Goal: Task Accomplishment & Management: Manage account settings

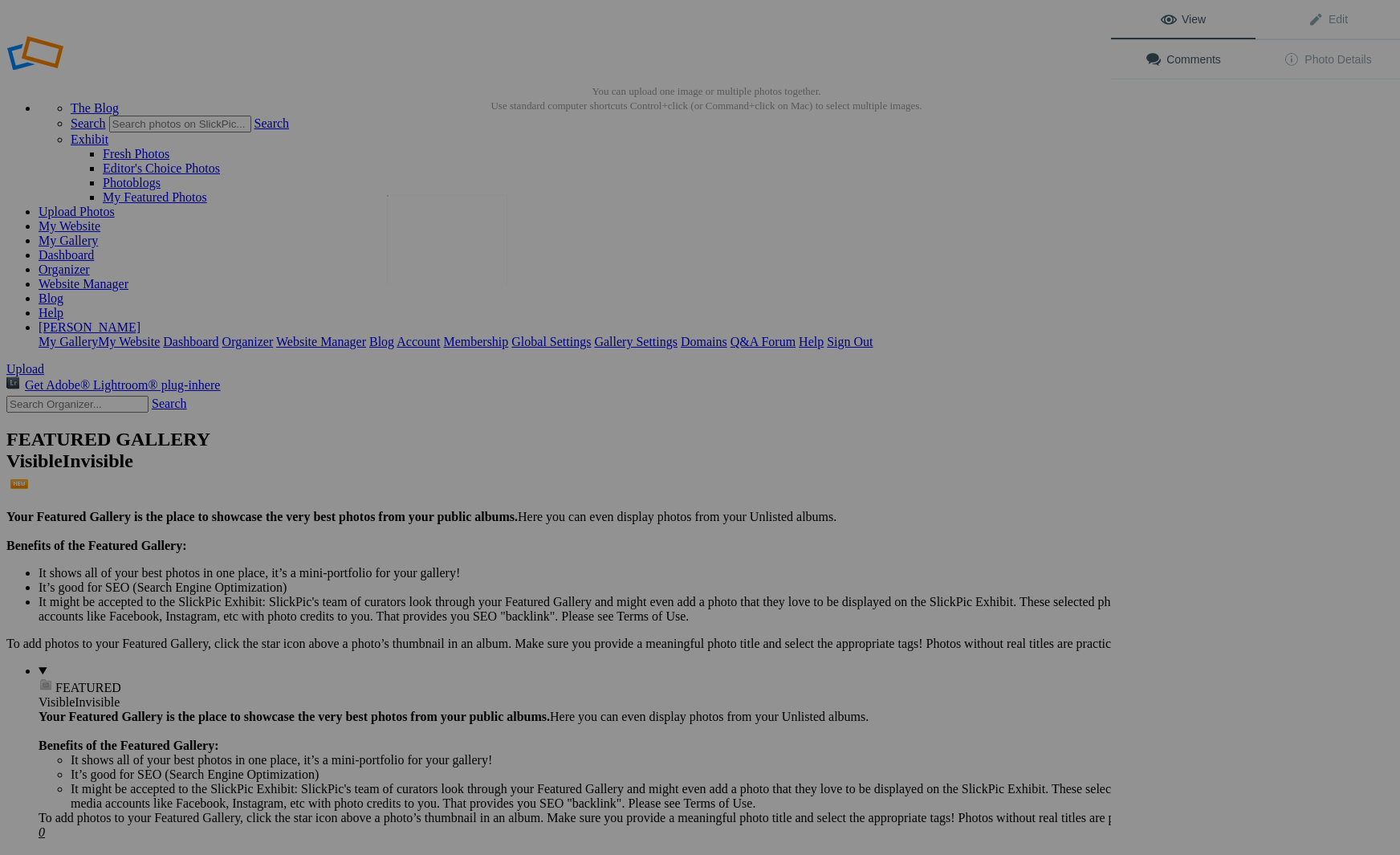
click at [477, 261] on img at bounding box center [447, 240] width 120 height 91
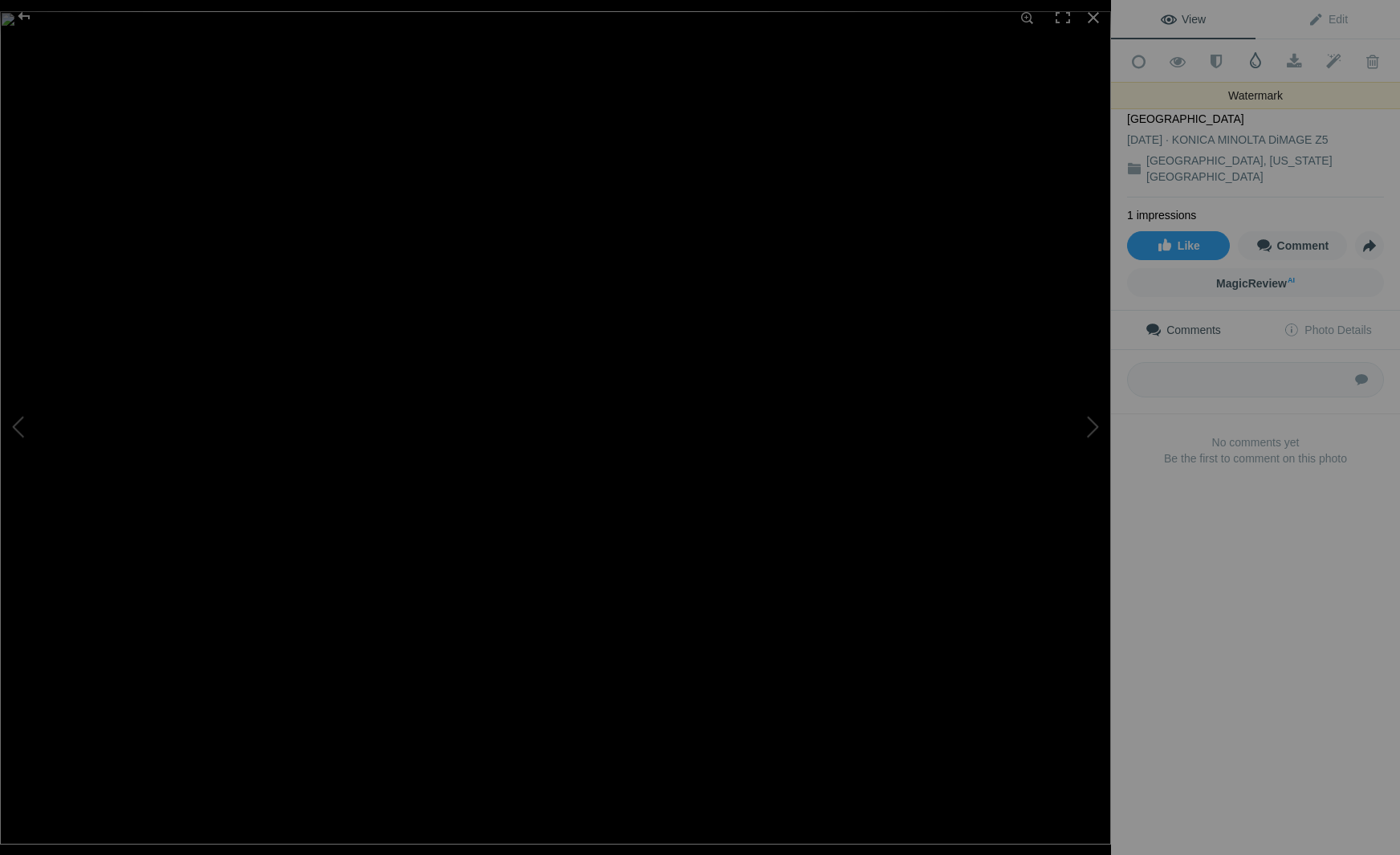
click at [1257, 59] on span at bounding box center [1255, 60] width 16 height 16
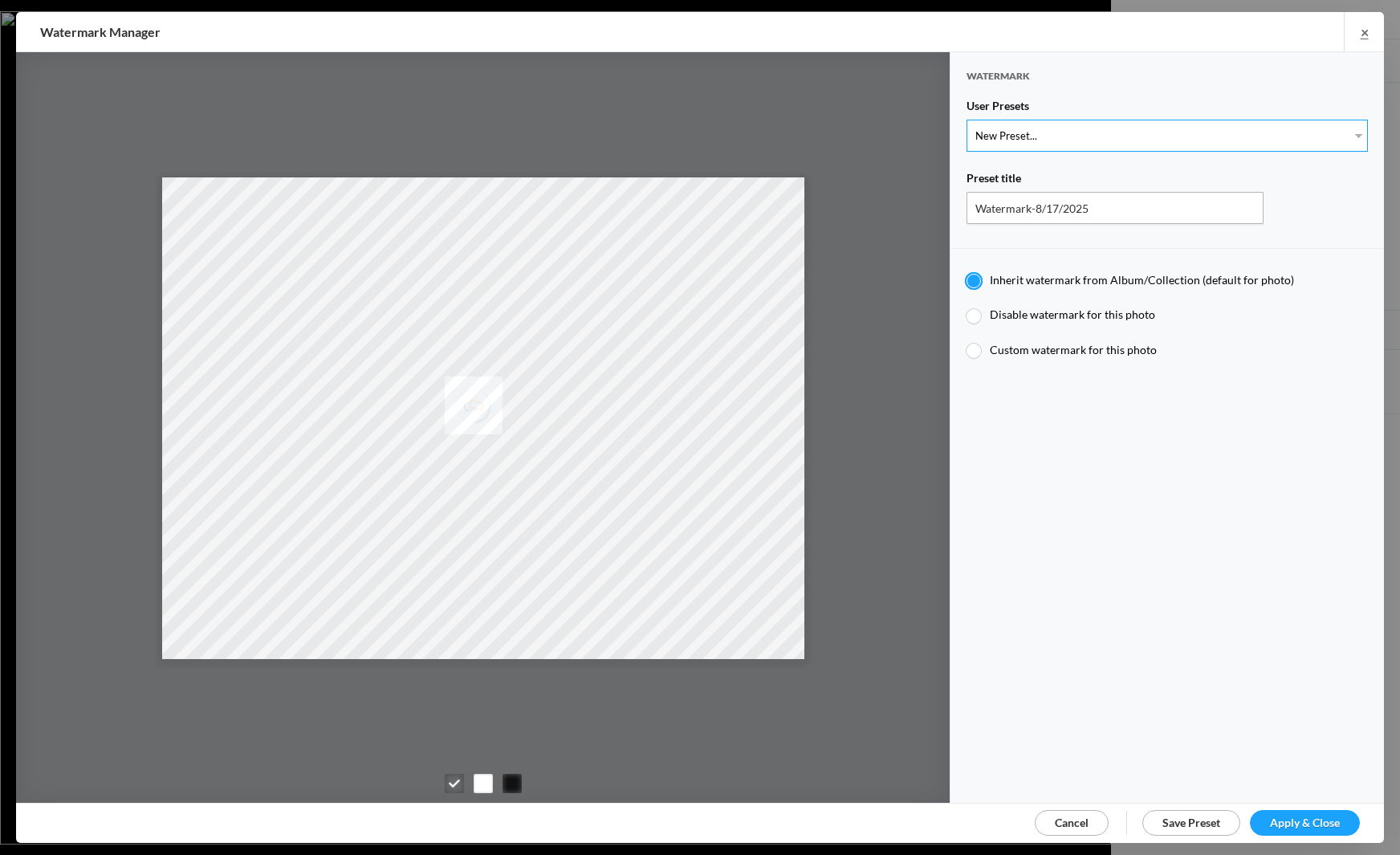
select select "1: Object"
type input "Watermark-7/22/2025"
radio input "false"
radio input "true"
type input "Jim Liskovec"
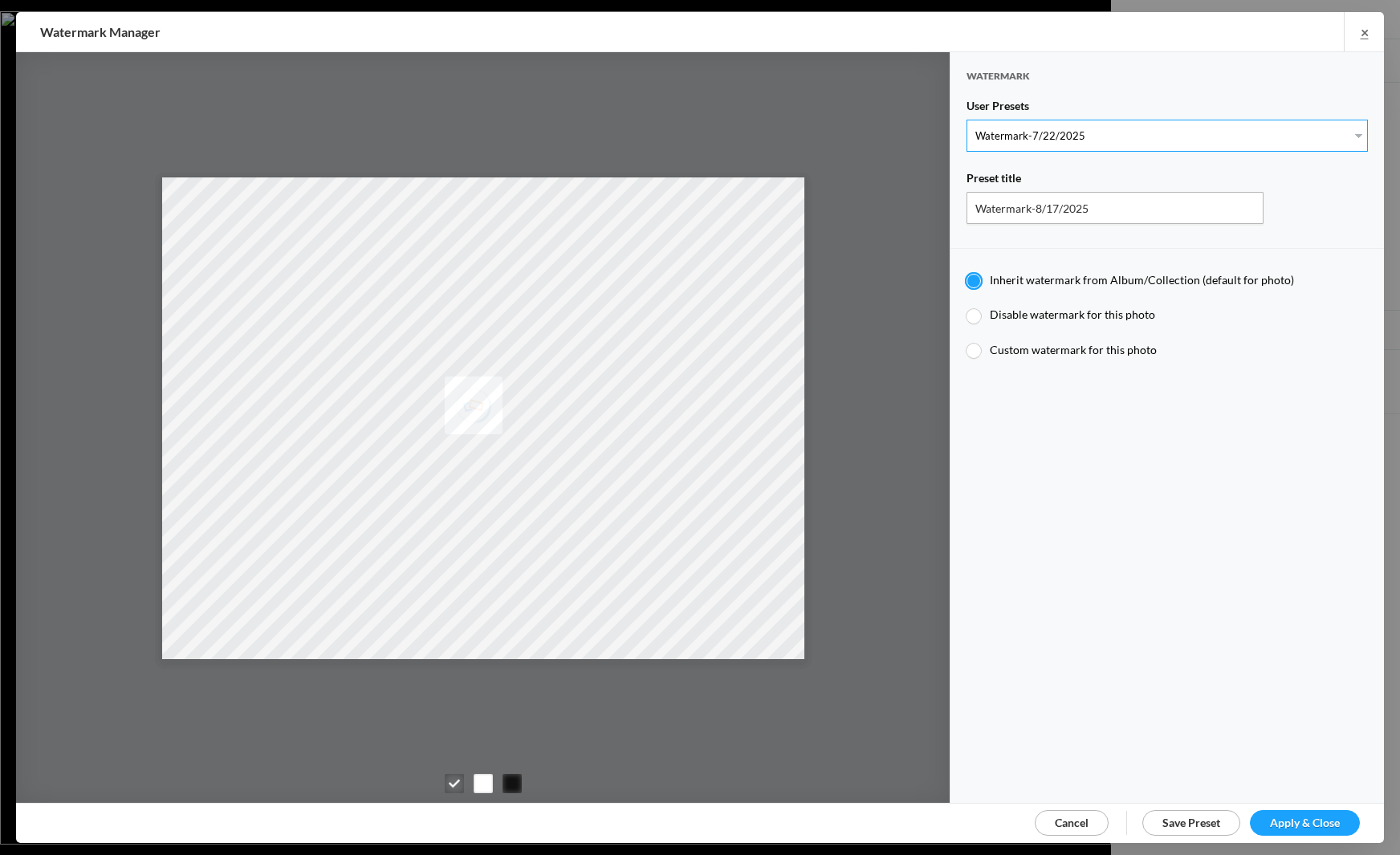
radio input "false"
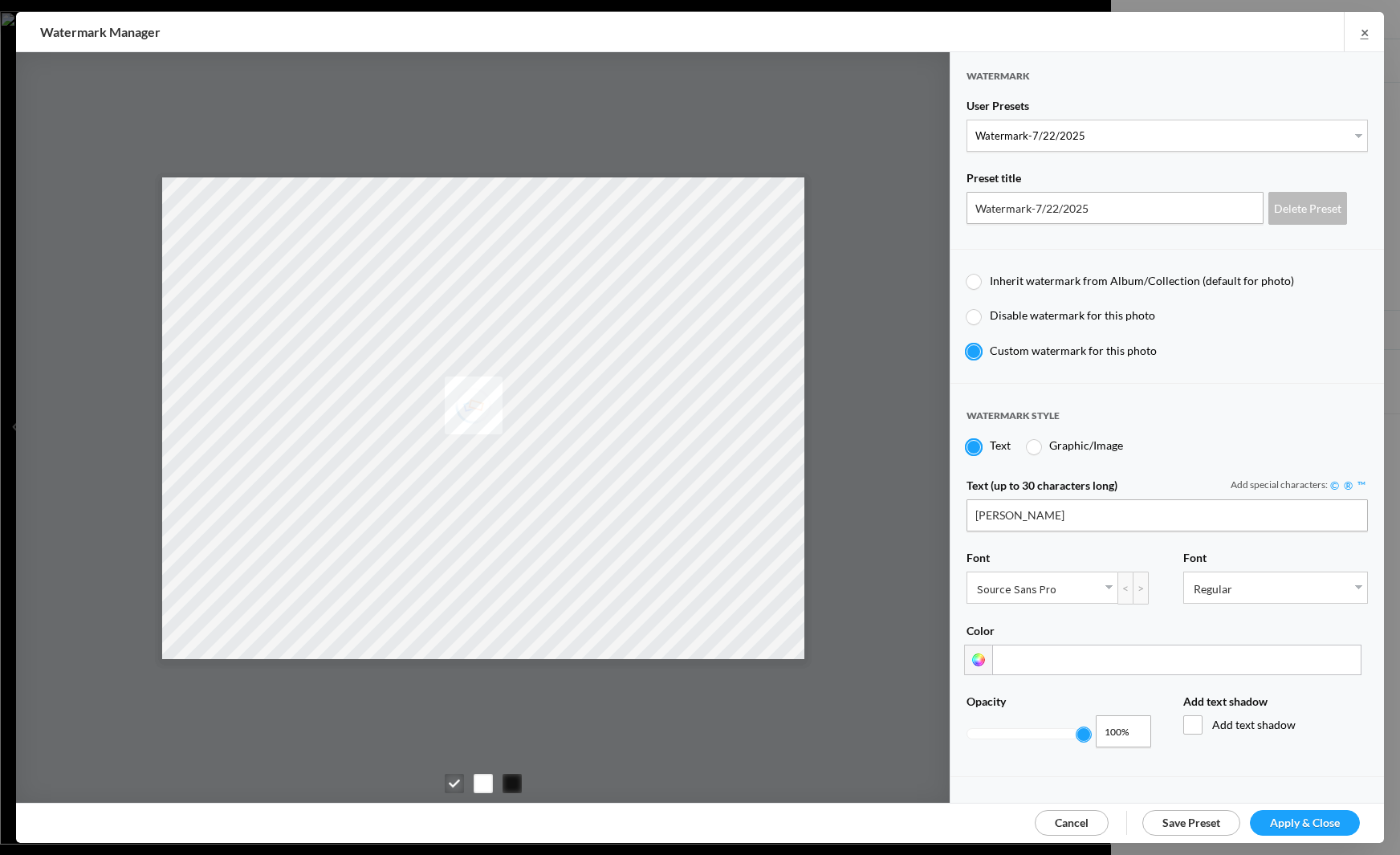
drag, startPoint x: 1284, startPoint y: 819, endPoint x: 1261, endPoint y: 793, distance: 34.7
click at [1284, 818] on span "Apply & Close" at bounding box center [1304, 822] width 70 height 14
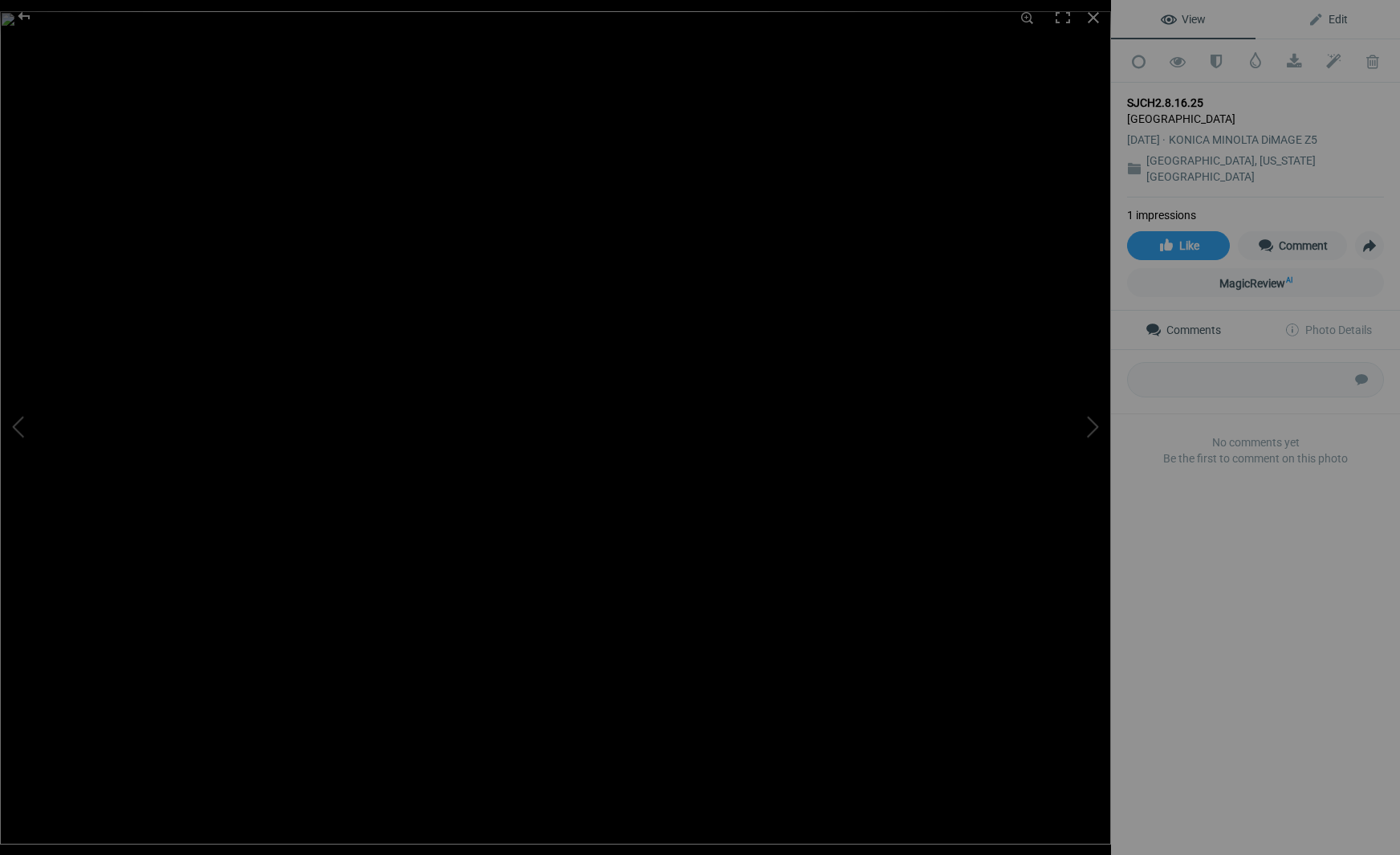
click at [1338, 19] on span "Edit" at bounding box center [1327, 19] width 40 height 13
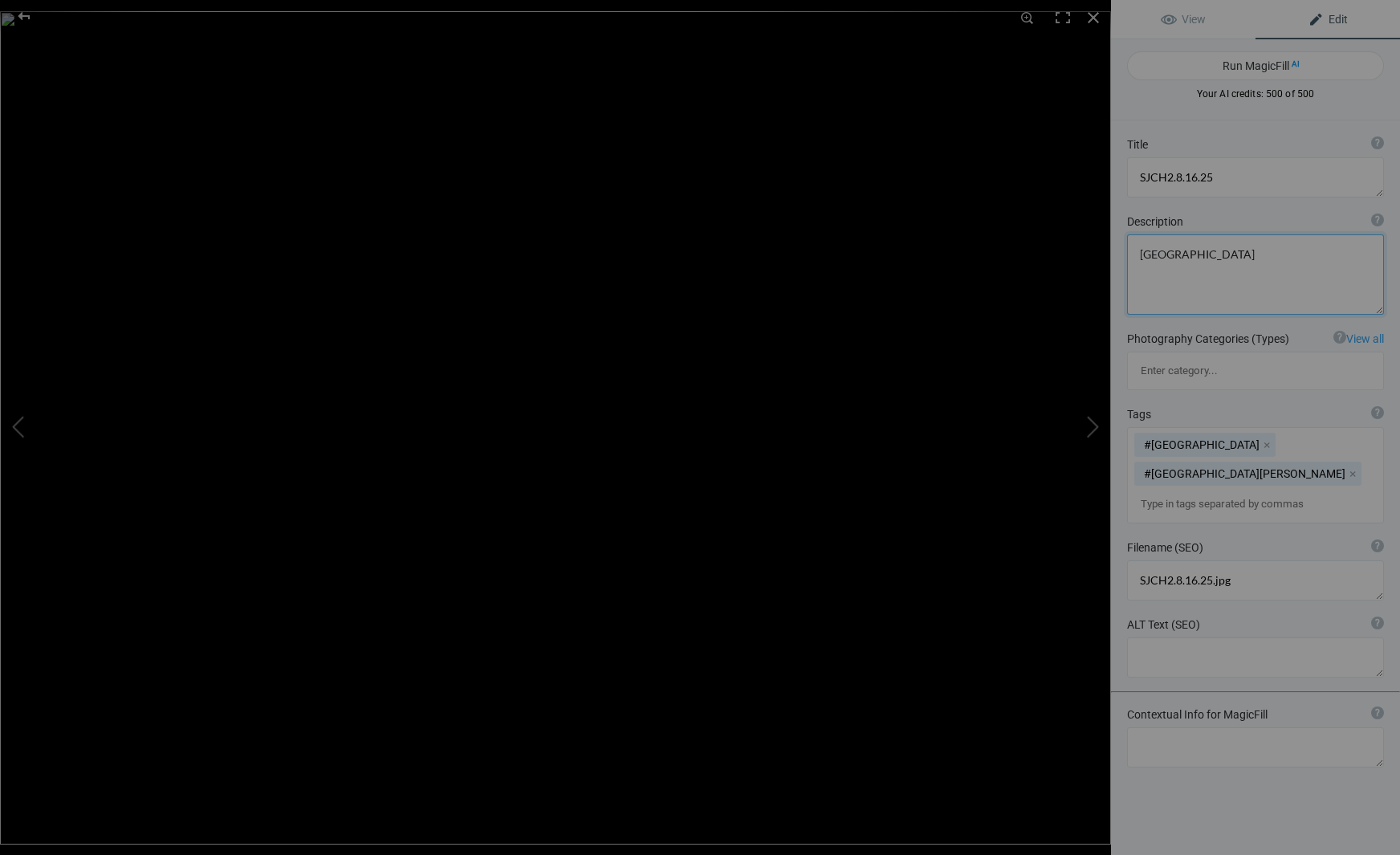
drag, startPoint x: 1207, startPoint y: 254, endPoint x: 1139, endPoint y: 253, distance: 68.0
click at [1139, 253] on textarea at bounding box center [1255, 274] width 256 height 80
click at [1224, 175] on textarea at bounding box center [1255, 176] width 256 height 40
type textarea "S"
paste textarea "San Jose City"
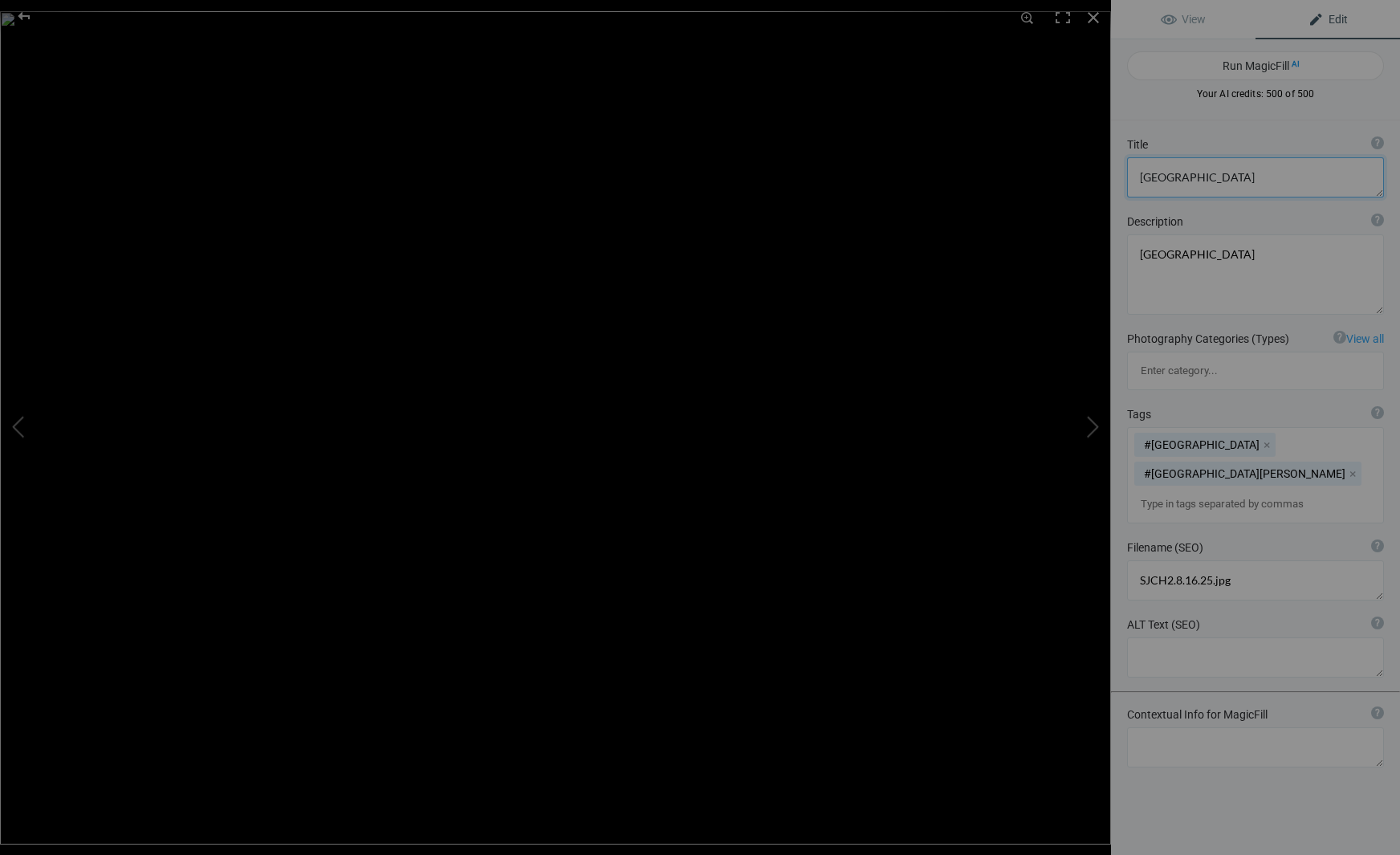
click at [1183, 179] on textarea at bounding box center [1255, 176] width 256 height 40
click at [1269, 177] on textarea at bounding box center [1255, 176] width 256 height 40
type textarea "[GEOGRAPHIC_DATA], [US_STATE][GEOGRAPHIC_DATA] #6"
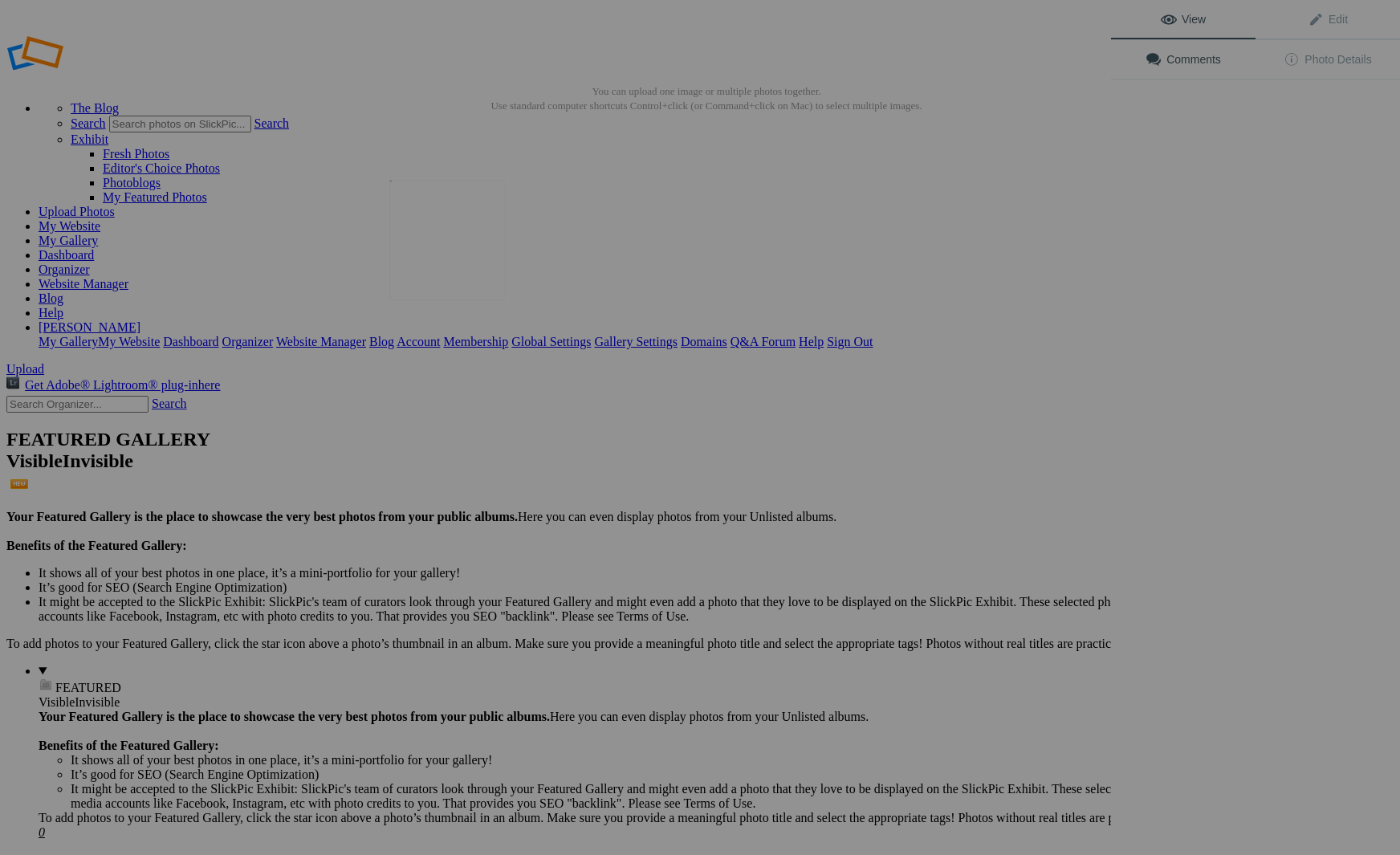
click at [448, 235] on img at bounding box center [447, 239] width 115 height 120
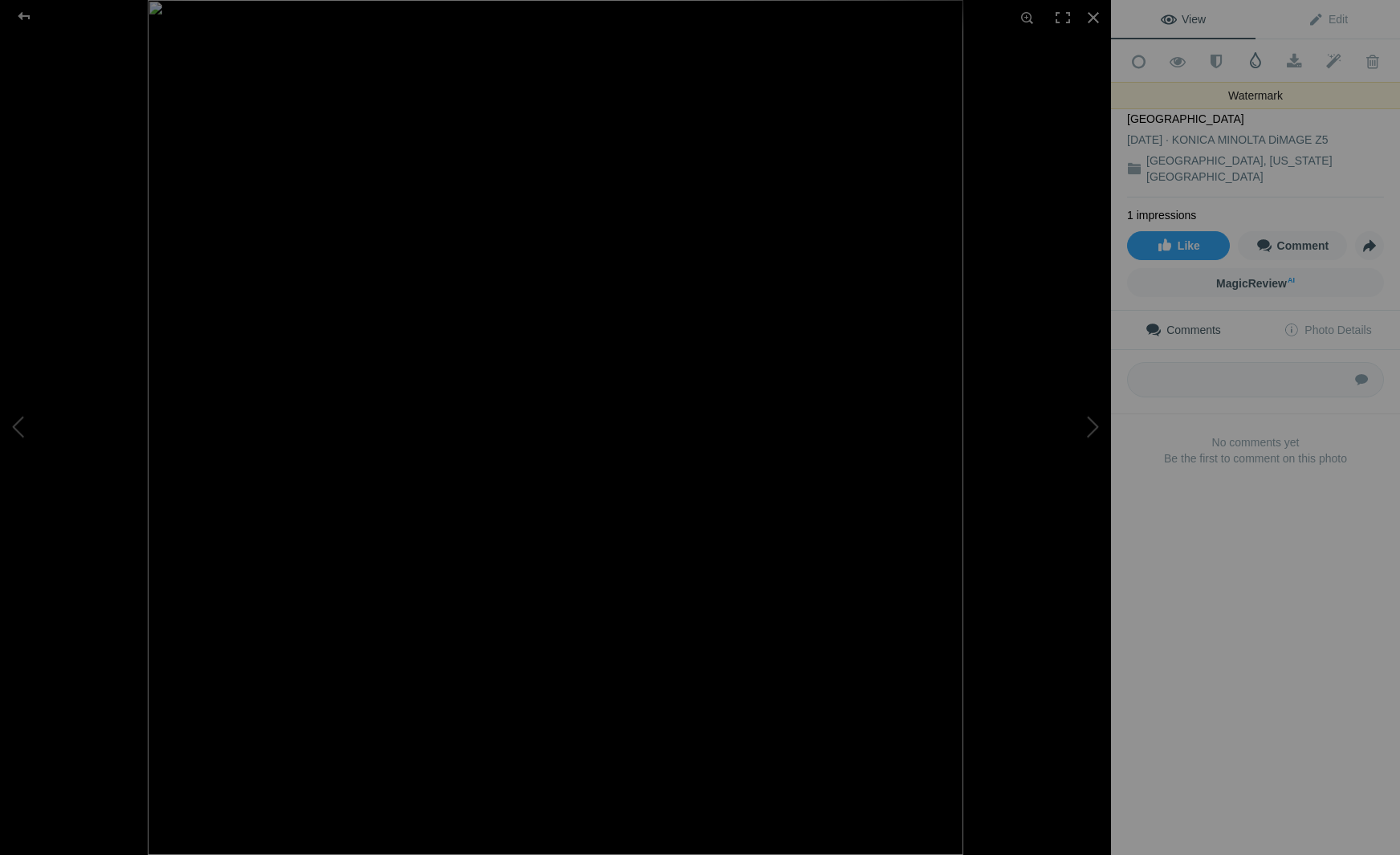
click at [1256, 58] on span at bounding box center [1255, 60] width 16 height 16
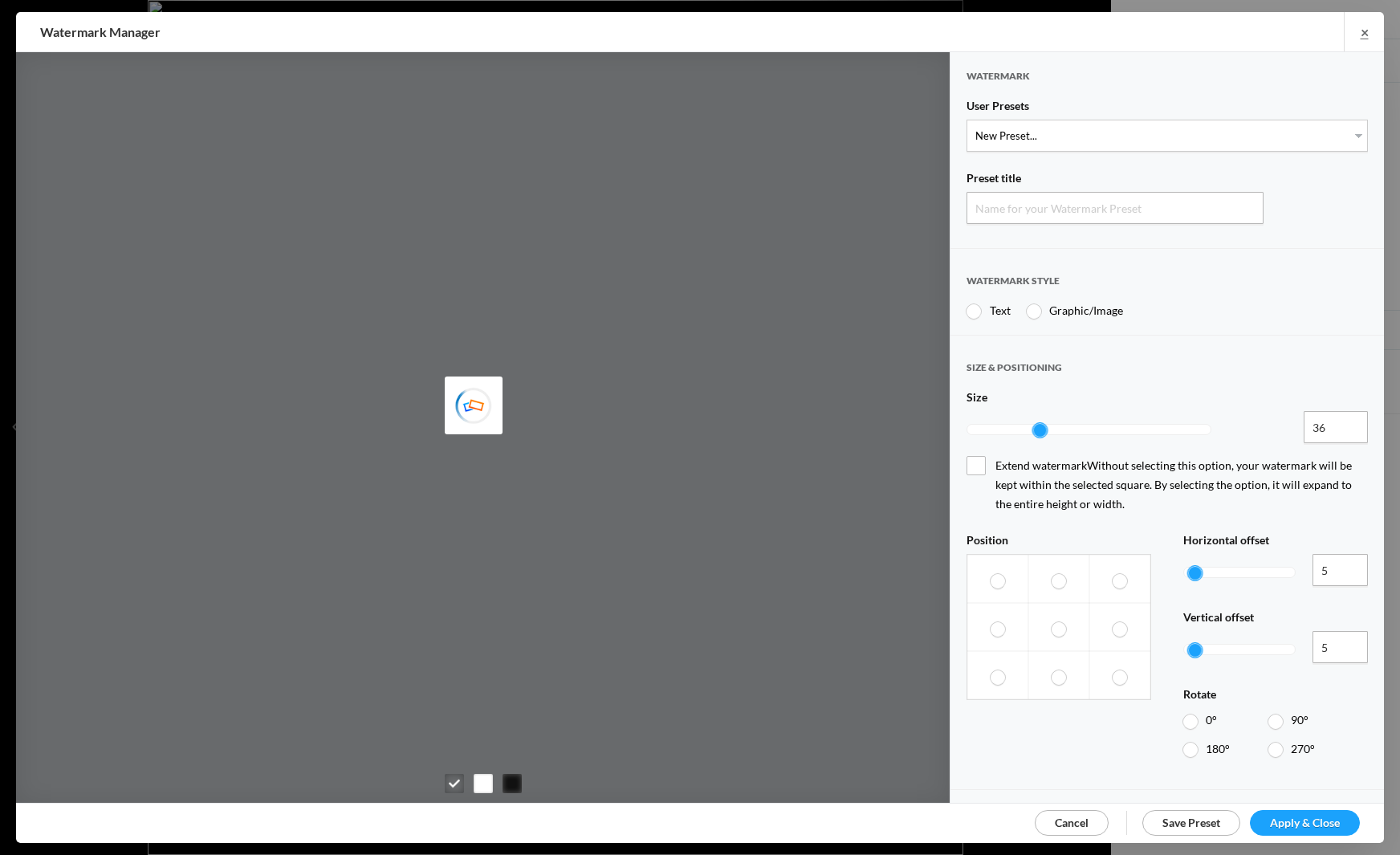
type input "Watermark-8/17/2025"
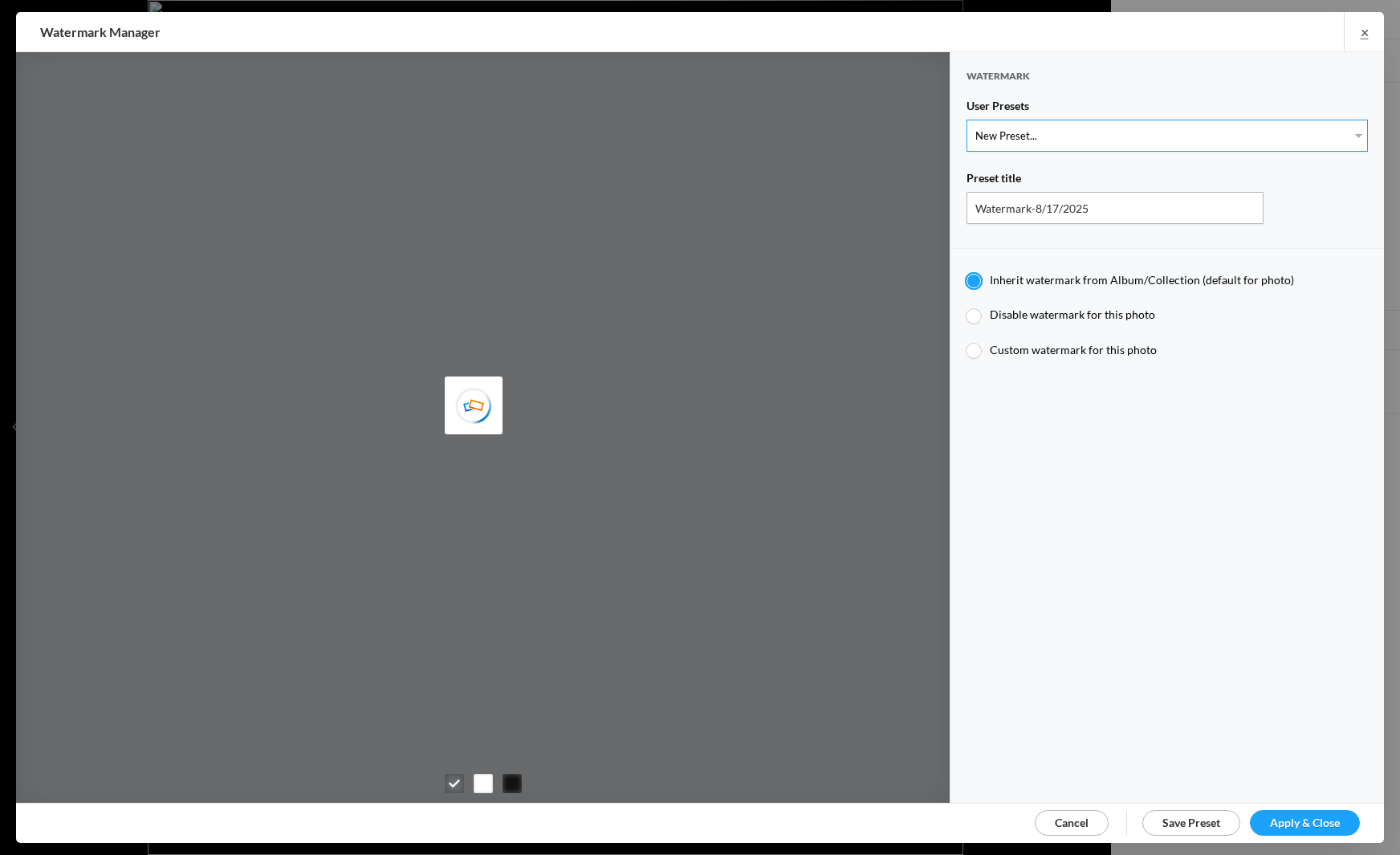
select select "1: Object"
type input "Watermark-7/22/2025"
type input "Jim Liskovec"
radio input "false"
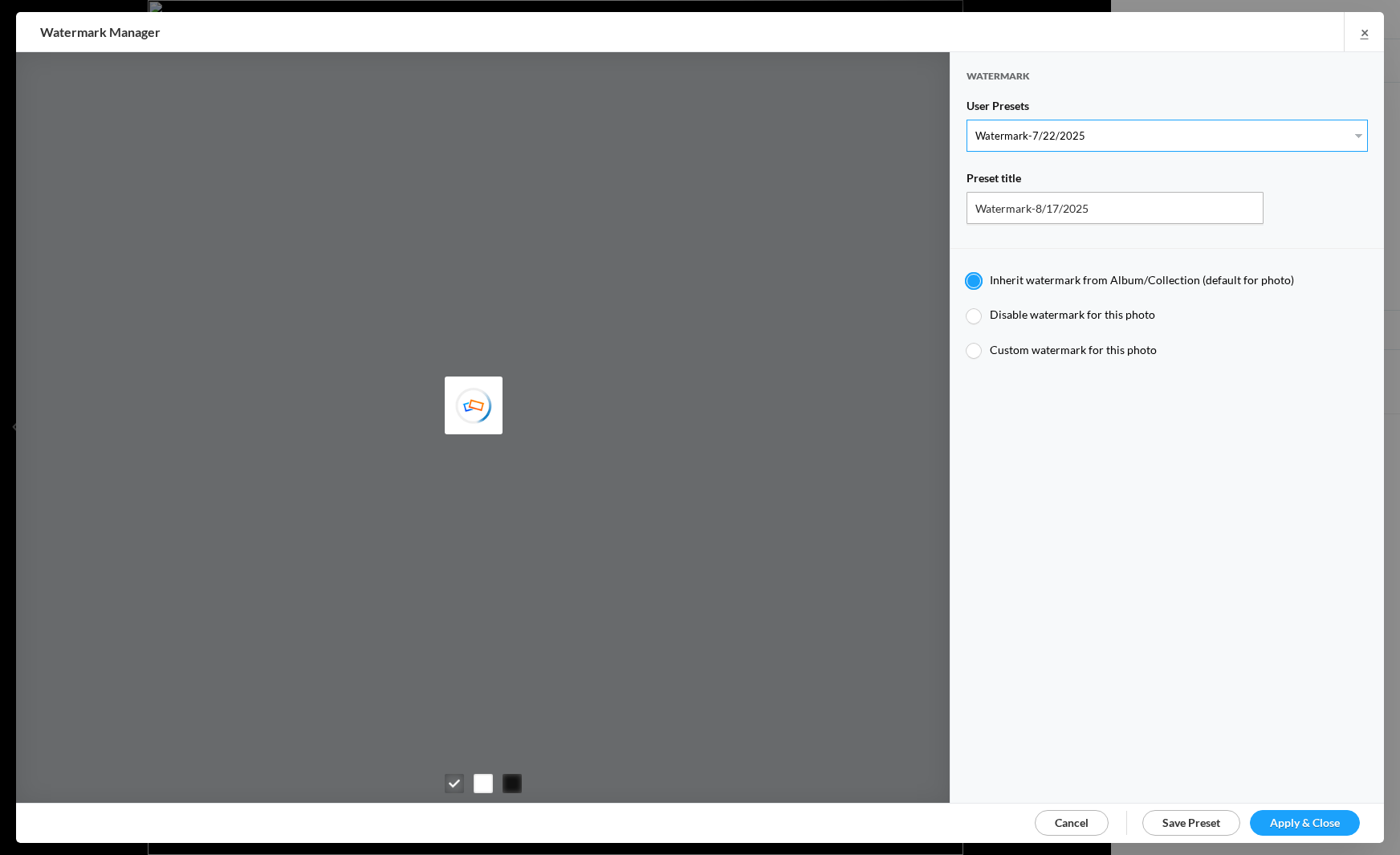
radio input "true"
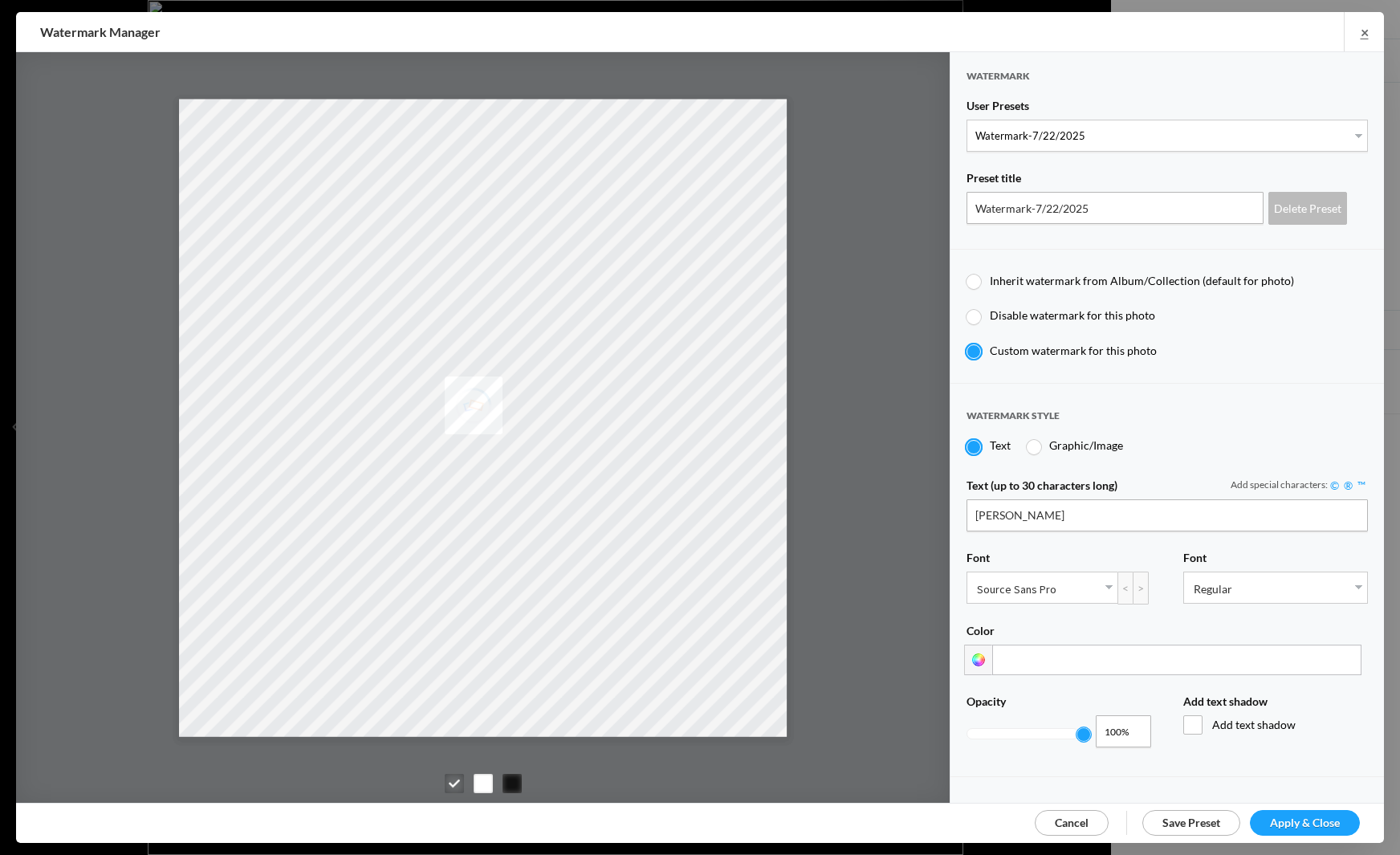
click at [1296, 820] on span "Apply & Close" at bounding box center [1304, 822] width 70 height 14
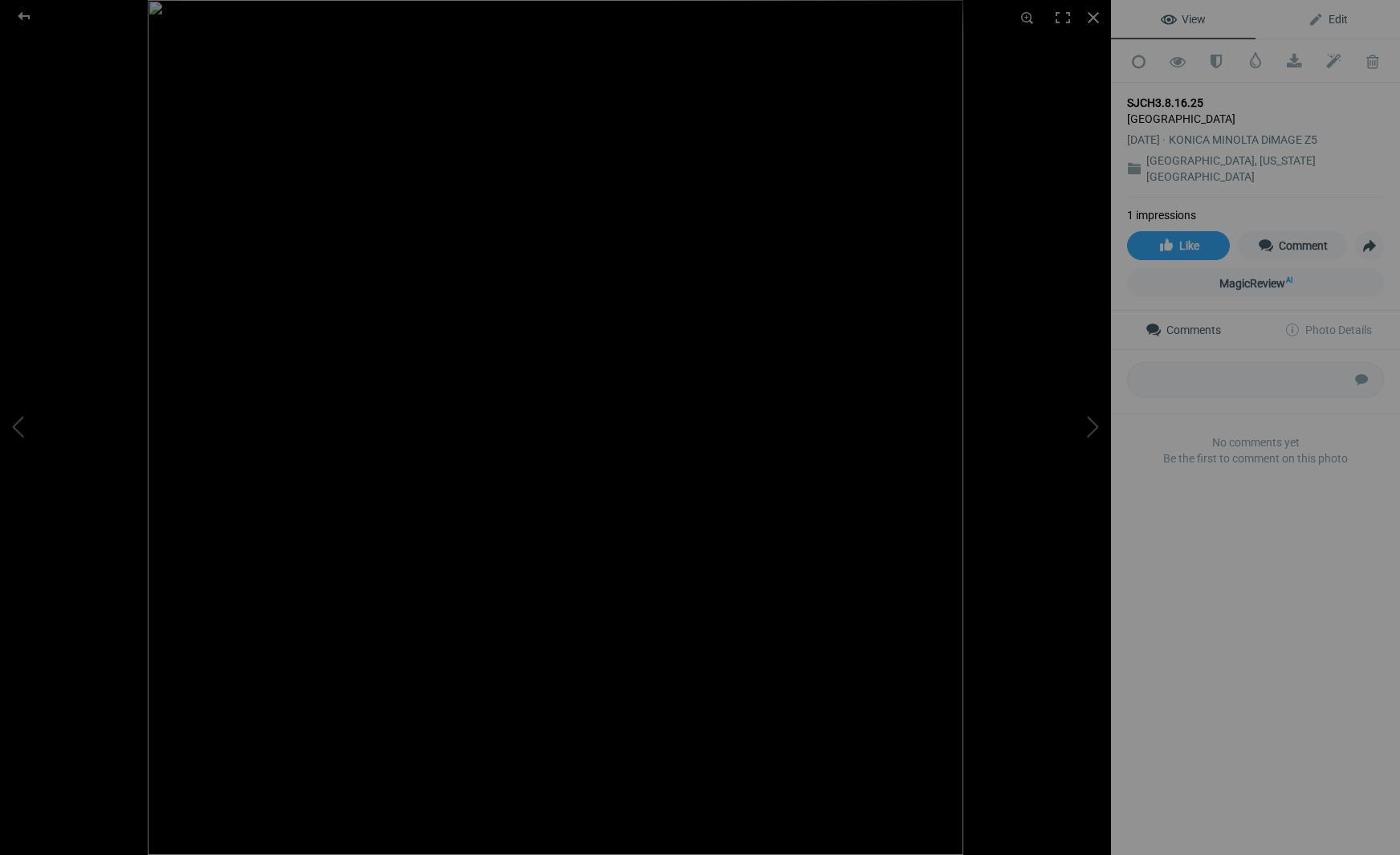
click at [1338, 17] on span "Edit" at bounding box center [1327, 19] width 40 height 13
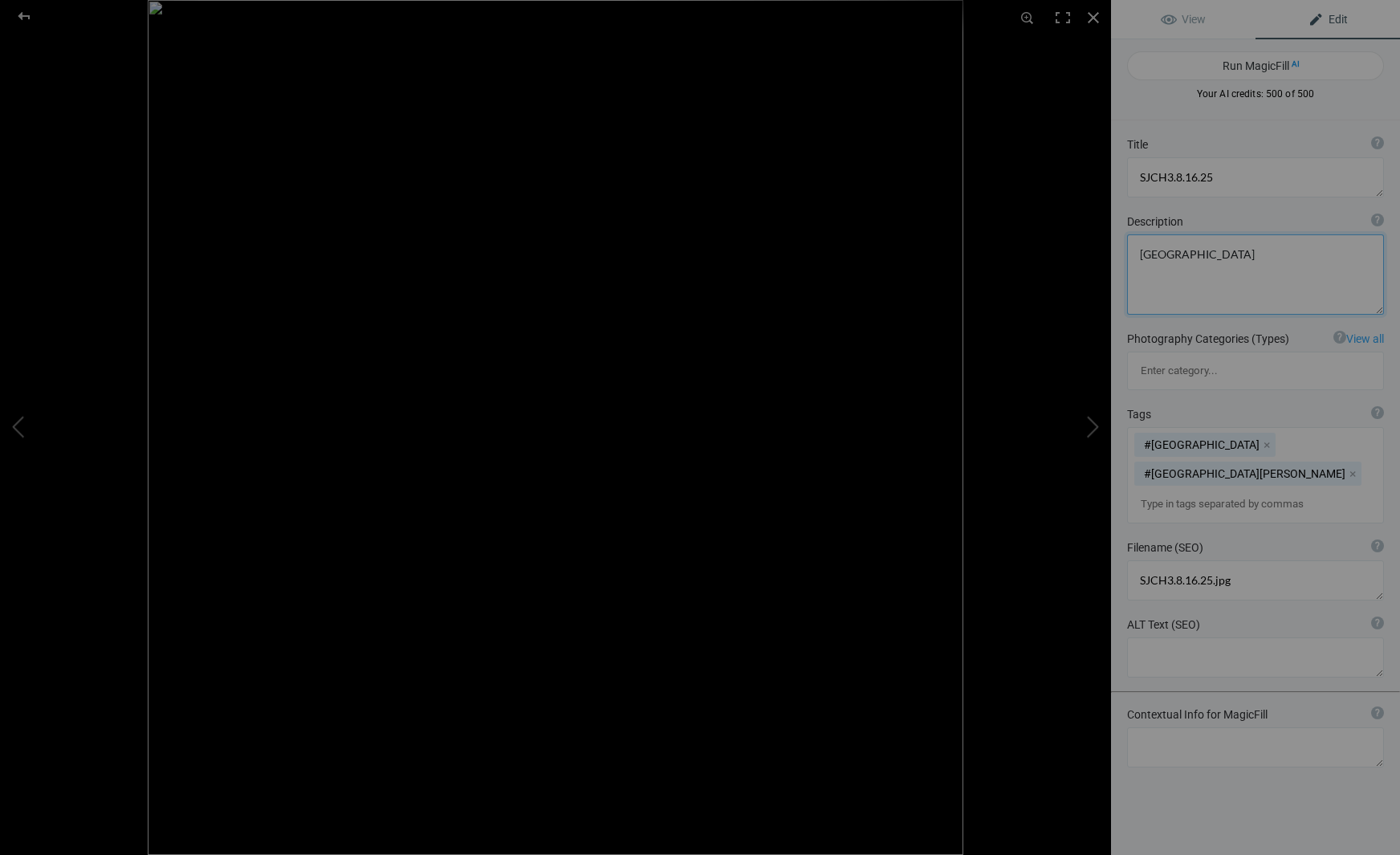
drag, startPoint x: 1226, startPoint y: 255, endPoint x: 1138, endPoint y: 252, distance: 88.1
click at [1138, 252] on textarea at bounding box center [1255, 274] width 256 height 80
drag, startPoint x: 1223, startPoint y: 179, endPoint x: 1107, endPoint y: 176, distance: 116.0
click at [1110, 175] on div "SJCH3.8.16.25 View Edit Run MagicFill AI Your AI credits: 500 of 500 You have u…" at bounding box center [700, 427] width 1400 height 855
paste textarea "an Jose City Hall"
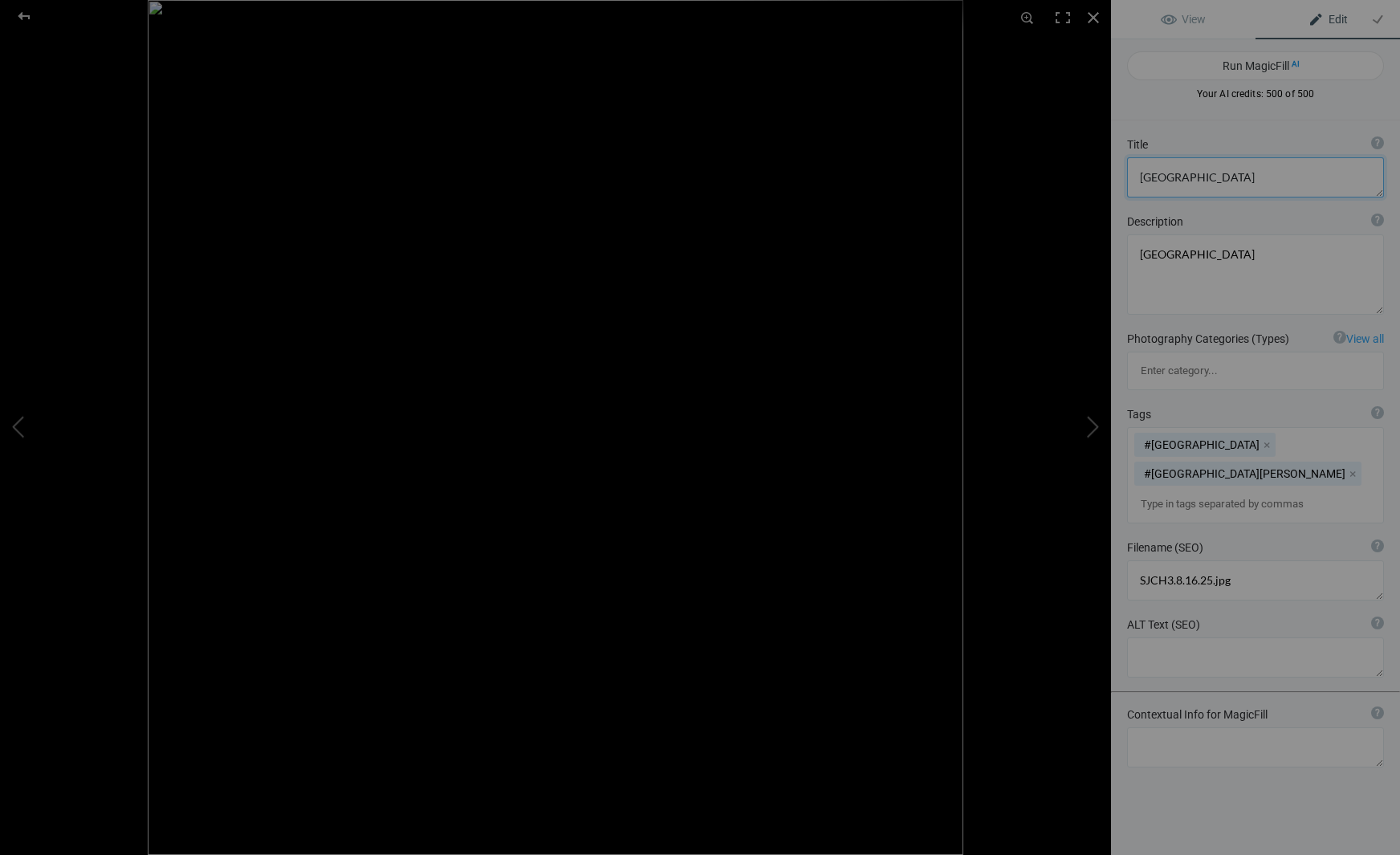
click at [1183, 179] on textarea at bounding box center [1255, 176] width 256 height 40
click at [1288, 179] on textarea at bounding box center [1255, 176] width 256 height 40
type textarea "San Jose, California City Hall #7"
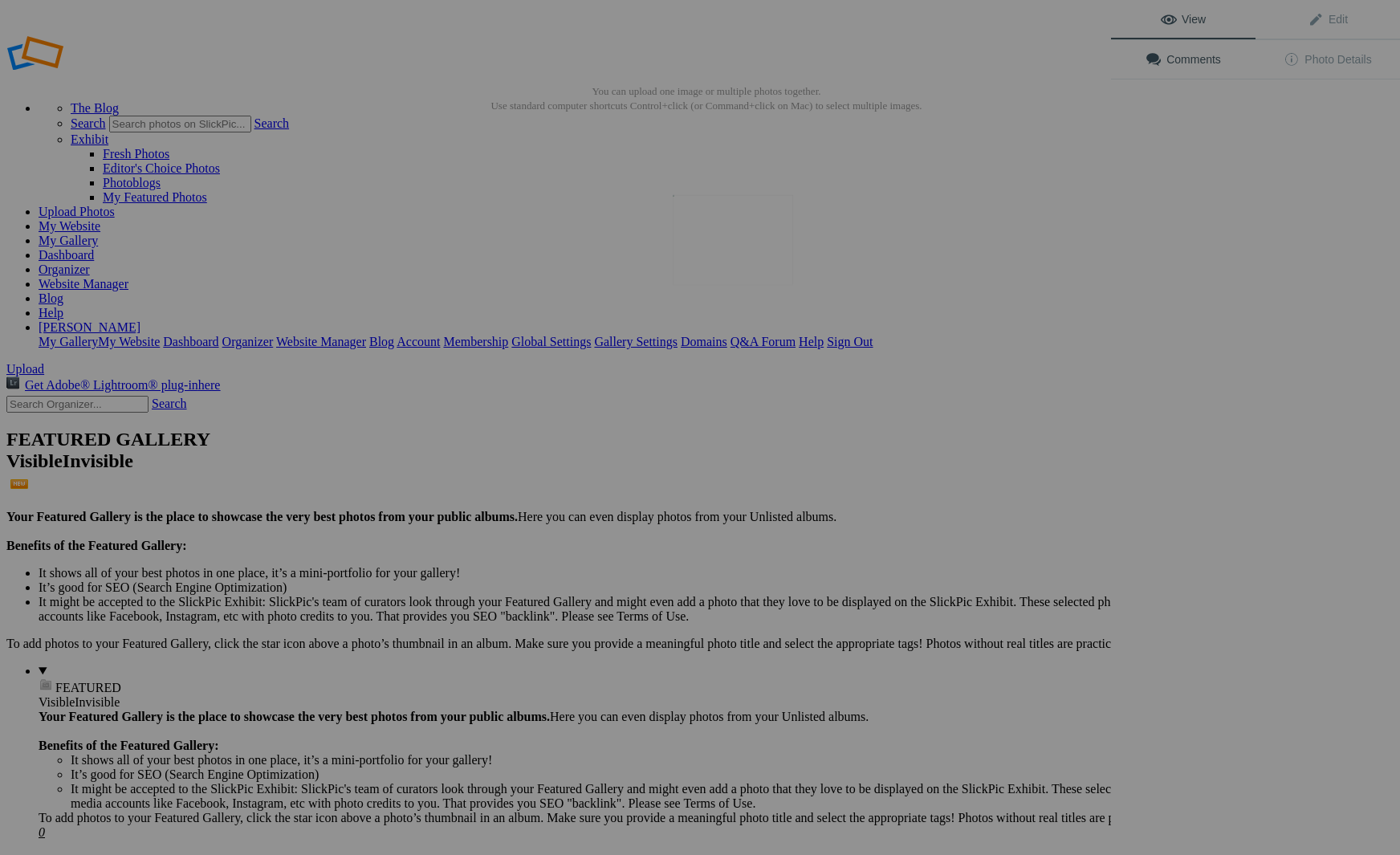
click at [723, 220] on img at bounding box center [732, 240] width 120 height 91
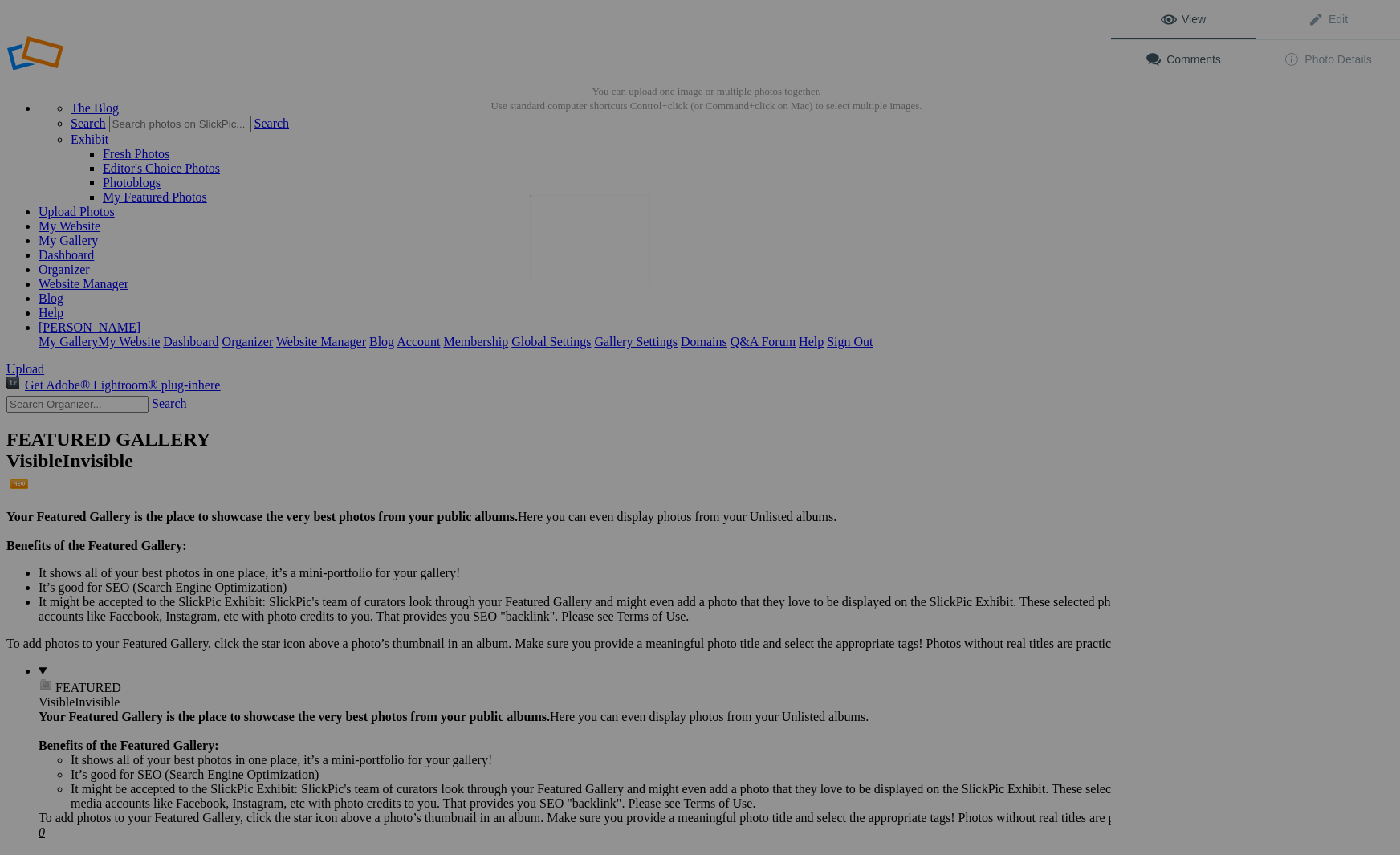
click at [595, 258] on img at bounding box center [589, 240] width 120 height 91
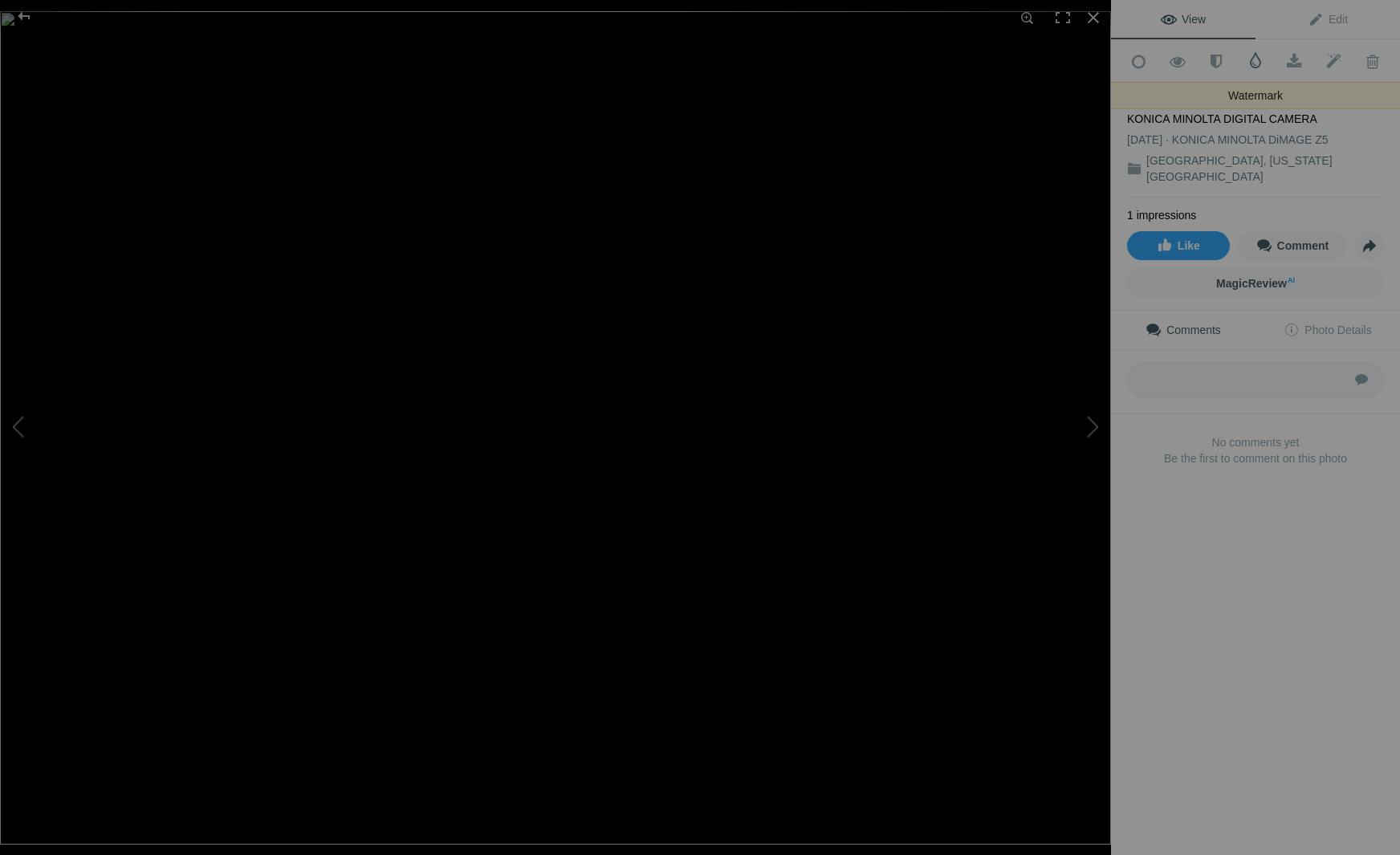
click at [1256, 59] on span at bounding box center [1255, 60] width 16 height 16
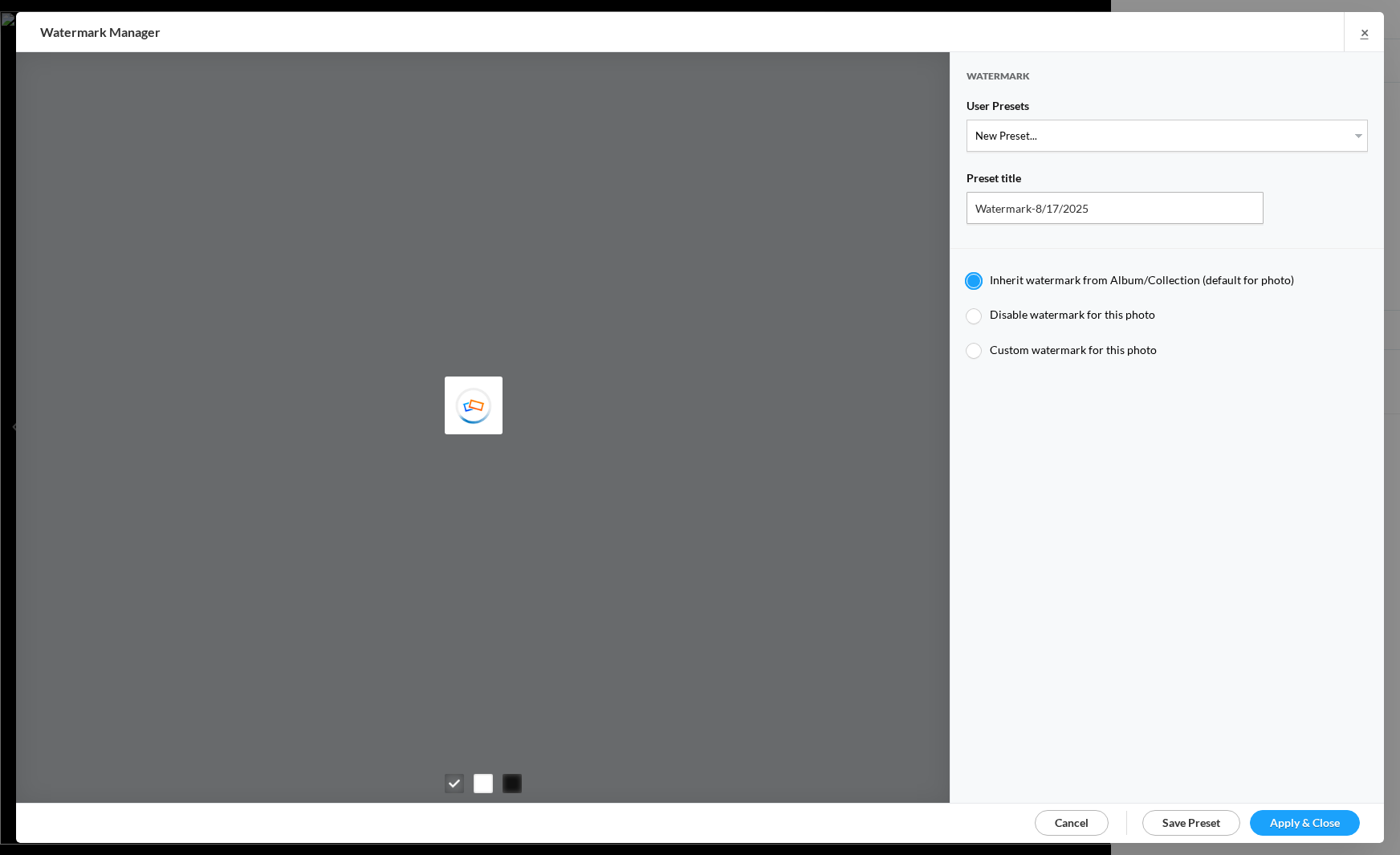
type input "JimLiskovec"
select select "1: Object"
type input "Watermark-7/22/2025"
radio input "false"
radio input "true"
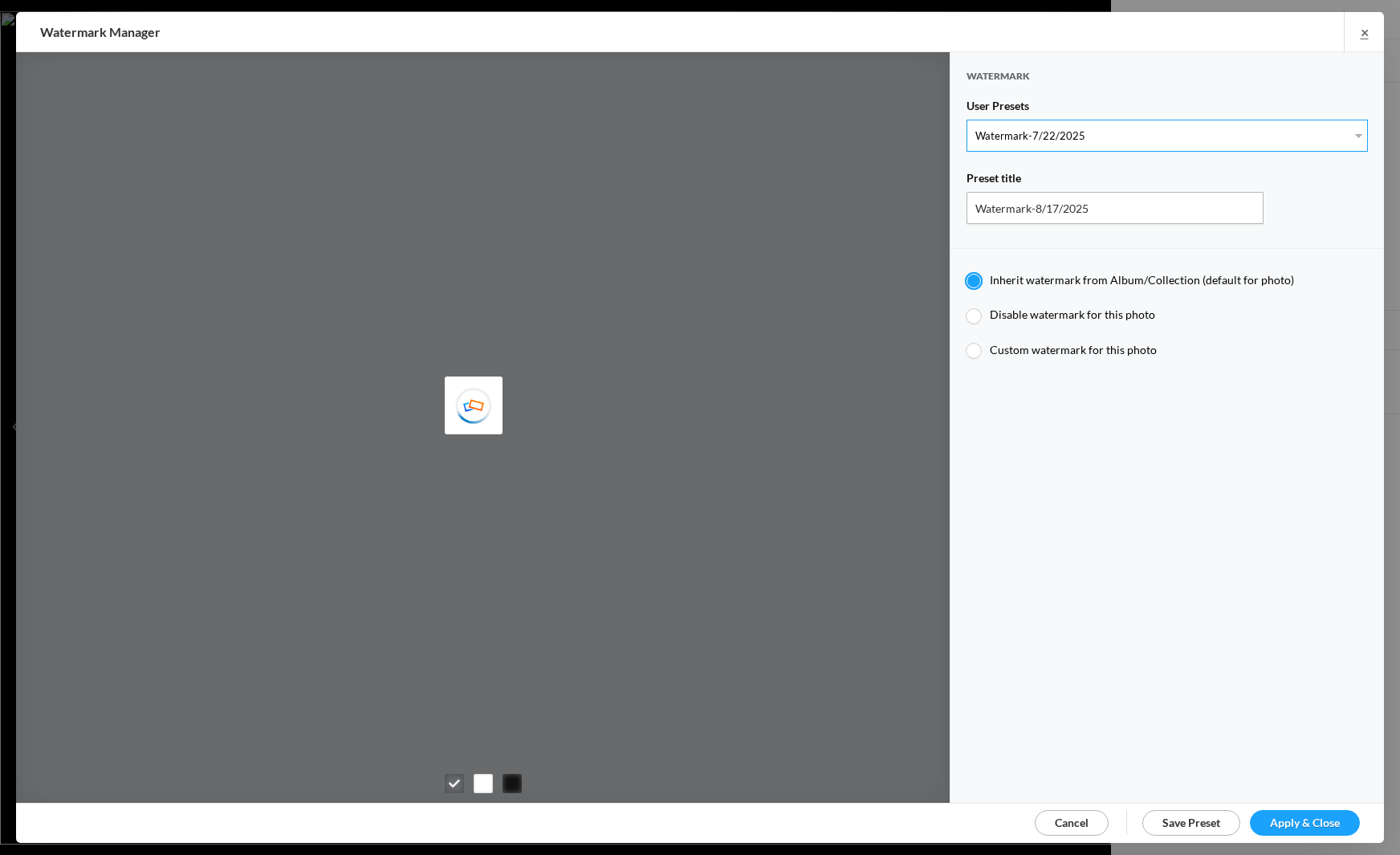
type input "Jim Liskovec"
radio input "false"
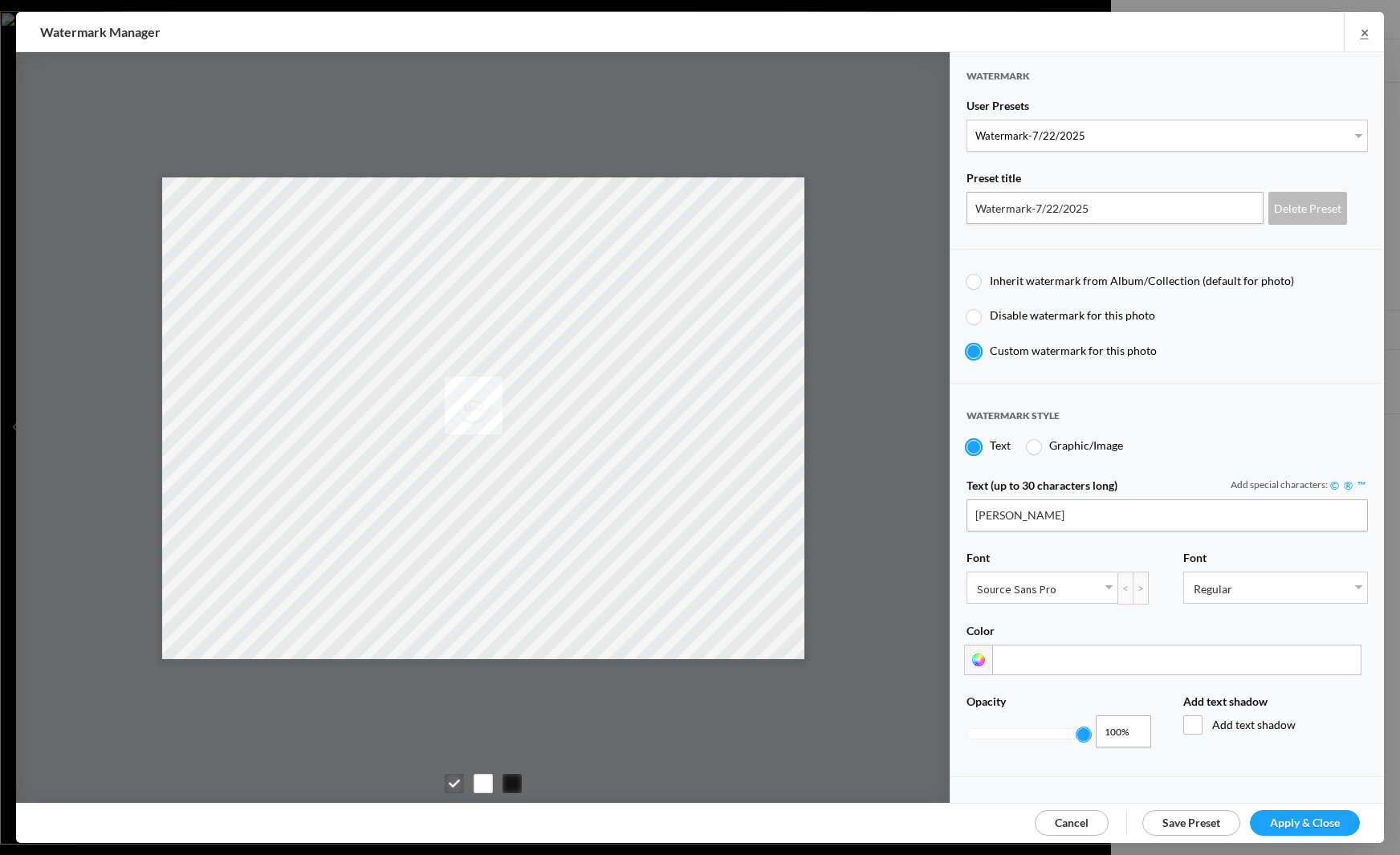
click at [1292, 815] on span "Apply & Close" at bounding box center [1304, 822] width 70 height 14
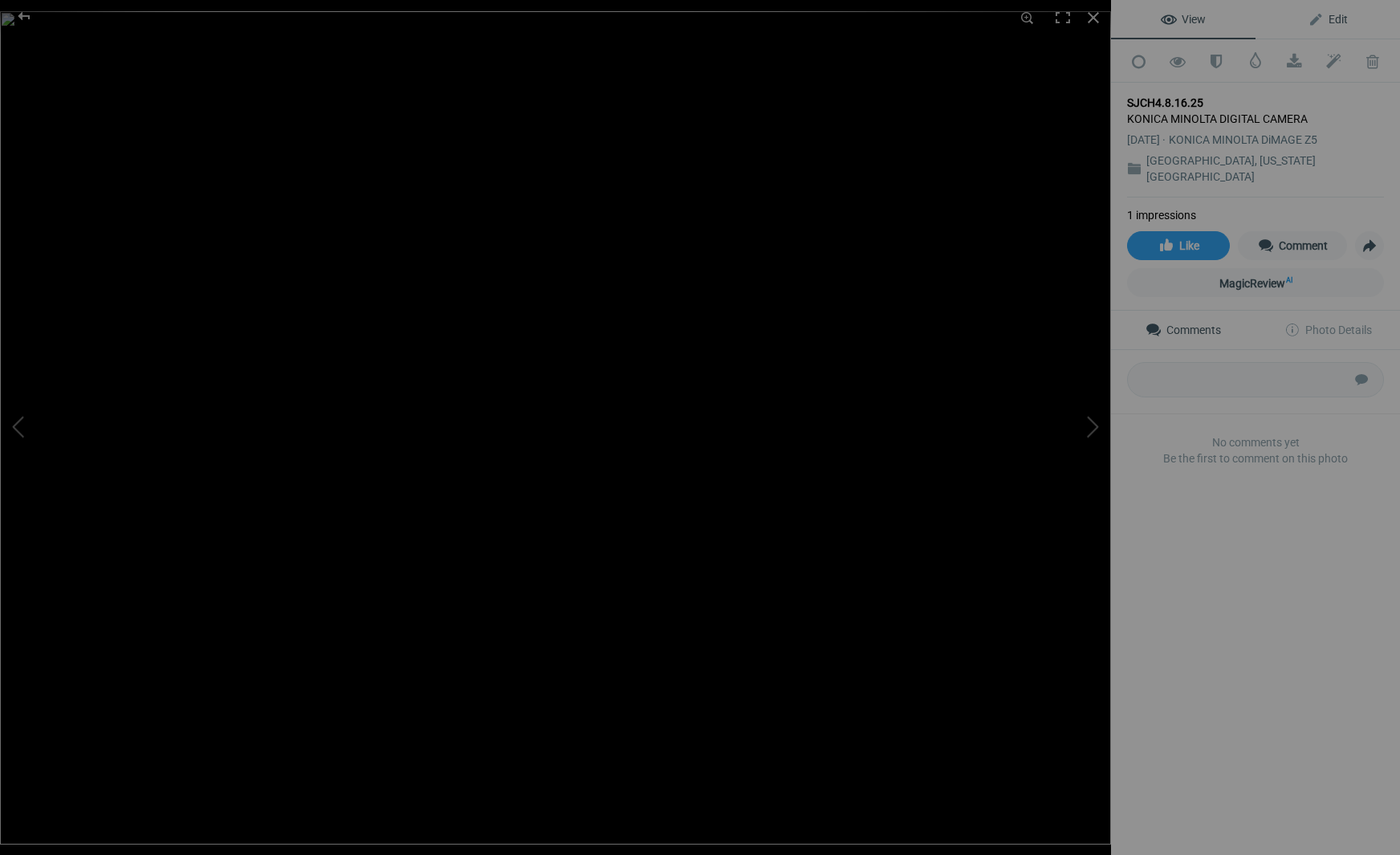
click at [1338, 19] on span "Edit" at bounding box center [1327, 19] width 40 height 13
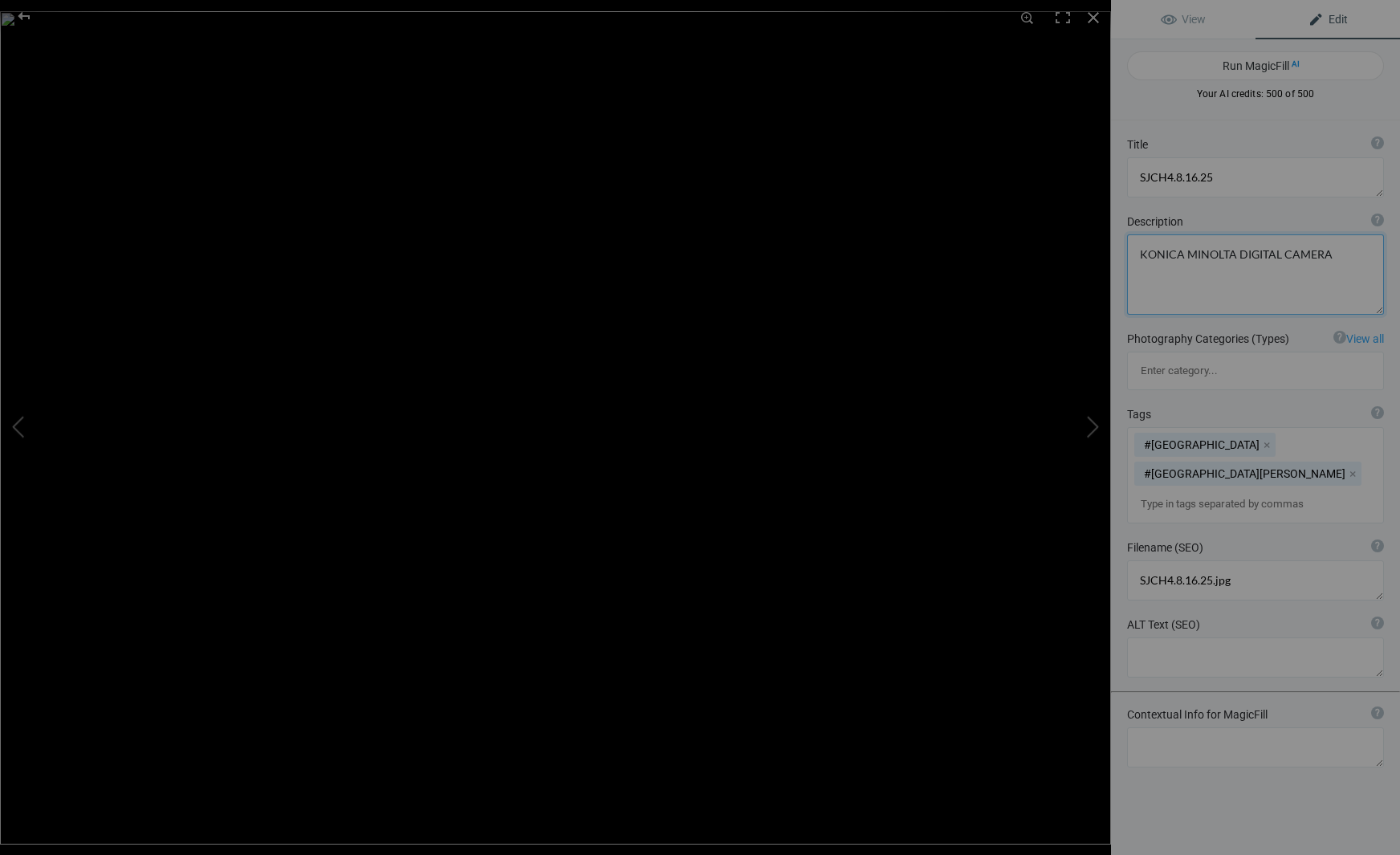
drag, startPoint x: 1326, startPoint y: 254, endPoint x: 1084, endPoint y: 247, distance: 242.1
click at [1084, 247] on div "SJCH4.8.16.25 View Edit Run MagicFill AI Your AI credits: 500 of 500 You have u…" at bounding box center [700, 427] width 1400 height 855
type textarea "KONICA MINOLTA DIGITAL CAMERA"
drag, startPoint x: 1230, startPoint y: 176, endPoint x: 1102, endPoint y: 173, distance: 128.0
click at [1102, 173] on div "SJCH4.8.16.25 View Edit Run MagicFill AI Your AI credits: 500 of 500 You have u…" at bounding box center [700, 427] width 1400 height 855
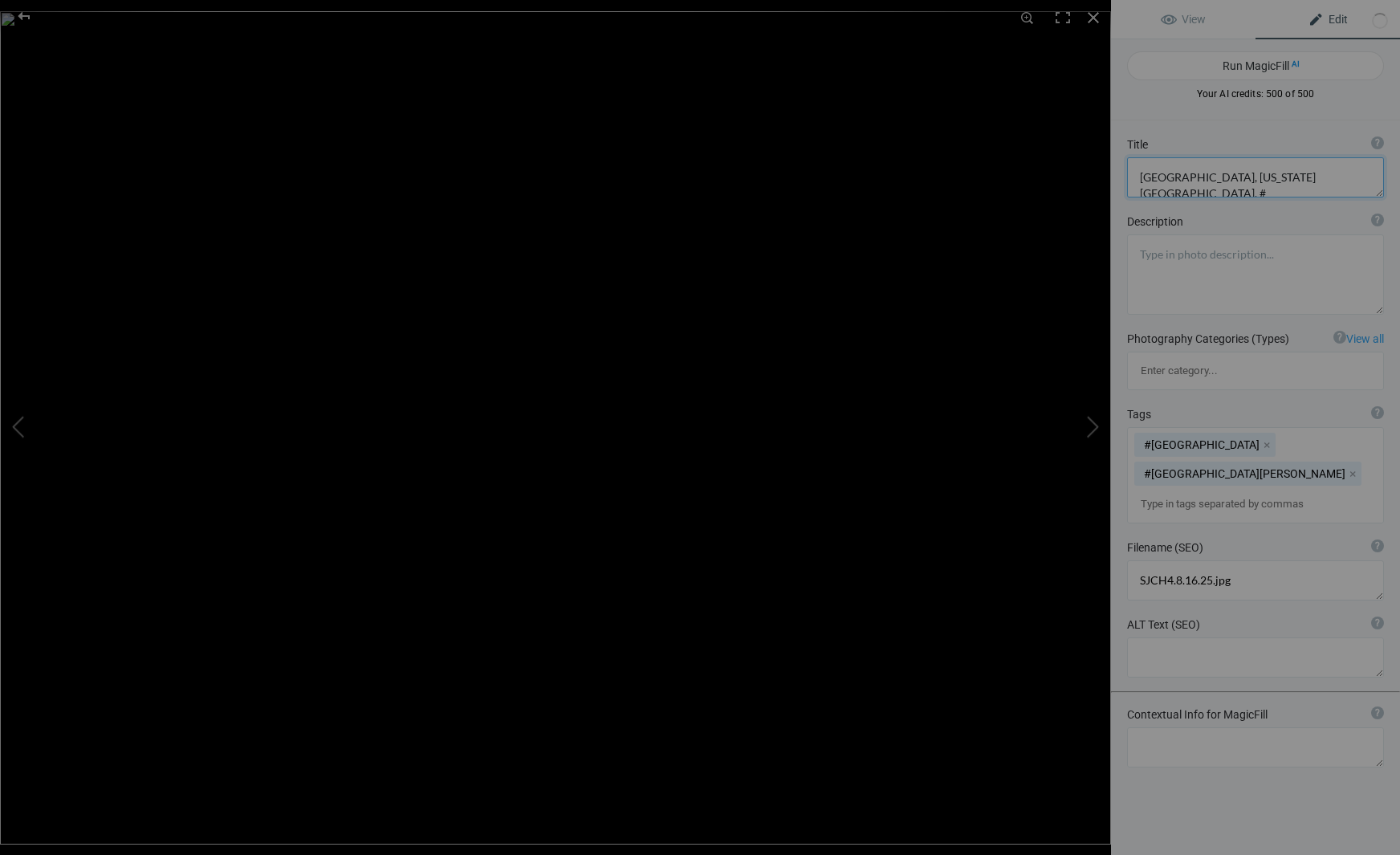
type textarea "[GEOGRAPHIC_DATA], [US_STATE][GEOGRAPHIC_DATA], #7"
click at [1092, 16] on div at bounding box center [1093, 18] width 35 height 35
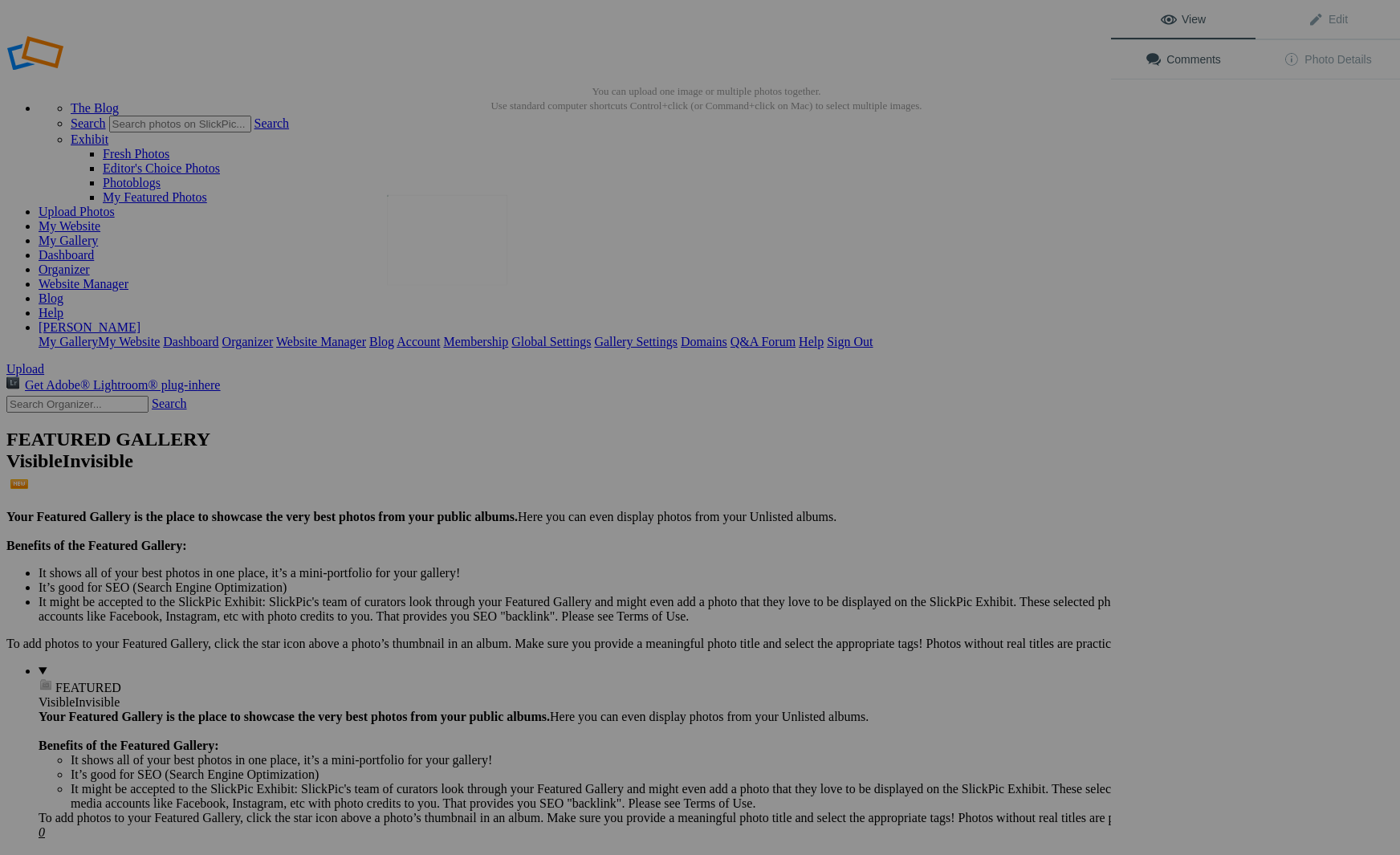
click at [443, 254] on img at bounding box center [447, 240] width 120 height 91
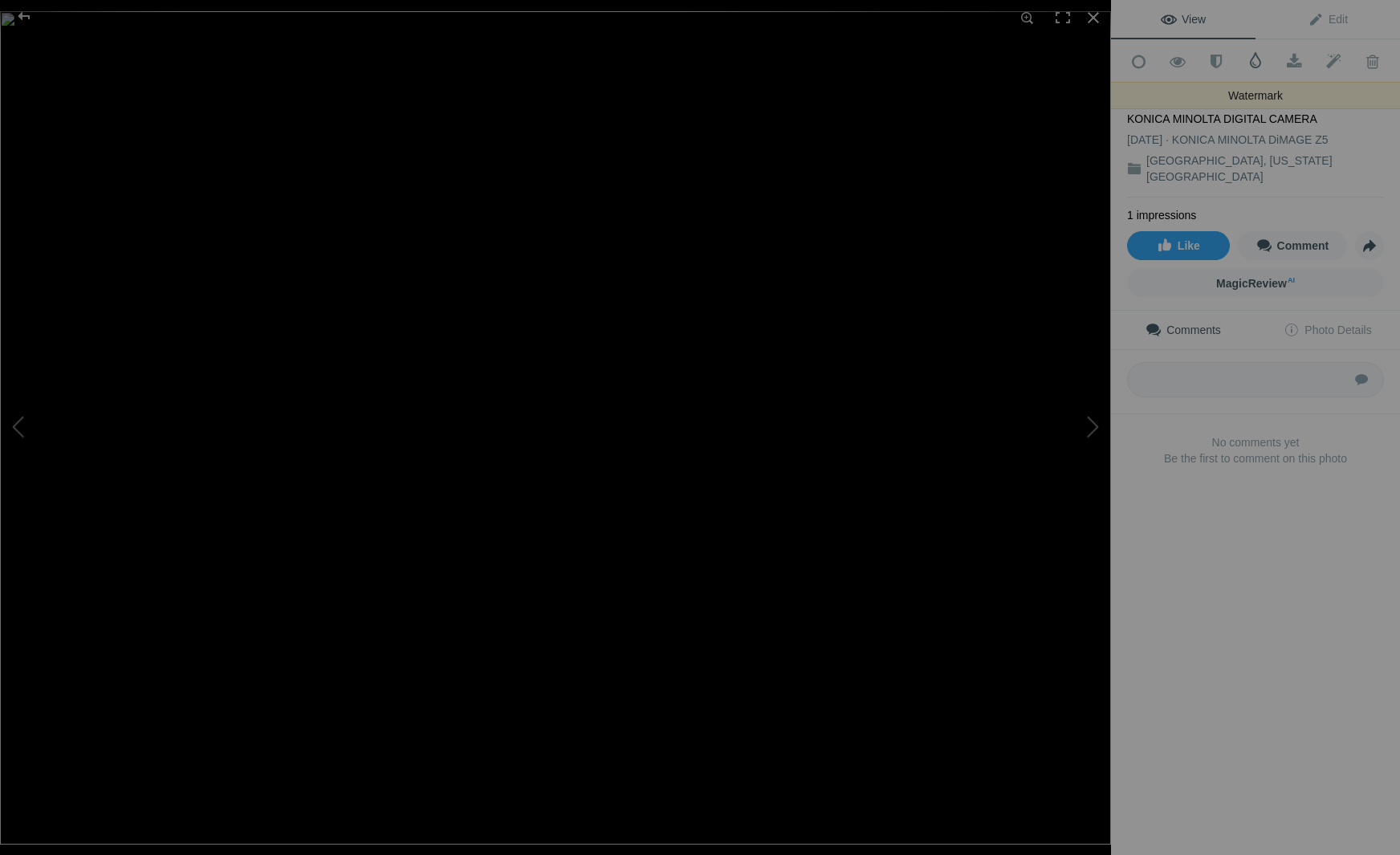
click at [1255, 60] on span at bounding box center [1255, 60] width 16 height 16
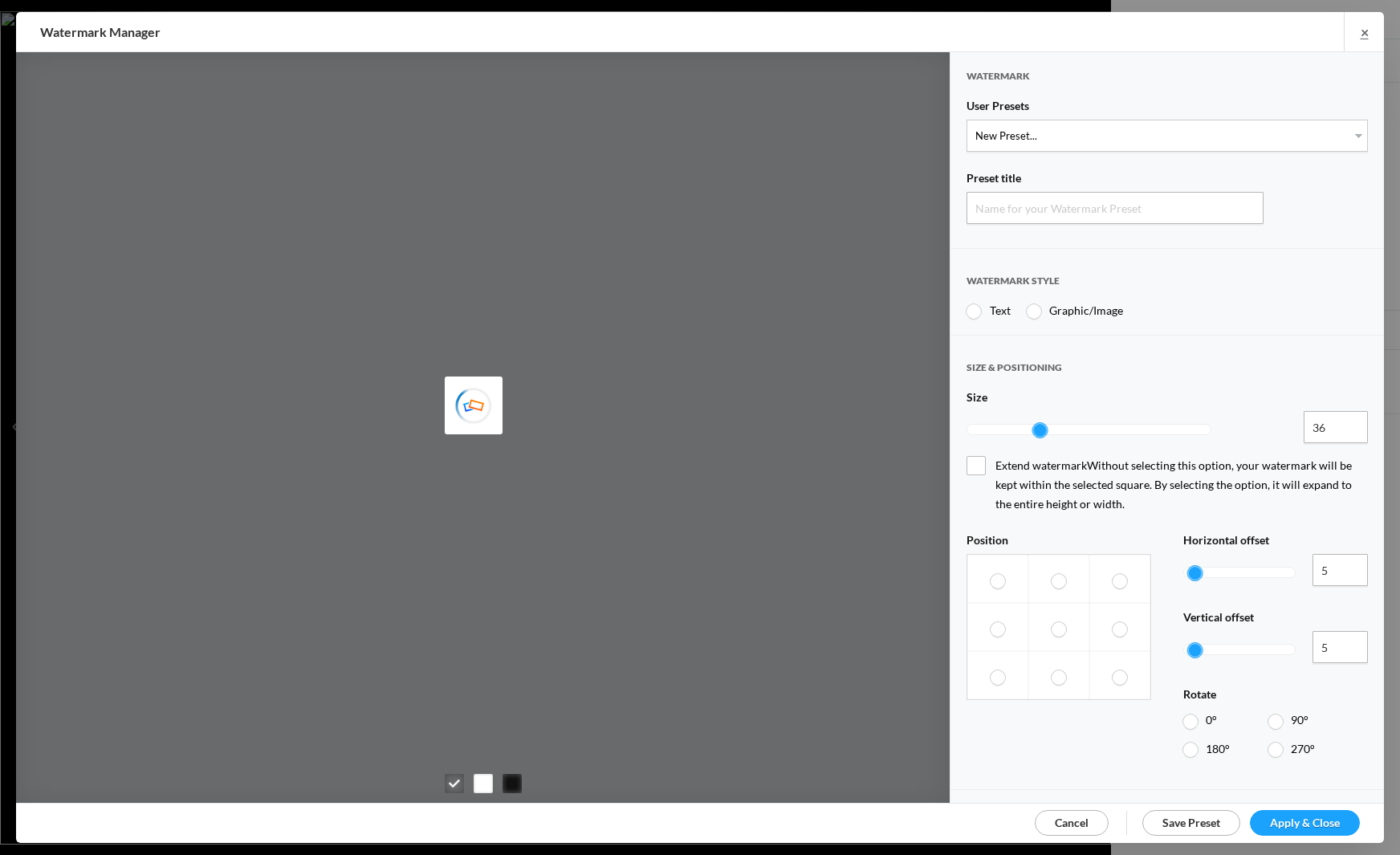
type input "Watermark-8/17/2025"
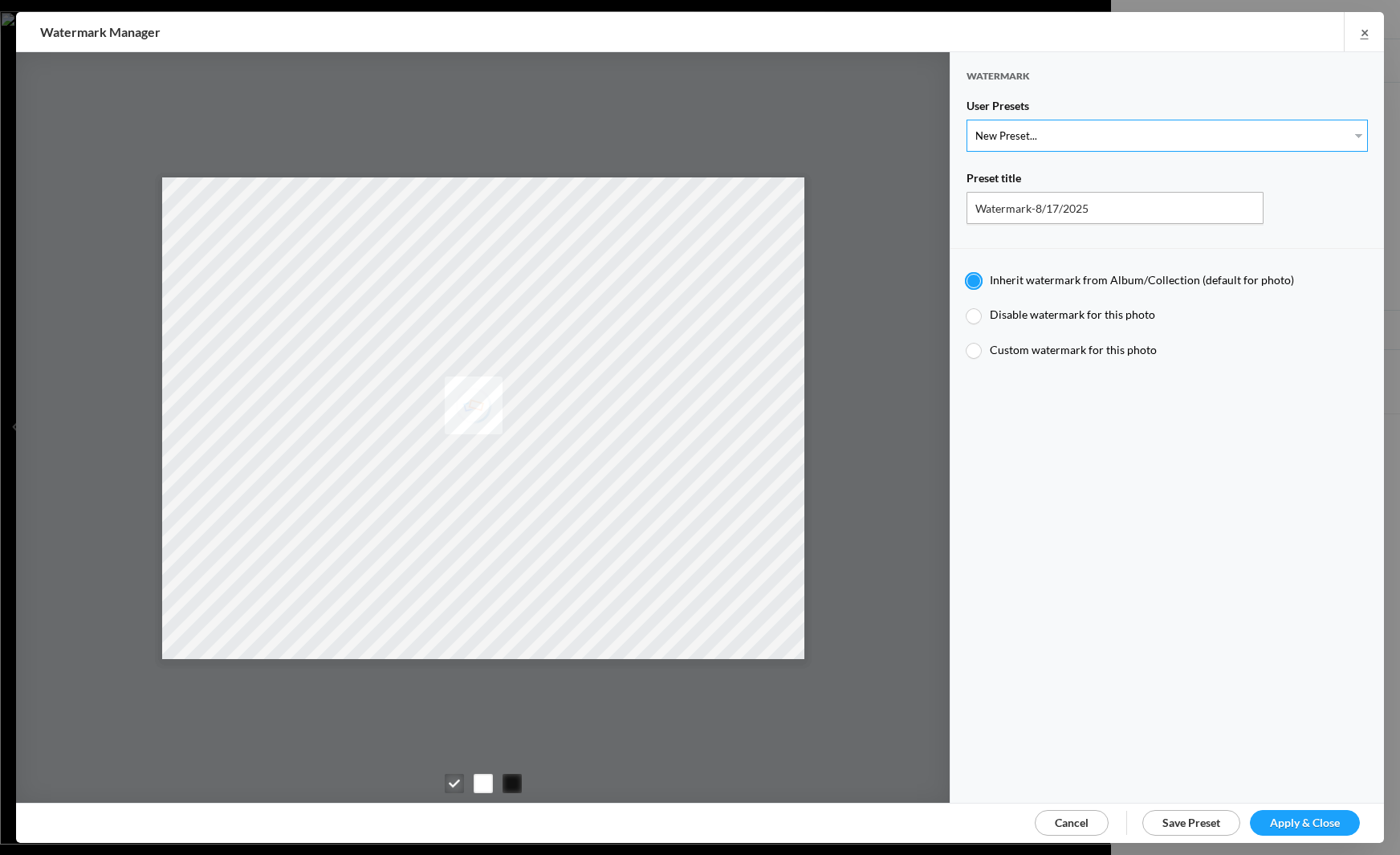
select select "1: Object"
type input "Watermark-7/22/2025"
type input "[PERSON_NAME]"
radio input "false"
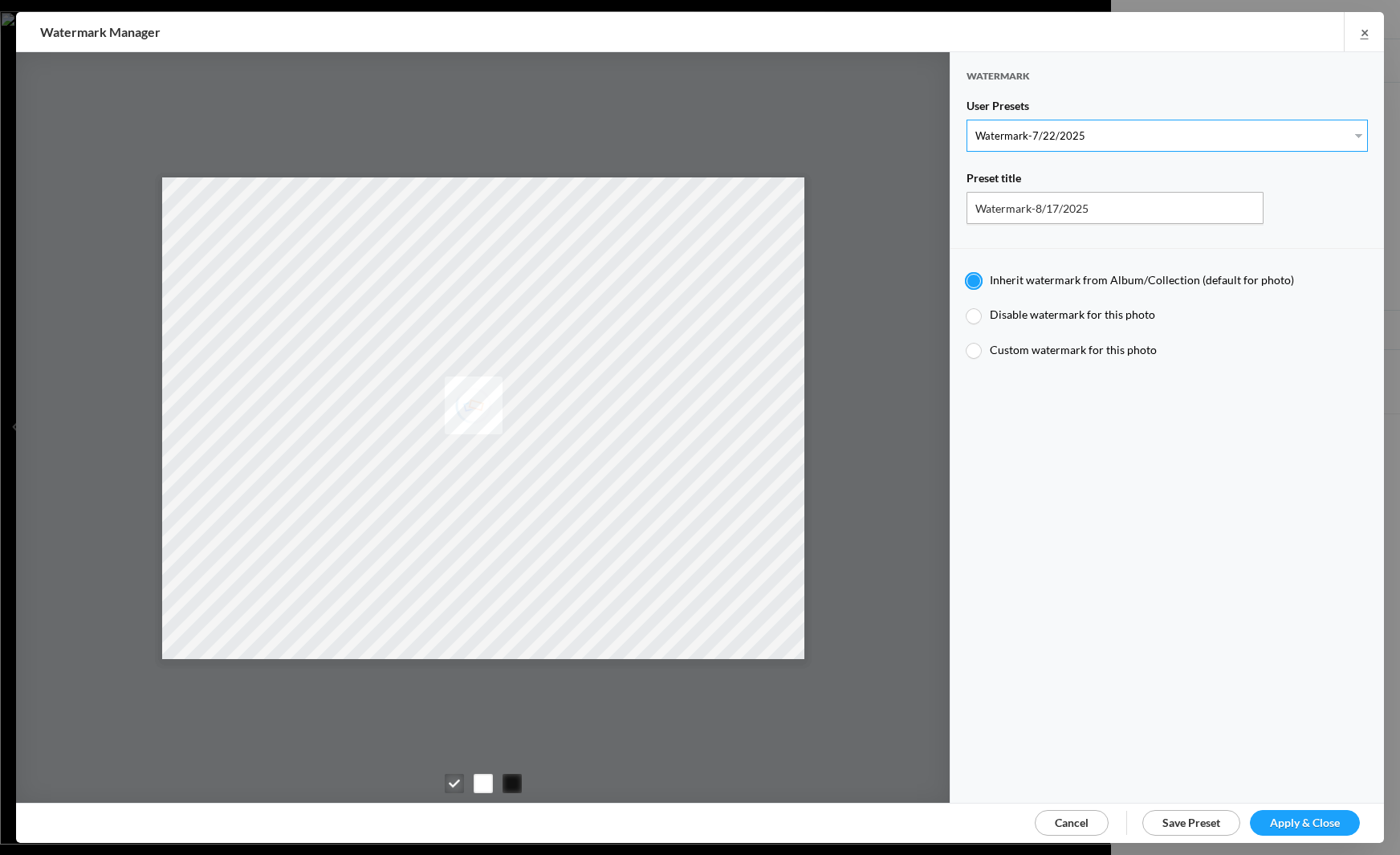
radio input "true"
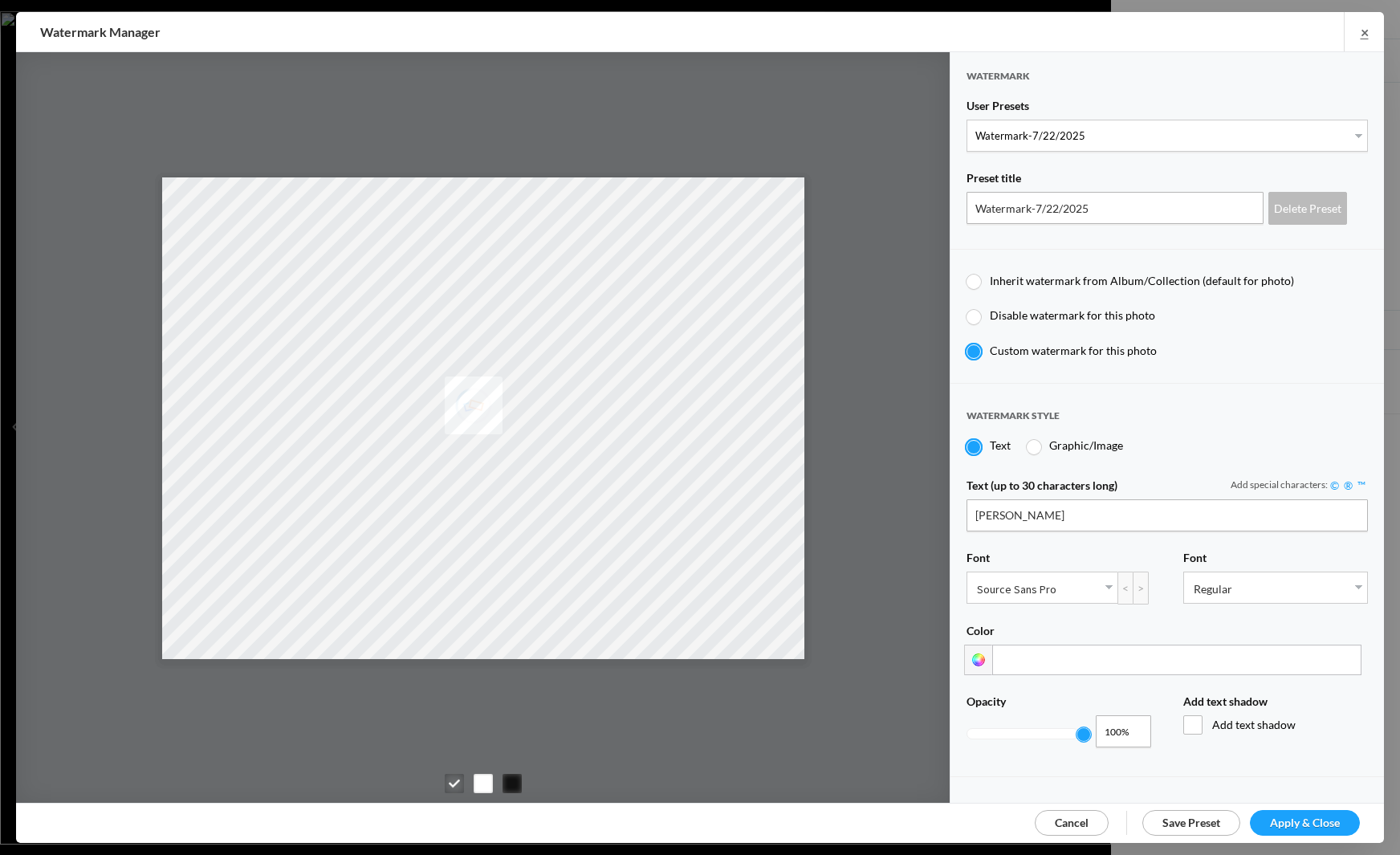
click at [1303, 815] on span "Apply & Close" at bounding box center [1304, 822] width 70 height 14
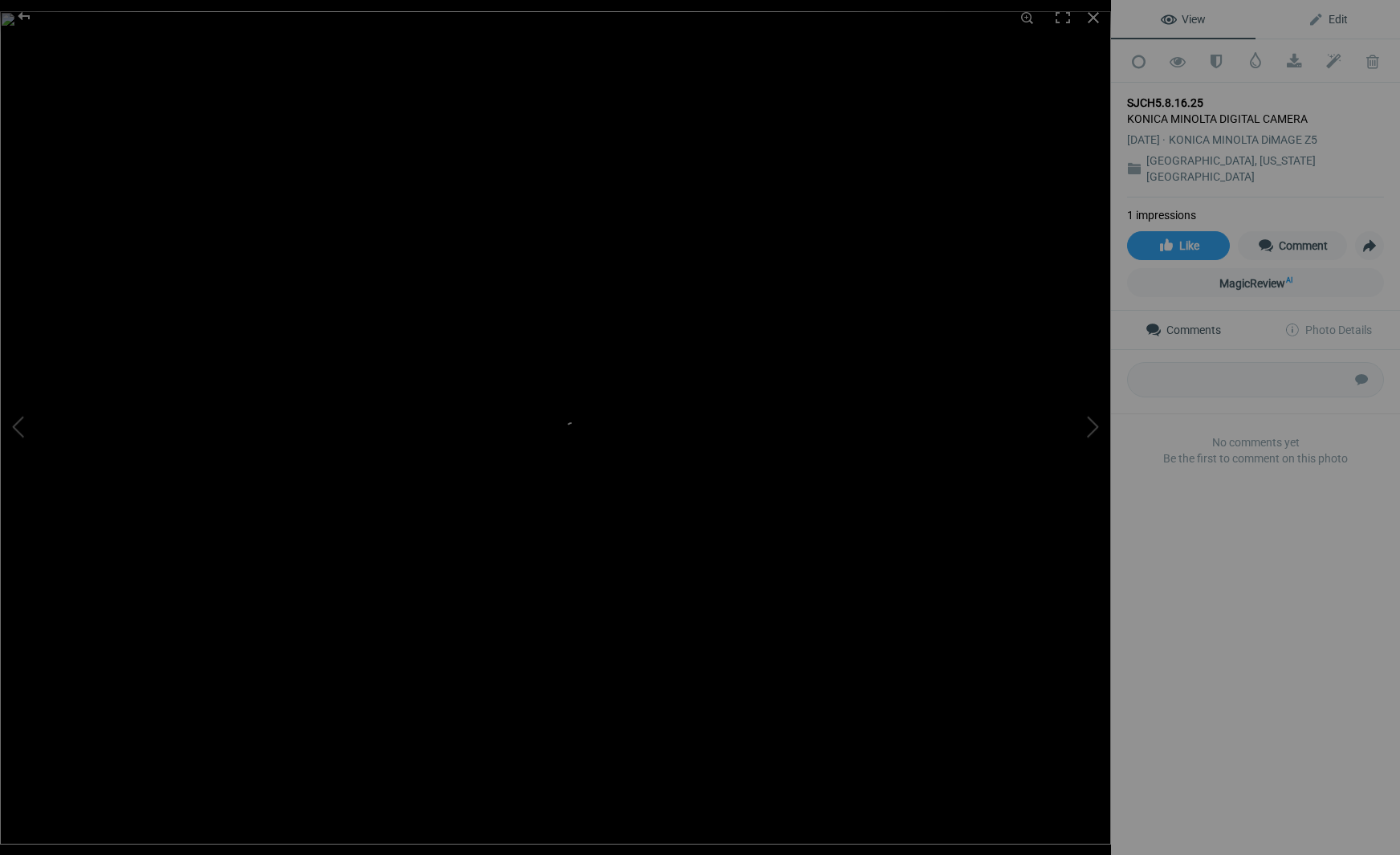
click at [1341, 16] on span "Edit" at bounding box center [1327, 19] width 40 height 13
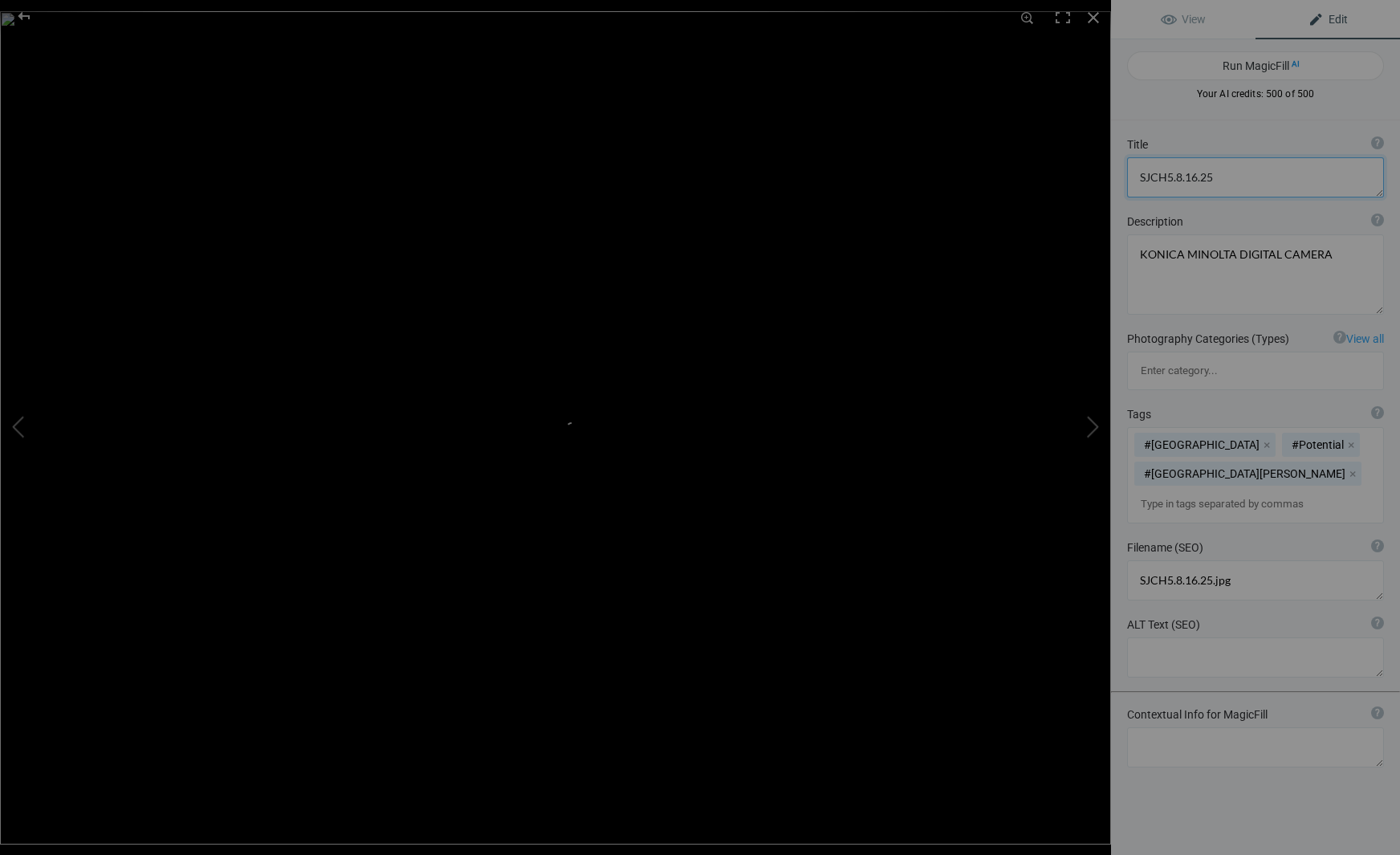
drag, startPoint x: 1216, startPoint y: 178, endPoint x: 1108, endPoint y: 171, distance: 108.2
click at [1110, 171] on div "SJCH5.8.16.25 View Edit Run MagicFill AI Your AI credits: 500 of 500 You have u…" at bounding box center [700, 427] width 1400 height 855
click at [1183, 178] on textarea at bounding box center [1255, 176] width 256 height 40
click at [1256, 175] on textarea at bounding box center [1255, 176] width 256 height 40
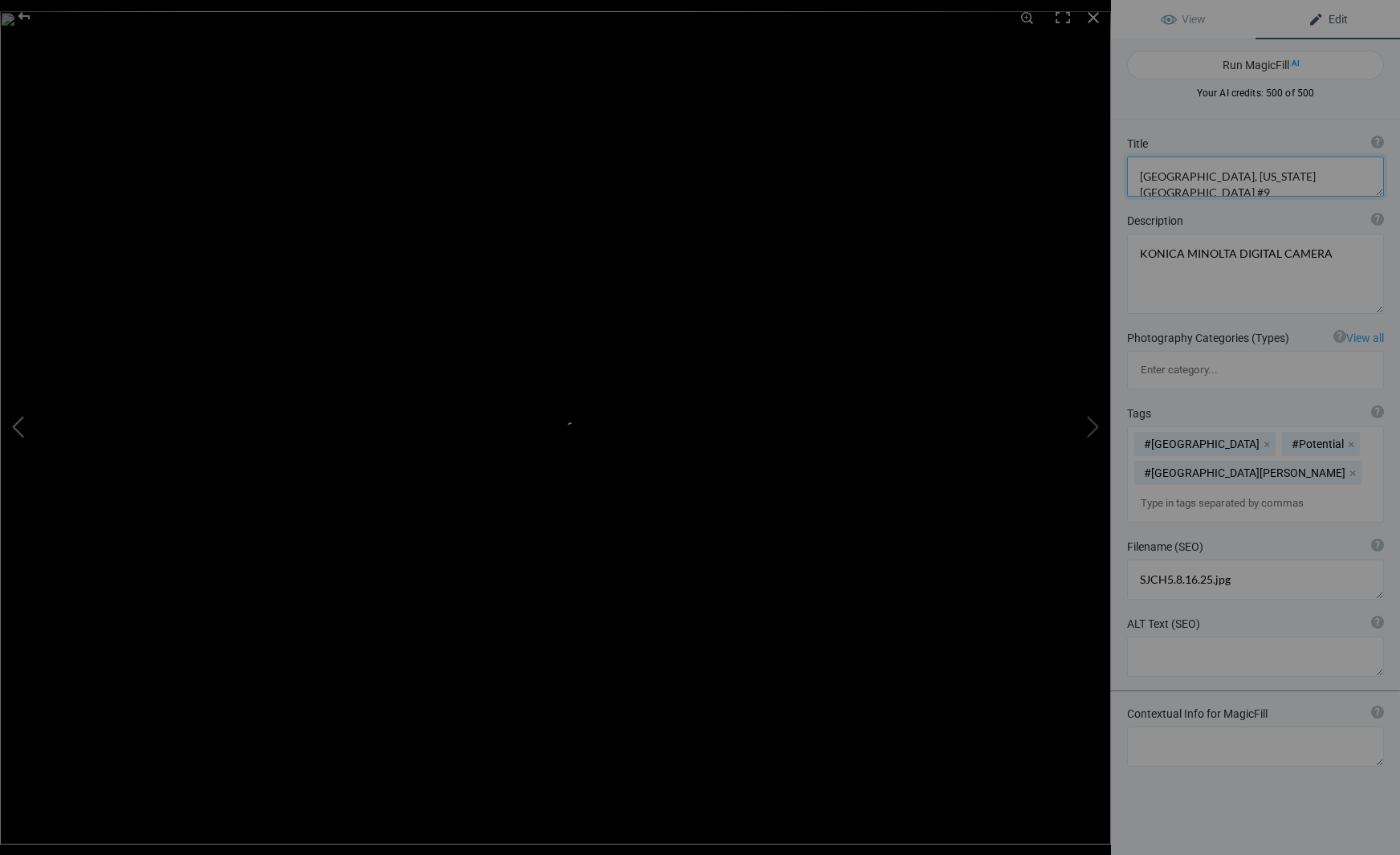
click at [16, 421] on button at bounding box center [59, 427] width 120 height 307
type textarea "[GEOGRAPHIC_DATA], [US_STATE][GEOGRAPHIC_DATA] #5"
type textarea "SJCH1.8.16.25.jpg"
click at [16, 421] on button at bounding box center [59, 427] width 120 height 307
type textarea "[GEOGRAPHIC_DATA], [US_STATE][GEOGRAPHIC_DATA] #1"
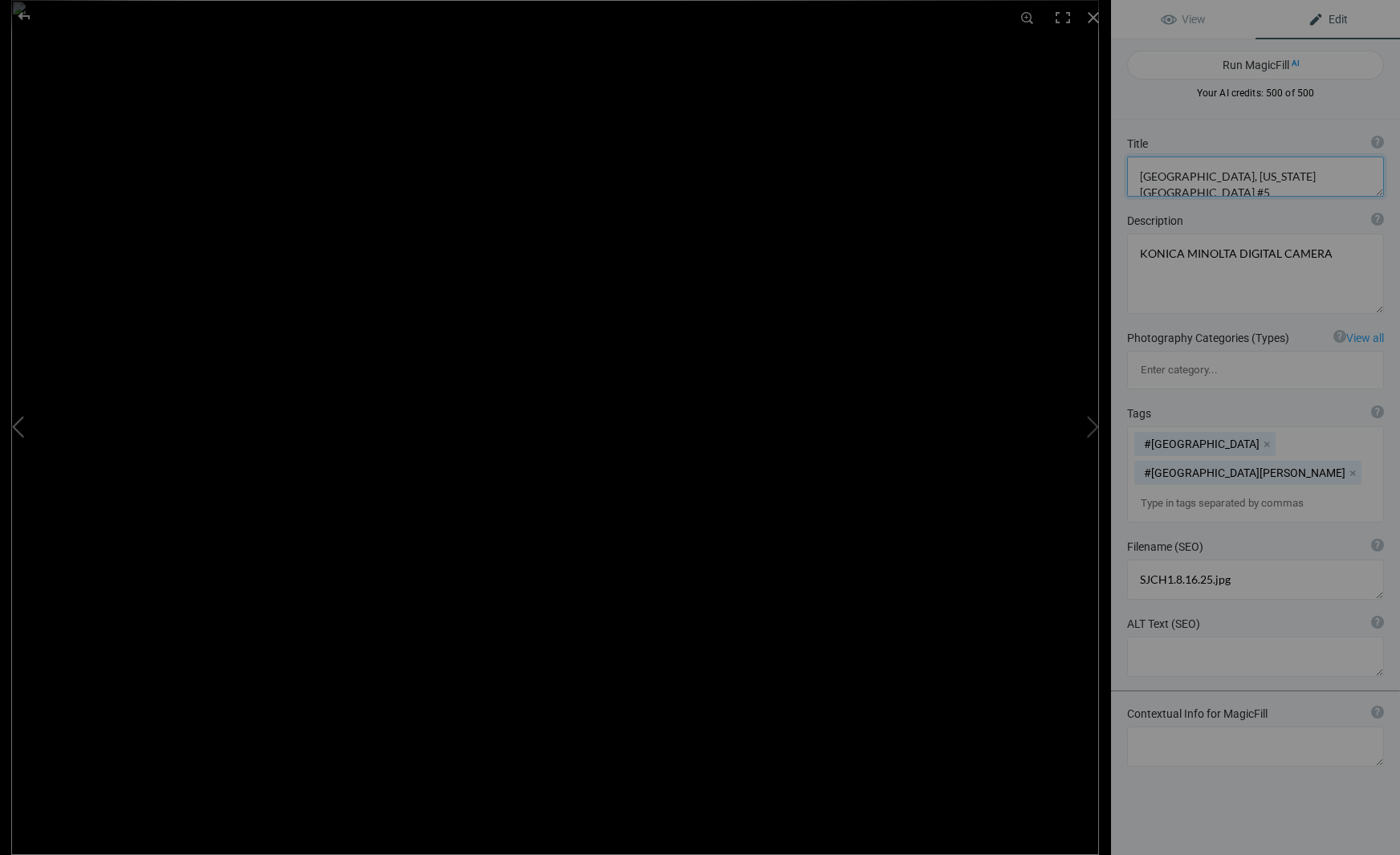
type textarea "[GEOGRAPHIC_DATA]"
type textarea "2019ForumGallery-SJCityHall_001.jpg"
click at [16, 421] on button at bounding box center [59, 427] width 120 height 307
type textarea "[GEOGRAPHIC_DATA], [US_STATE][GEOGRAPHIC_DATA] #2"
type textarea "KONICA MINOLTA DIGITAL CAMERA"
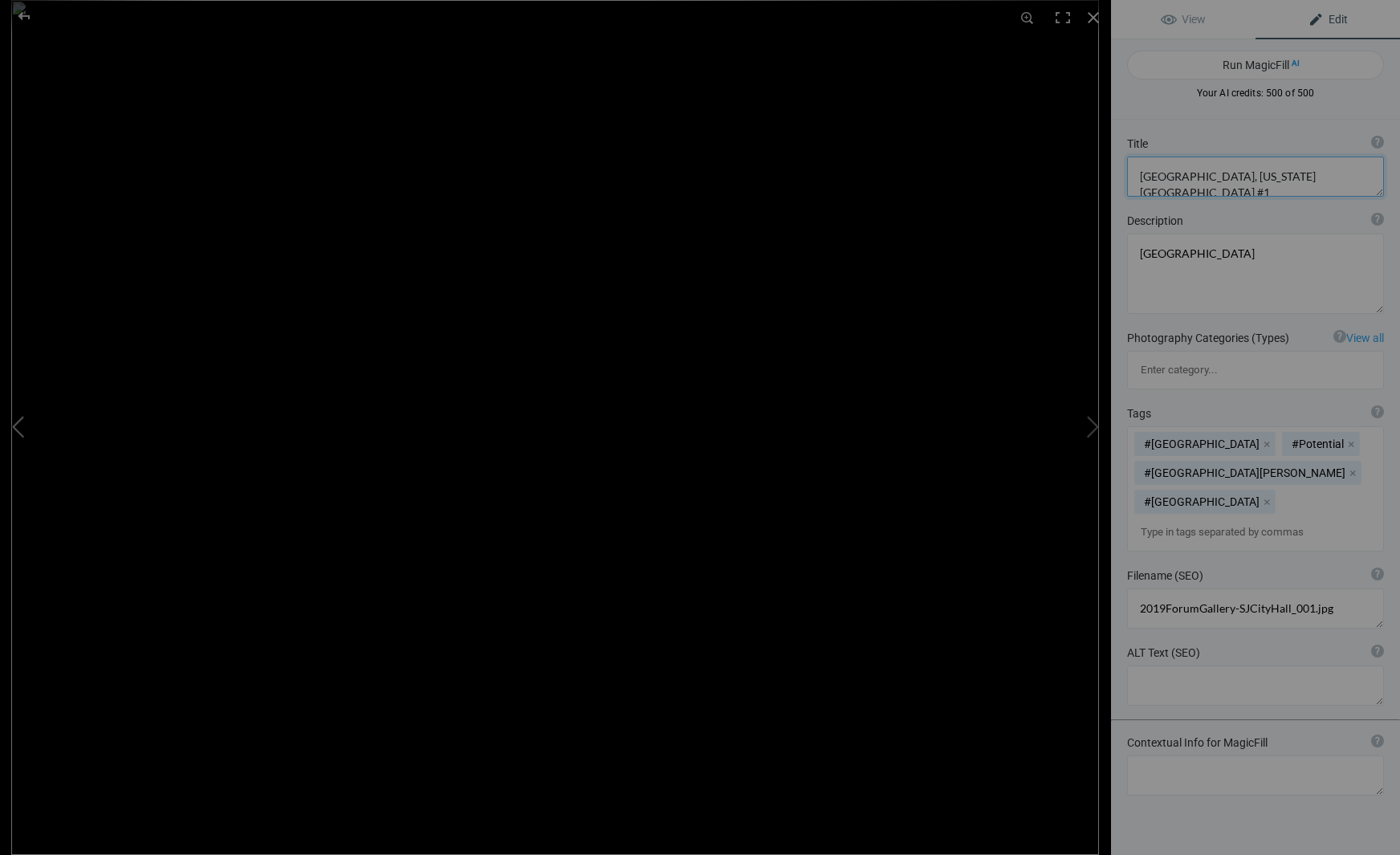
type textarea "2019ForumGallery-SJCityHall_002.jpg"
click at [16, 421] on button at bounding box center [59, 427] width 120 height 307
type textarea "[GEOGRAPHIC_DATA], [US_STATE][GEOGRAPHIC_DATA] #3"
type textarea "San Jose City Hall dome and moon"
type textarea "2019ForumGallery-SJCityHall_003.jpg"
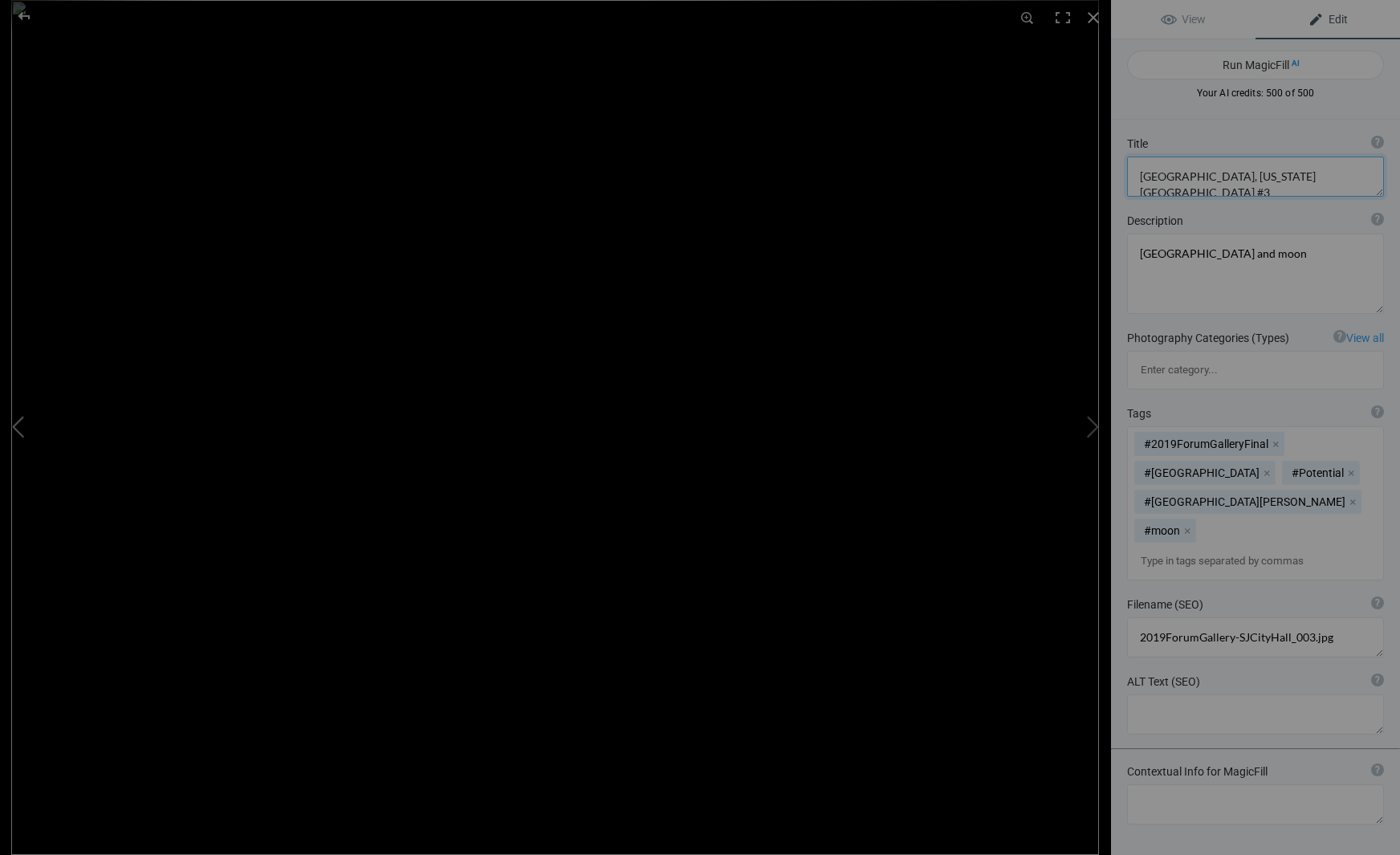
click at [16, 421] on button at bounding box center [59, 427] width 120 height 307
type textarea "[GEOGRAPHIC_DATA], [US_STATE][GEOGRAPHIC_DATA] #4"
type textarea "KONICA MINOLTA DIGITAL CAMERA"
type textarea "06SJDowntown0037.jpg"
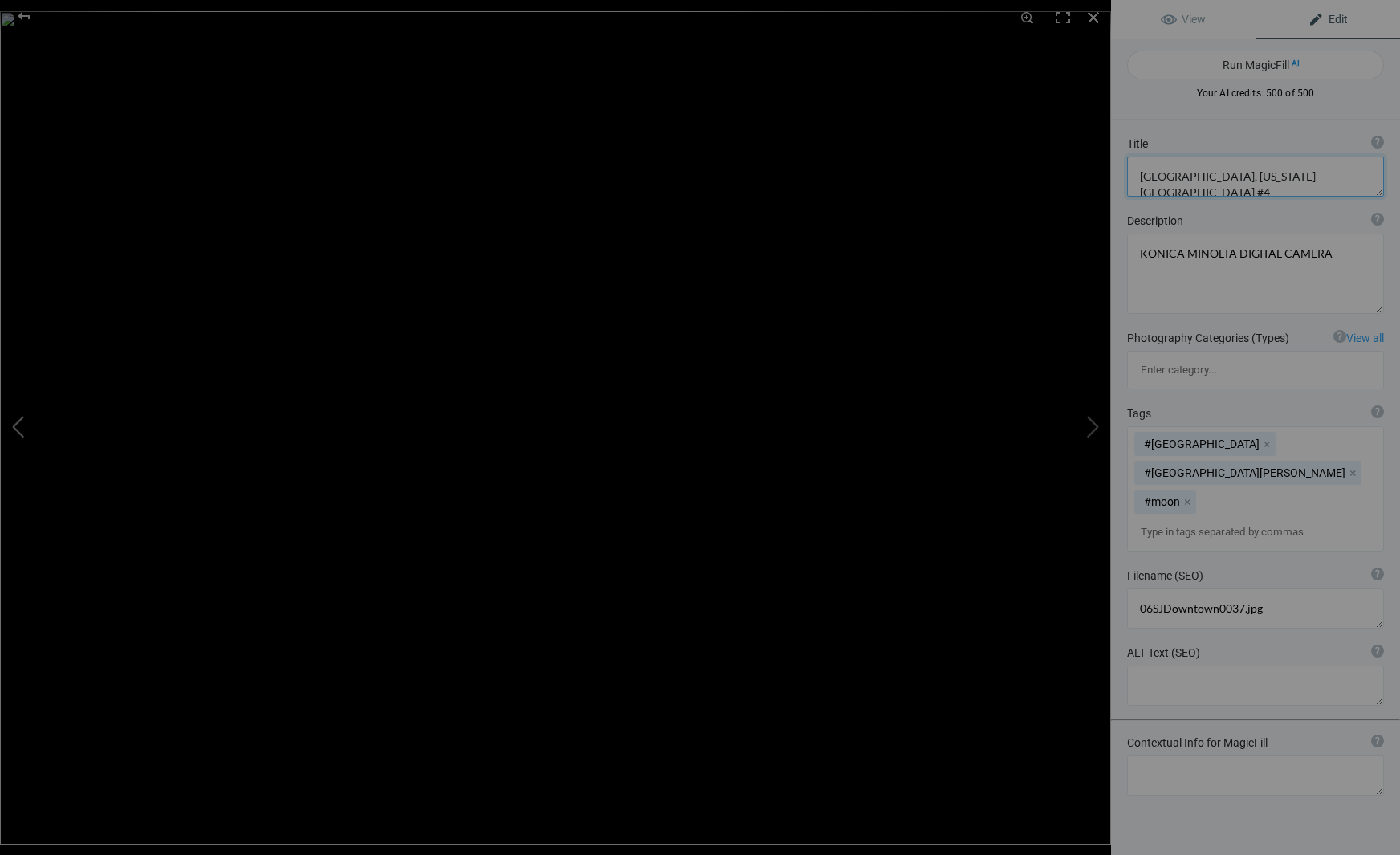
type textarea "[GEOGRAPHIC_DATA], [US_STATE][GEOGRAPHIC_DATA] #6"
type textarea "San Jose City Hall tower"
type textarea "SJCH2.8.16.25.jpg"
click at [16, 421] on button at bounding box center [59, 427] width 120 height 307
type textarea "San Jose, California City Hall #7"
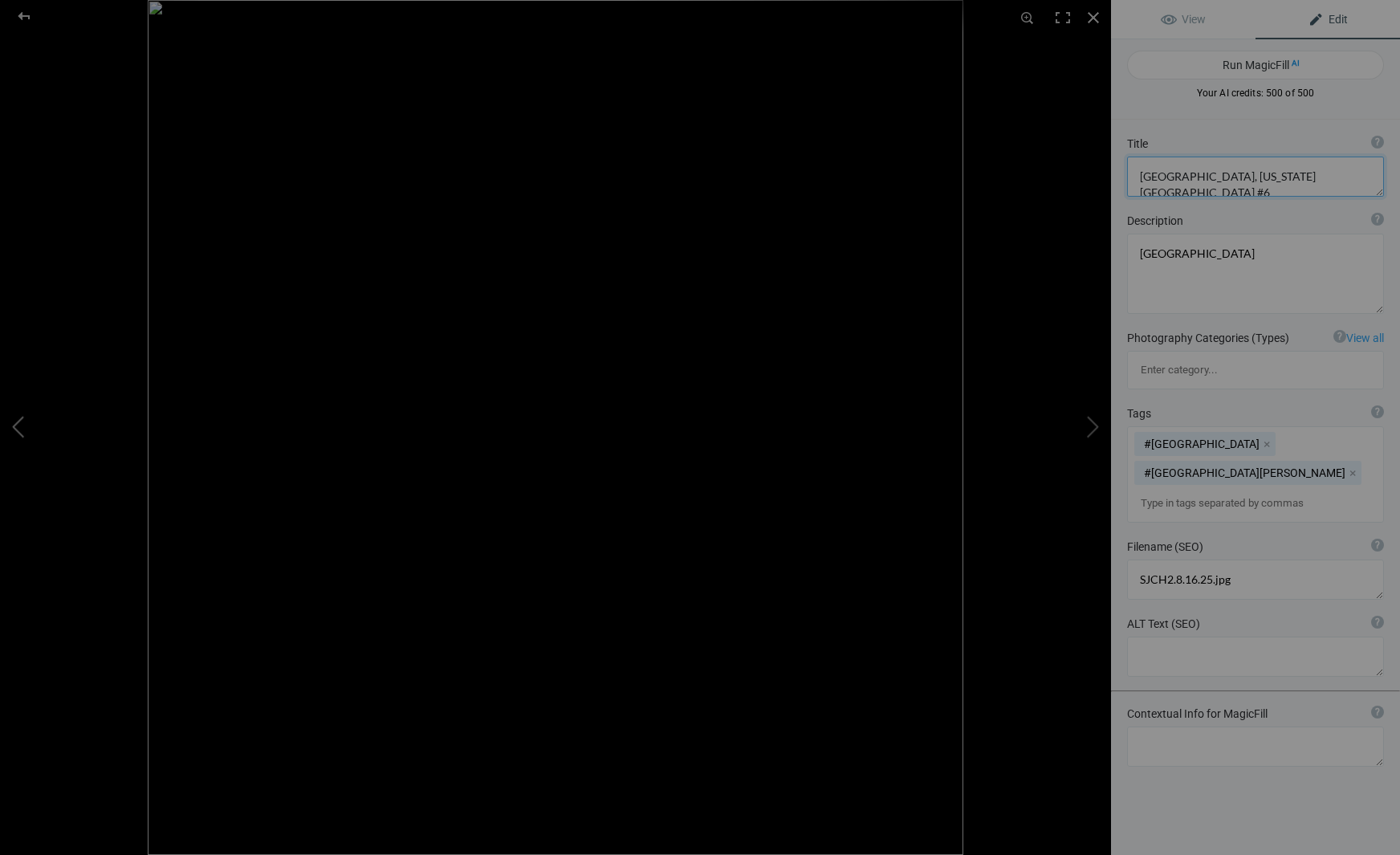
type textarea "San Jose City Hall"
type textarea "SJCH3.8.16.25.jpg"
click at [16, 421] on button at bounding box center [59, 427] width 120 height 307
type textarea "[GEOGRAPHIC_DATA], [US_STATE][GEOGRAPHIC_DATA], #7"
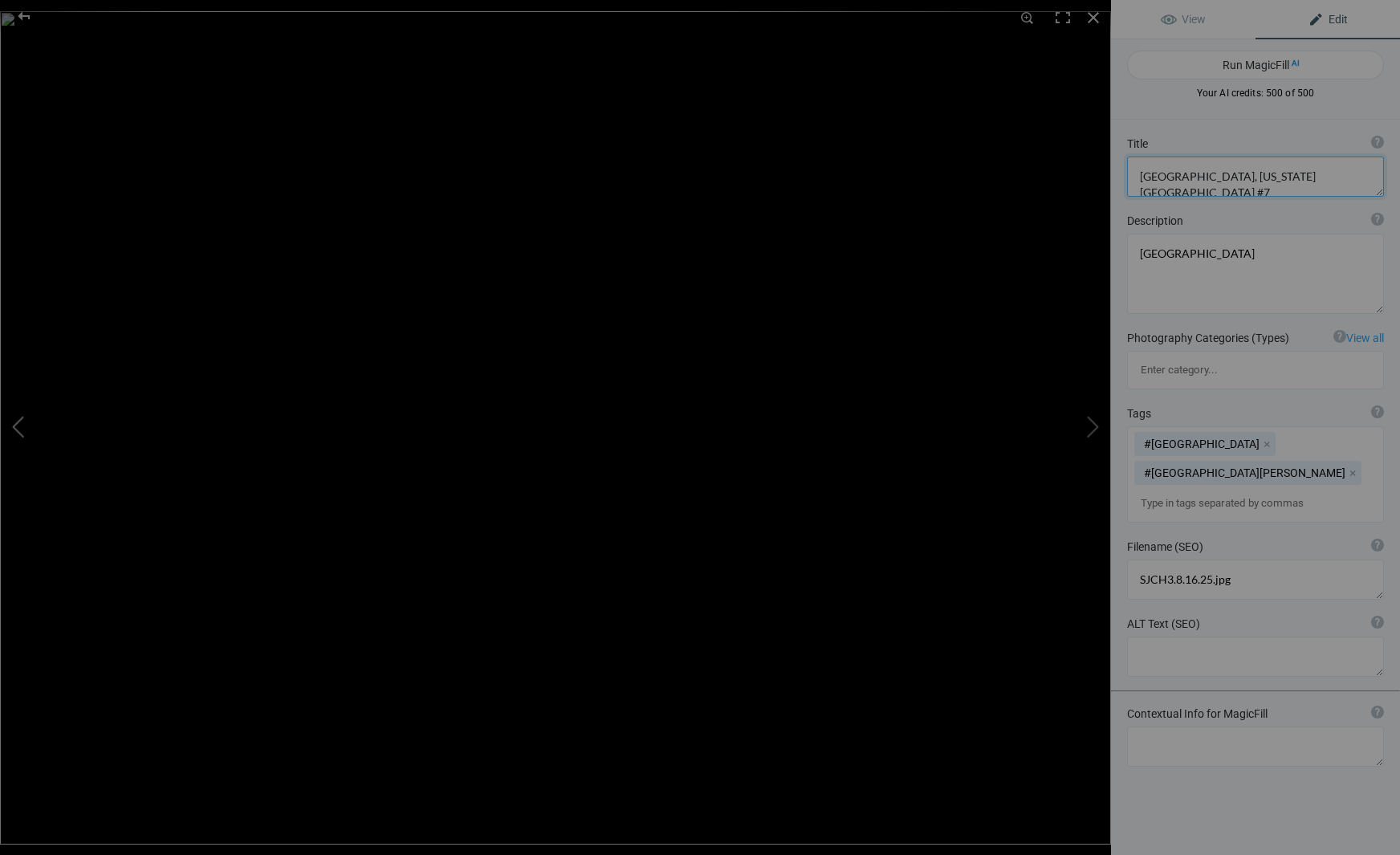
type textarea "SJCH4.8.16.25.jpg"
type textarea "[GEOGRAPHIC_DATA], [US_STATE][GEOGRAPHIC_DATA] #9"
type textarea "KONICA MINOLTA DIGITAL CAMERA"
type textarea "SJCH5.8.16.25.jpg"
click at [1091, 429] on button at bounding box center [1050, 427] width 120 height 307
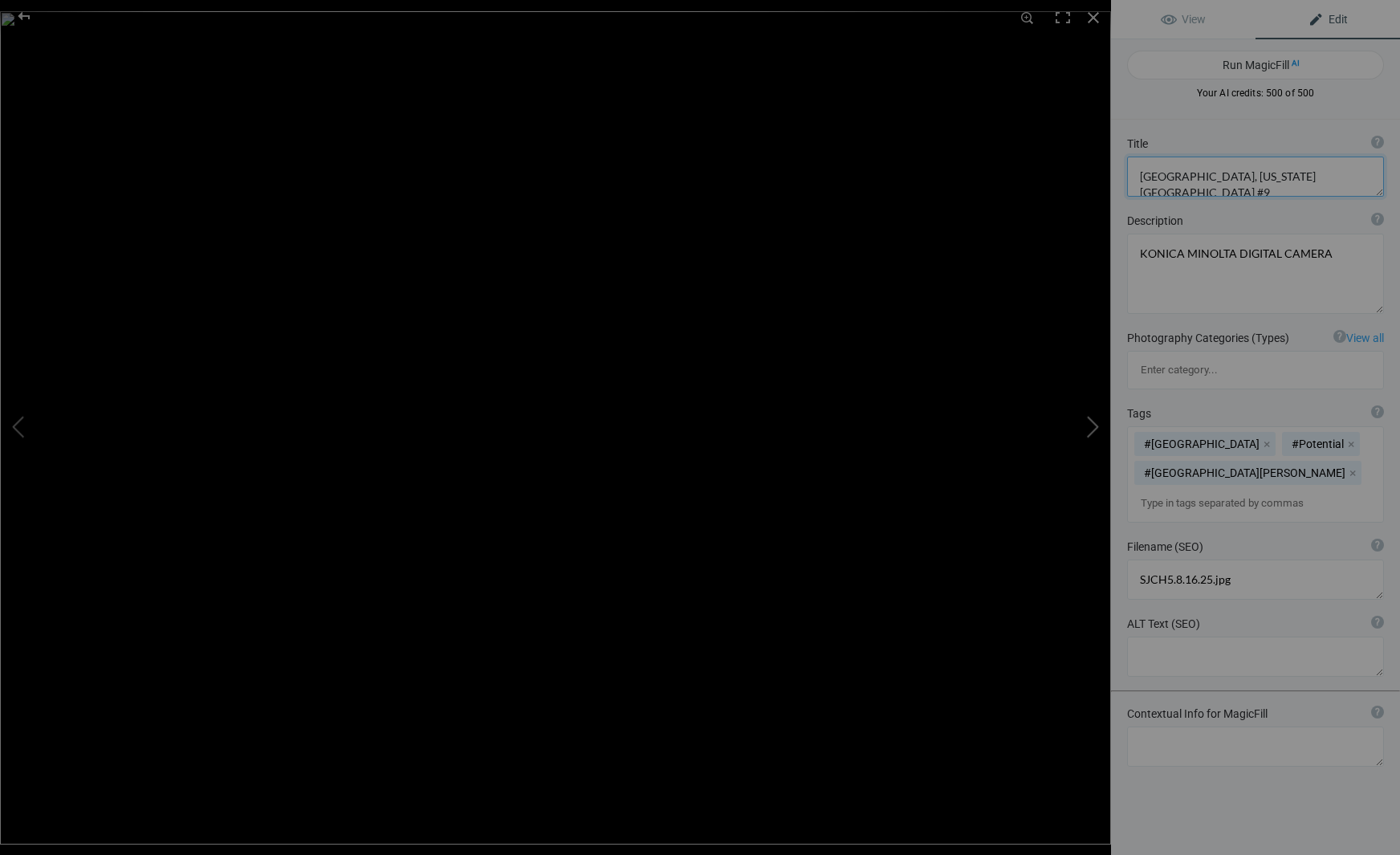
type textarea "[GEOGRAPHIC_DATA], [US_STATE][GEOGRAPHIC_DATA], #7"
type textarea "SJCH4.8.16.25.jpg"
click at [16, 422] on button at bounding box center [59, 427] width 120 height 307
type textarea "[GEOGRAPHIC_DATA], [US_STATE][GEOGRAPHIC_DATA] #9"
type textarea "KONICA MINOLTA DIGITAL CAMERA"
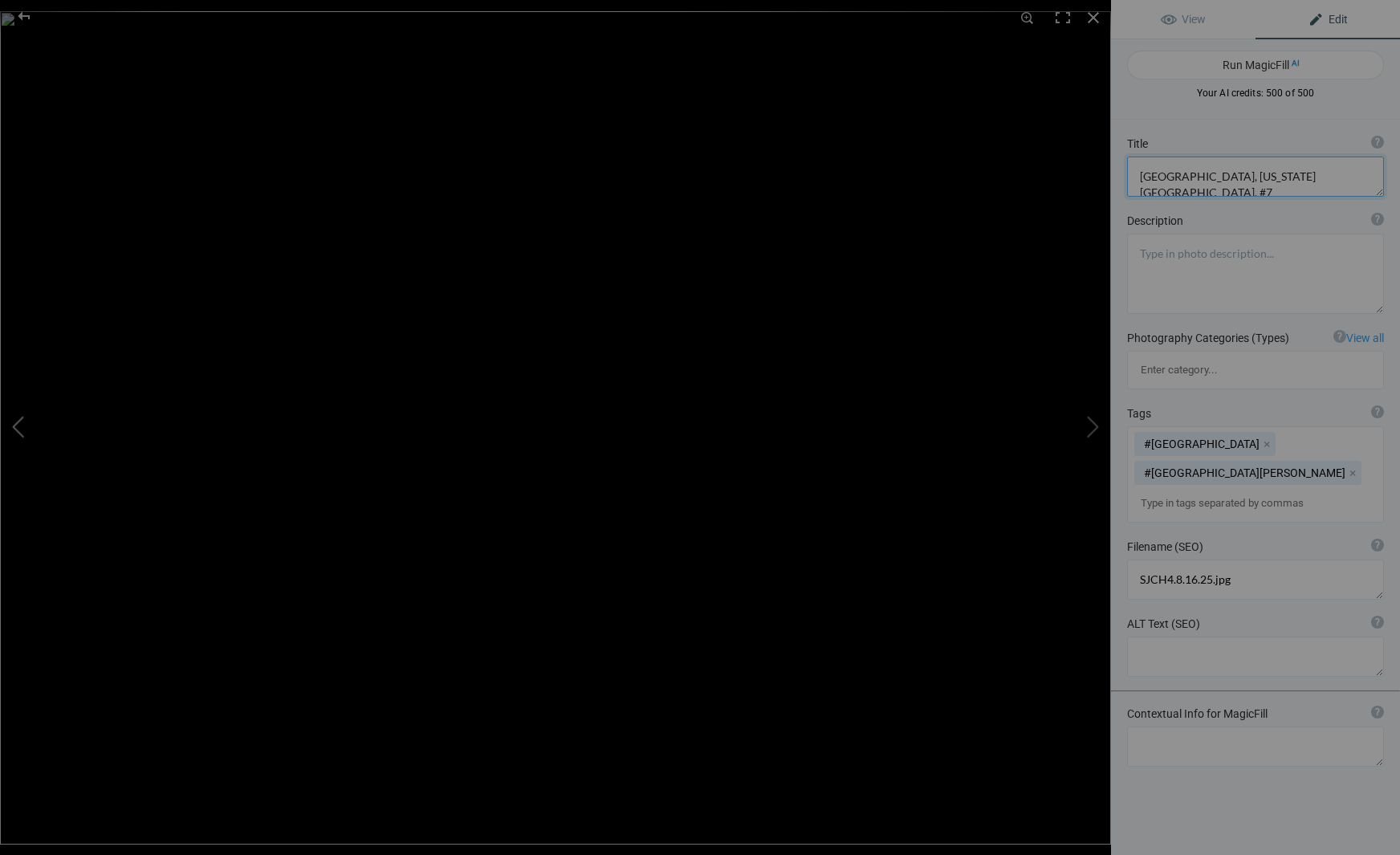
type textarea "SJCH5.8.16.25.jpg"
click at [1095, 425] on button at bounding box center [1050, 427] width 120 height 307
type textarea "[GEOGRAPHIC_DATA], [US_STATE][GEOGRAPHIC_DATA], #7"
type textarea "SJCH4.8.16.25.jpg"
click at [1095, 425] on button at bounding box center [1050, 427] width 120 height 307
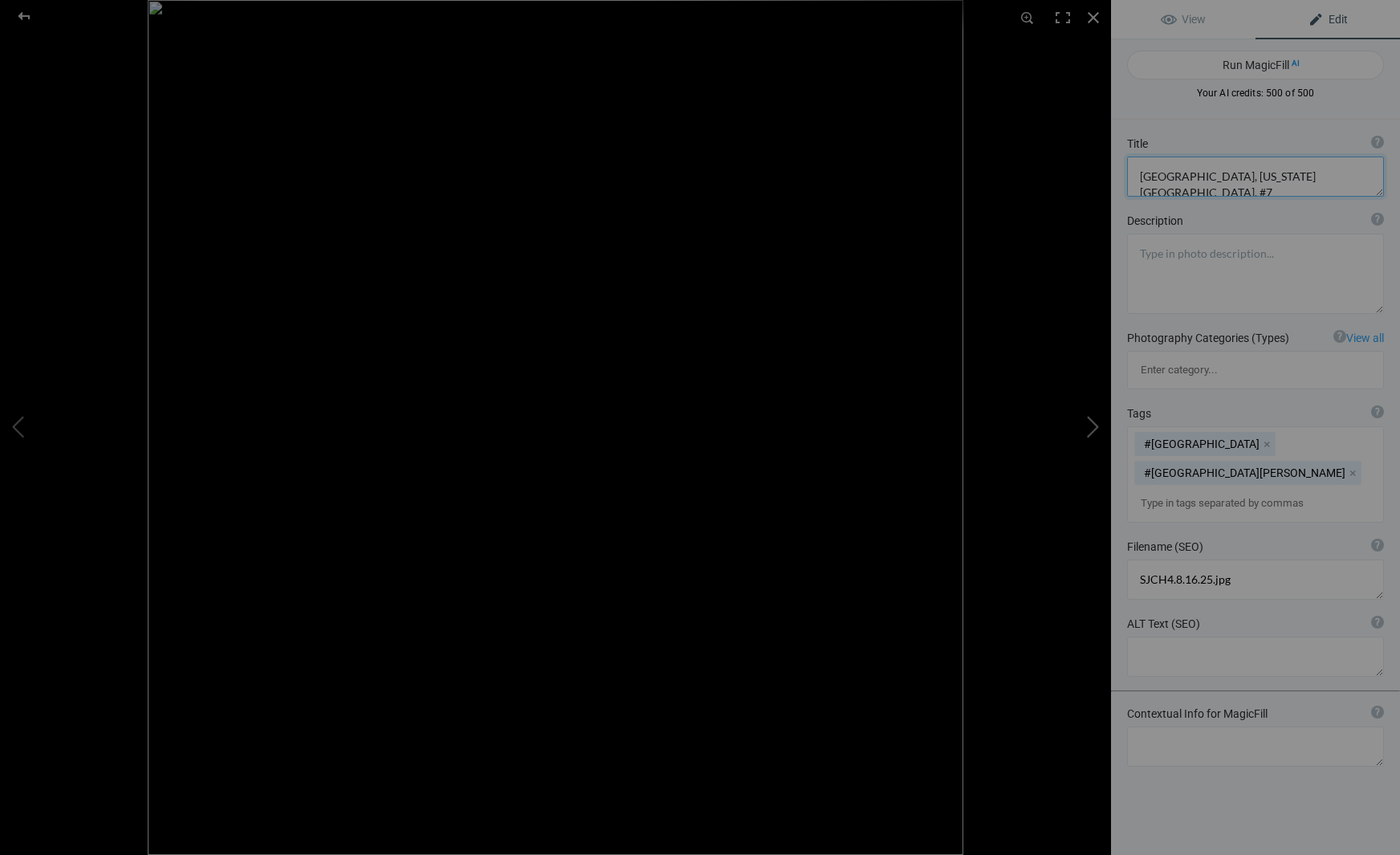
type textarea "San Jose, California City Hall #7"
type textarea "San Jose City Hall"
type textarea "SJCH3.8.16.25.jpg"
click at [1334, 17] on span "Edit" at bounding box center [1327, 19] width 40 height 13
click at [1296, 176] on textarea at bounding box center [1255, 176] width 256 height 40
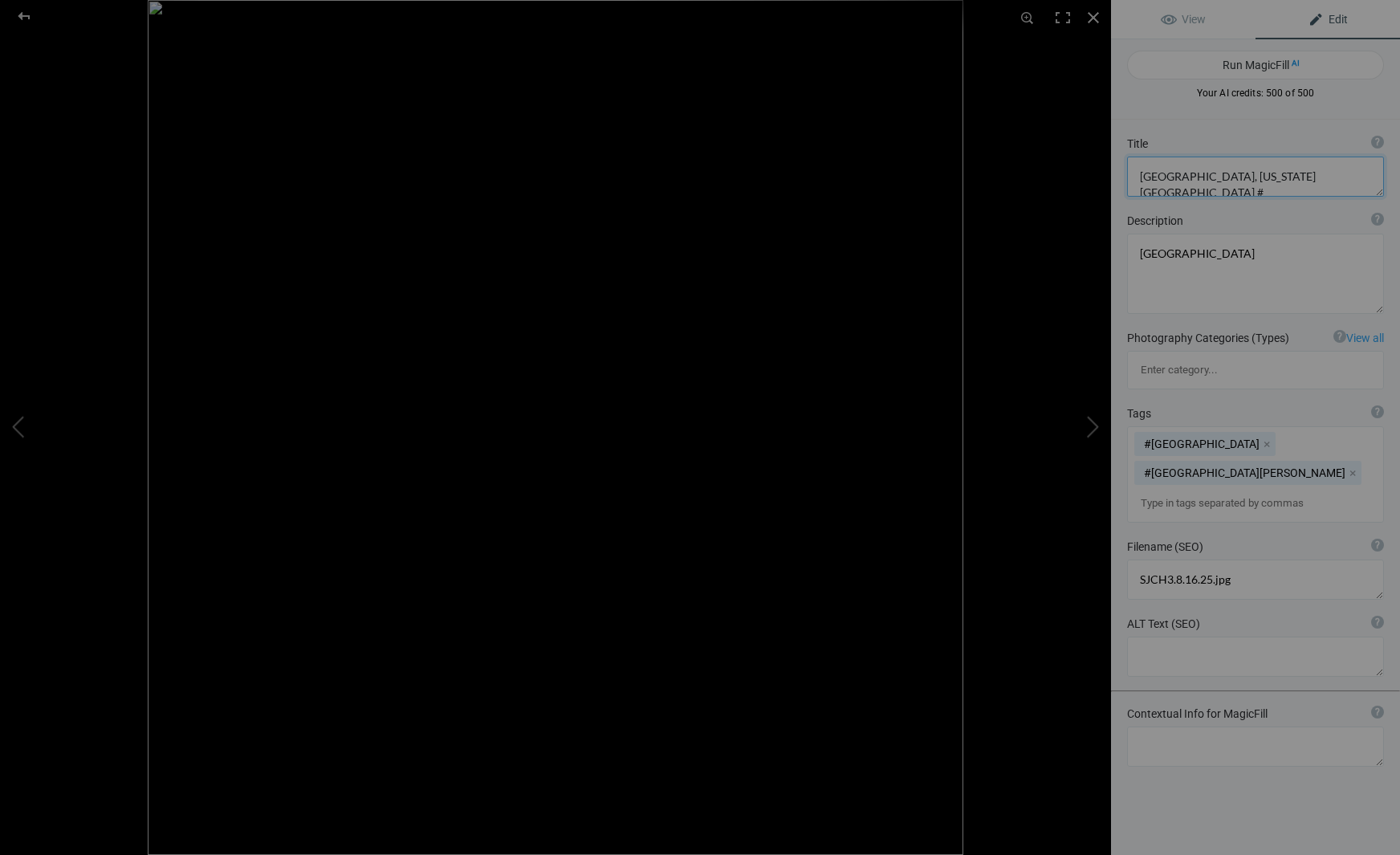
type textarea "[GEOGRAPHIC_DATA], [US_STATE][GEOGRAPHIC_DATA] #8"
click at [1093, 16] on div at bounding box center [1093, 18] width 35 height 35
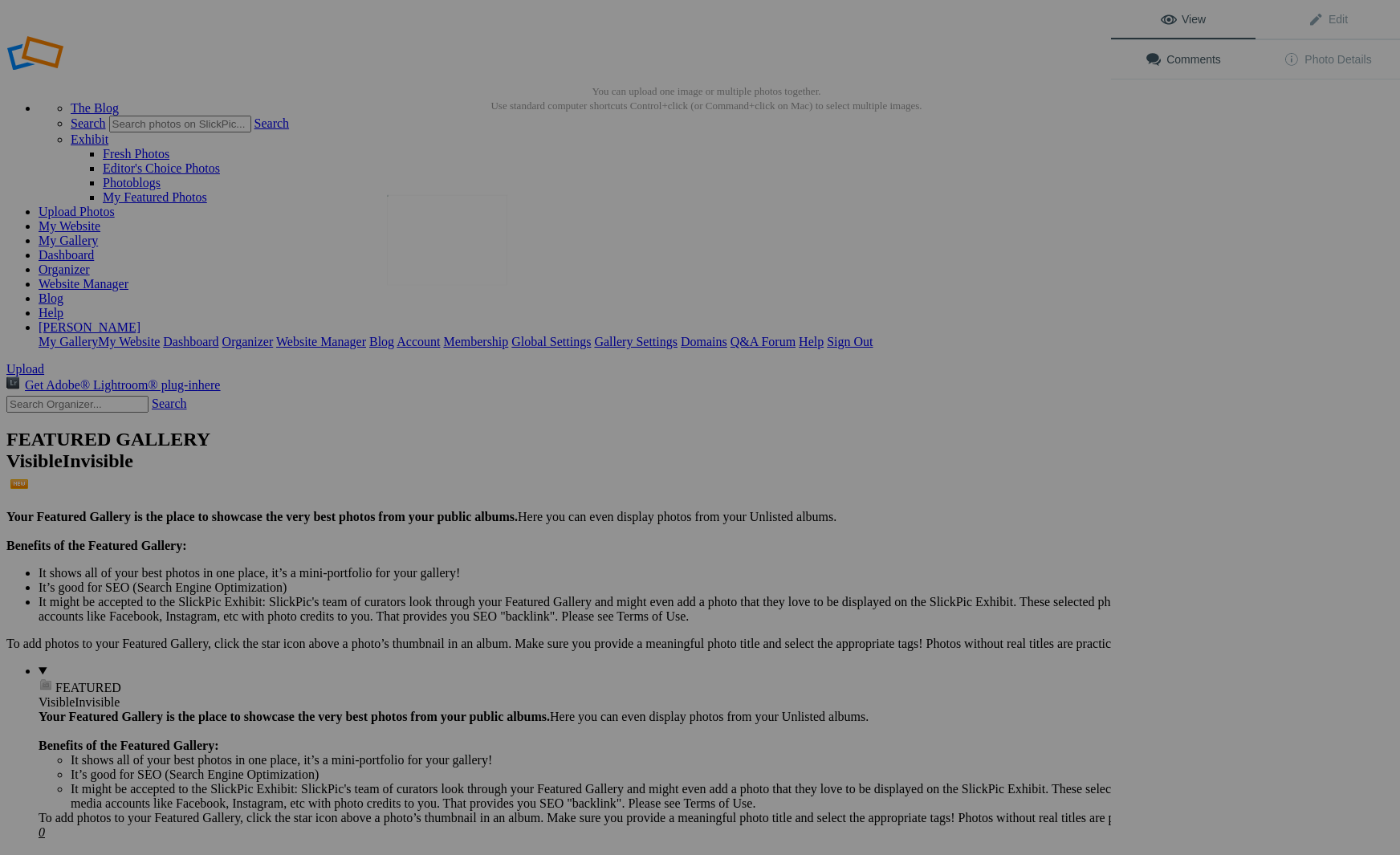
click at [439, 252] on img at bounding box center [447, 240] width 120 height 91
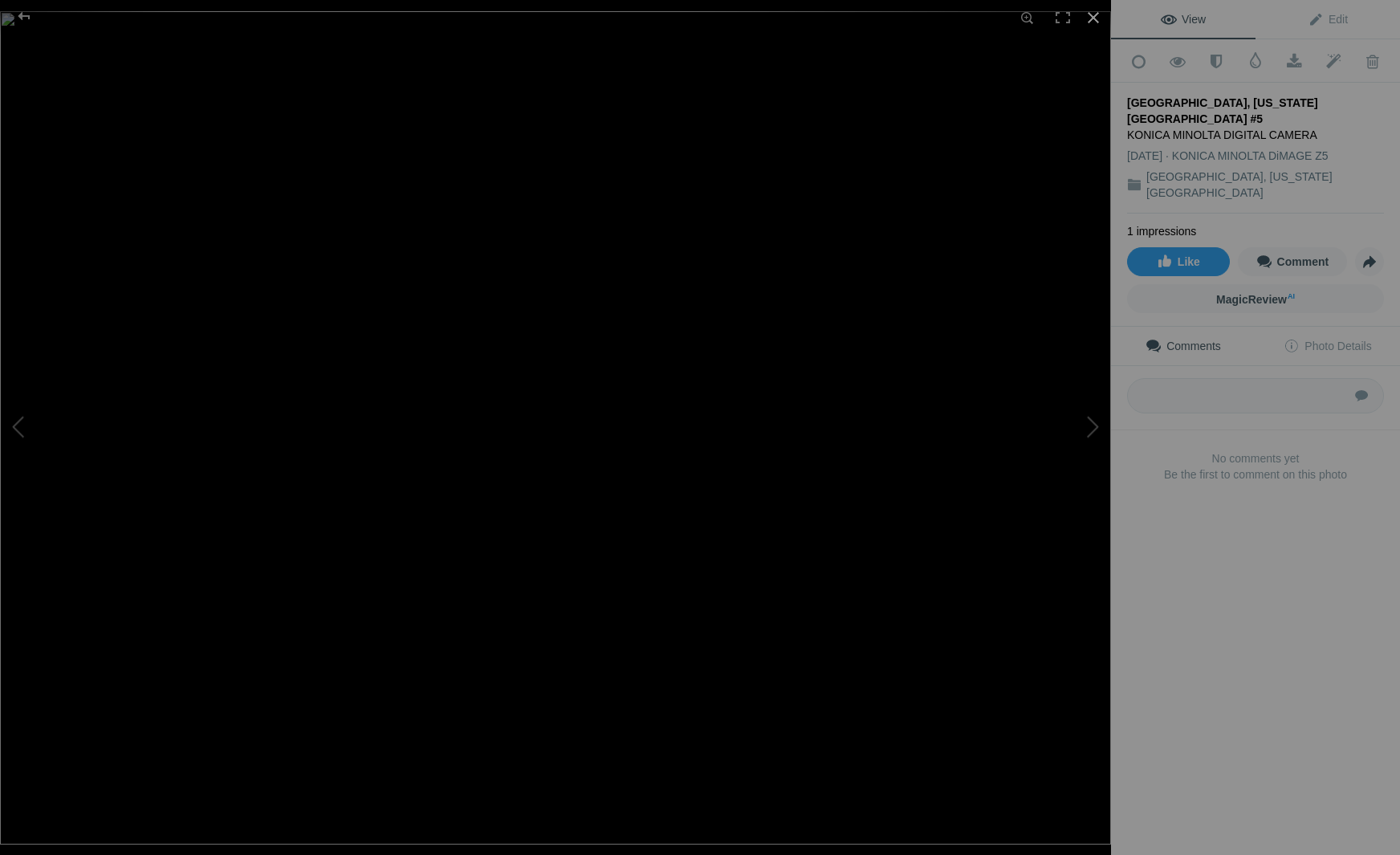
click at [1092, 16] on div at bounding box center [1093, 18] width 35 height 35
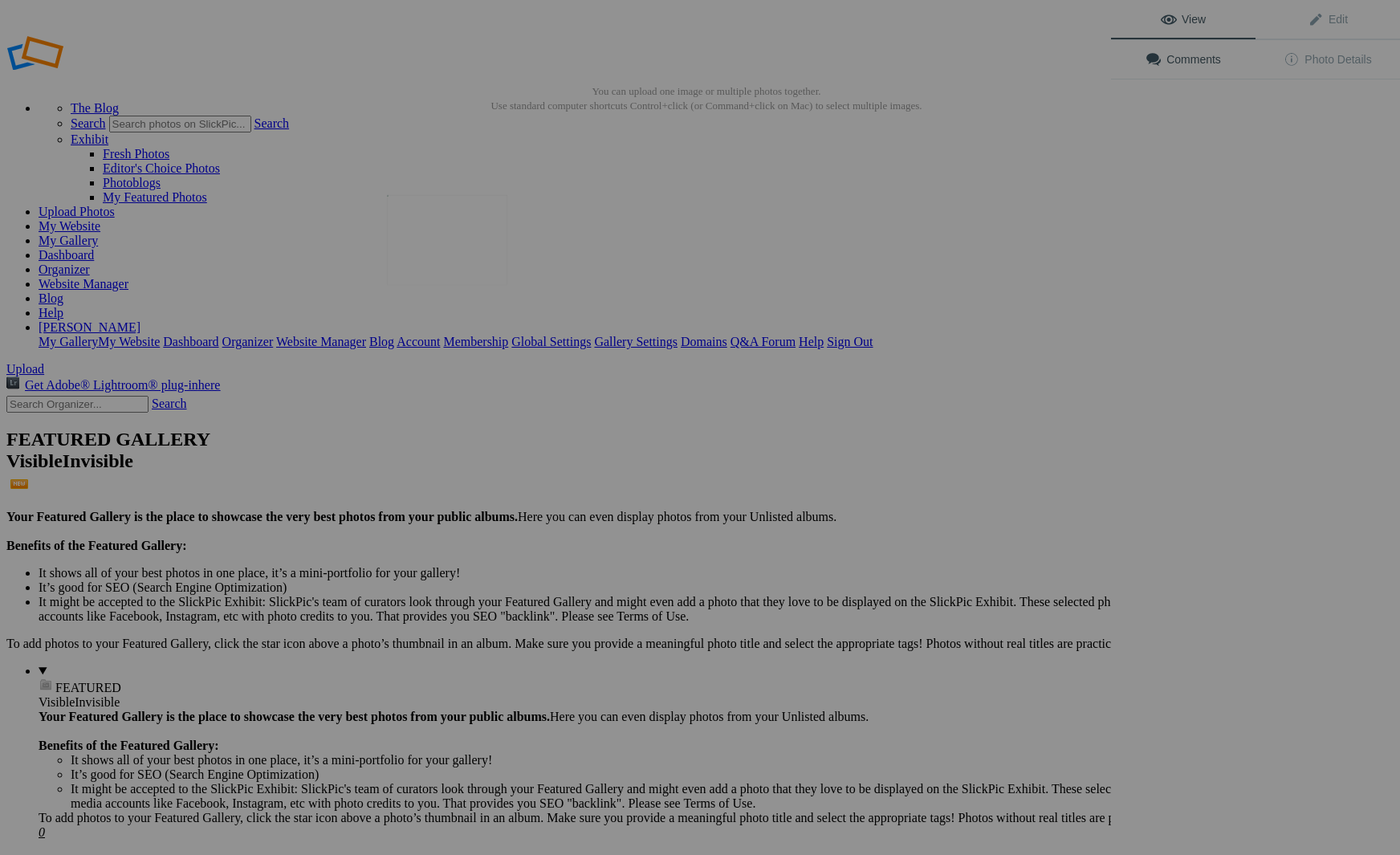
click at [446, 254] on img at bounding box center [447, 240] width 120 height 91
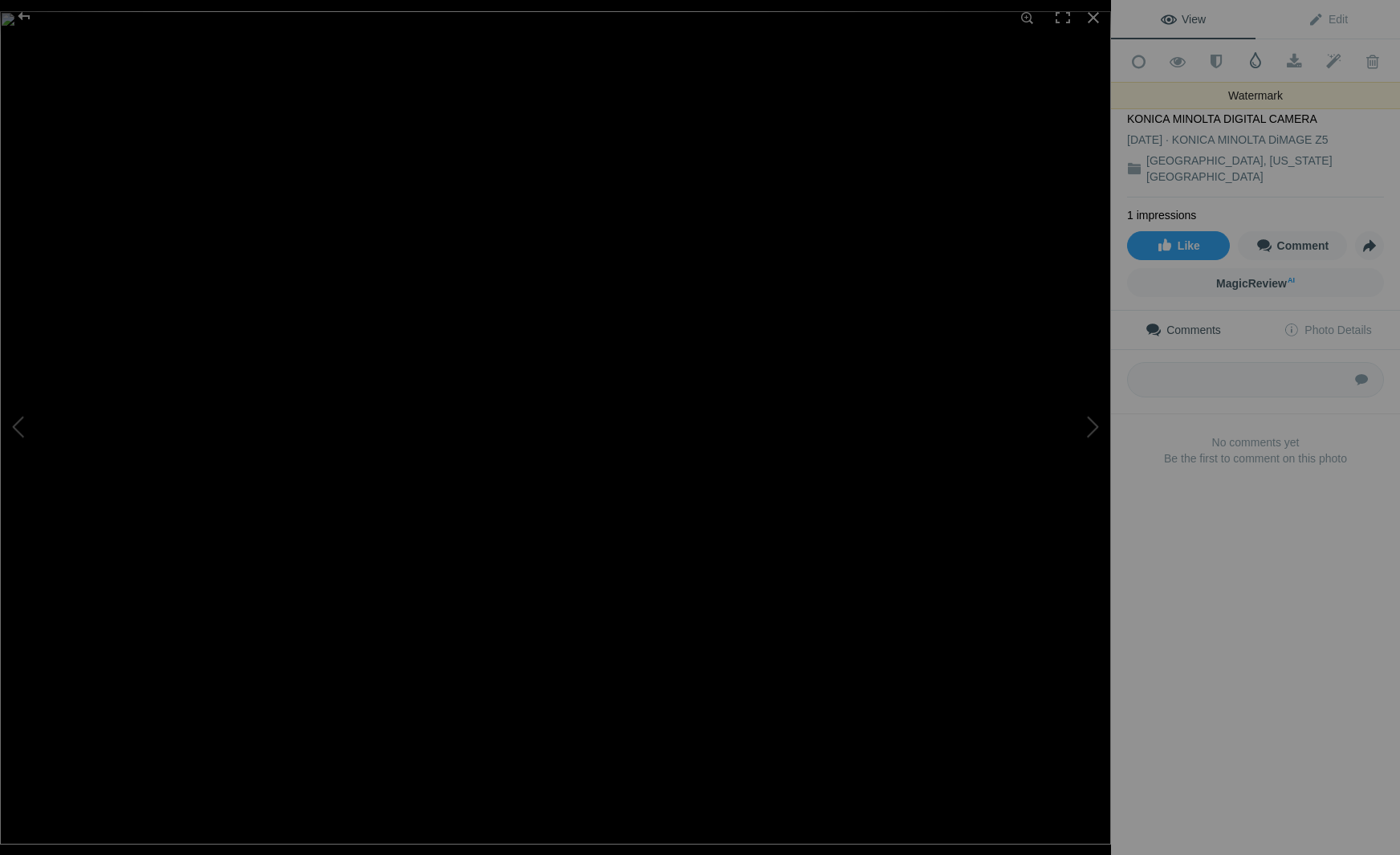
click at [1256, 58] on span at bounding box center [1255, 60] width 16 height 16
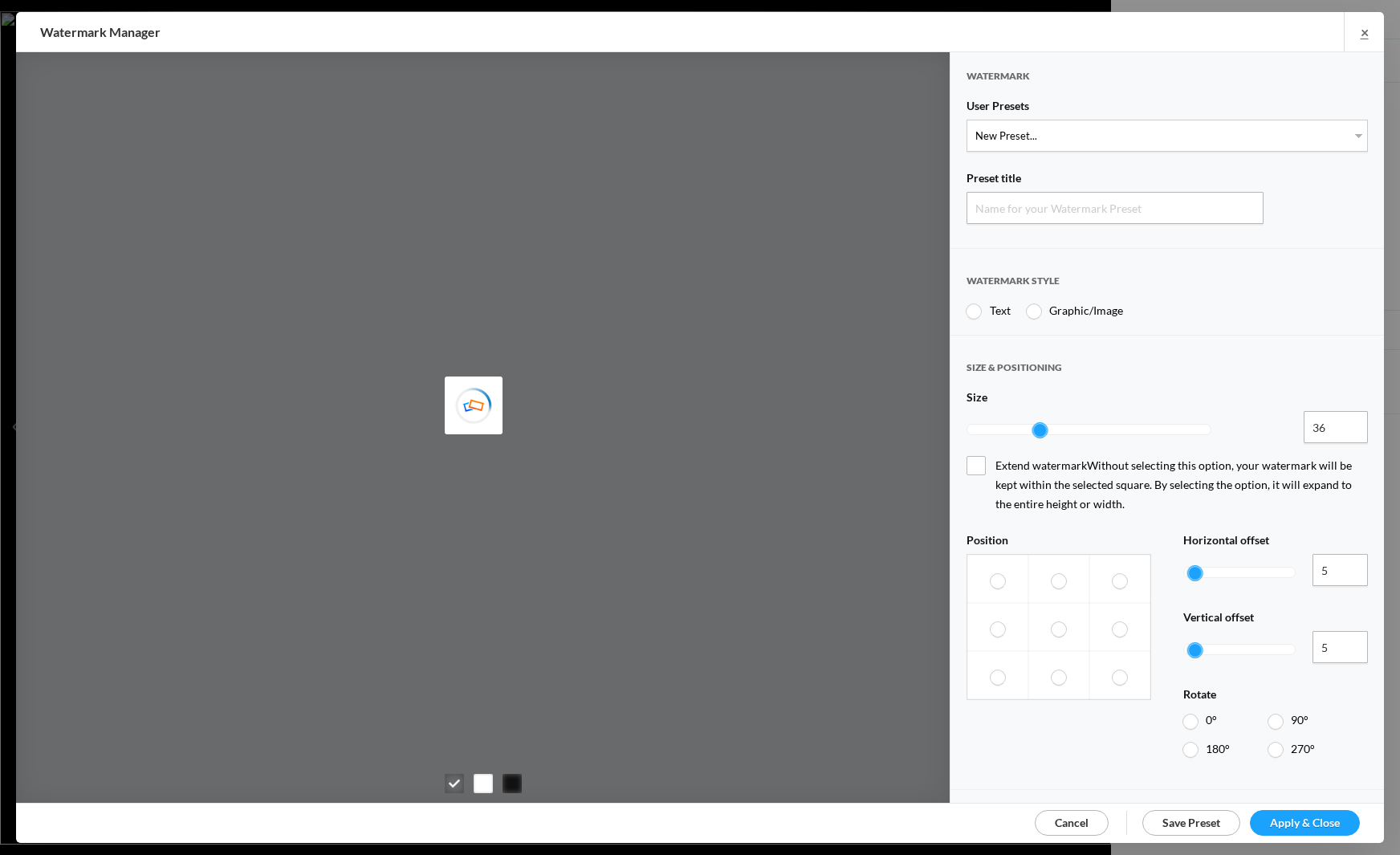
type input "Watermark-8/17/2025"
radio input "true"
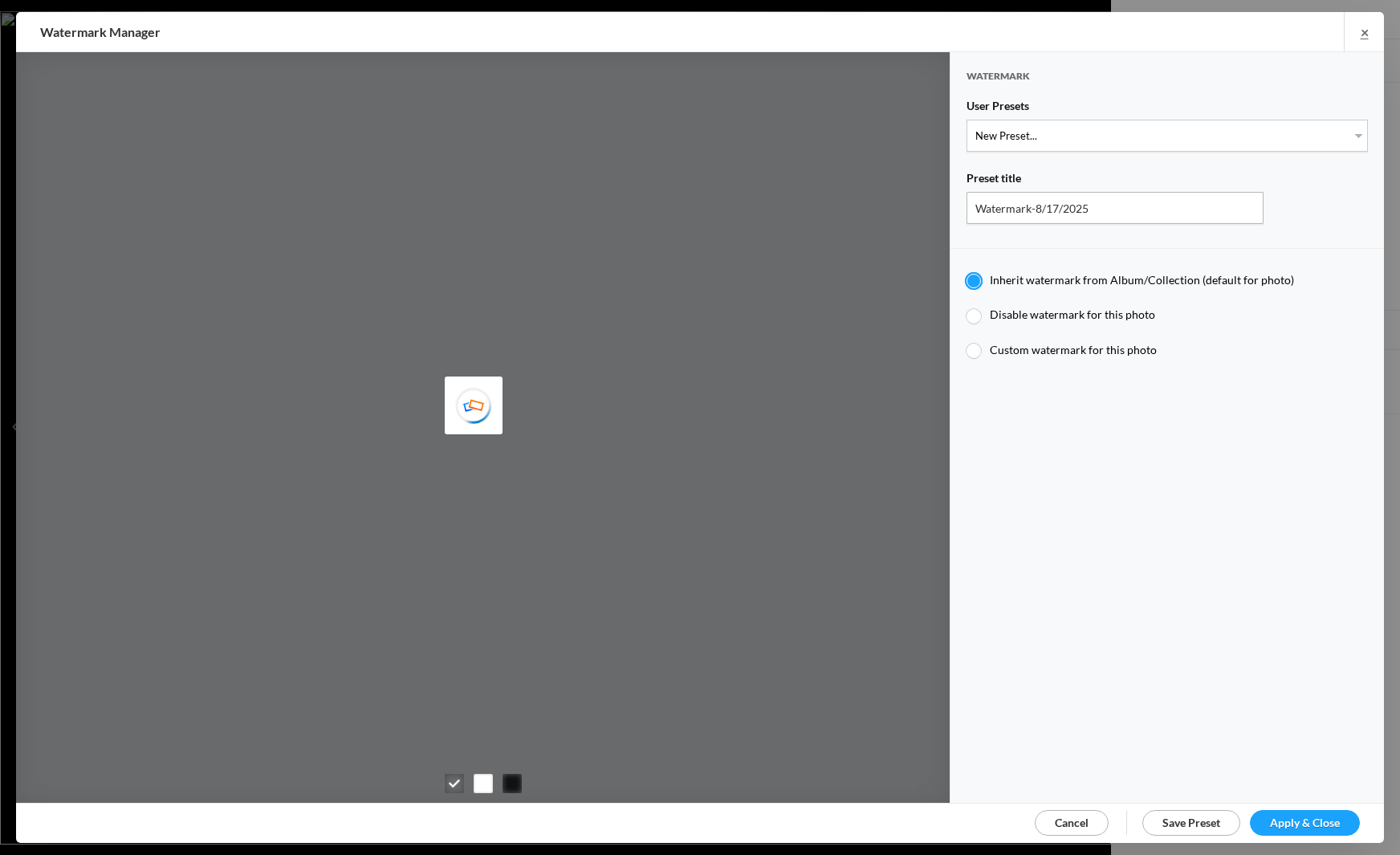
type input "JimLiskovec"
select select "1: Object"
type input "Watermark-7/22/2025"
type input "[PERSON_NAME]"
radio input "false"
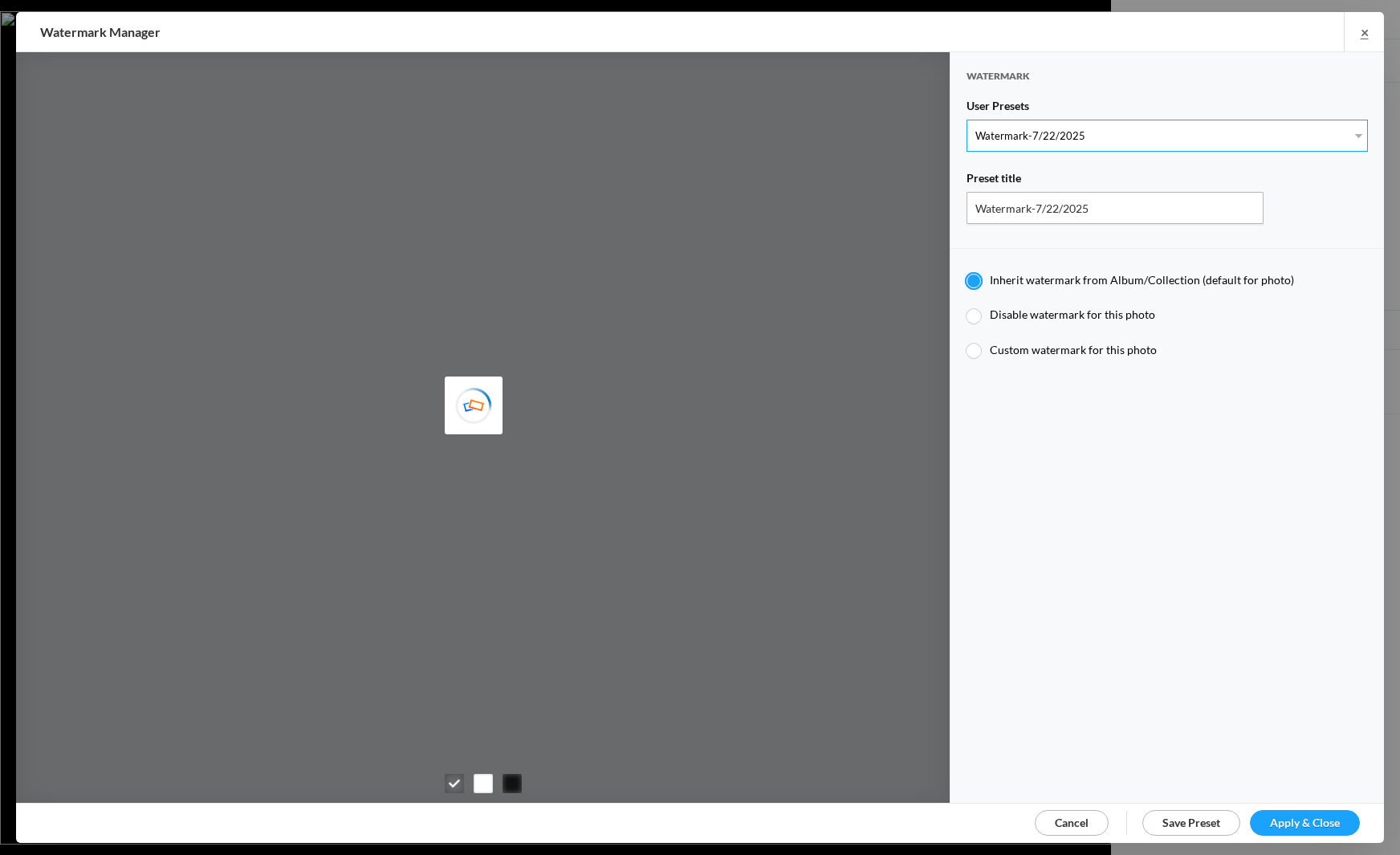
radio input "false"
radio input "true"
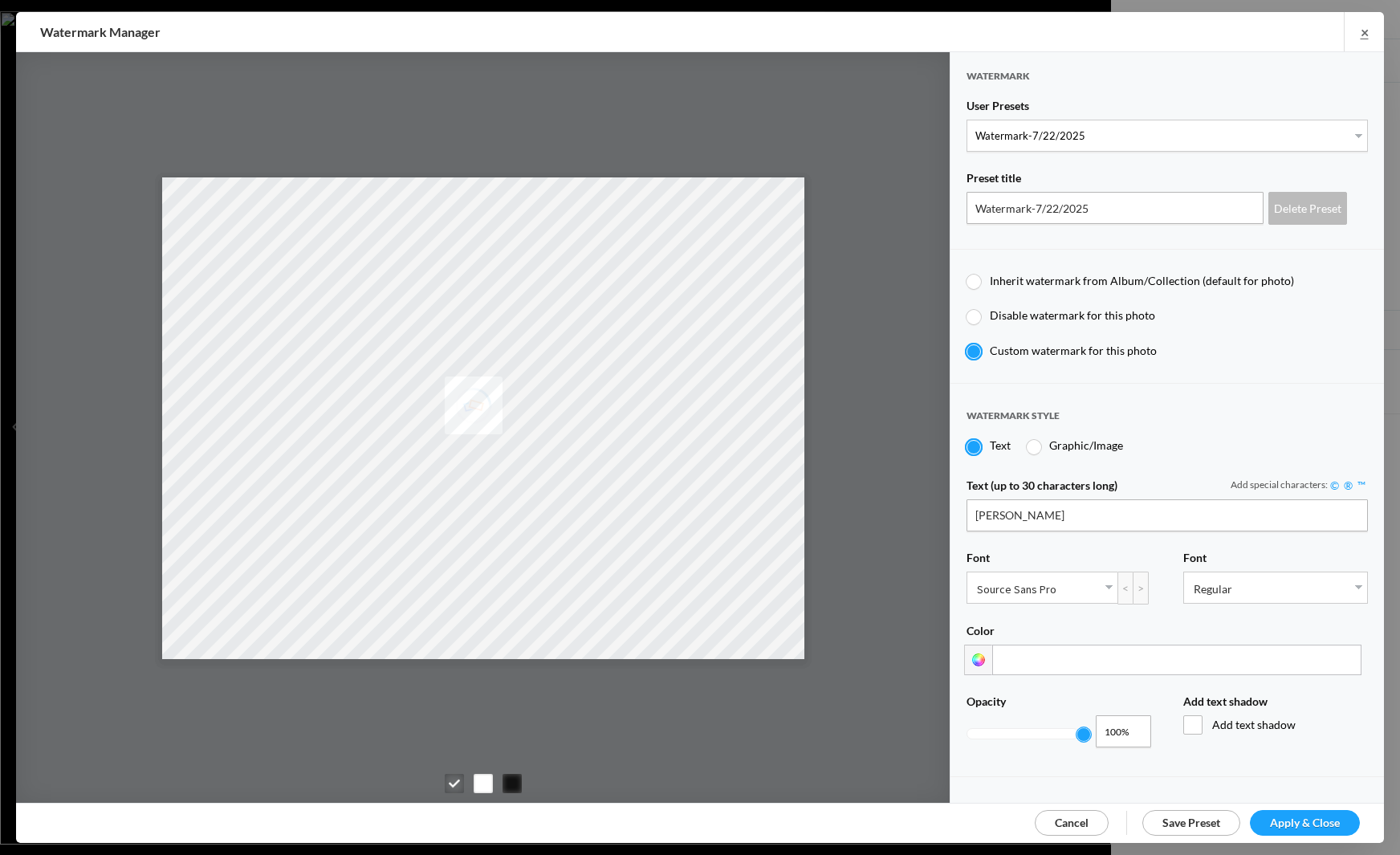
click at [1288, 815] on span "Apply & Close" at bounding box center [1304, 822] width 70 height 14
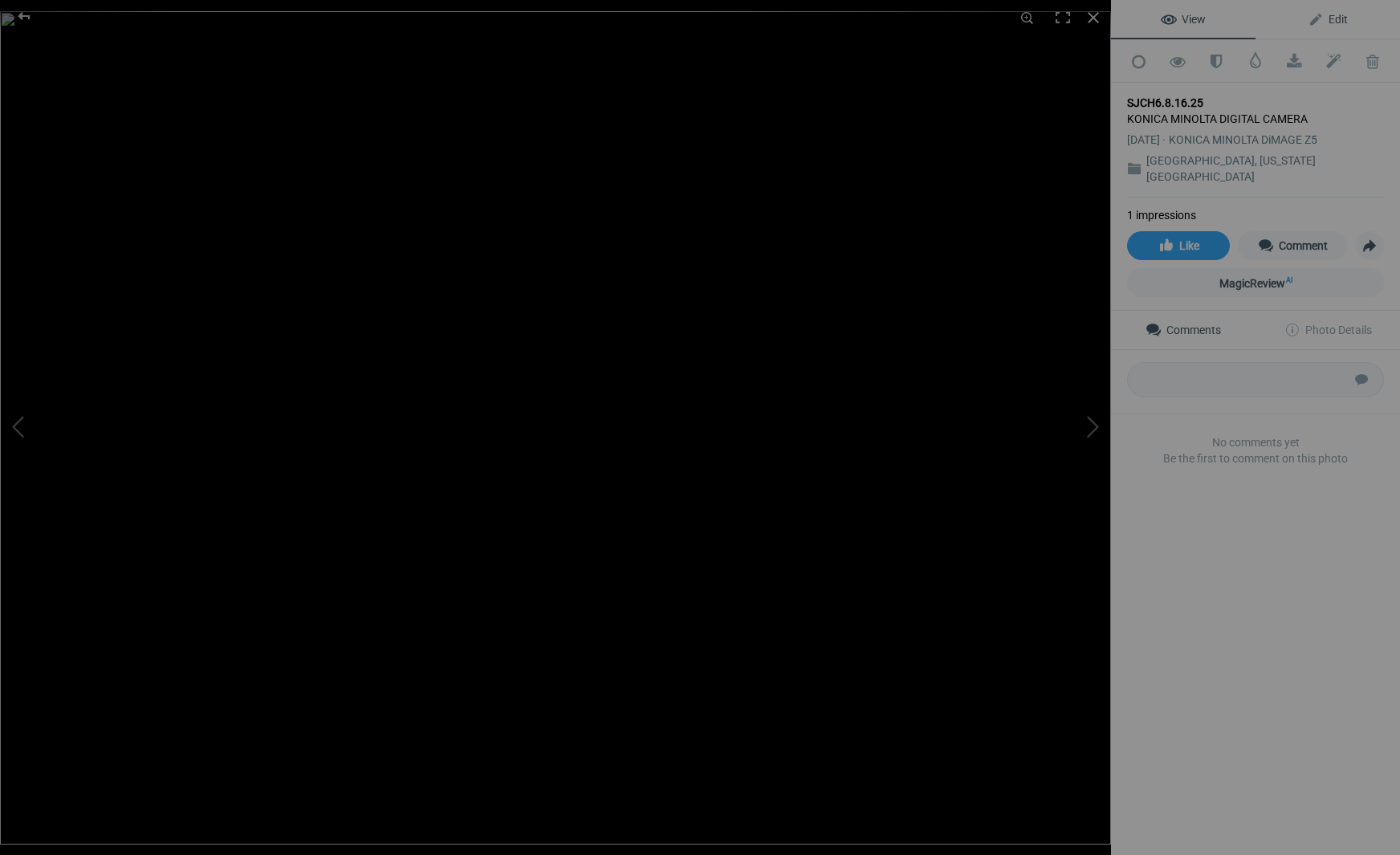
click at [1337, 16] on span "Edit" at bounding box center [1327, 19] width 40 height 13
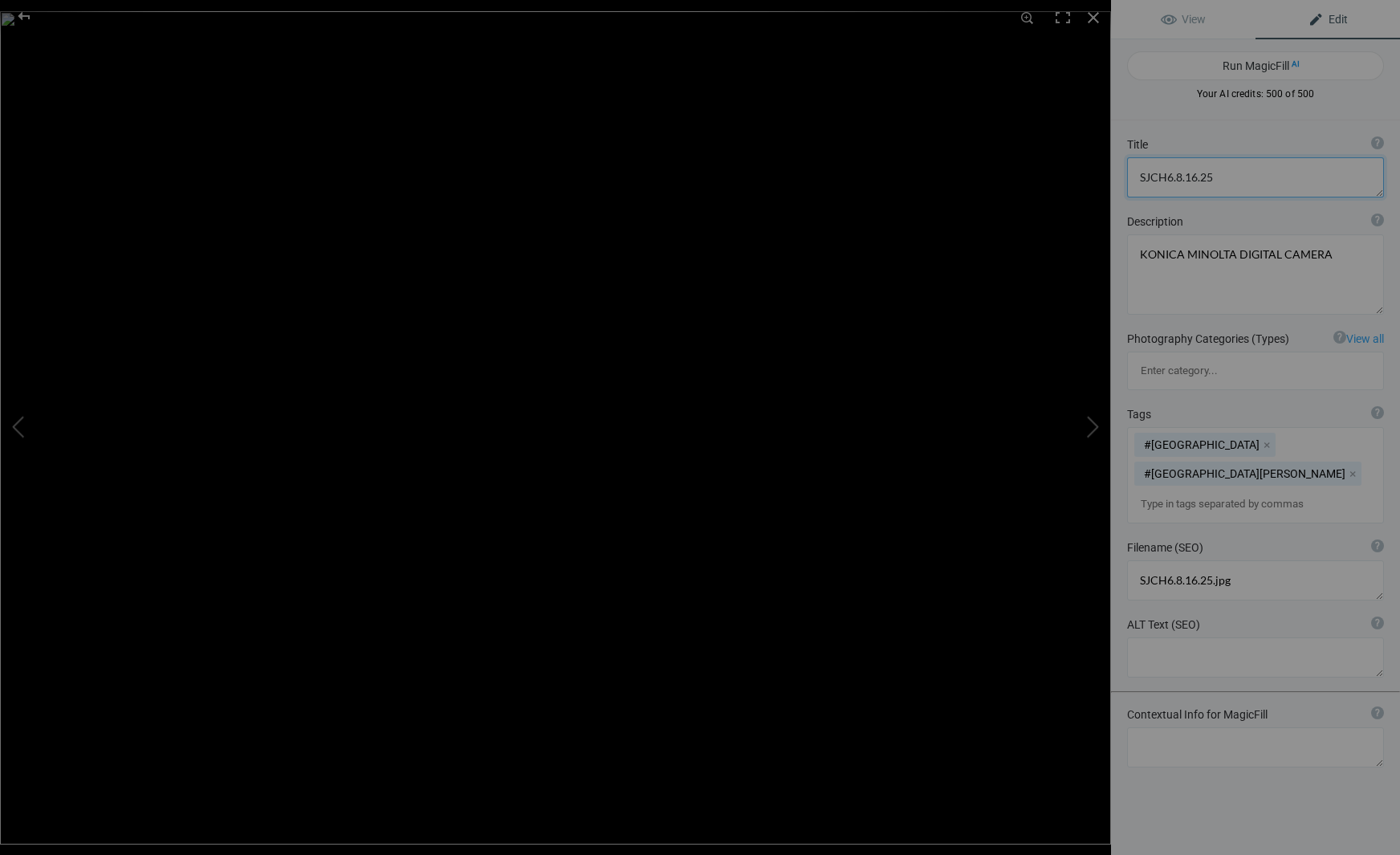
drag, startPoint x: 1222, startPoint y: 177, endPoint x: 1117, endPoint y: 170, distance: 105.2
click at [1117, 170] on div "Title ? Photo title is one of the highest used Search Engine ranking criteria a…" at bounding box center [1255, 167] width 289 height 77
drag, startPoint x: 1325, startPoint y: 253, endPoint x: 1083, endPoint y: 252, distance: 242.0
click at [1083, 252] on div "SJCH6.8.16.25 View Edit Run MagicFill AI Your AI credits: 500 of 500 You have u…" at bounding box center [700, 427] width 1400 height 855
drag, startPoint x: 1218, startPoint y: 177, endPoint x: 1078, endPoint y: 168, distance: 140.3
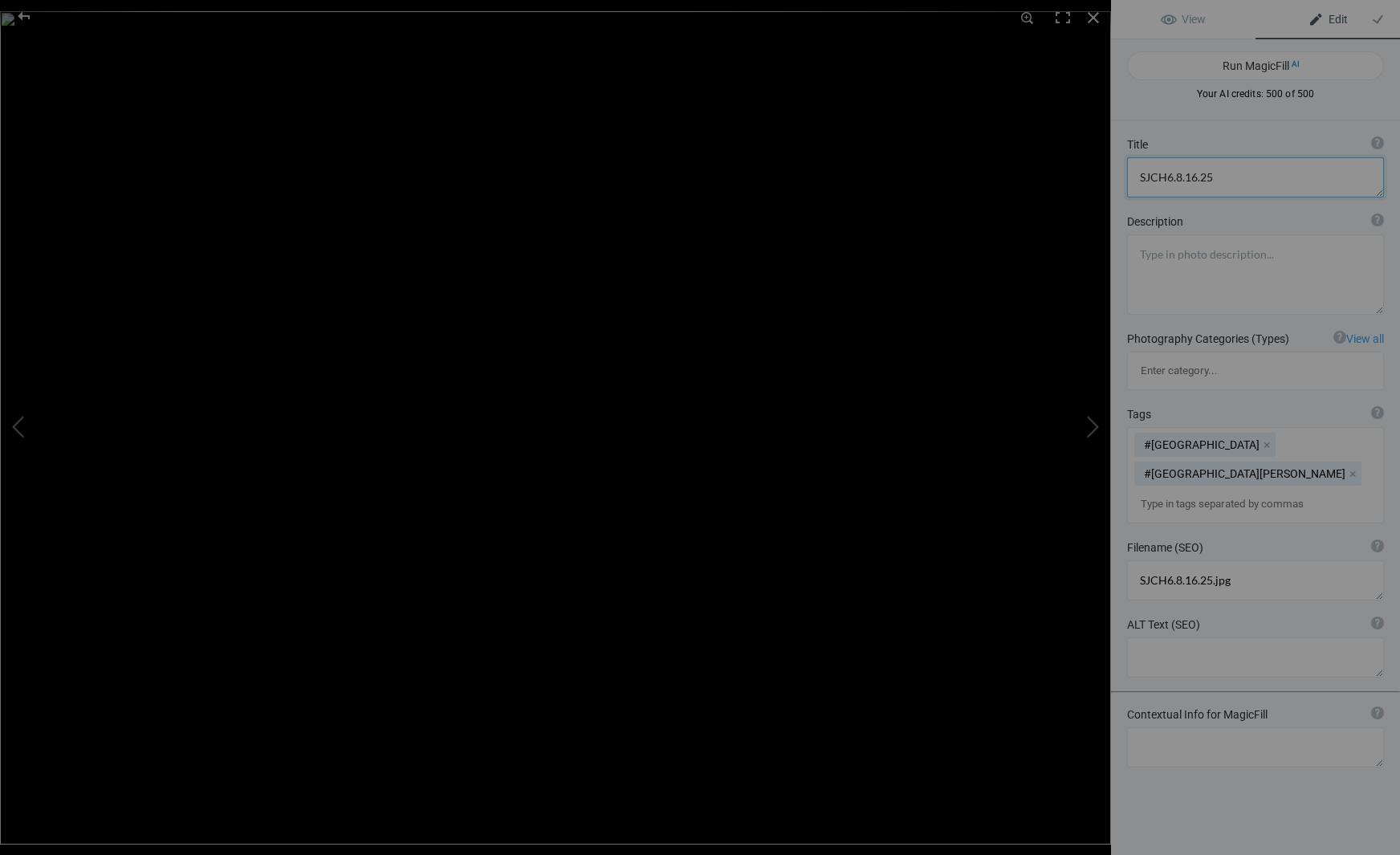
click at [1079, 168] on div "SJCH6.8.16.25 View Edit Run MagicFill AI Your AI credits: 500 of 500 You have u…" at bounding box center [700, 427] width 1400 height 855
type textarea "[GEOGRAPHIC_DATA], [US_STATE][GEOGRAPHIC_DATA] #10"
click at [1091, 17] on div at bounding box center [1093, 18] width 35 height 35
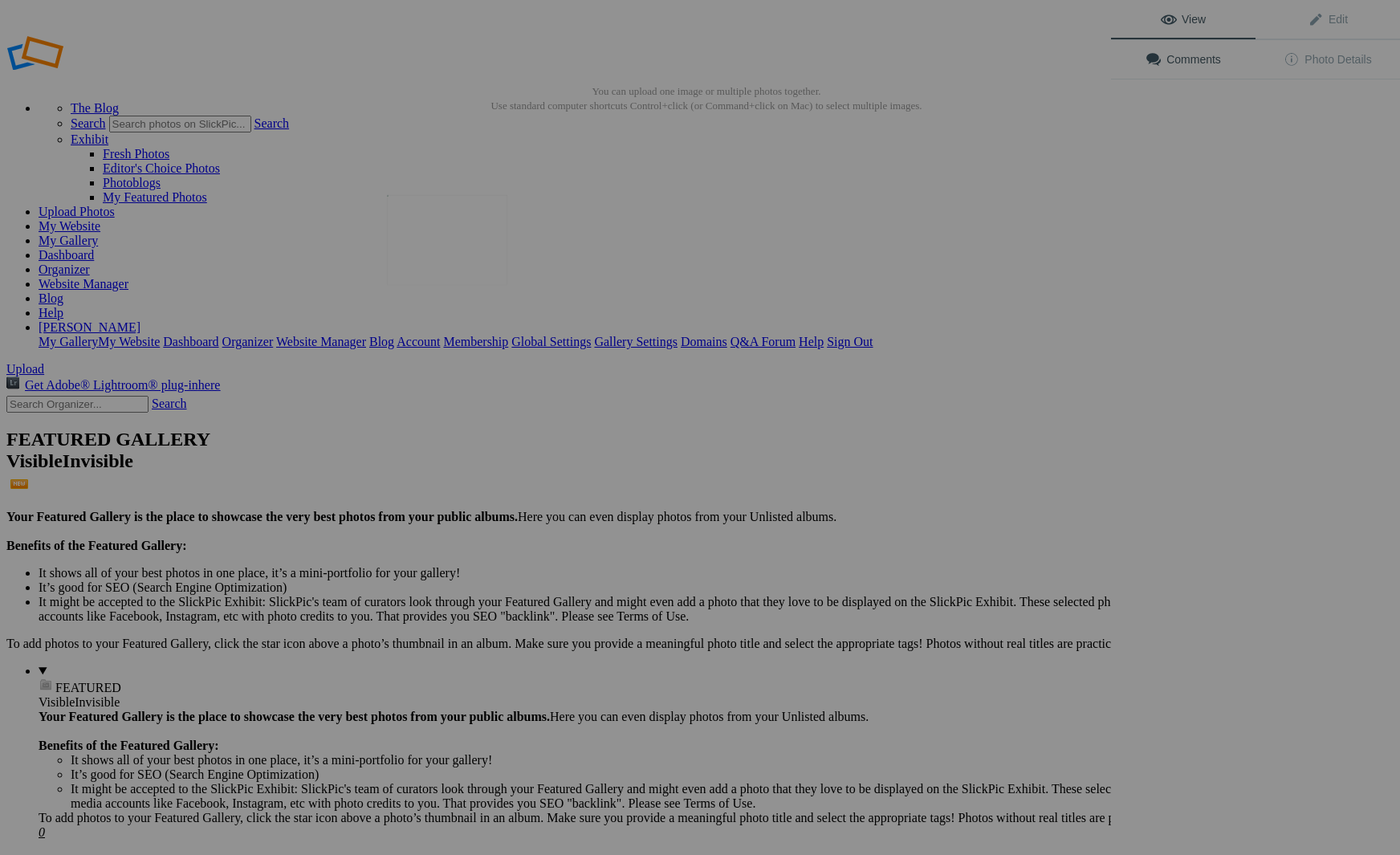
click at [447, 254] on img at bounding box center [447, 240] width 120 height 91
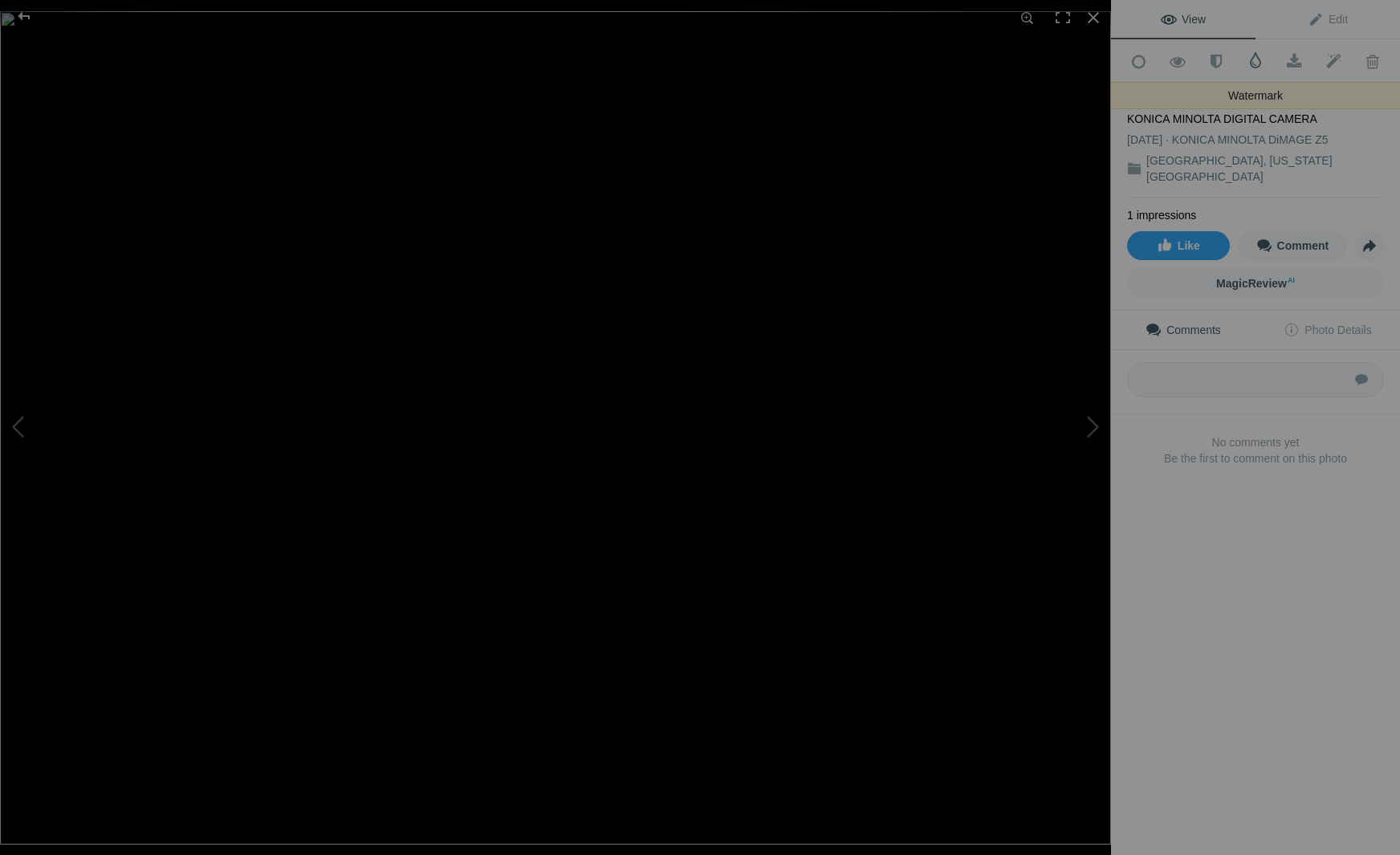
click at [1256, 61] on span at bounding box center [1255, 60] width 16 height 16
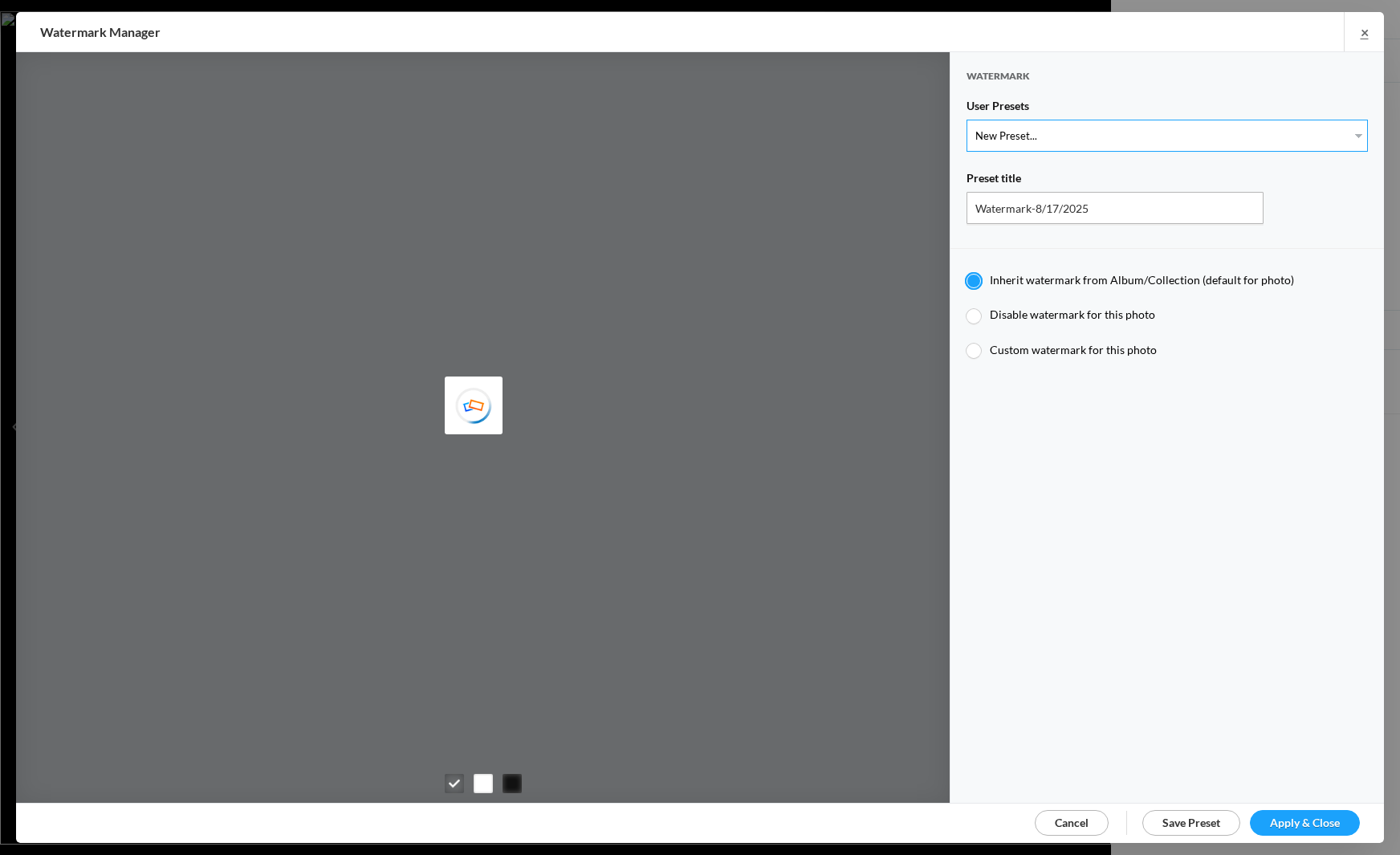
select select "1: Object"
type input "Watermark-7/22/2025"
radio input "false"
radio input "true"
type input "[PERSON_NAME]"
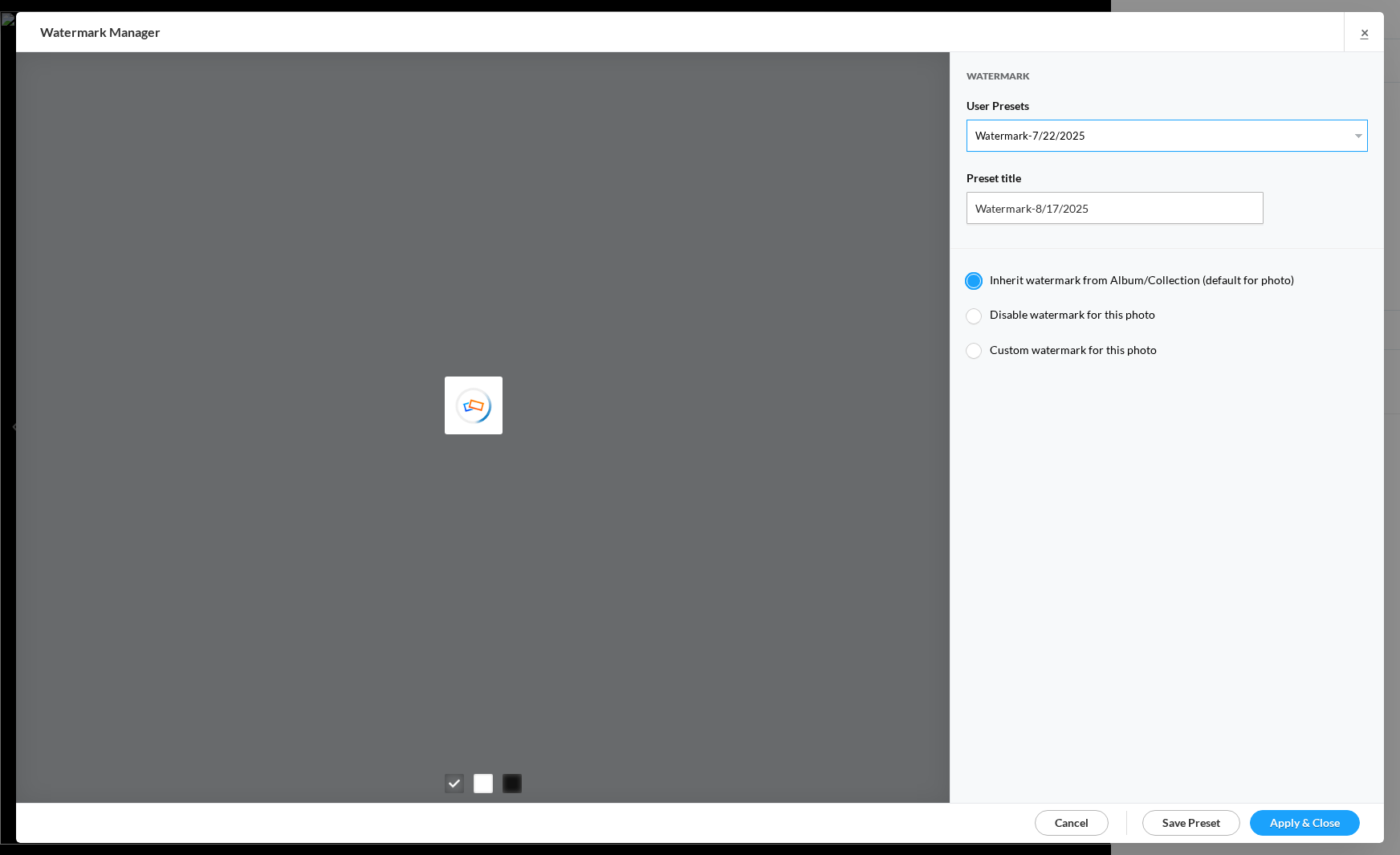
radio input "false"
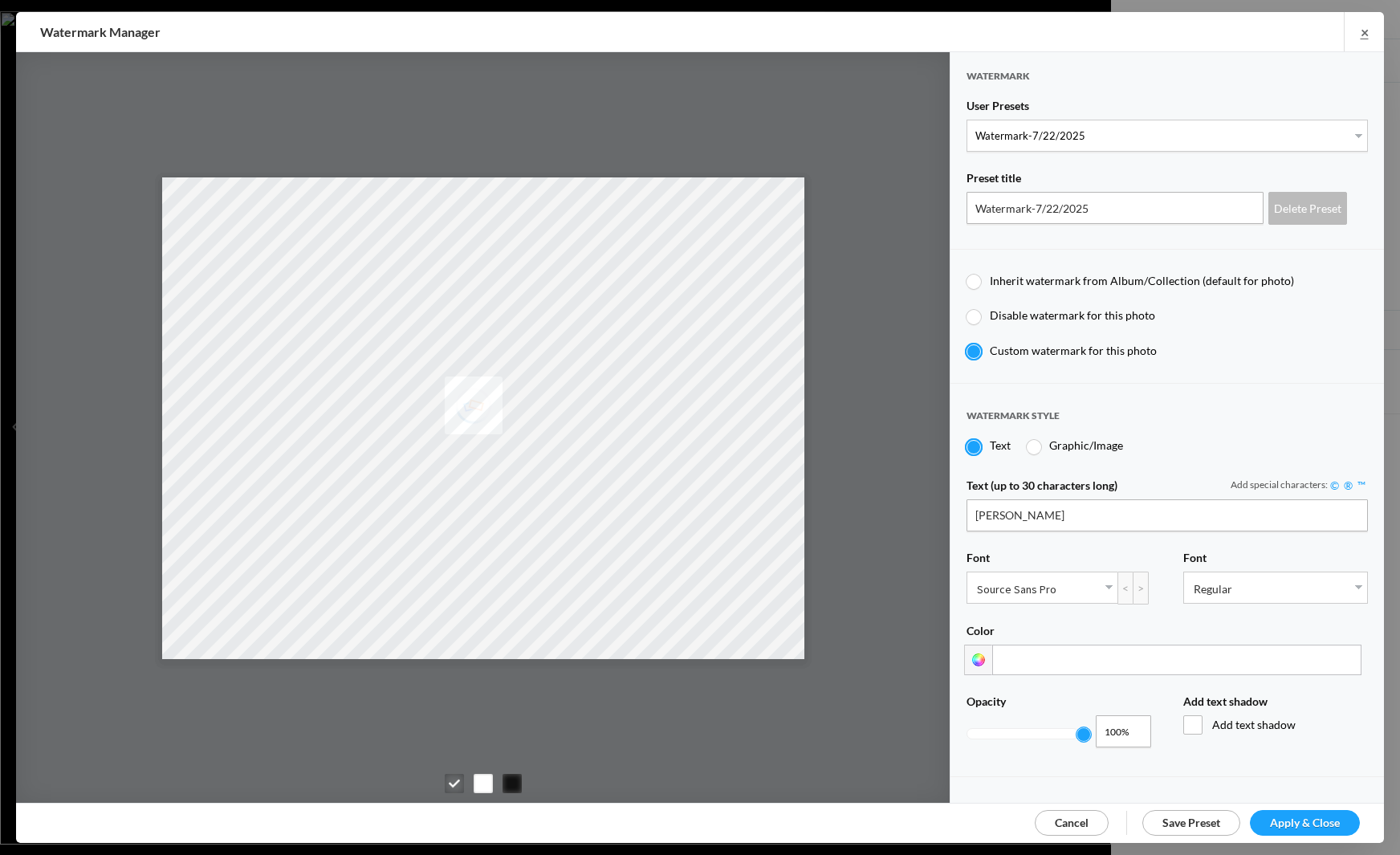
drag, startPoint x: 1314, startPoint y: 820, endPoint x: 1305, endPoint y: 808, distance: 15.0
click at [1314, 820] on span "Apply & Close" at bounding box center [1304, 822] width 70 height 14
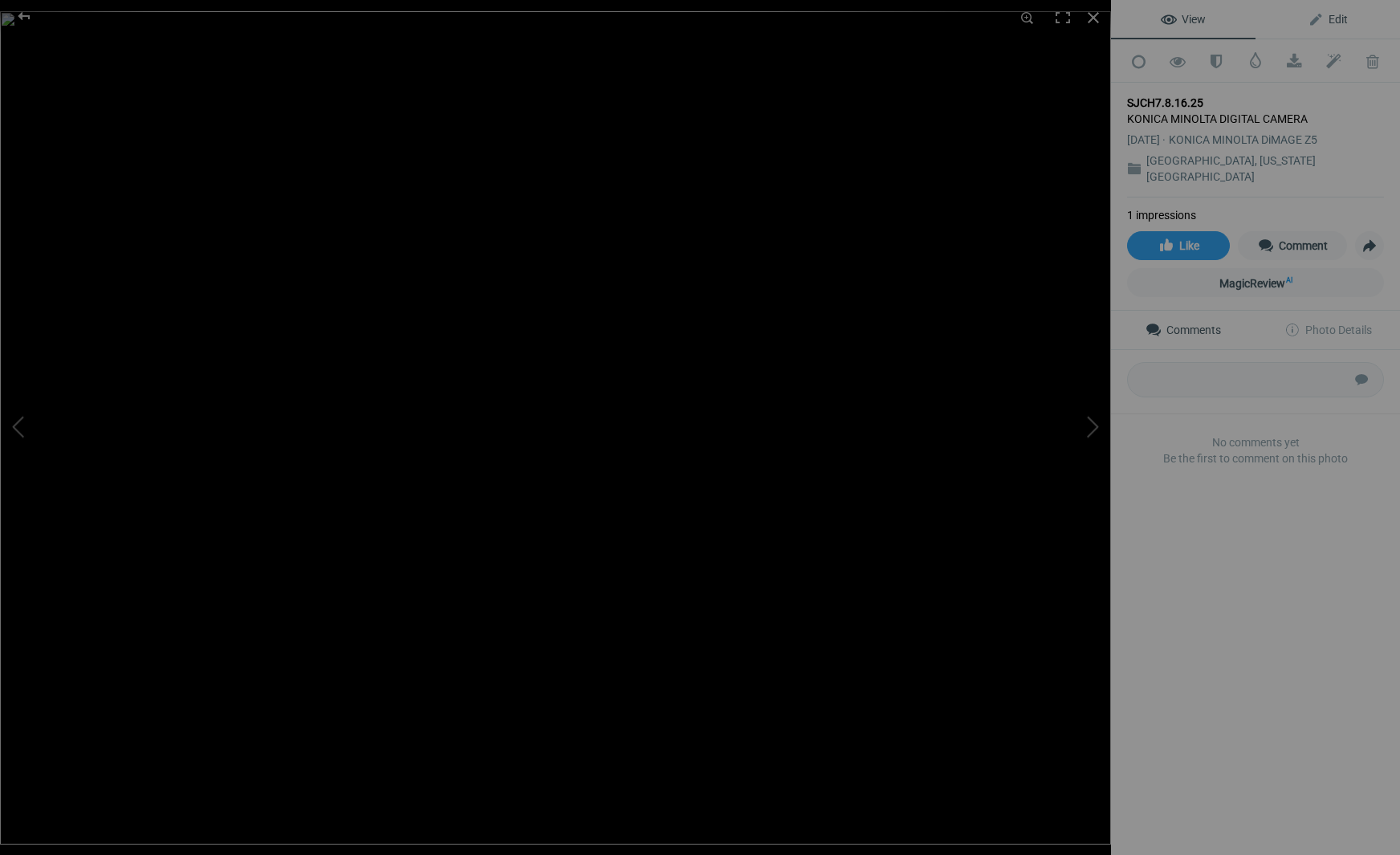
click at [1337, 17] on span "Edit" at bounding box center [1327, 19] width 40 height 13
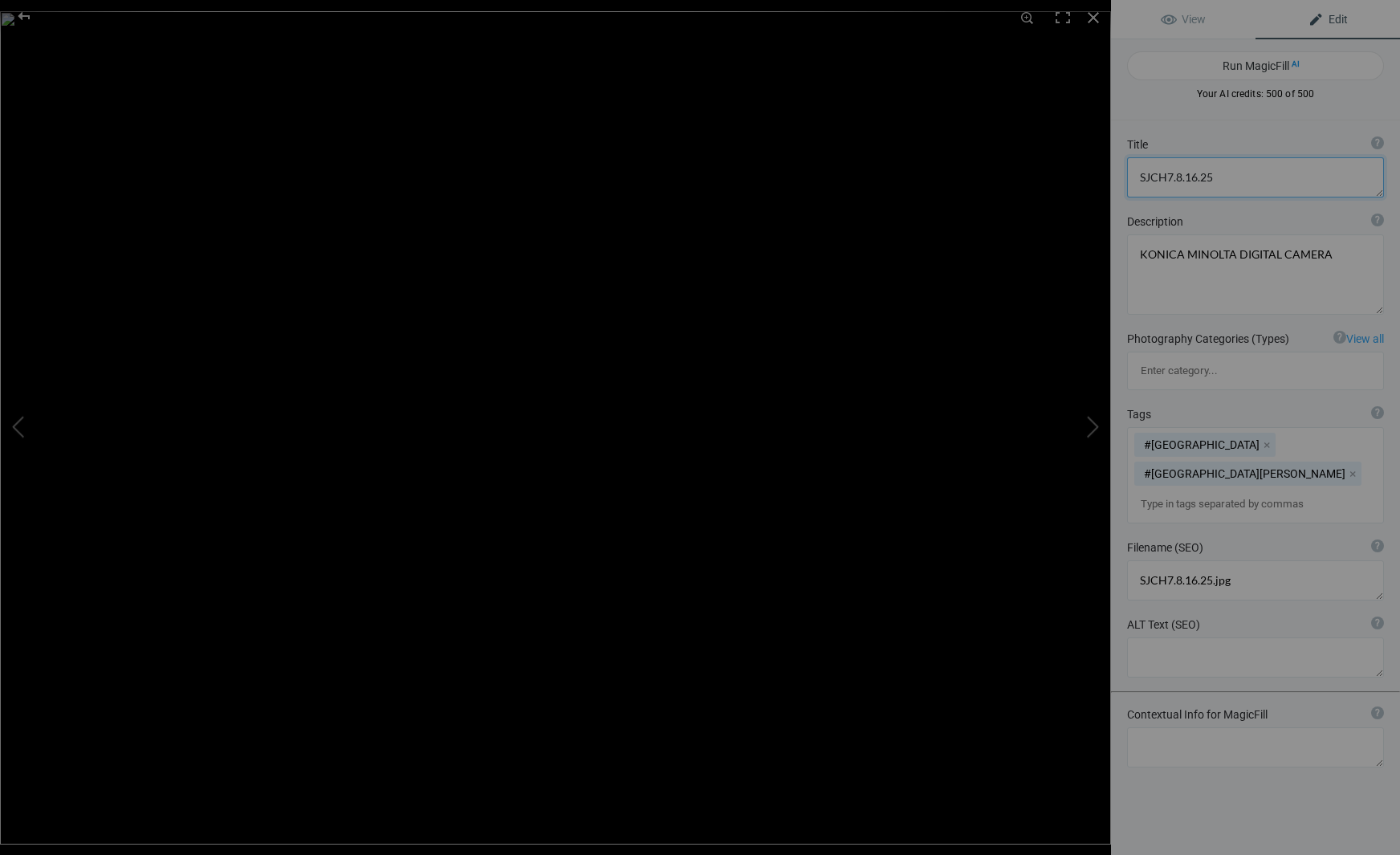
drag, startPoint x: 1225, startPoint y: 174, endPoint x: 1087, endPoint y: 170, distance: 138.1
click at [1087, 170] on div "SJCH7.8.16.25 View Edit Run MagicFill AI Your AI credits: 500 of 500 You have u…" at bounding box center [700, 427] width 1400 height 855
type textarea "[GEOGRAPHIC_DATA], [US_STATE][GEOGRAPHIC_DATA] #11"
drag, startPoint x: 1322, startPoint y: 253, endPoint x: 1061, endPoint y: 255, distance: 261.0
click at [1065, 256] on div "SJCH7.8.16.25 View Edit Run MagicFill AI Your AI credits: 500 of 500 You have u…" at bounding box center [700, 427] width 1400 height 855
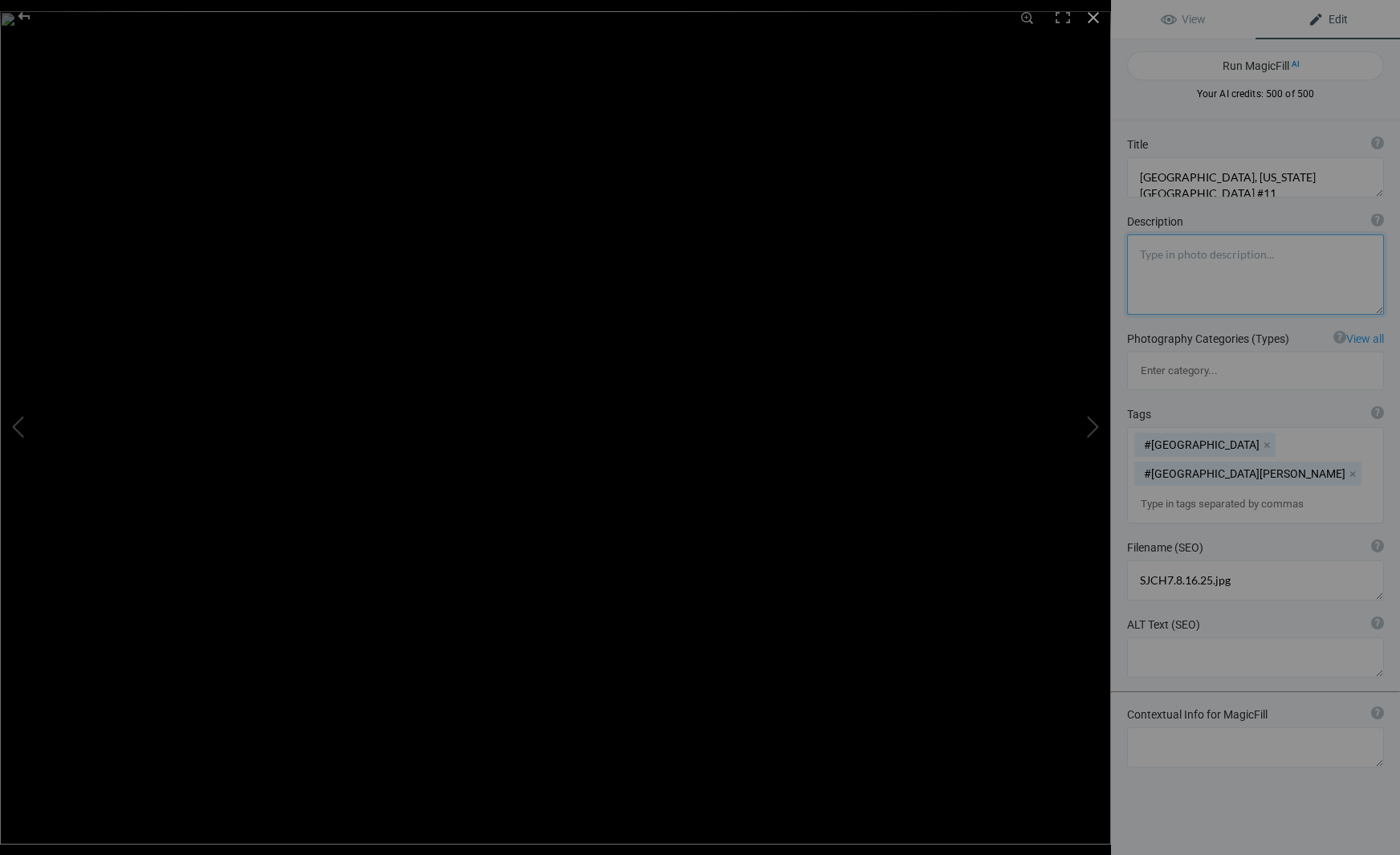
click at [1093, 16] on div at bounding box center [1093, 18] width 35 height 35
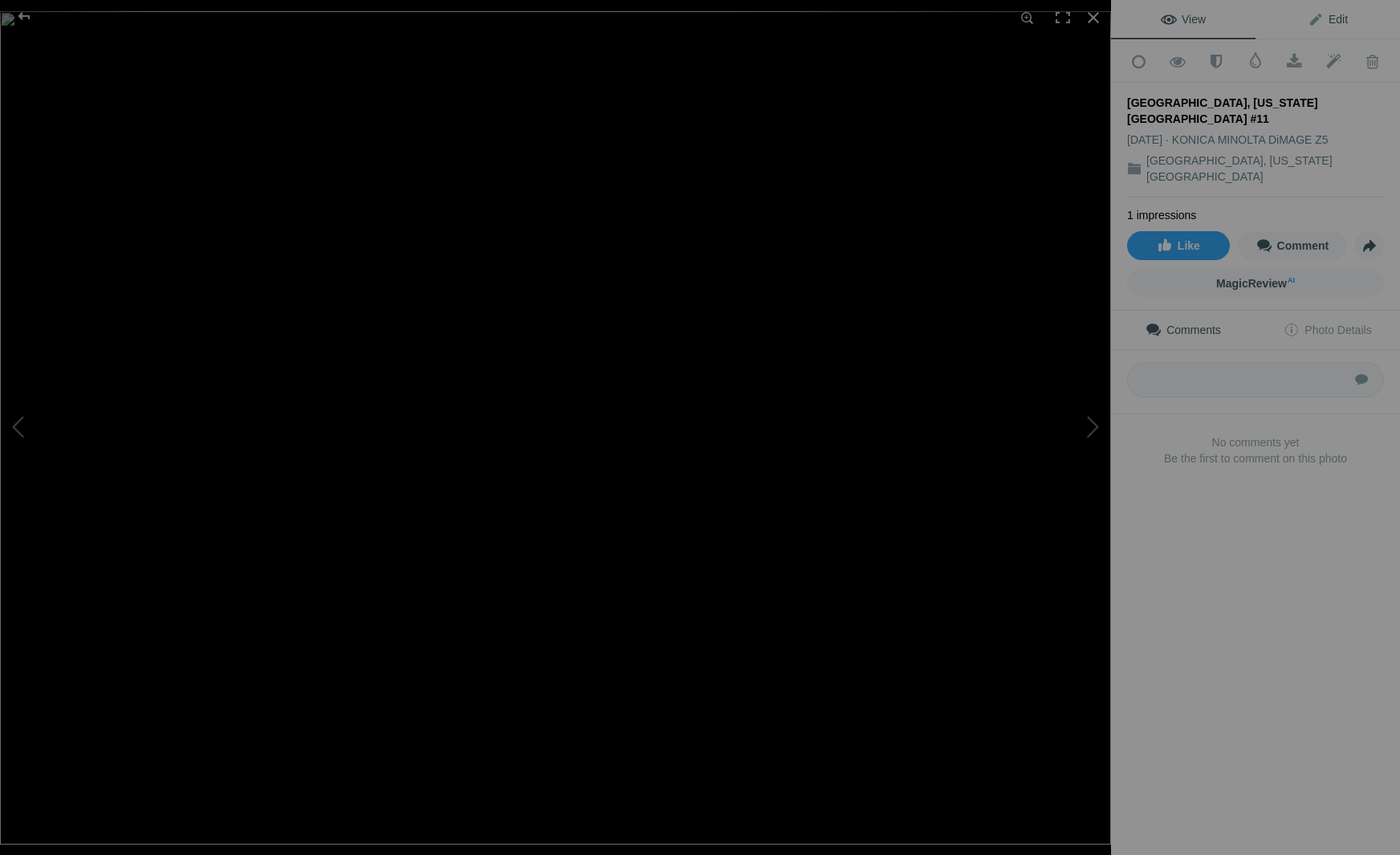
click at [1342, 18] on span "Edit" at bounding box center [1327, 19] width 40 height 13
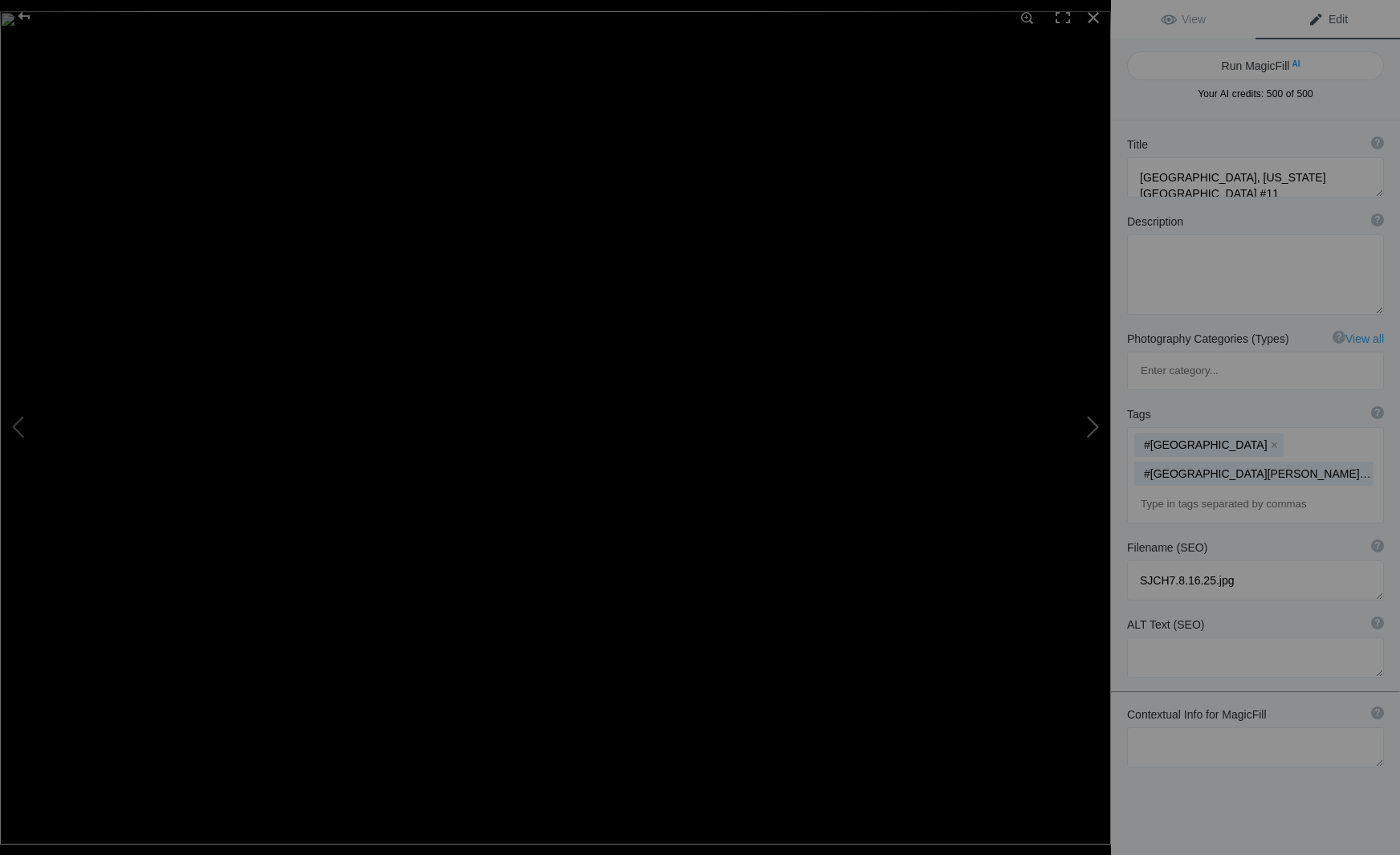
click at [1096, 425] on button at bounding box center [1050, 427] width 120 height 307
type textarea "[GEOGRAPHIC_DATA], [US_STATE][GEOGRAPHIC_DATA] #10"
type textarea "SJCH6.8.16.25.jpg"
click at [1096, 425] on button at bounding box center [1050, 427] width 120 height 307
type textarea "[GEOGRAPHIC_DATA], [US_STATE][GEOGRAPHIC_DATA] #9"
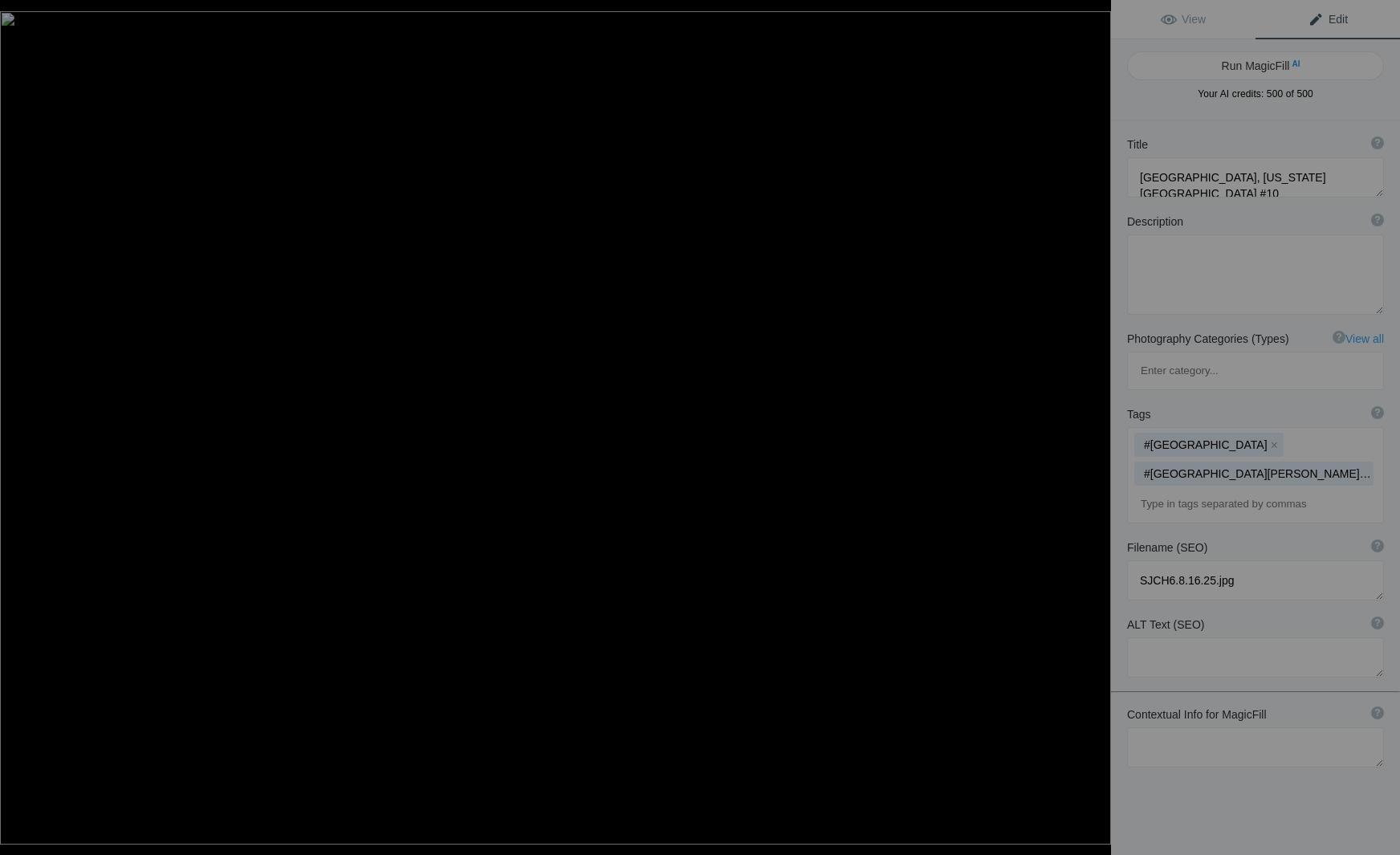
type textarea "KONICA MINOLTA DIGITAL CAMERA"
type textarea "SJCH5.8.16.25.jpg"
drag, startPoint x: 1321, startPoint y: 254, endPoint x: 1097, endPoint y: 253, distance: 224.0
click at [1097, 253] on div "San Jose, California City Hall #9 View Edit Run MagicFill AI Your AI credits: 5…" at bounding box center [700, 427] width 1400 height 855
click at [1097, 425] on button at bounding box center [1050, 427] width 120 height 307
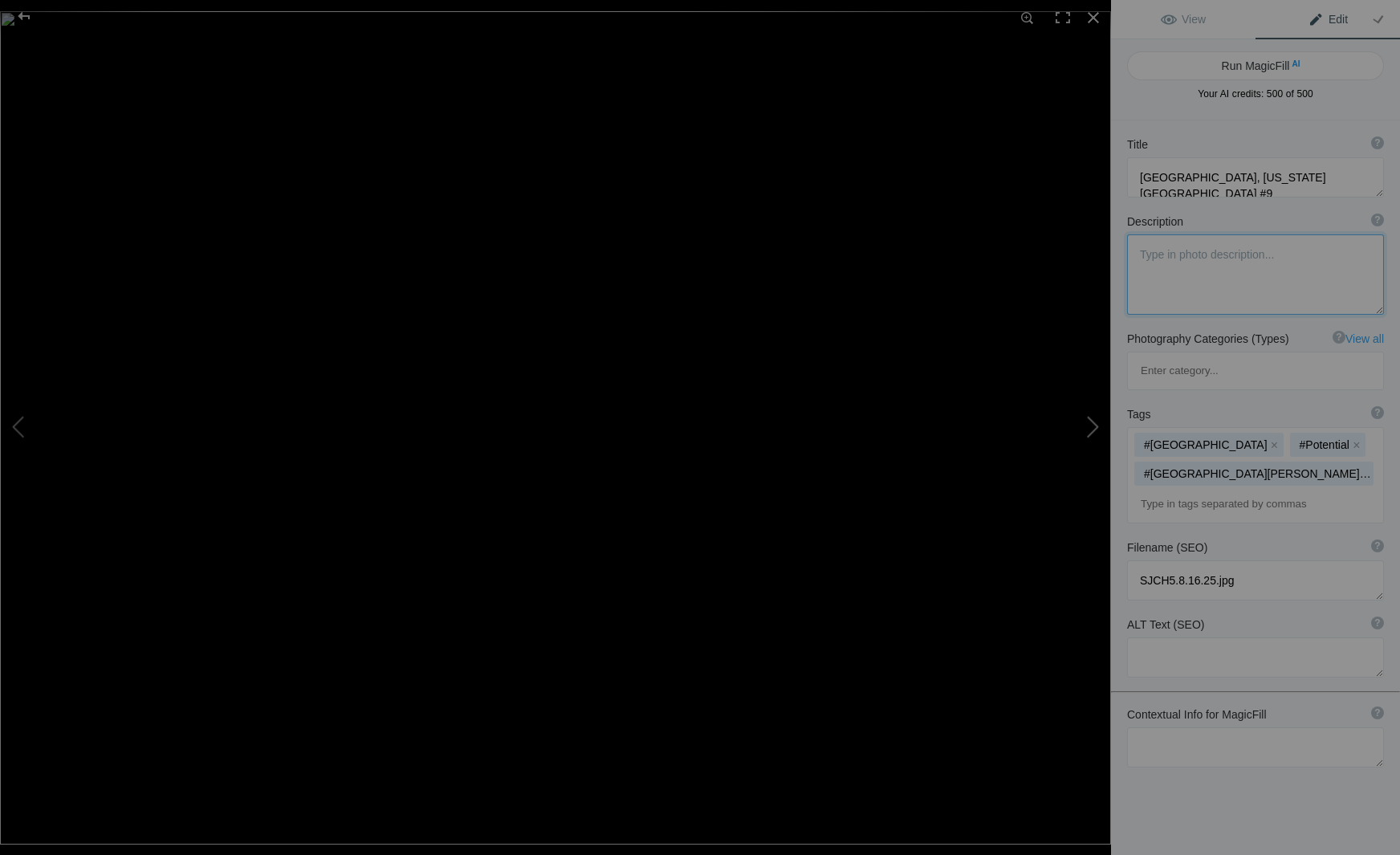
type textarea "[GEOGRAPHIC_DATA], [US_STATE][GEOGRAPHIC_DATA], #7"
type textarea "SJCH4.8.16.25.jpg"
click at [1097, 425] on button at bounding box center [1050, 427] width 120 height 307
type textarea "[GEOGRAPHIC_DATA], [US_STATE][GEOGRAPHIC_DATA] #8"
type textarea "San Jose City Hall"
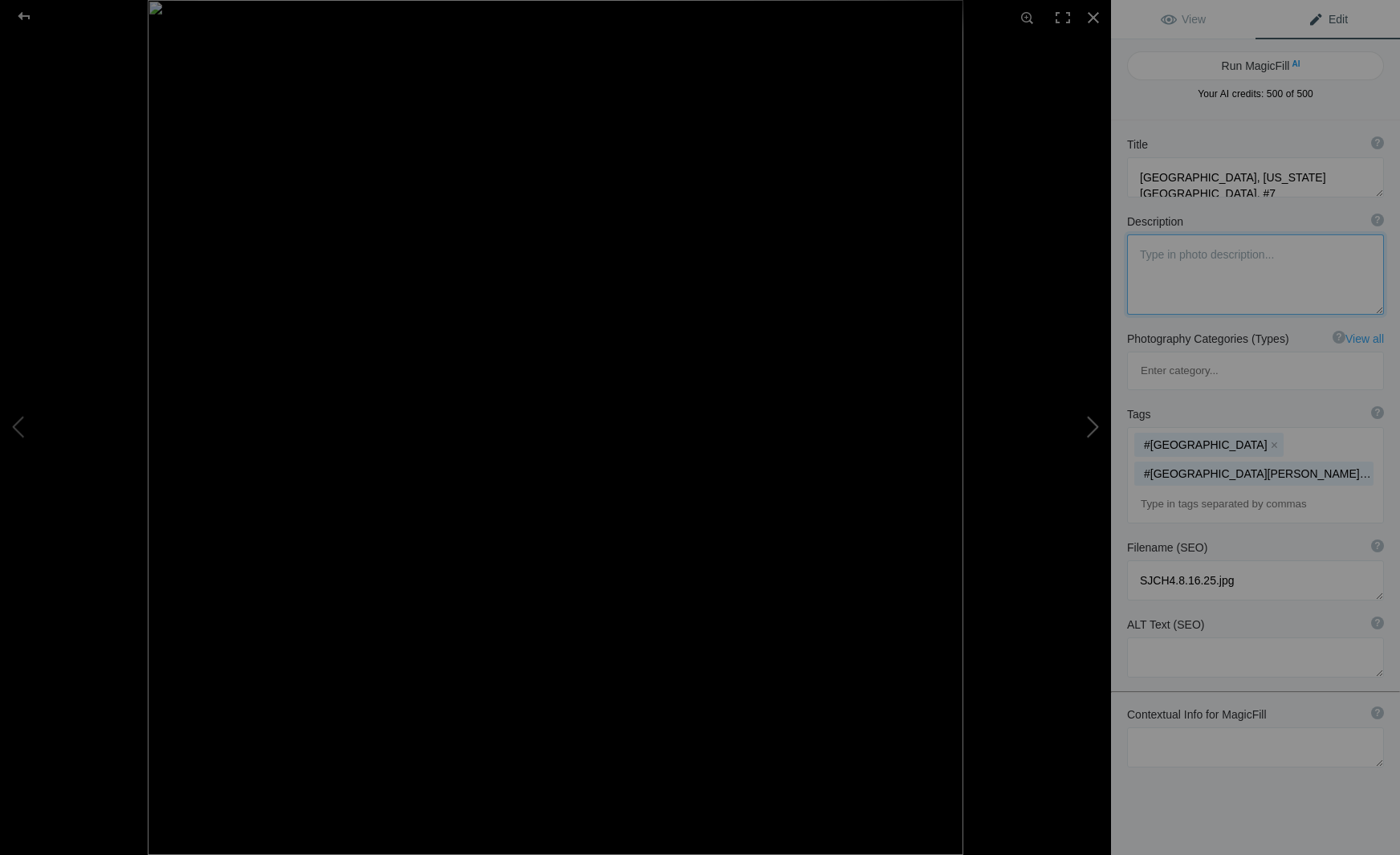
type textarea "SJCH3.8.16.25.jpg"
drag, startPoint x: 1233, startPoint y: 250, endPoint x: 1077, endPoint y: 251, distance: 156.0
click at [1078, 251] on div "San Jose, California City Hall #8 View Edit Run MagicFill AI Your AI credits: 5…" at bounding box center [700, 427] width 1400 height 855
click at [1097, 423] on button at bounding box center [1050, 427] width 120 height 307
type textarea "[GEOGRAPHIC_DATA], [US_STATE][GEOGRAPHIC_DATA] #6"
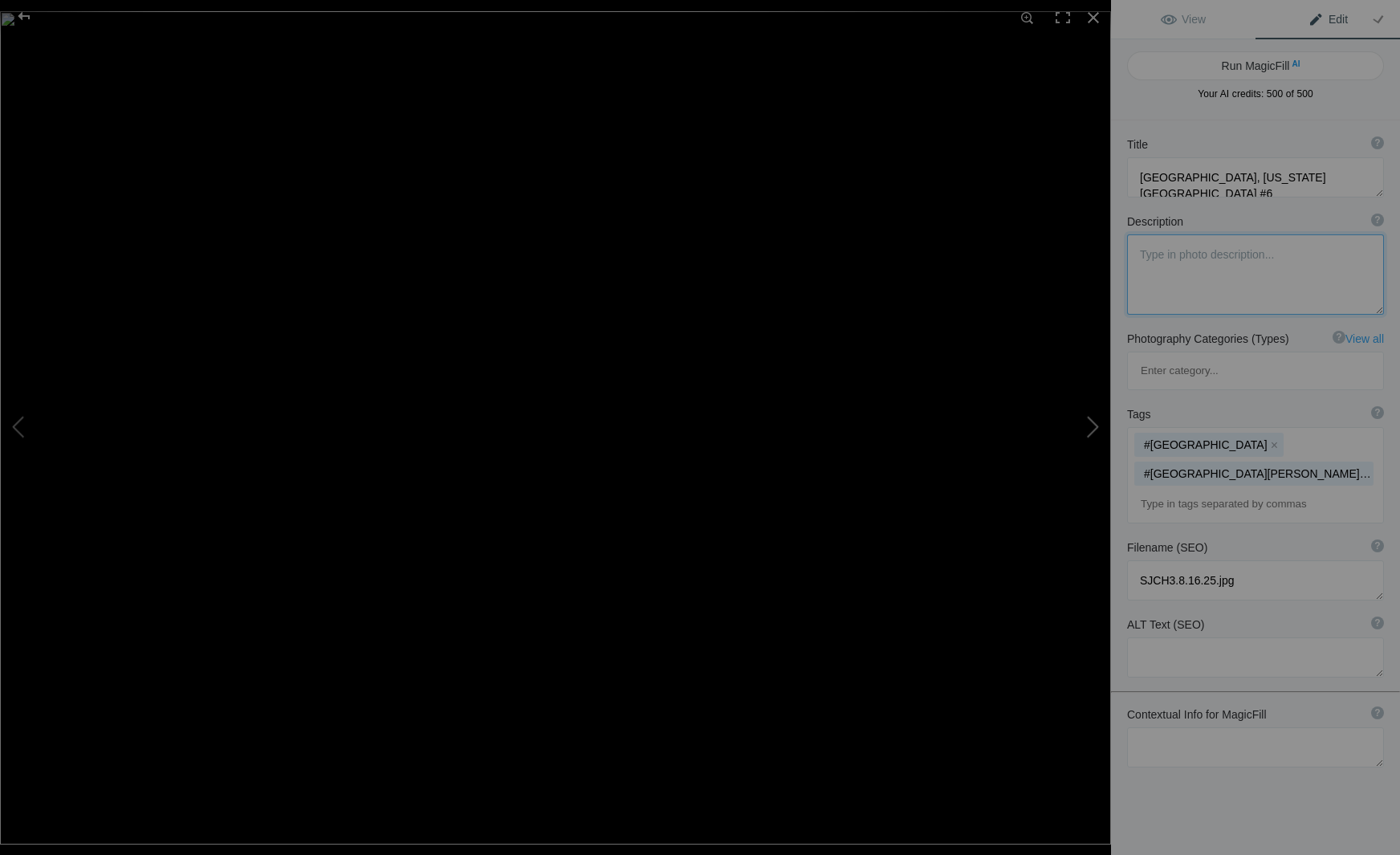
type textarea "San Jose City Hall tower"
type textarea "SJCH2.8.16.25.jpg"
drag, startPoint x: 1257, startPoint y: 254, endPoint x: 1083, endPoint y: 240, distance: 174.6
click at [1089, 241] on div "San Jose, California City Hall #6 View Edit Run MagicFill AI Your AI credits: 5…" at bounding box center [700, 427] width 1400 height 855
click at [1095, 420] on button at bounding box center [1050, 427] width 120 height 307
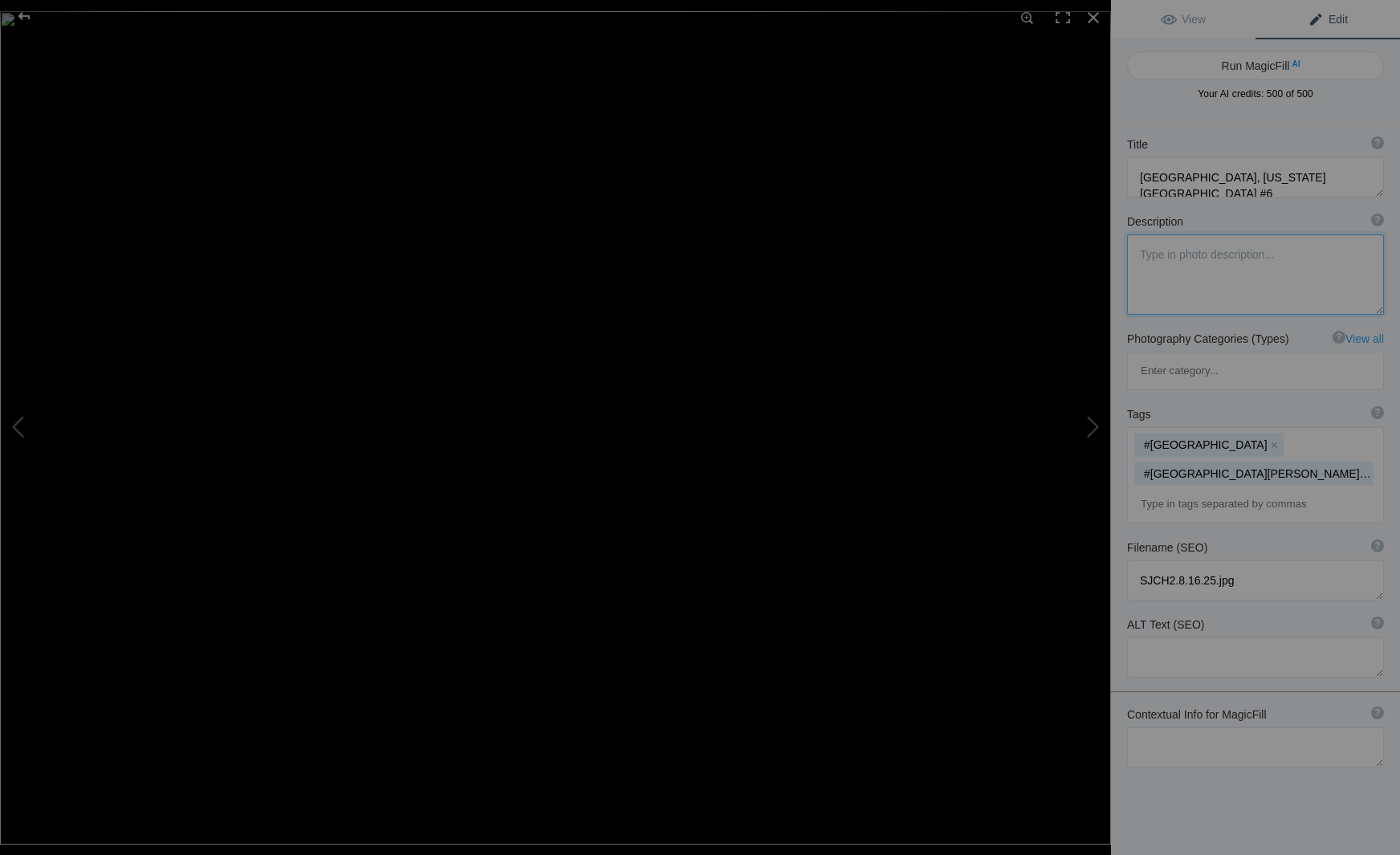
type textarea "[GEOGRAPHIC_DATA], [US_STATE][GEOGRAPHIC_DATA] #4"
type textarea "KONICA MINOLTA DIGITAL CAMERA"
type textarea "06SJDowntown0037.jpg"
drag, startPoint x: 1324, startPoint y: 253, endPoint x: 1090, endPoint y: 238, distance: 234.5
click at [1092, 238] on div "San Jose, California City Hall #4 View Edit Run MagicFill AI Your AI credits: 5…" at bounding box center [700, 427] width 1400 height 855
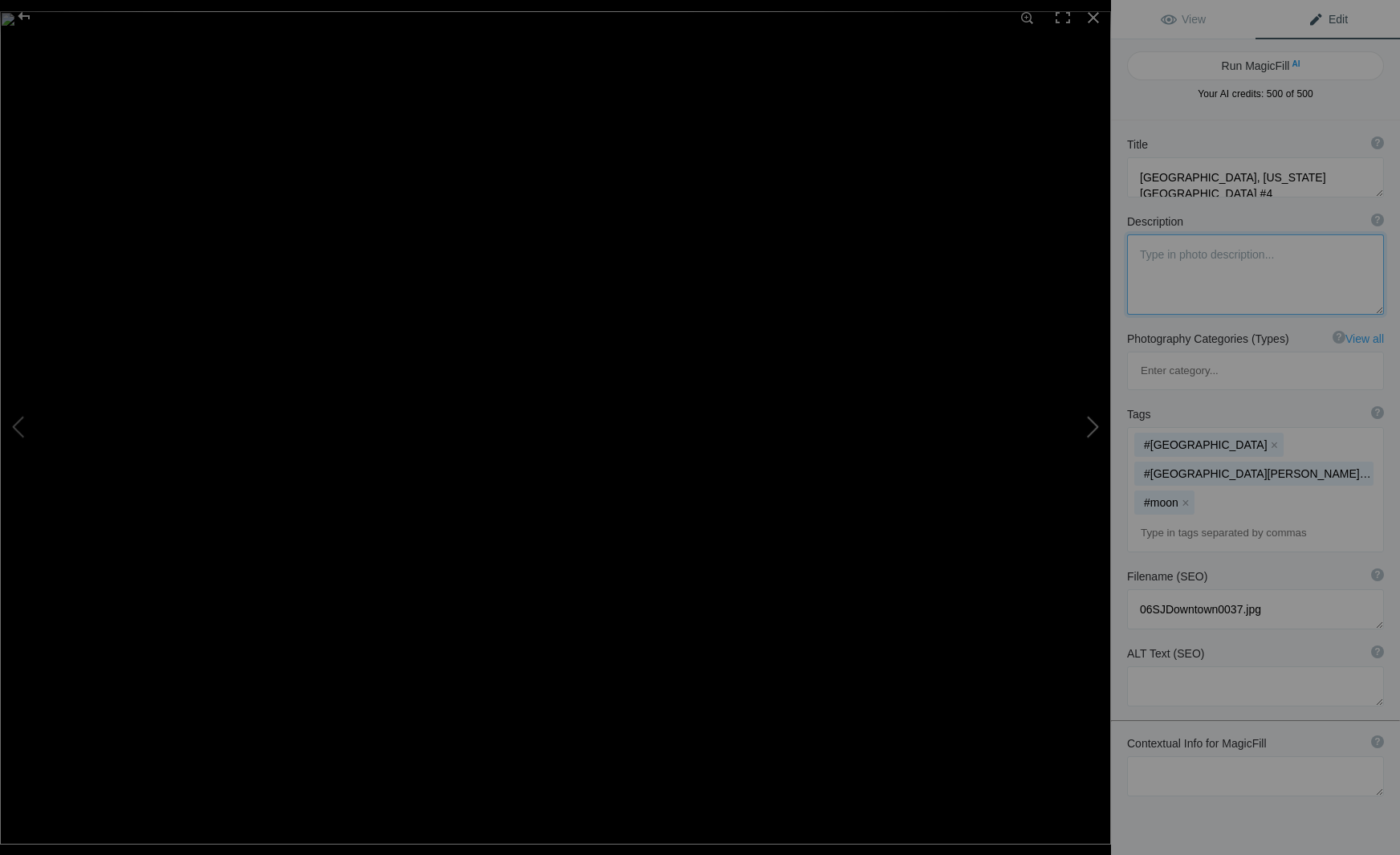
click at [1097, 422] on button at bounding box center [1050, 427] width 120 height 307
type textarea "[GEOGRAPHIC_DATA], [US_STATE][GEOGRAPHIC_DATA] #3"
type textarea "San Jose City Hall dome and moon"
type textarea "2019ForumGallery-SJCityHall_003.jpg"
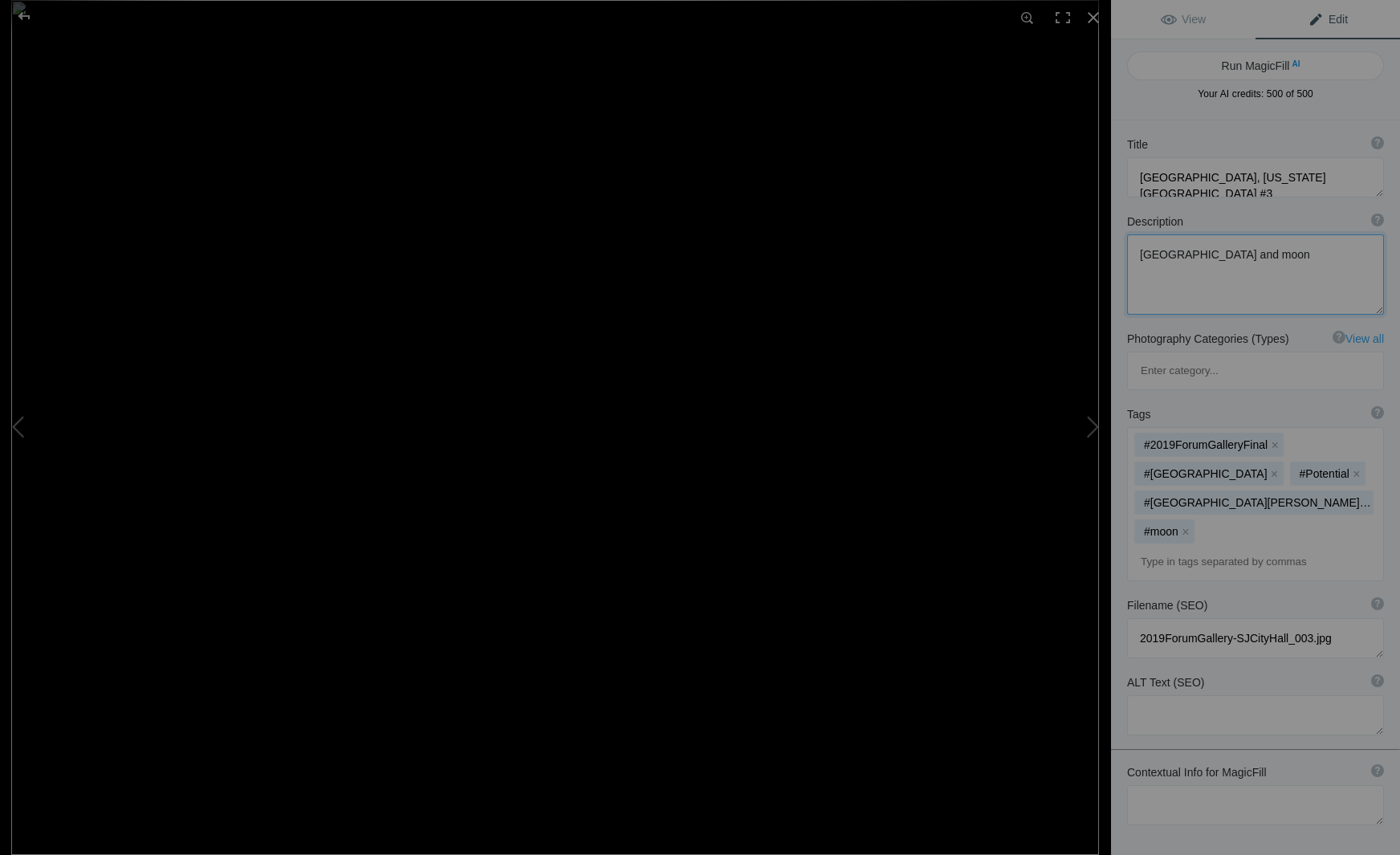
drag, startPoint x: 1310, startPoint y: 256, endPoint x: 1092, endPoint y: 222, distance: 220.6
click at [1103, 226] on div "San Jose, California City Hall #3 View Edit Run MagicFill AI Your AI credits: 5…" at bounding box center [700, 427] width 1400 height 855
click at [1093, 425] on button at bounding box center [1050, 427] width 120 height 307
type textarea "[GEOGRAPHIC_DATA], [US_STATE][GEOGRAPHIC_DATA] #2"
type textarea "KONICA MINOLTA DIGITAL CAMERA"
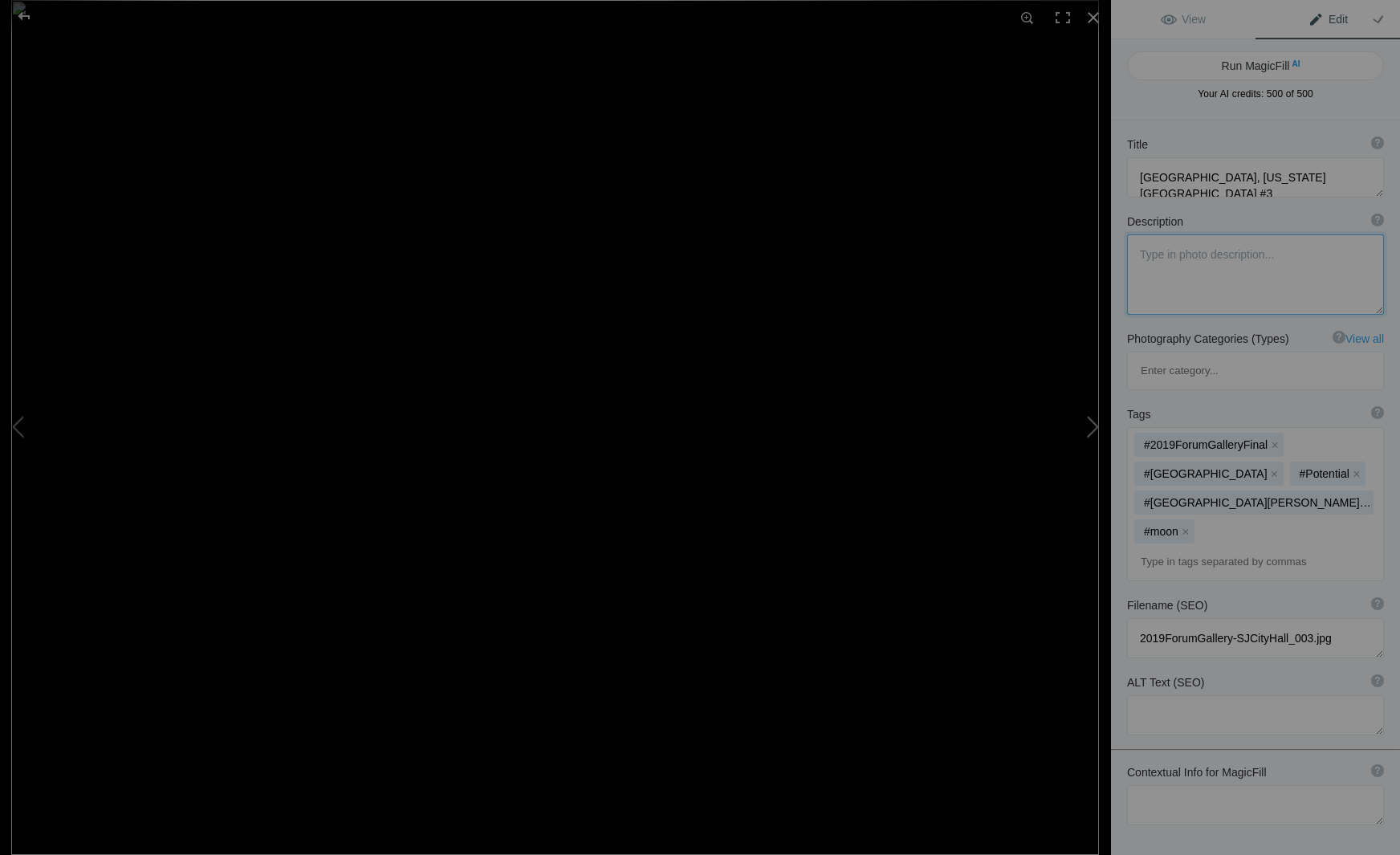
type textarea "2019ForumGallery-SJCityHall_002.jpg"
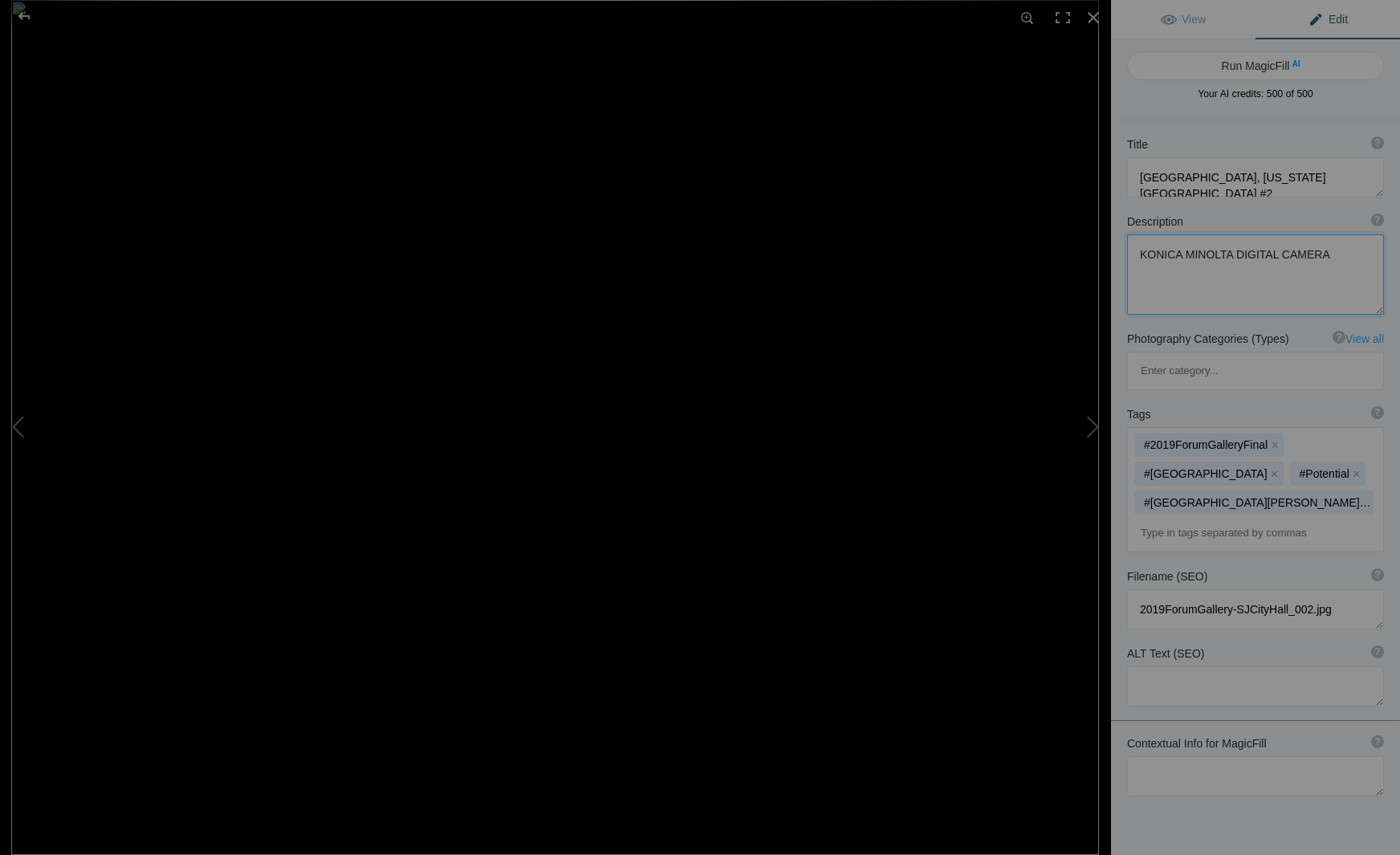
drag, startPoint x: 1324, startPoint y: 256, endPoint x: 1114, endPoint y: 236, distance: 211.0
click at [1114, 236] on div "Description ? By adding more context around images, results can become much mor…" at bounding box center [1255, 264] width 289 height 117
click at [1093, 428] on button at bounding box center [1050, 427] width 120 height 307
type textarea "[GEOGRAPHIC_DATA], [US_STATE][GEOGRAPHIC_DATA] #1"
type textarea "San Jose City Hall Tower"
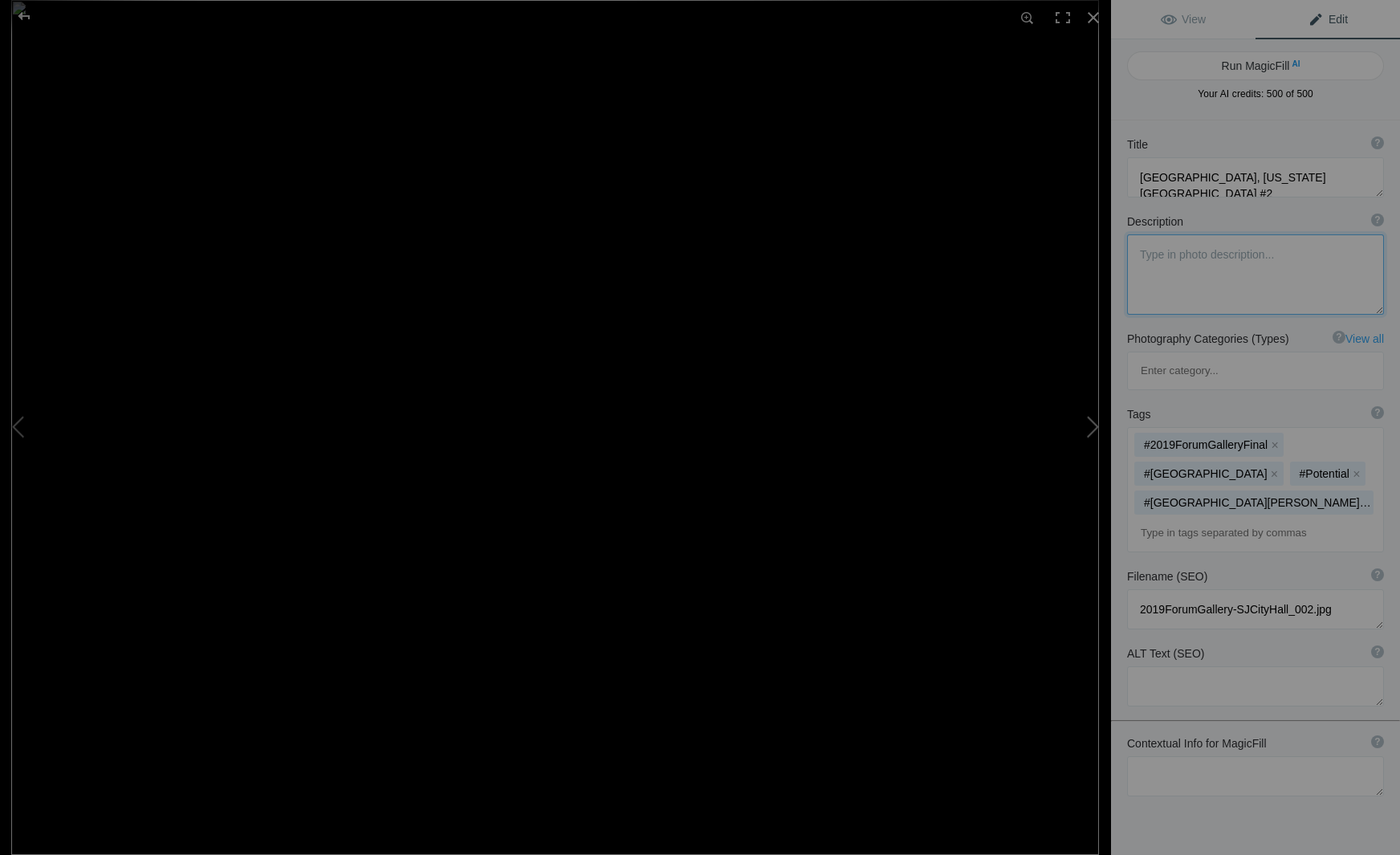
type textarea "2019ForumGallery-SJCityHall_001.jpg"
drag, startPoint x: 1263, startPoint y: 255, endPoint x: 1067, endPoint y: 253, distance: 196.0
click at [1069, 253] on div "San Jose, California City Hall #1 View Edit Run MagicFill AI Your AI credits: 5…" at bounding box center [700, 427] width 1400 height 855
click at [1094, 15] on div at bounding box center [1093, 18] width 35 height 35
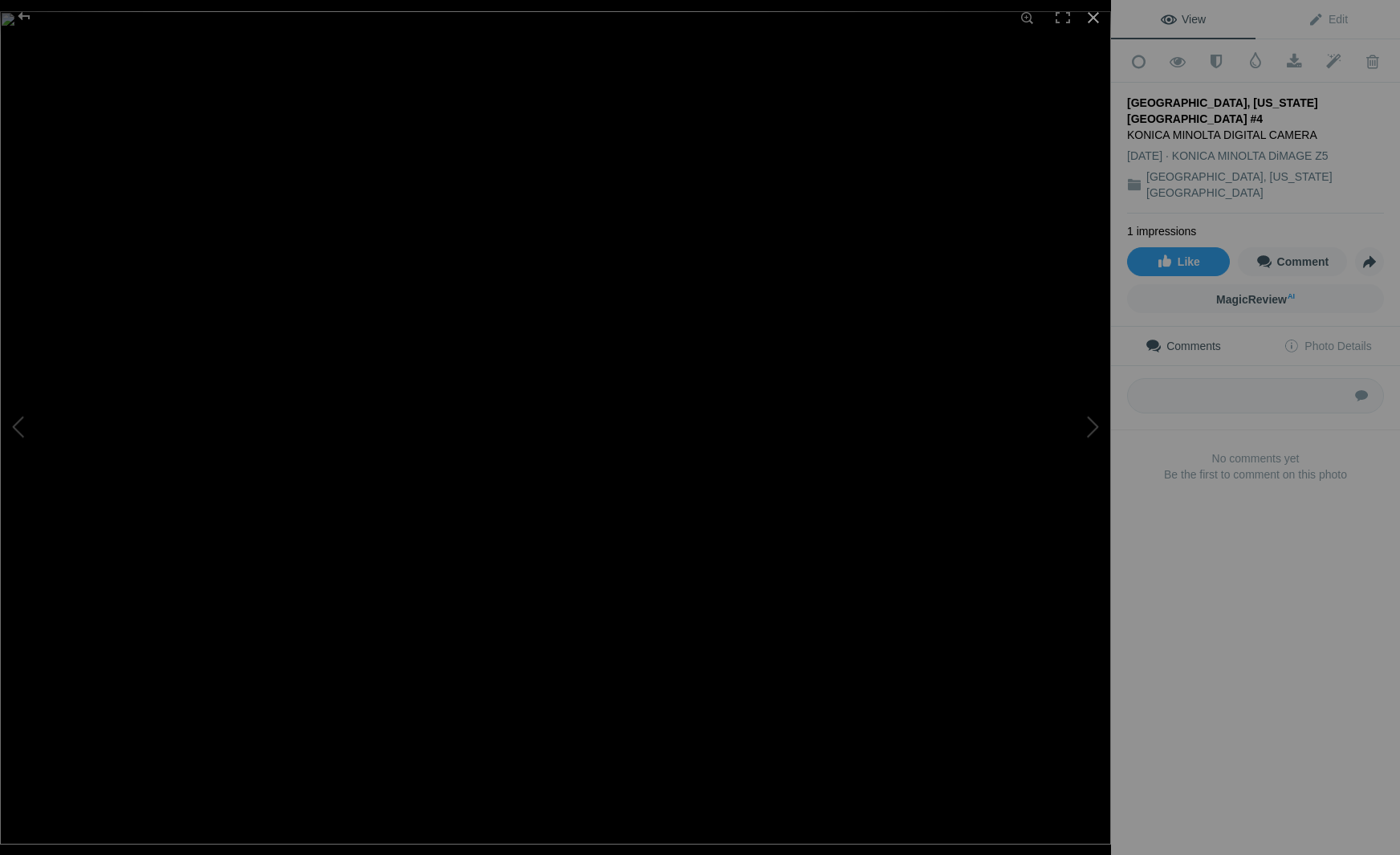
click at [1093, 16] on div at bounding box center [1093, 18] width 35 height 35
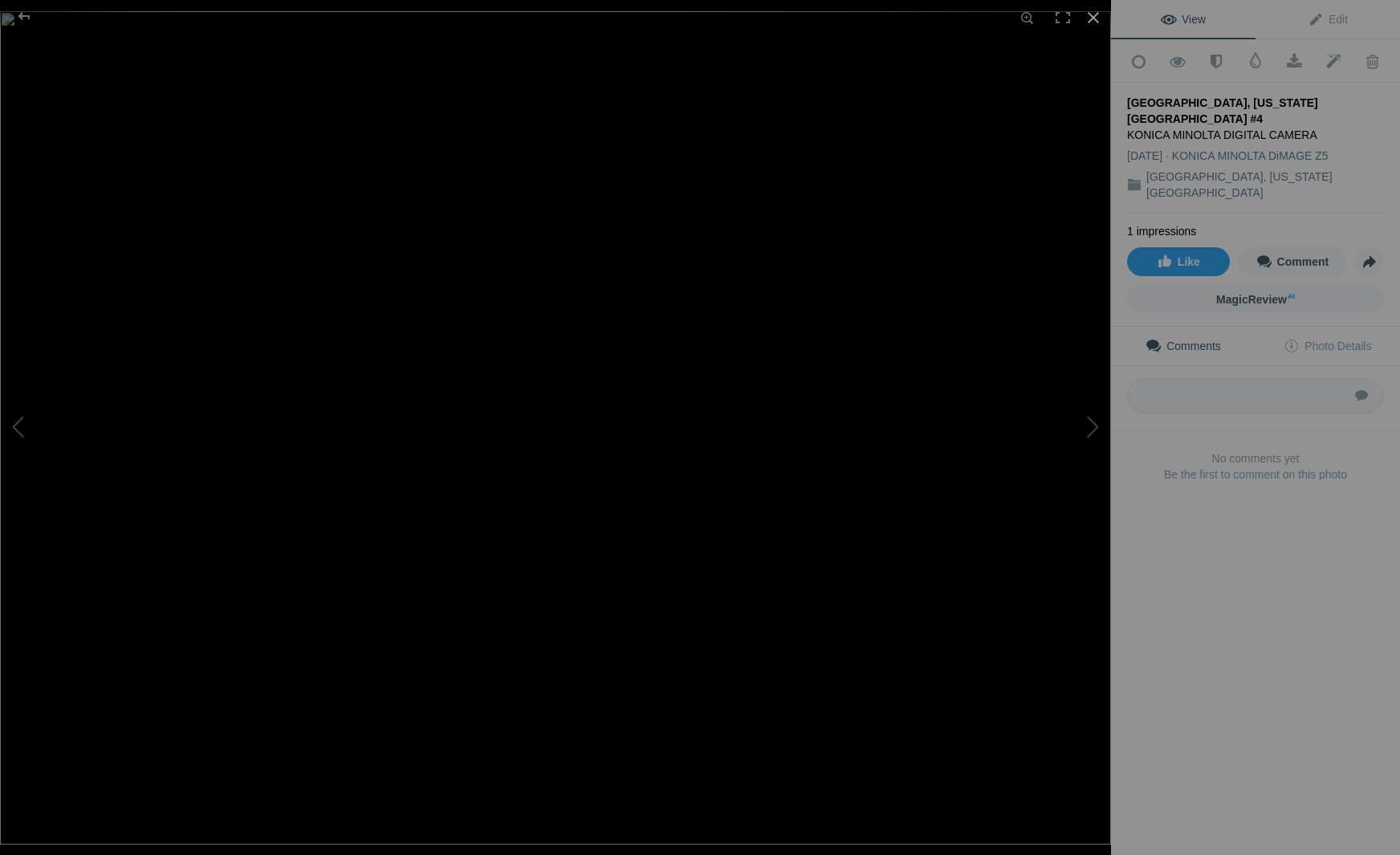
click at [1092, 16] on div at bounding box center [1093, 18] width 35 height 35
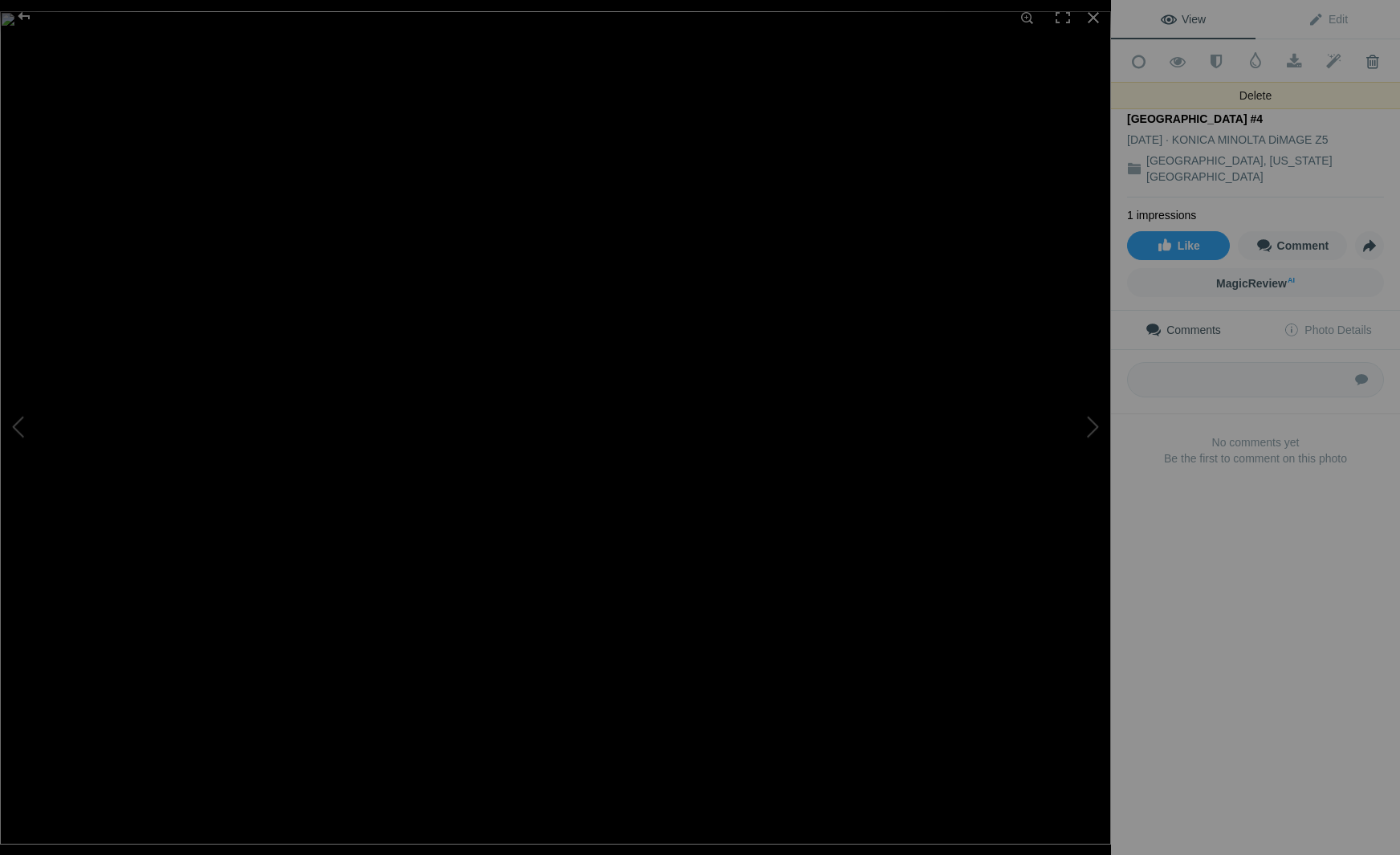
click at [1374, 58] on span at bounding box center [1372, 61] width 39 height 16
click at [1375, 61] on span at bounding box center [1372, 61] width 39 height 16
click at [1092, 14] on div at bounding box center [1093, 18] width 35 height 35
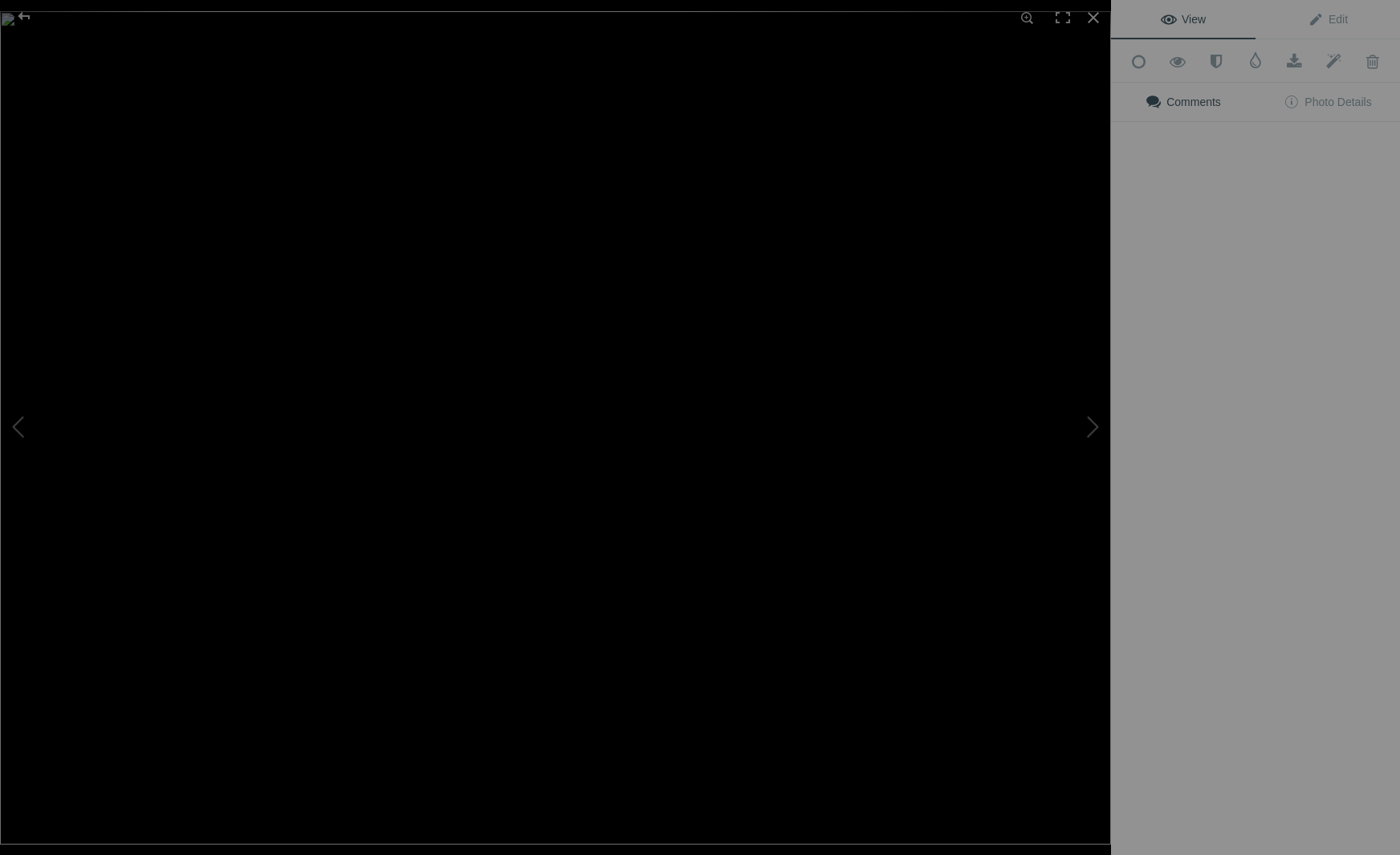
click at [448, 261] on img at bounding box center [555, 428] width 1110 height 834
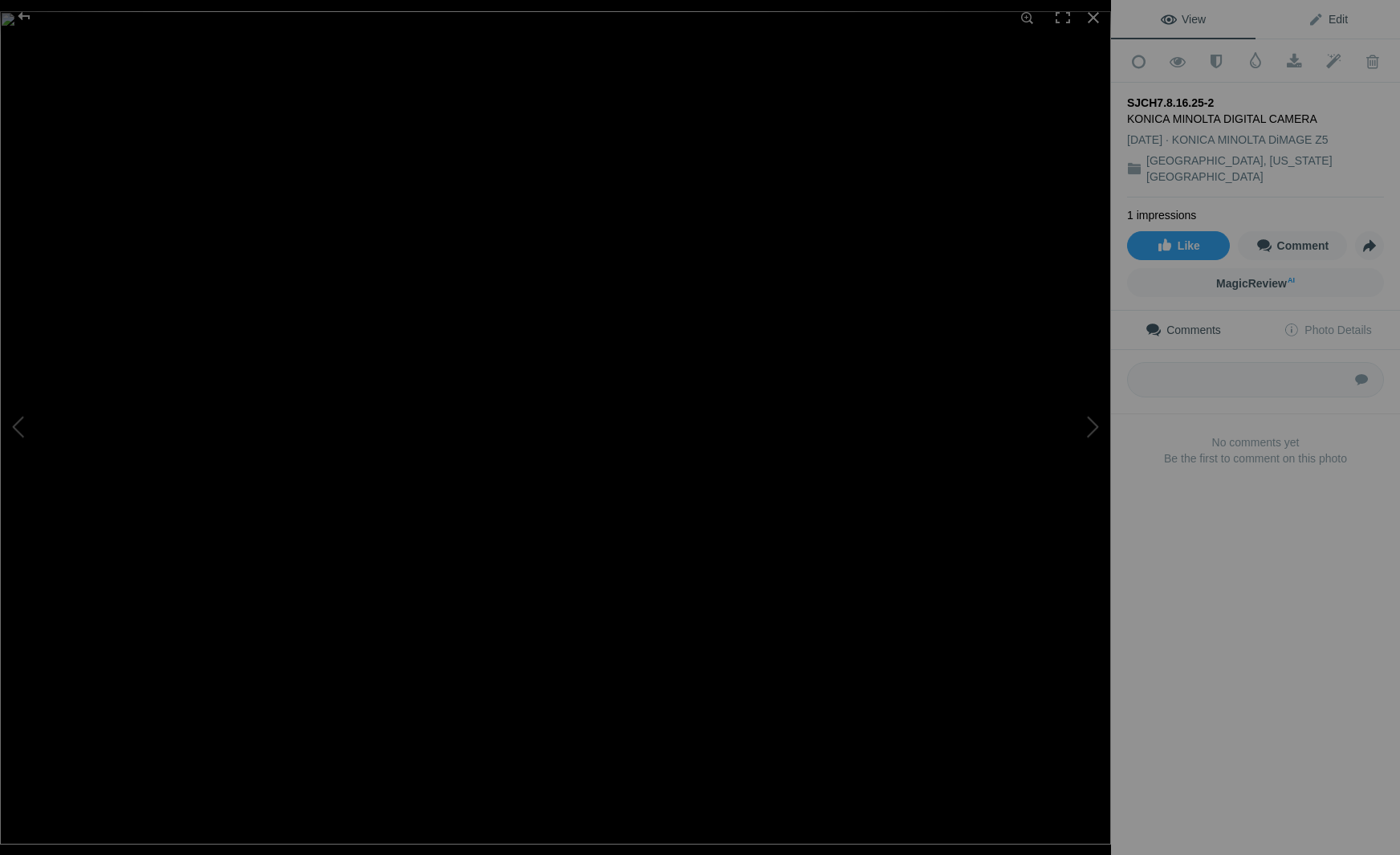
click at [1342, 17] on span "Edit" at bounding box center [1327, 19] width 40 height 13
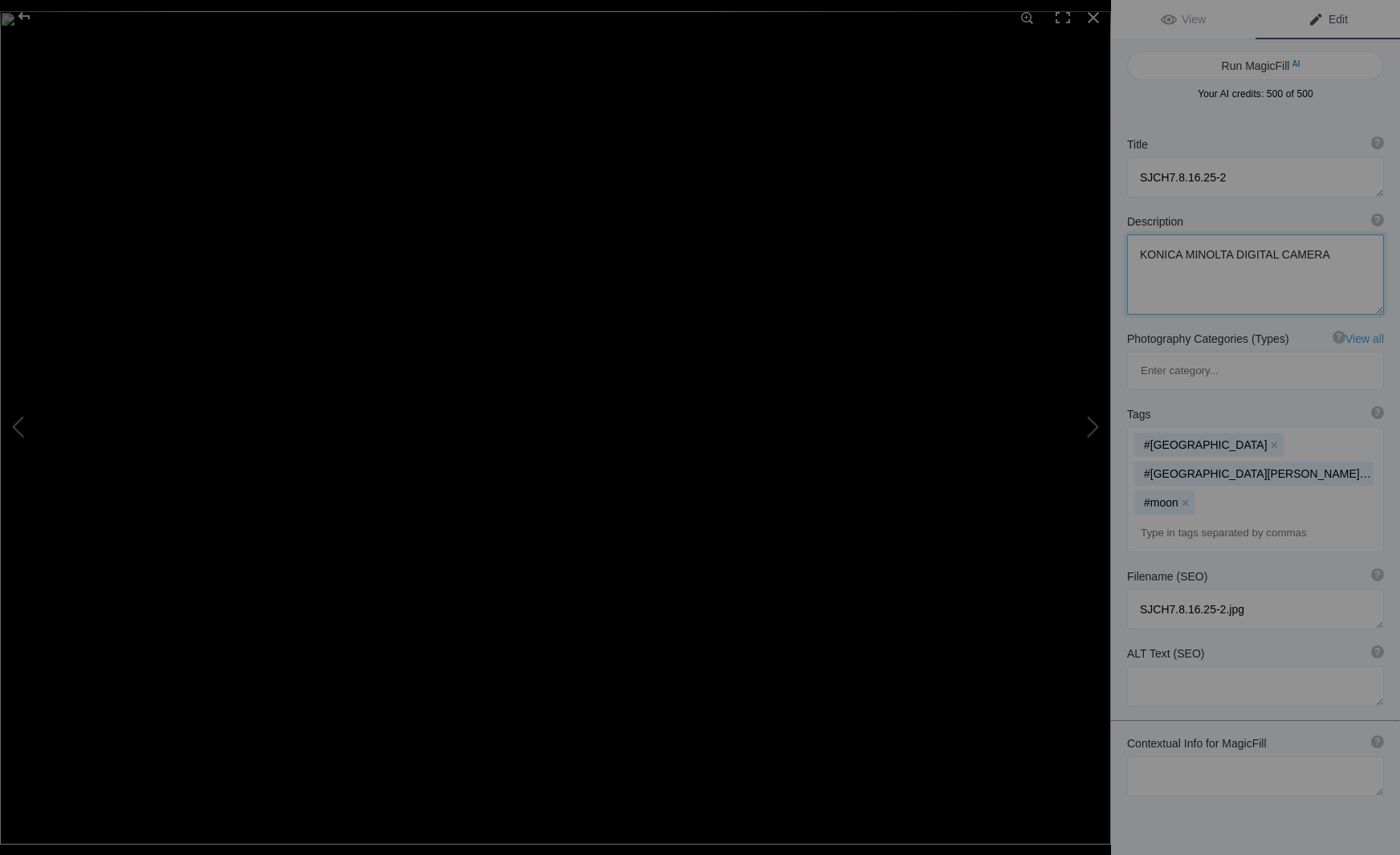
drag, startPoint x: 1326, startPoint y: 254, endPoint x: 992, endPoint y: 249, distance: 334.0
click at [992, 249] on div "SJCH7.8.16.25-2 View Edit Run MagicFill AI Your AI credits: 500 of 500 You have…" at bounding box center [700, 427] width 1400 height 855
drag, startPoint x: 1227, startPoint y: 176, endPoint x: 1077, endPoint y: 171, distance: 150.1
click at [1078, 170] on div "SJCH7.8.16.25-2 View Edit Run MagicFill AI Your AI credits: 500 of 500 You have…" at bounding box center [700, 427] width 1400 height 855
click at [1194, 179] on textarea at bounding box center [1255, 176] width 256 height 40
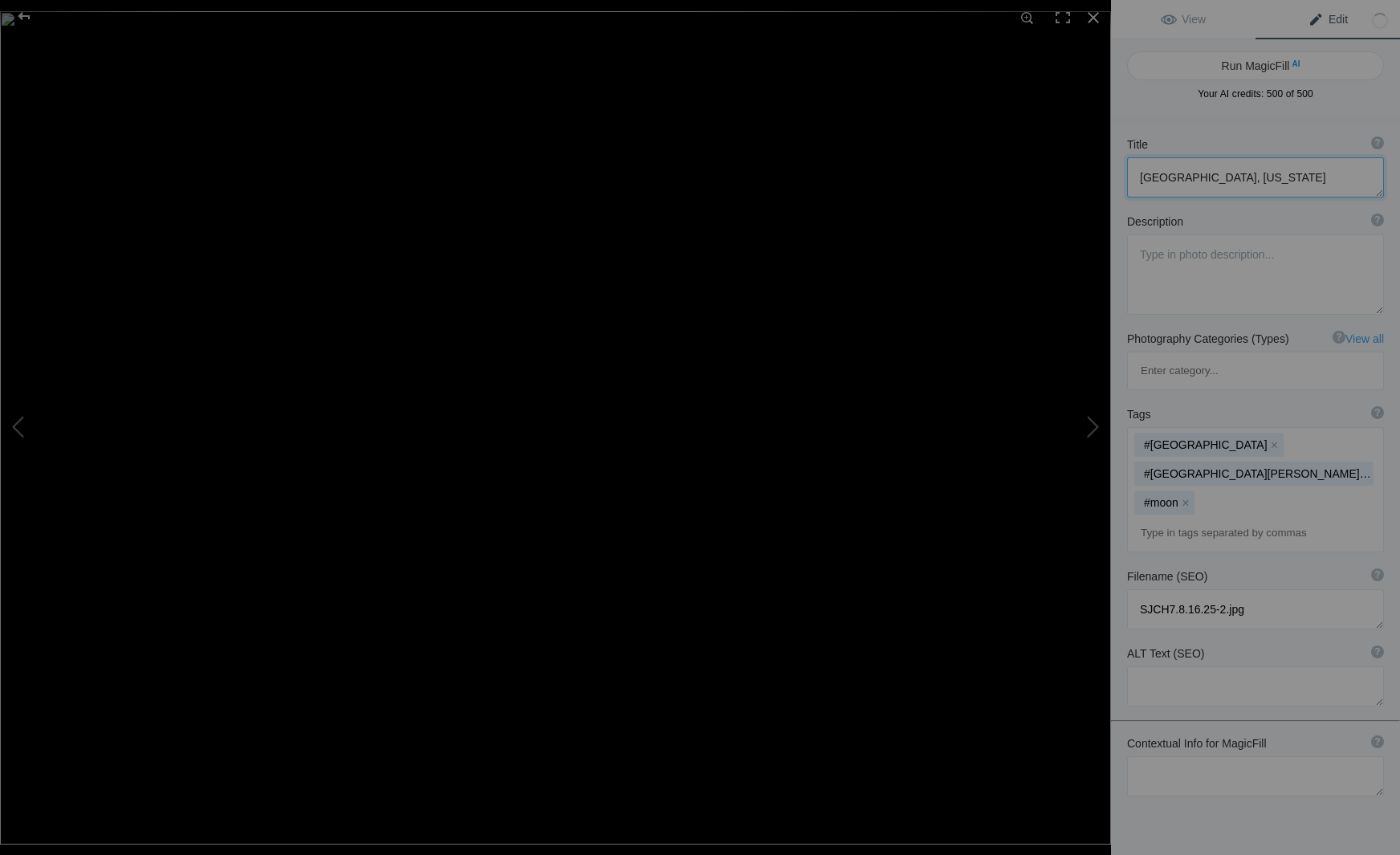
click at [1256, 175] on textarea at bounding box center [1255, 176] width 256 height 40
type textarea "[GEOGRAPHIC_DATA], [US_STATE][GEOGRAPHIC_DATA] #4"
click at [1338, 16] on span "Edit" at bounding box center [1327, 19] width 40 height 13
click at [1095, 13] on div at bounding box center [1093, 18] width 35 height 35
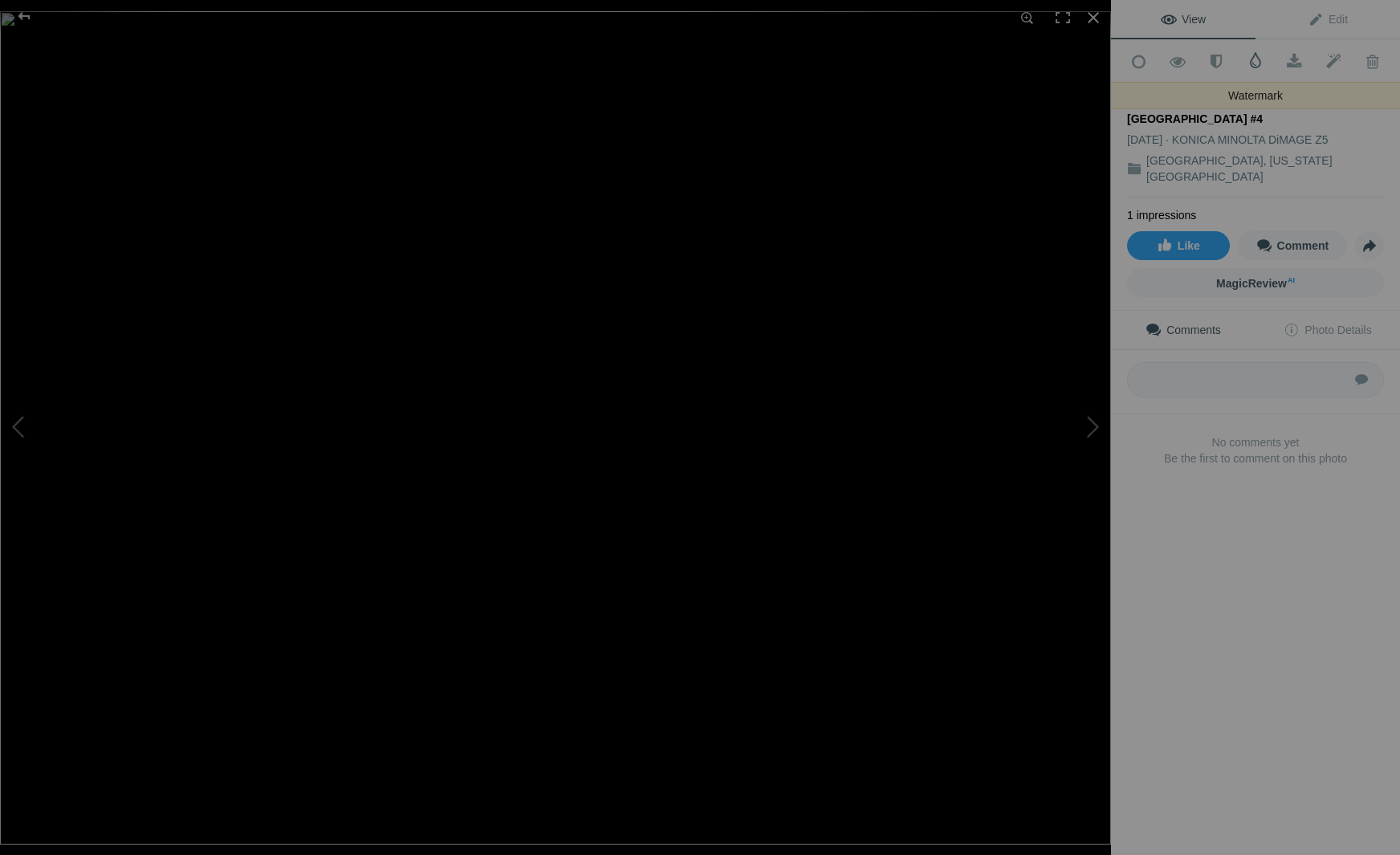
click at [1255, 60] on span at bounding box center [1255, 60] width 16 height 16
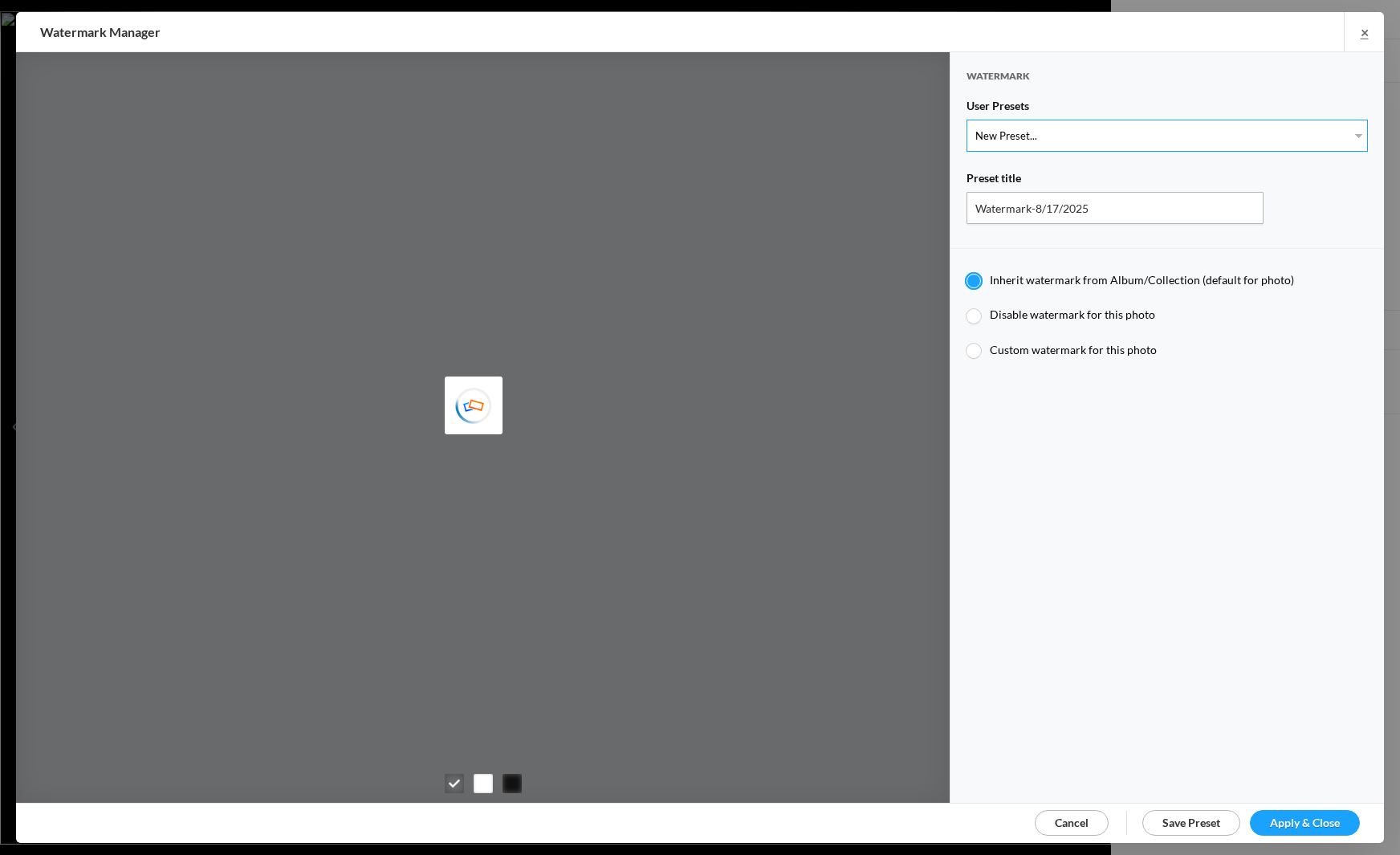
select select "1: Object"
type input "Watermark-7/22/2025"
radio input "false"
radio input "true"
type input "[PERSON_NAME]"
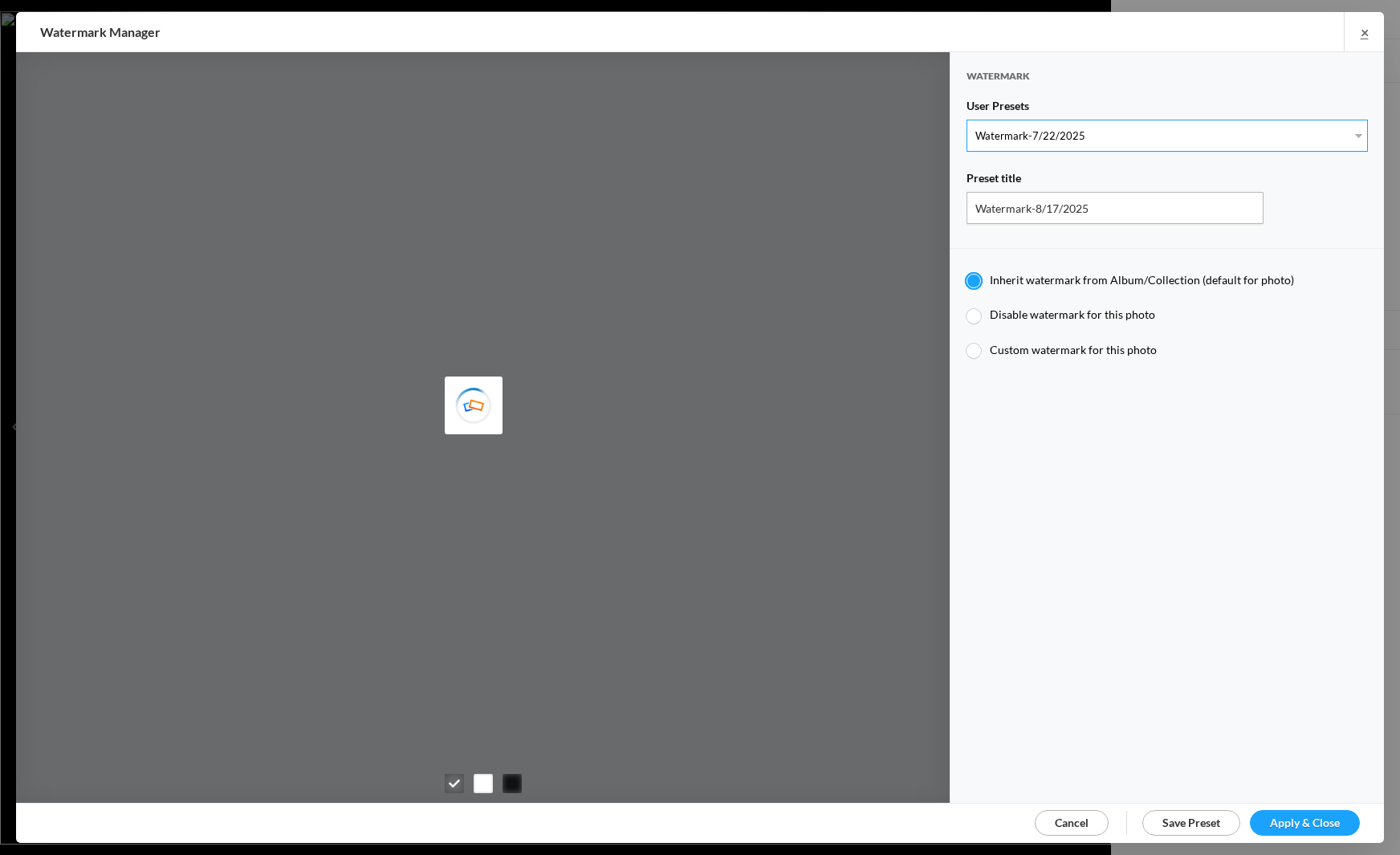
radio input "false"
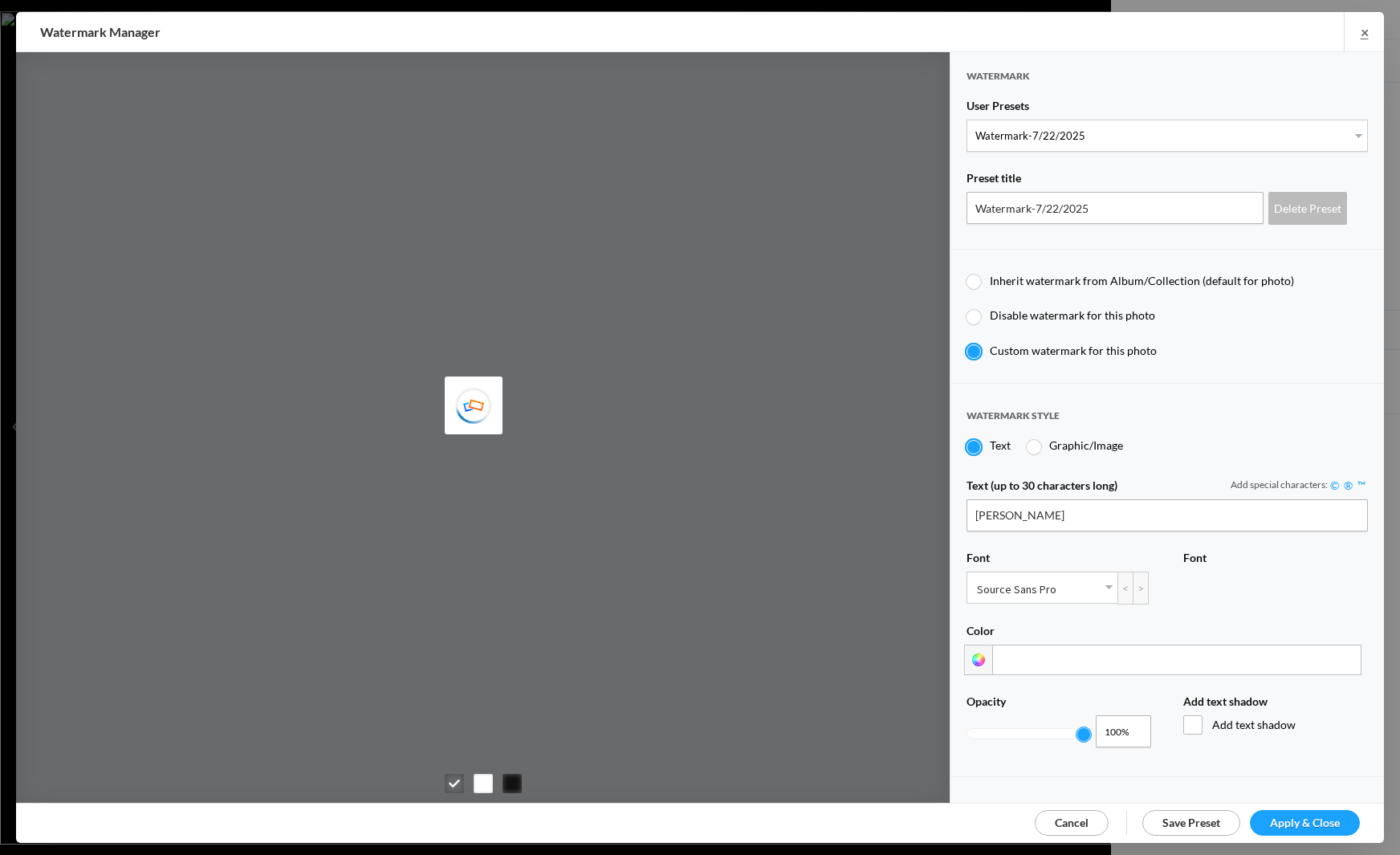
click at [1274, 824] on span "Apply & Close" at bounding box center [1304, 822] width 70 height 14
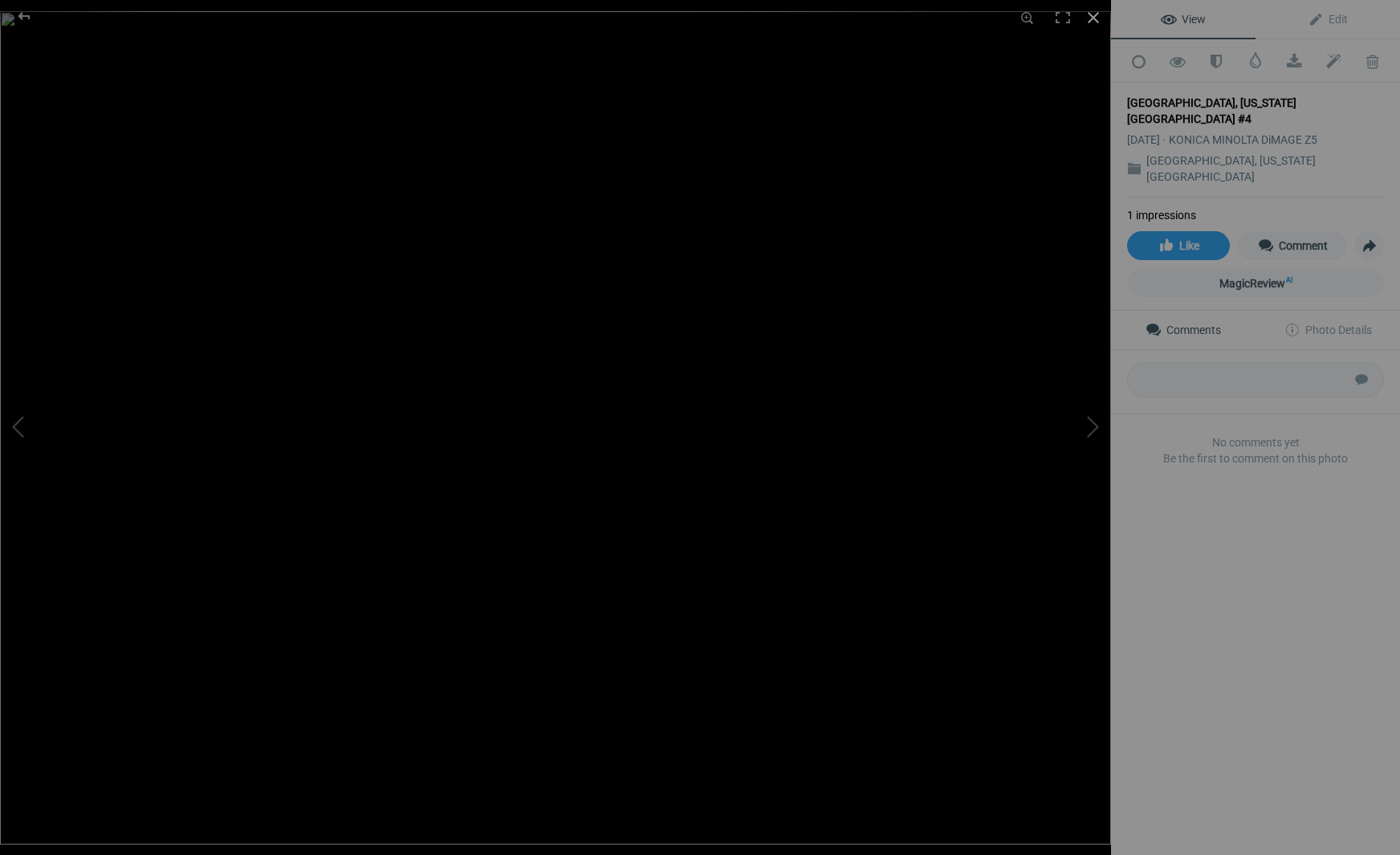
click at [1093, 14] on div at bounding box center [1093, 18] width 35 height 35
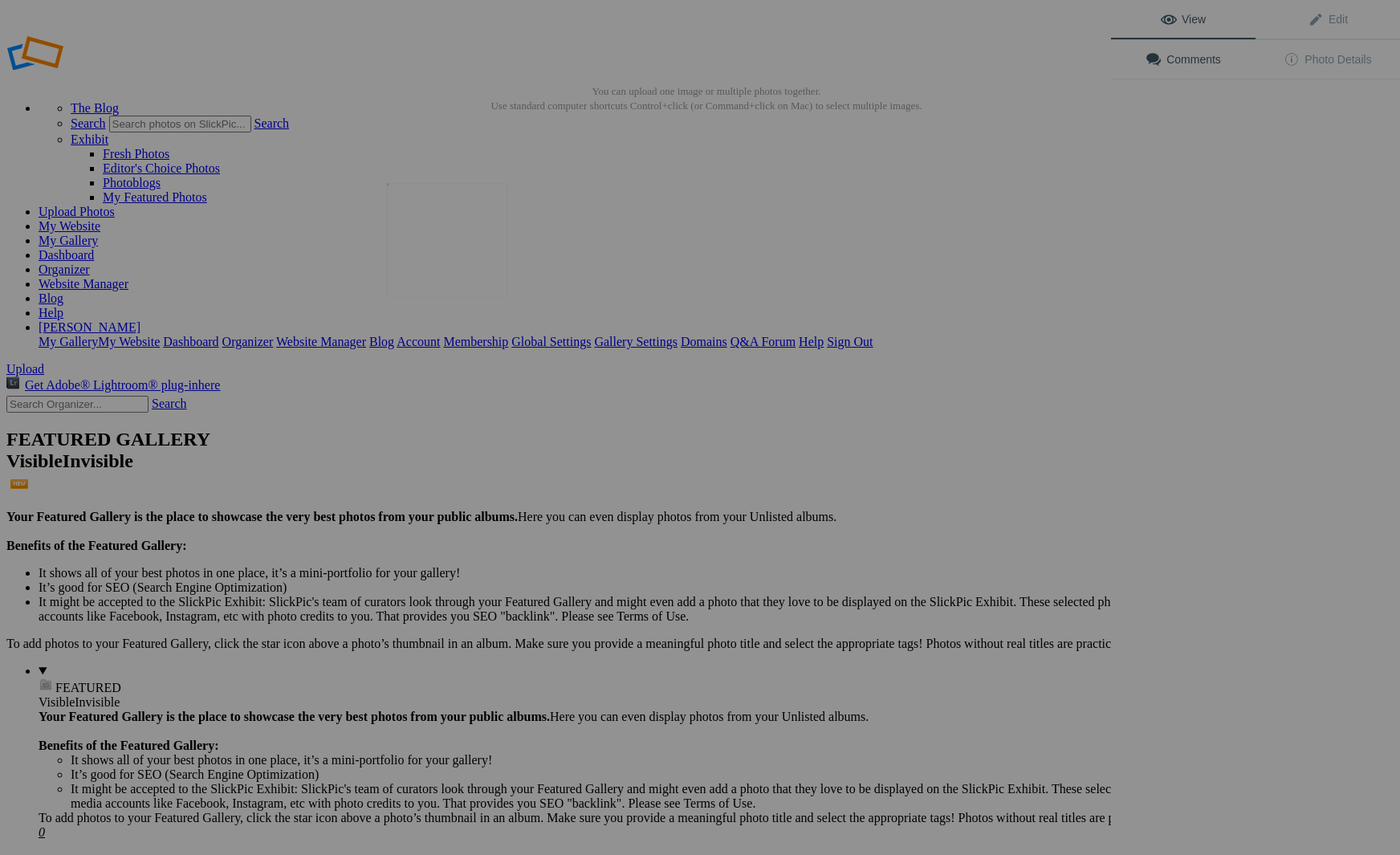
click at [440, 278] on img at bounding box center [447, 240] width 120 height 114
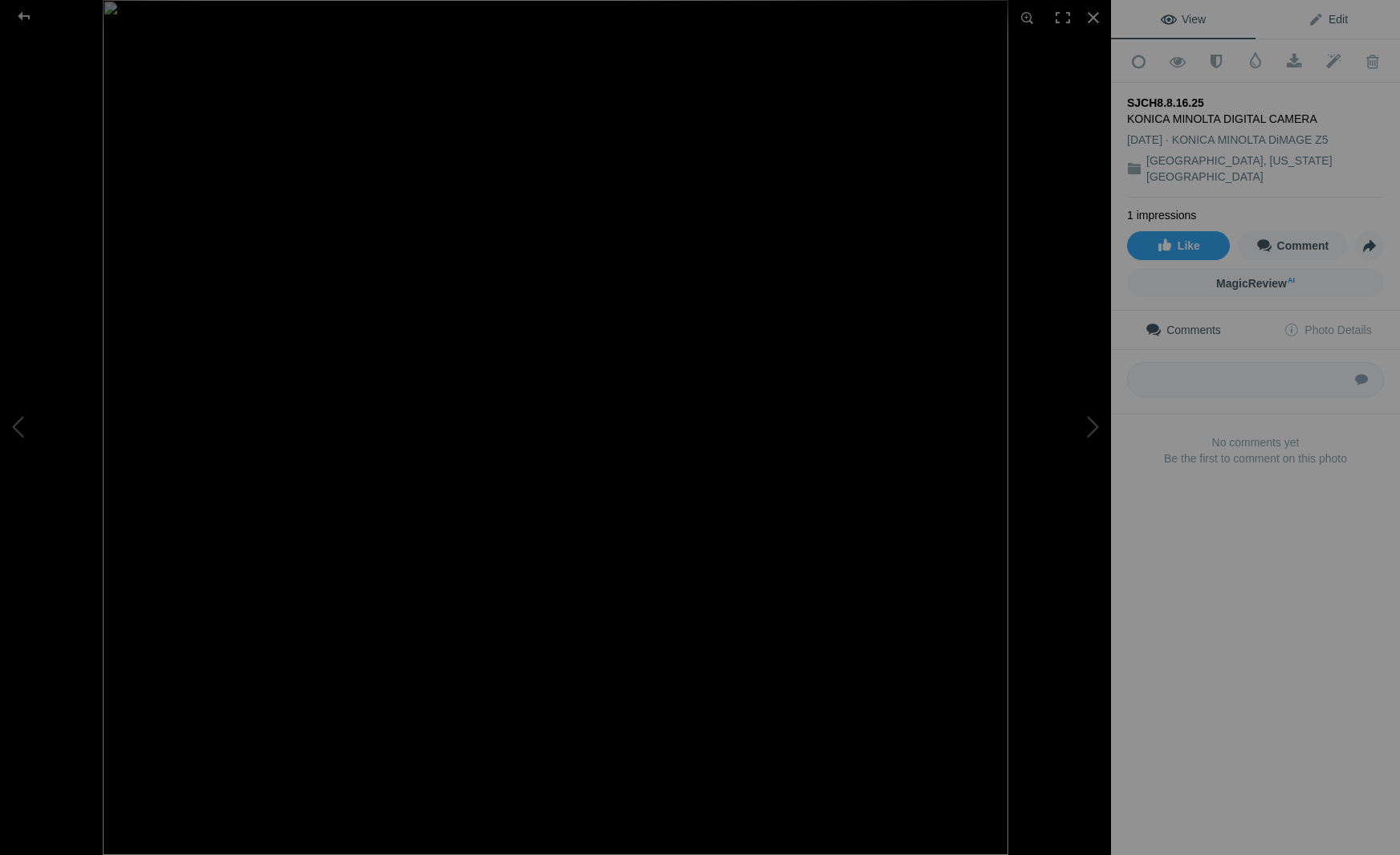
click at [1339, 18] on span "Edit" at bounding box center [1327, 19] width 40 height 13
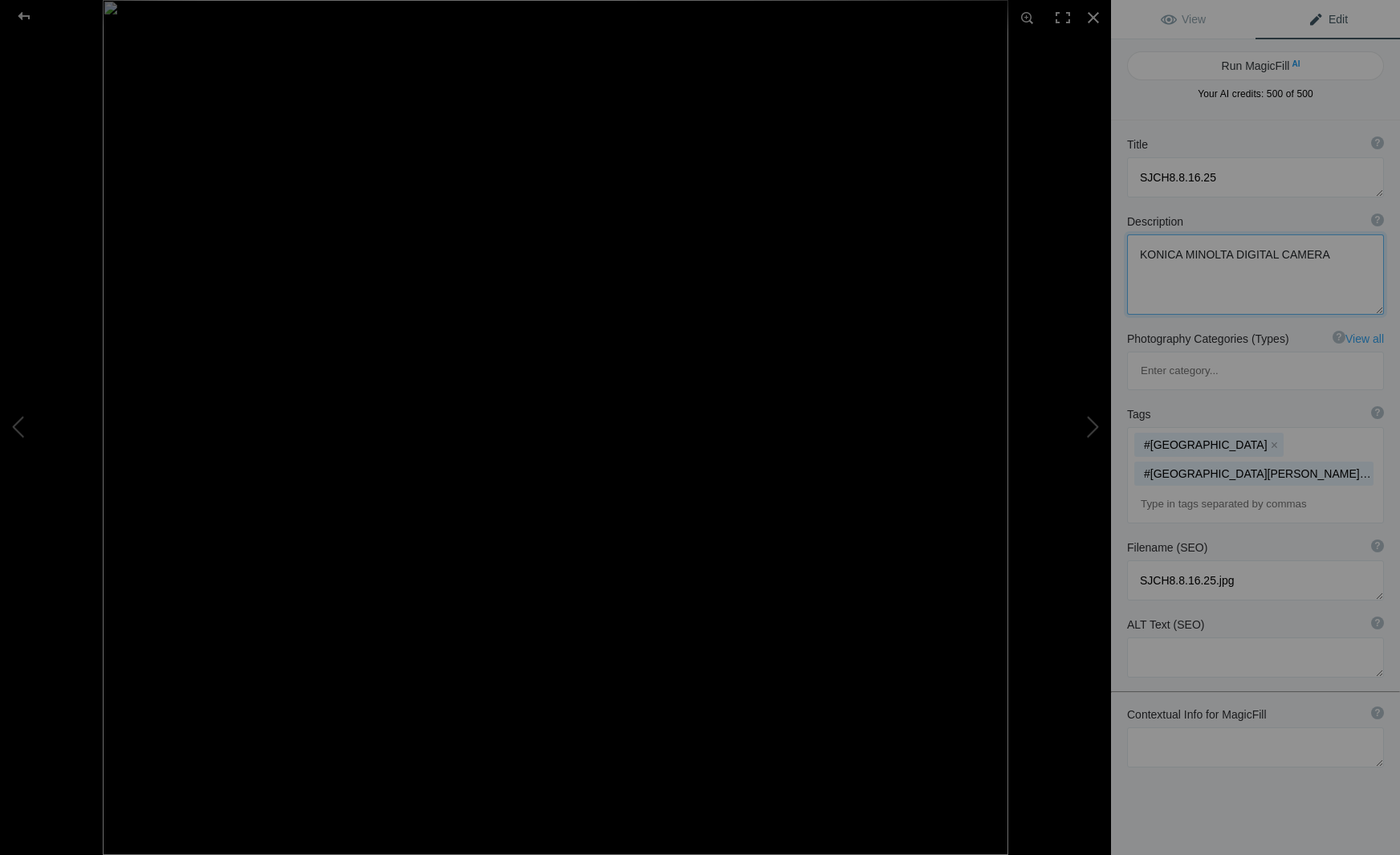
drag, startPoint x: 1324, startPoint y: 255, endPoint x: 1035, endPoint y: 253, distance: 289.0
click at [1037, 254] on div "SJCH8.8.16.25 View Edit Run MagicFill AI Your AI credits: 500 of 500 You have u…" at bounding box center [700, 427] width 1400 height 855
drag, startPoint x: 1215, startPoint y: 176, endPoint x: 1106, endPoint y: 173, distance: 109.0
click at [1106, 173] on div "SJCH8.8.16.25 View Edit Run MagicFill AI Your AI credits: 500 of 500 You have u…" at bounding box center [700, 427] width 1400 height 855
type textarea "[GEOGRAPHIC_DATA], [US_STATE][GEOGRAPHIC_DATA] #12"
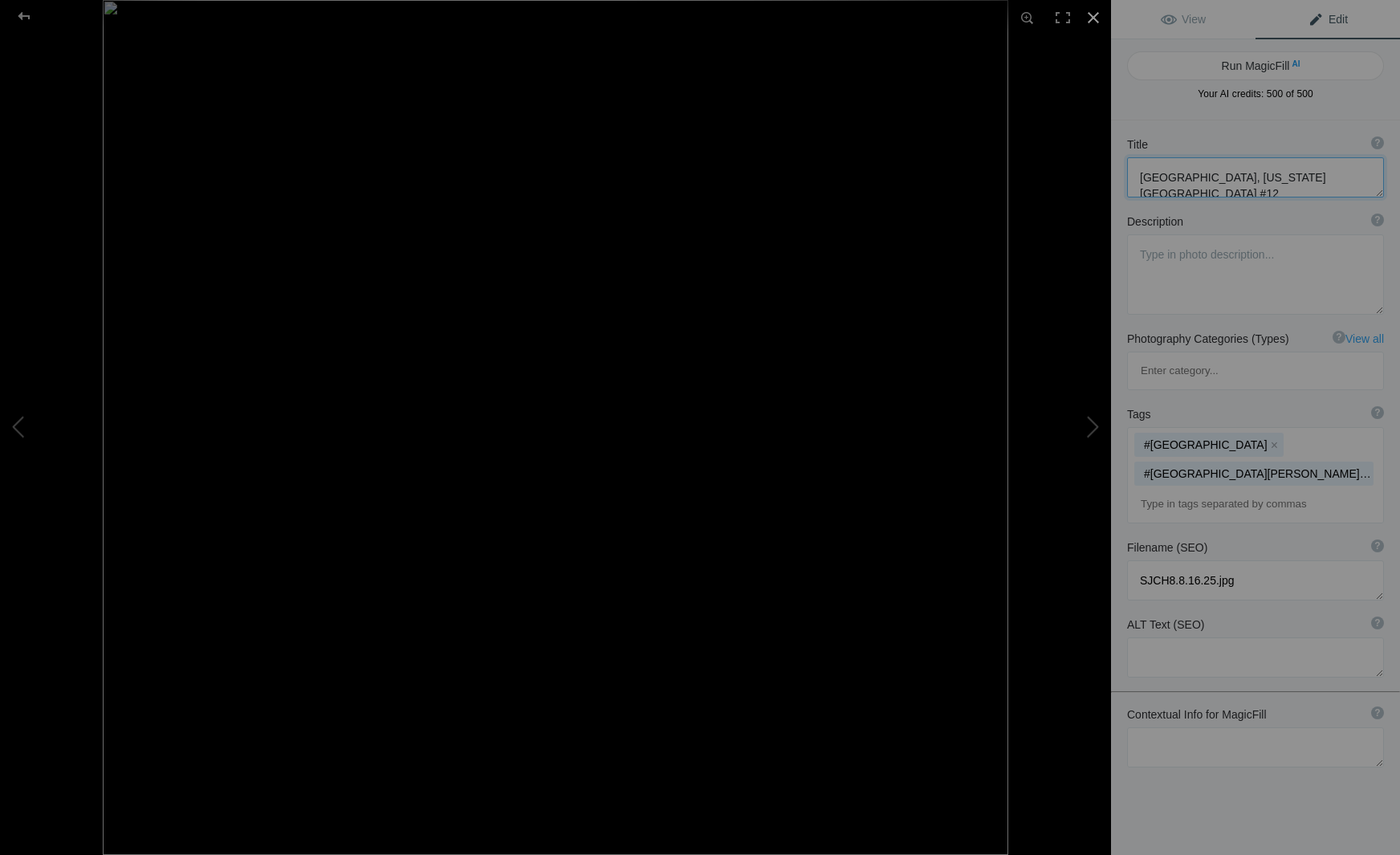
click at [1095, 16] on div at bounding box center [1093, 18] width 35 height 35
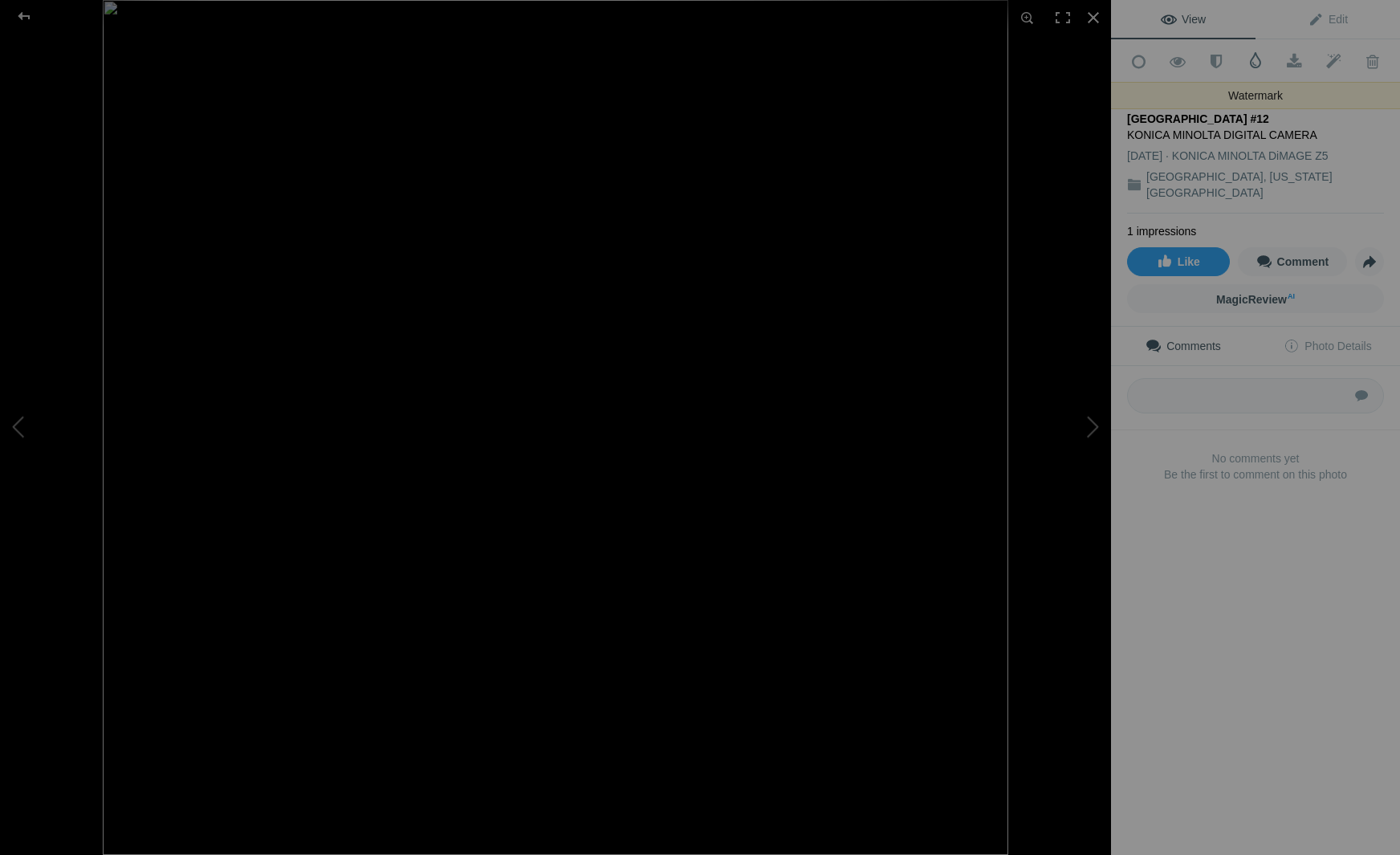
click at [1256, 60] on span at bounding box center [1255, 60] width 16 height 16
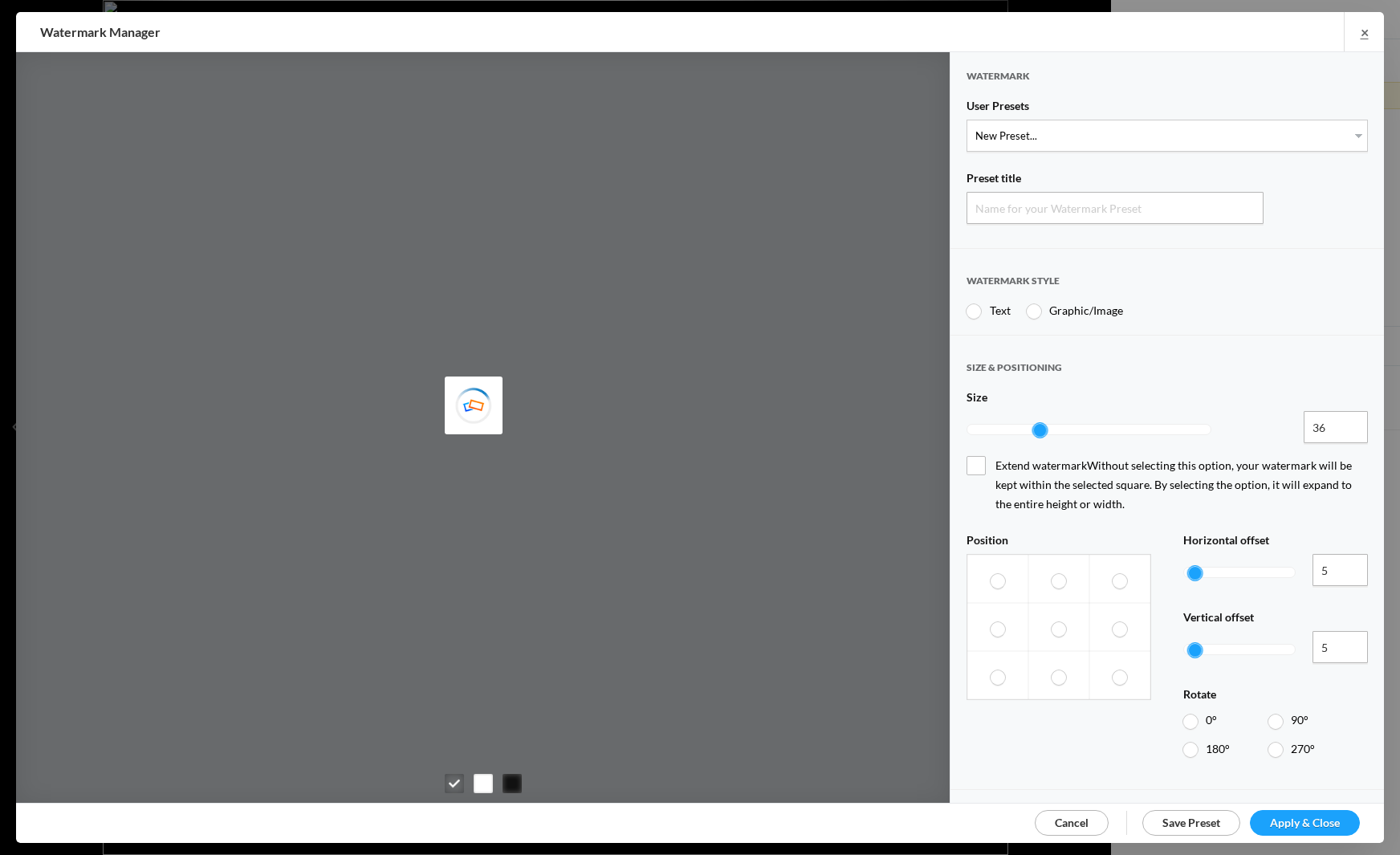
type input "Watermark-8/17/2025"
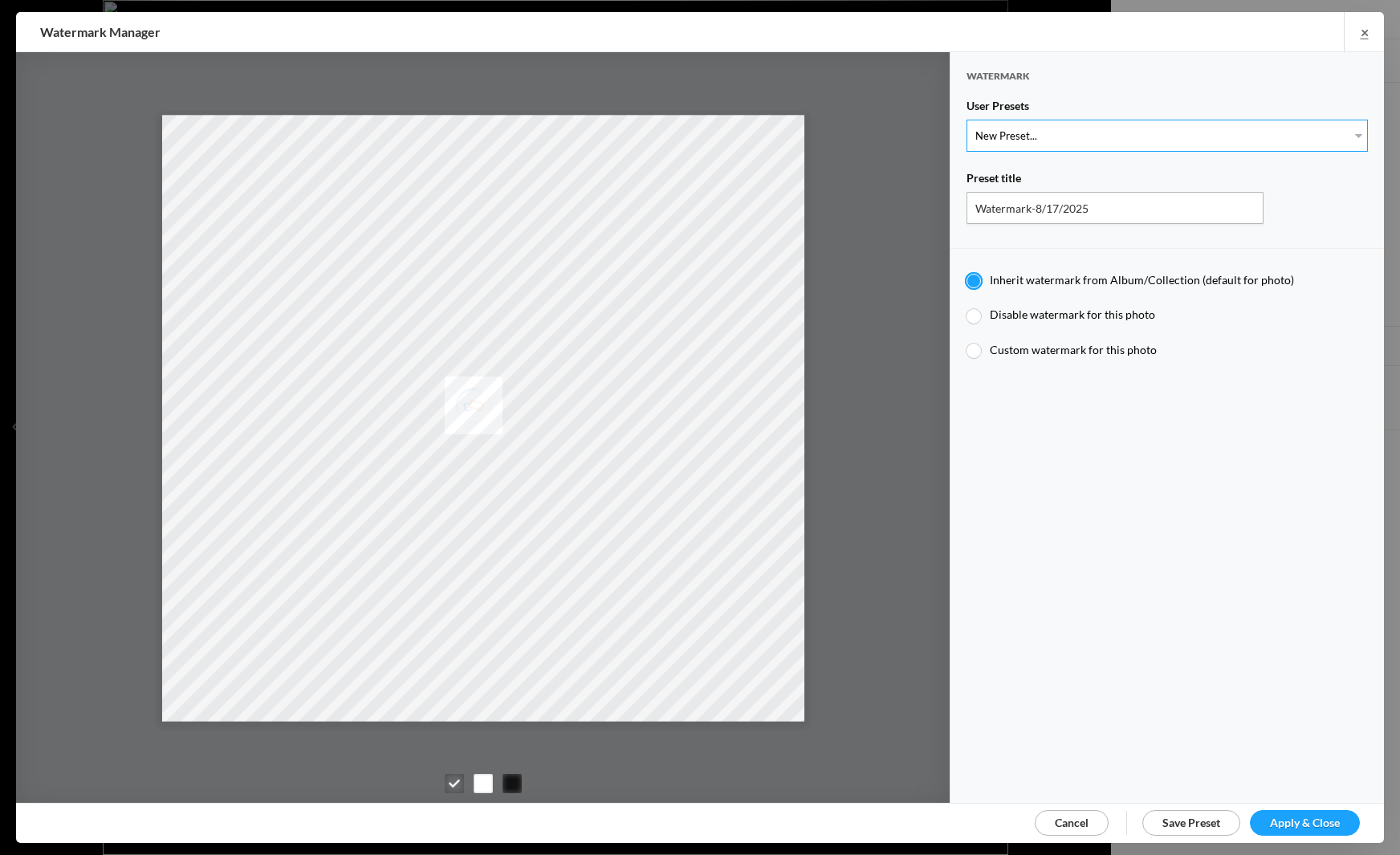
select select "1: Object"
type input "Watermark-7/22/2025"
type input "Jim Liskovec"
radio input "false"
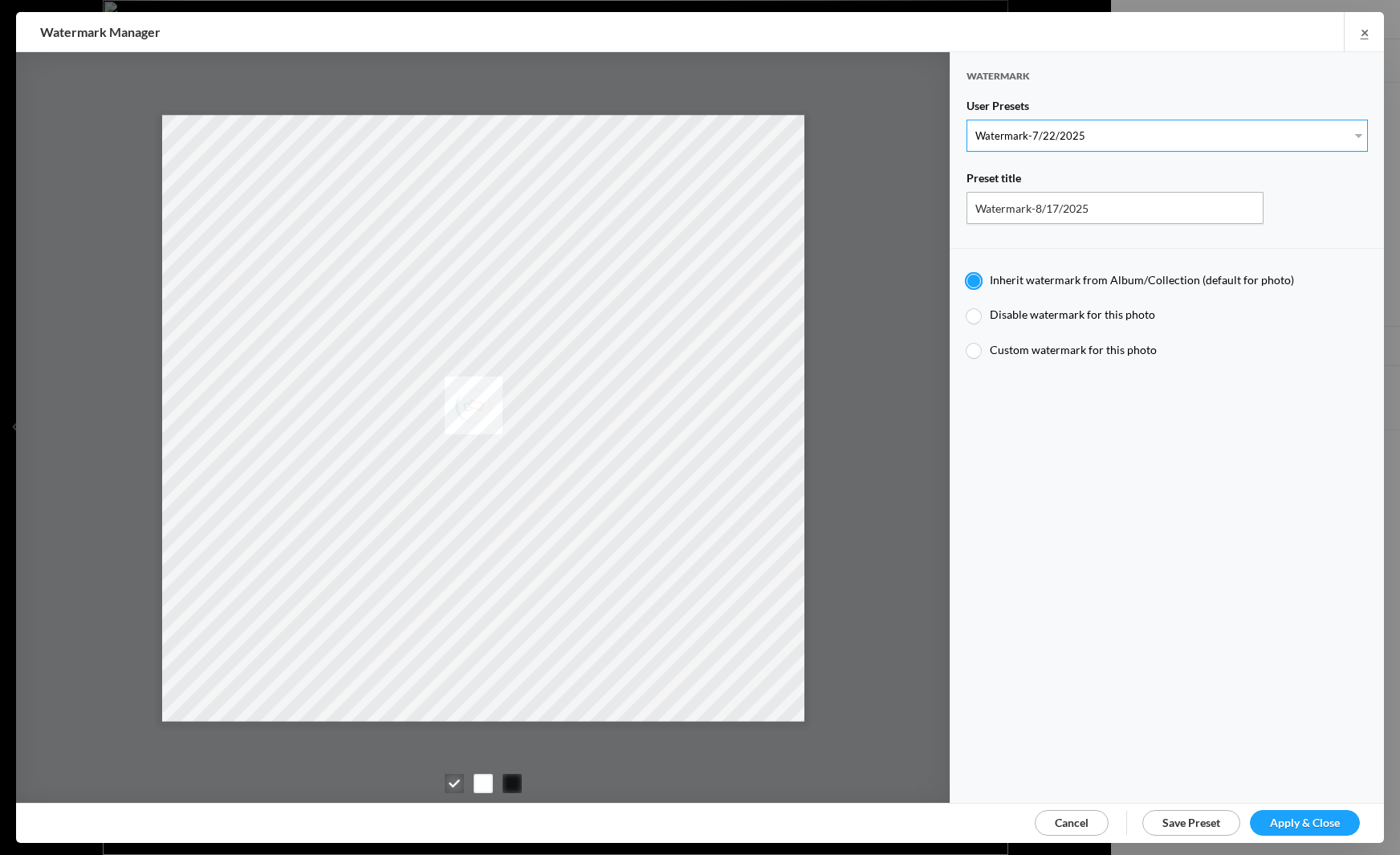
radio input "true"
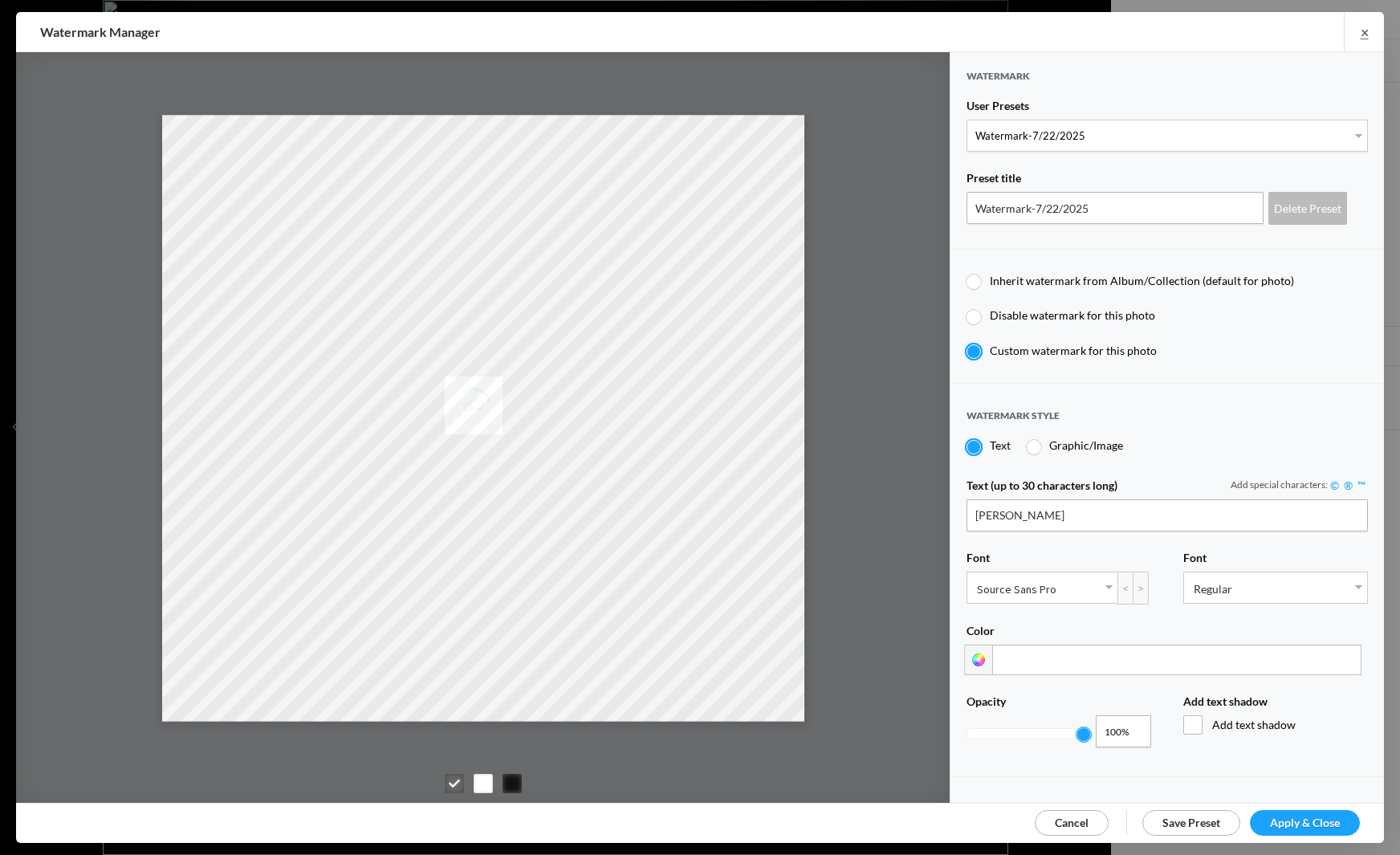
click at [1315, 815] on span "Apply & Close" at bounding box center [1304, 822] width 70 height 14
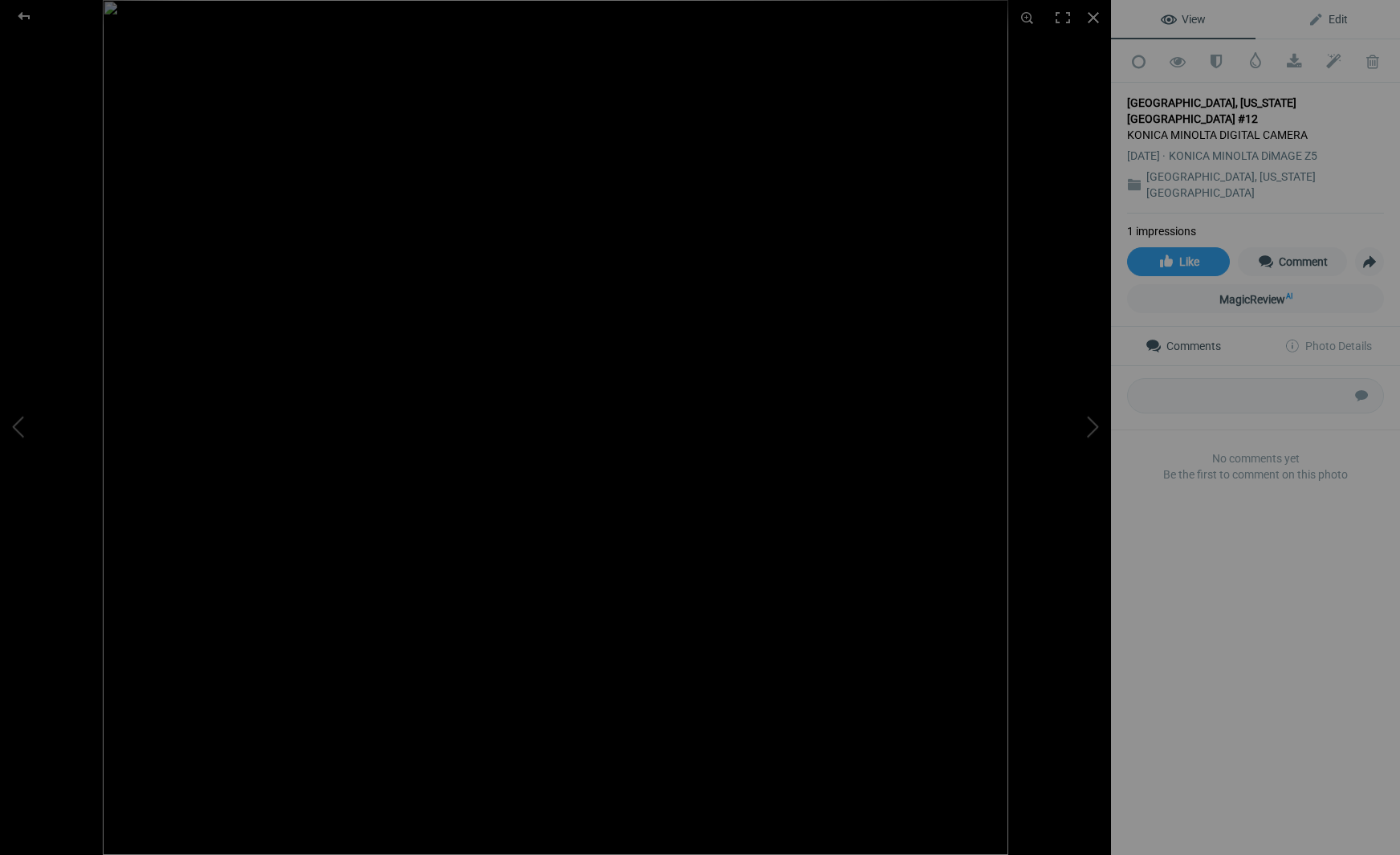
click at [1339, 18] on span "Edit" at bounding box center [1327, 19] width 40 height 13
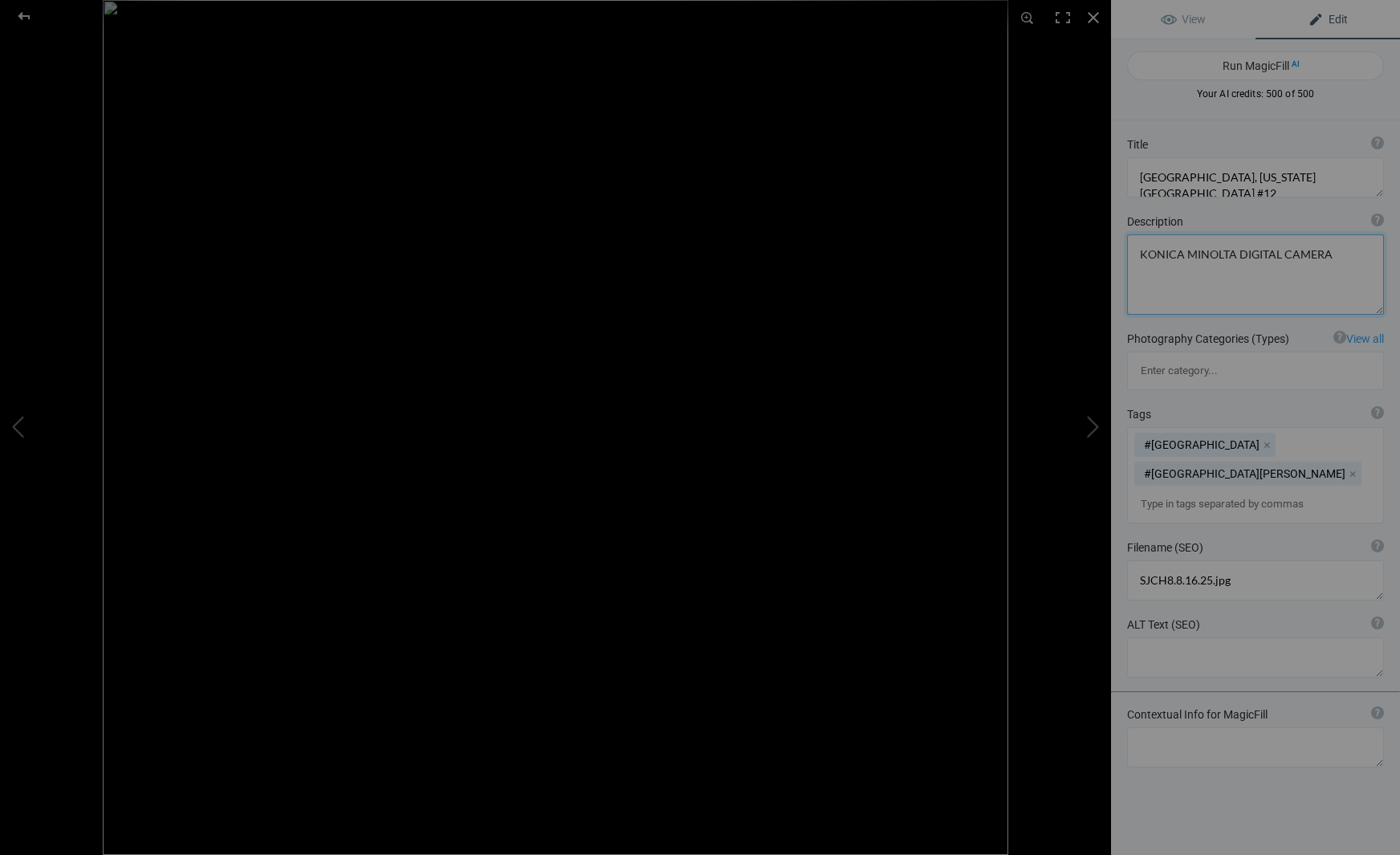
drag, startPoint x: 1327, startPoint y: 251, endPoint x: 1131, endPoint y: 243, distance: 196.2
click at [1131, 243] on textarea at bounding box center [1255, 274] width 256 height 80
click at [1097, 427] on button at bounding box center [1050, 427] width 120 height 307
type textarea "[GEOGRAPHIC_DATA], [US_STATE][GEOGRAPHIC_DATA] #4"
type textarea "SJCH7.8.16.25-2.jpg"
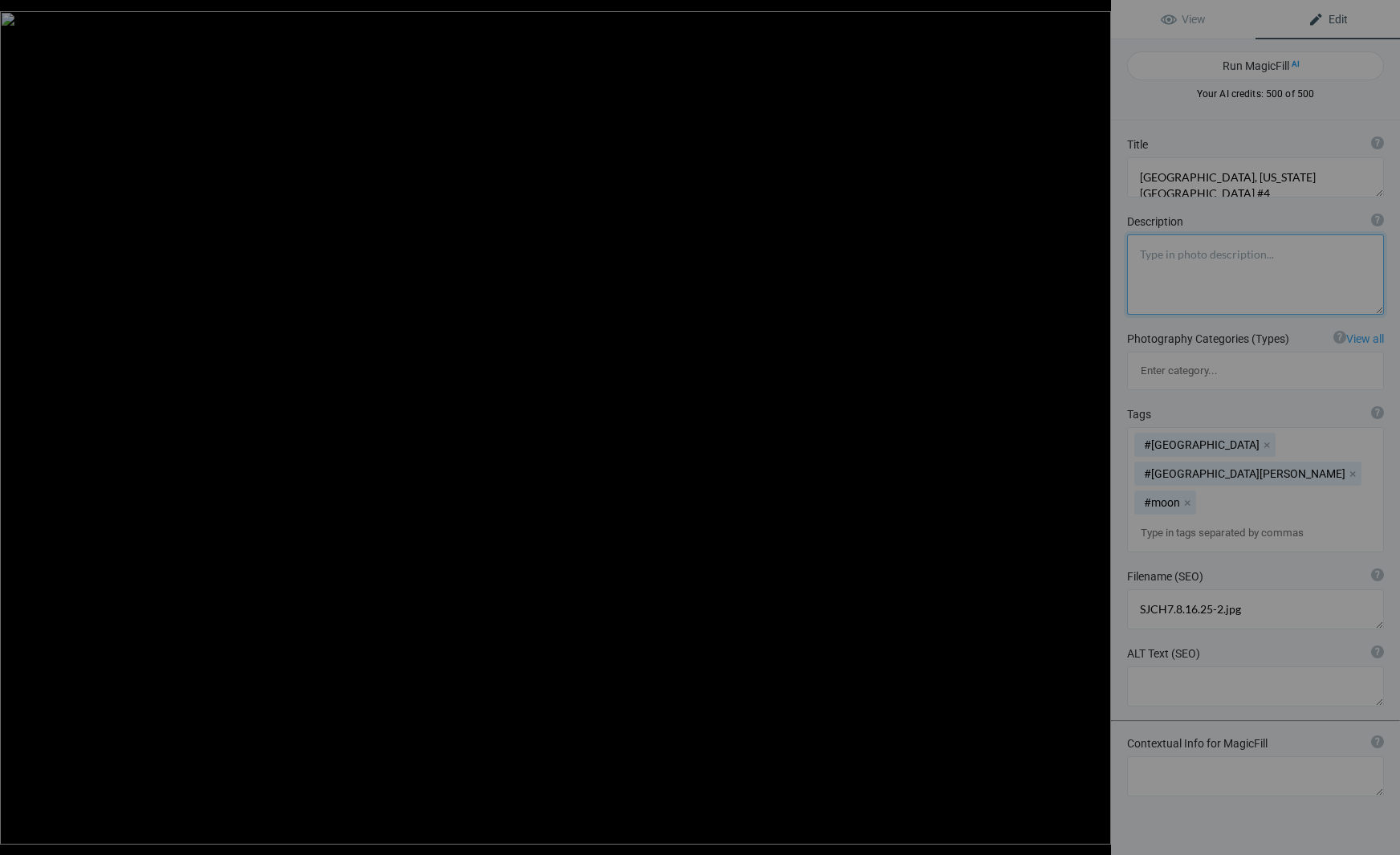
click at [1097, 427] on button at bounding box center [1050, 427] width 120 height 307
type textarea "[GEOGRAPHIC_DATA], [US_STATE][GEOGRAPHIC_DATA] #11"
type textarea "SJCH7.8.16.25.jpg"
click at [1097, 427] on button at bounding box center [1050, 427] width 120 height 307
type textarea "[GEOGRAPHIC_DATA], [US_STATE][GEOGRAPHIC_DATA] #10"
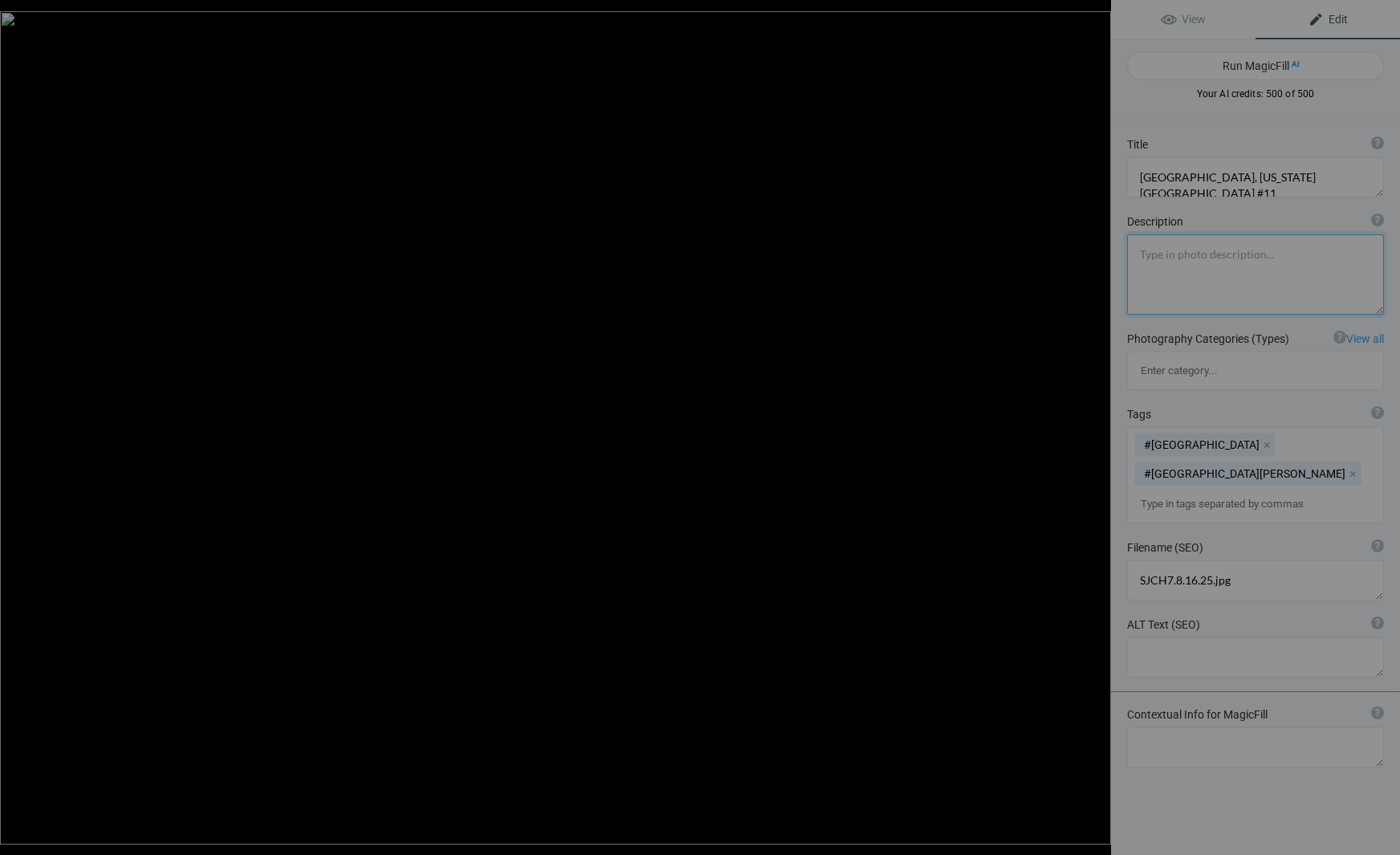
type textarea "SJCH6.8.16.25.jpg"
click at [1097, 427] on button at bounding box center [1050, 427] width 120 height 307
type textarea "[GEOGRAPHIC_DATA], [US_STATE][GEOGRAPHIC_DATA] #9"
type textarea "SJCH5.8.16.25.jpg"
click at [1097, 427] on button at bounding box center [1050, 427] width 120 height 307
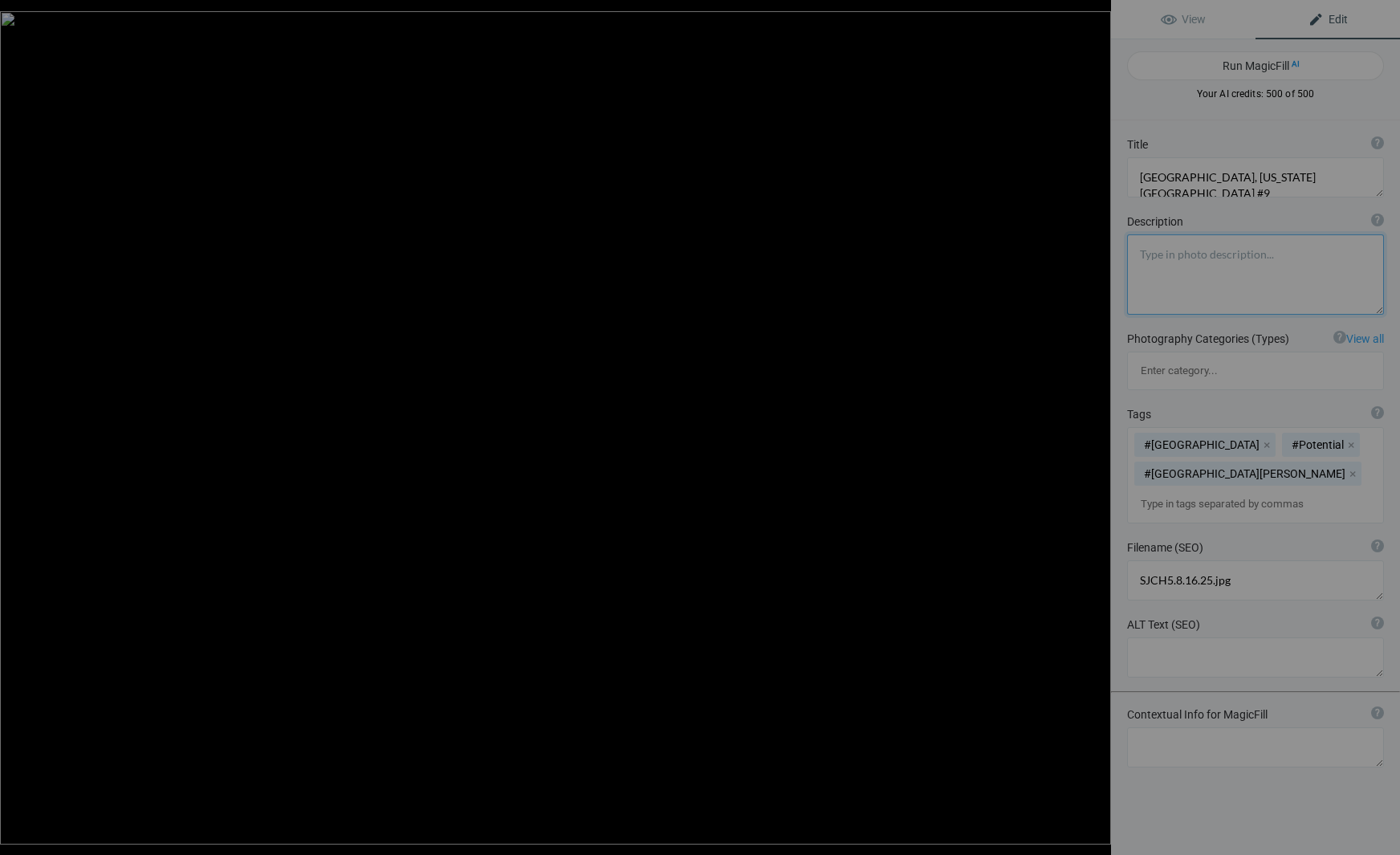
type textarea "[GEOGRAPHIC_DATA], [US_STATE][GEOGRAPHIC_DATA], #7"
type textarea "SJCH4.8.16.25.jpg"
click at [1097, 427] on button at bounding box center [1050, 427] width 120 height 307
type textarea "[GEOGRAPHIC_DATA], [US_STATE][GEOGRAPHIC_DATA] #8"
type textarea "SJCH3.8.16.25.jpg"
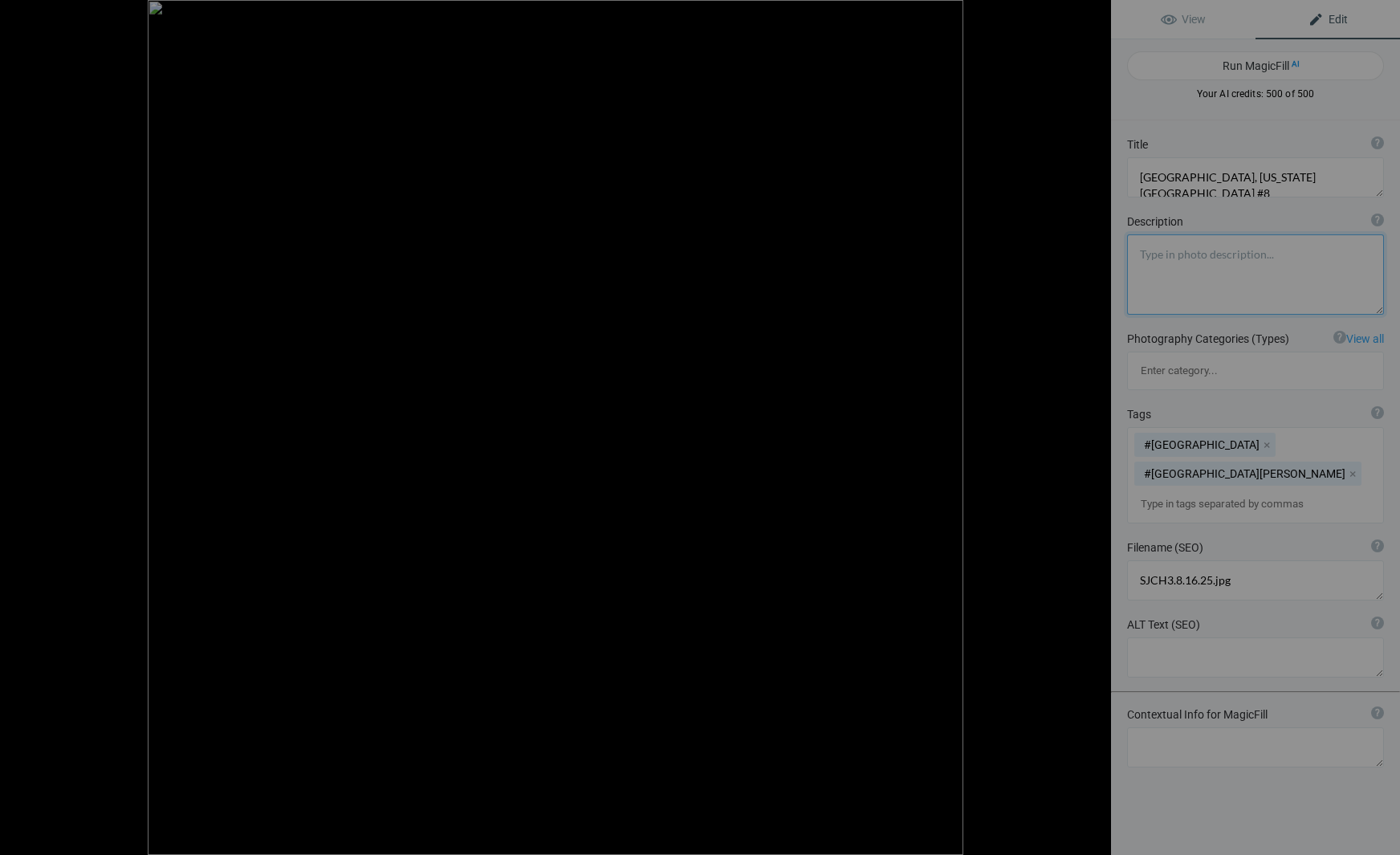
click at [1097, 427] on button at bounding box center [1050, 427] width 120 height 307
type textarea "[GEOGRAPHIC_DATA], [US_STATE][GEOGRAPHIC_DATA] #6"
type textarea "SJCH2.8.16.25.jpg"
click at [1097, 427] on button at bounding box center [1050, 427] width 120 height 307
type textarea "[GEOGRAPHIC_DATA], [US_STATE][GEOGRAPHIC_DATA] #3"
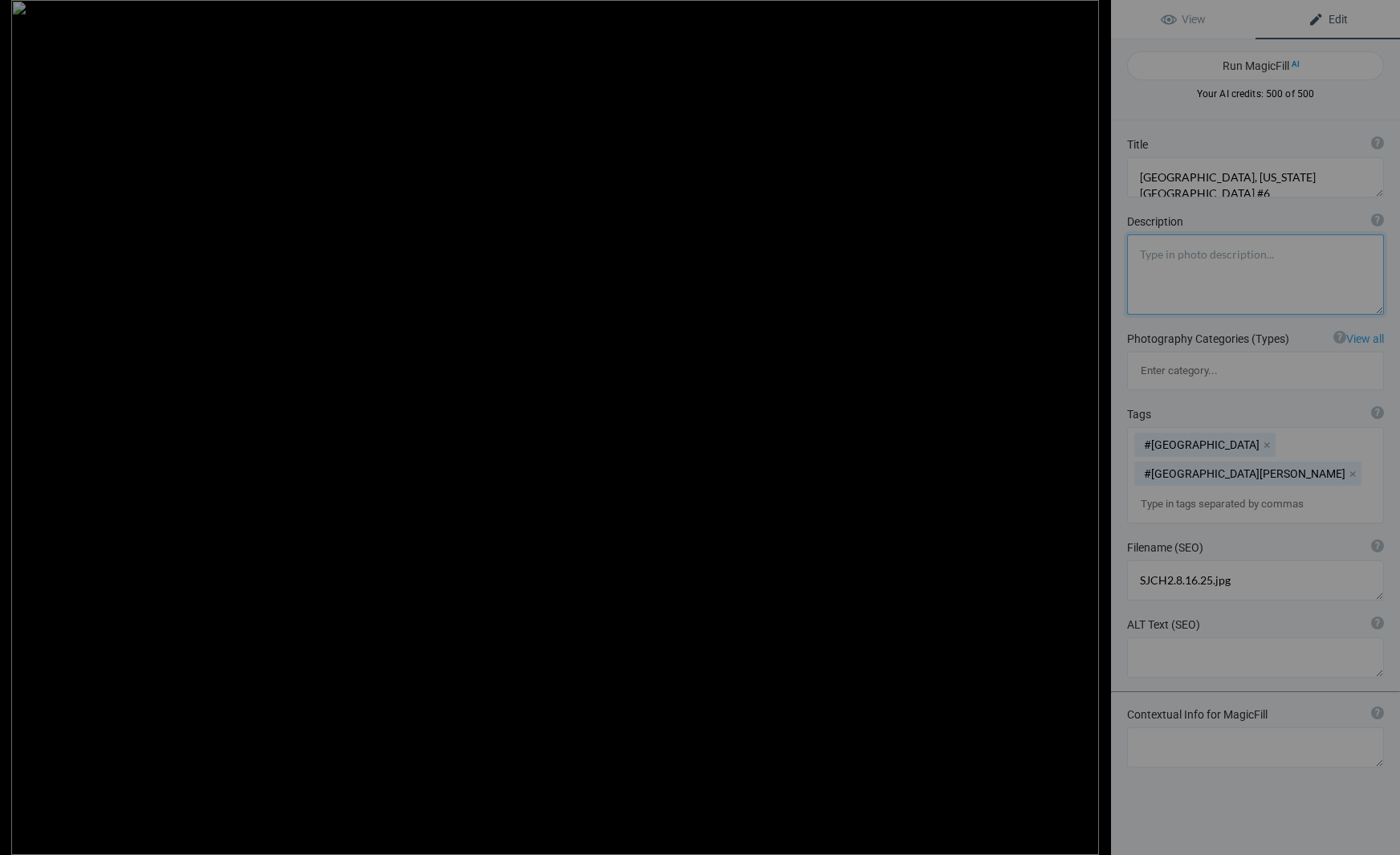
type textarea "2019ForumGallery-SJCityHall_003.jpg"
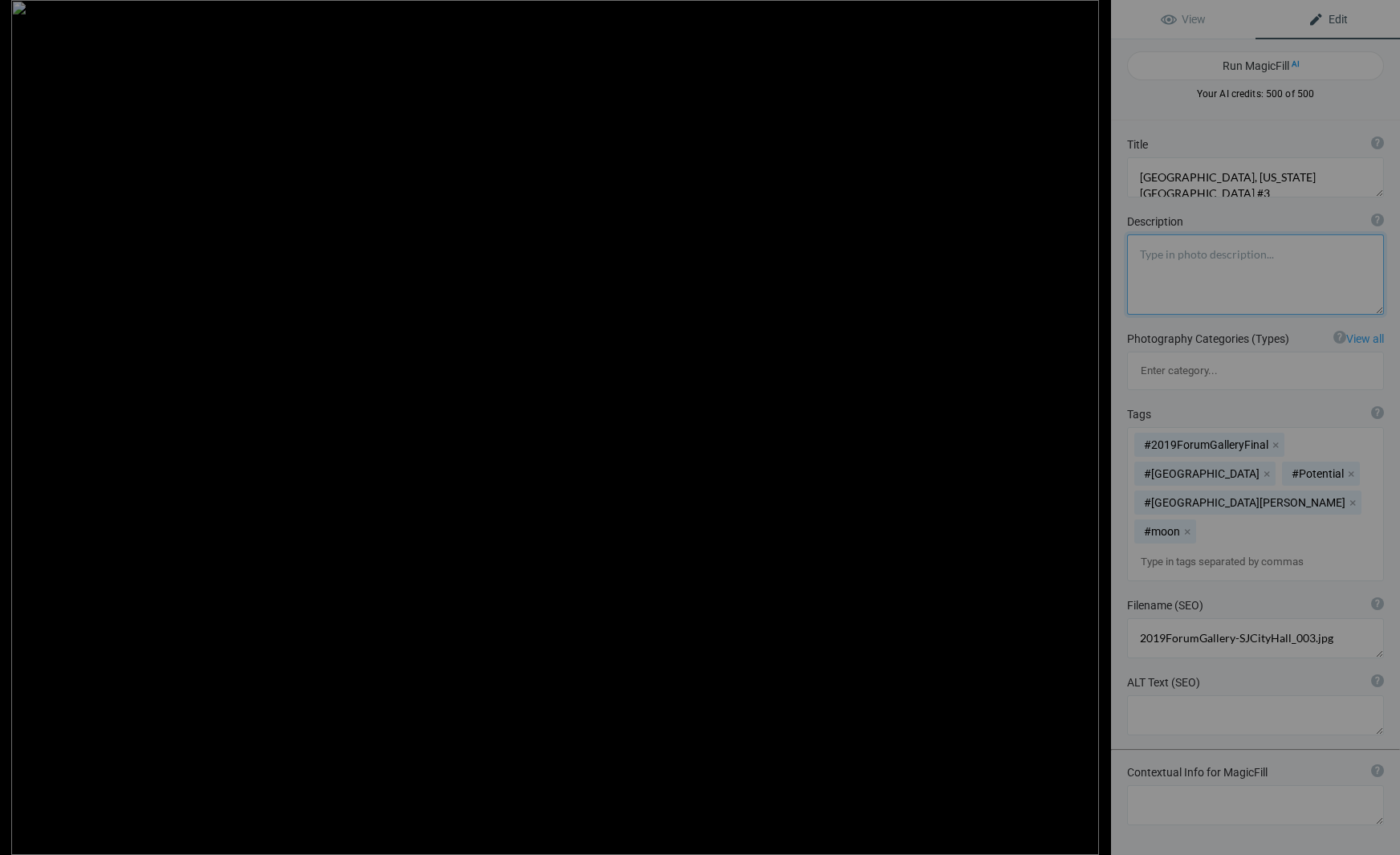
click at [1097, 427] on button at bounding box center [1050, 427] width 120 height 307
type textarea "[GEOGRAPHIC_DATA], [US_STATE][GEOGRAPHIC_DATA] #2"
type textarea "2019ForumGallery-SJCityHall_002.jpg"
click at [1097, 427] on button at bounding box center [1050, 427] width 120 height 307
type textarea "[GEOGRAPHIC_DATA], [US_STATE][GEOGRAPHIC_DATA] #1"
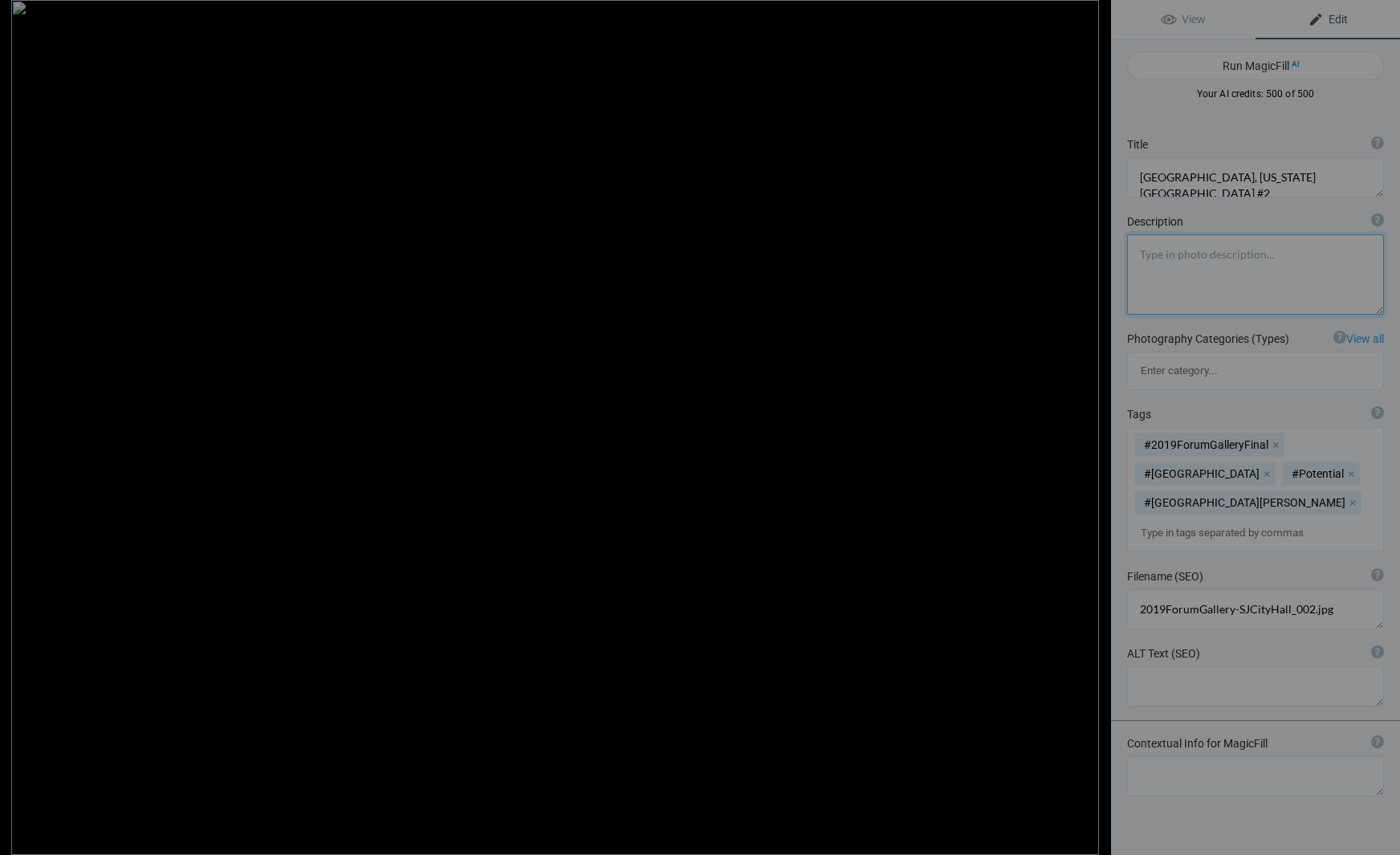
type textarea "2019ForumGallery-SJCityHall_001.jpg"
click at [1097, 427] on button at bounding box center [1050, 427] width 120 height 307
type textarea "[GEOGRAPHIC_DATA], [US_STATE][GEOGRAPHIC_DATA] #5"
type textarea "KONICA MINOLTA DIGITAL CAMERA"
type textarea "SJCH1.8.16.25.jpg"
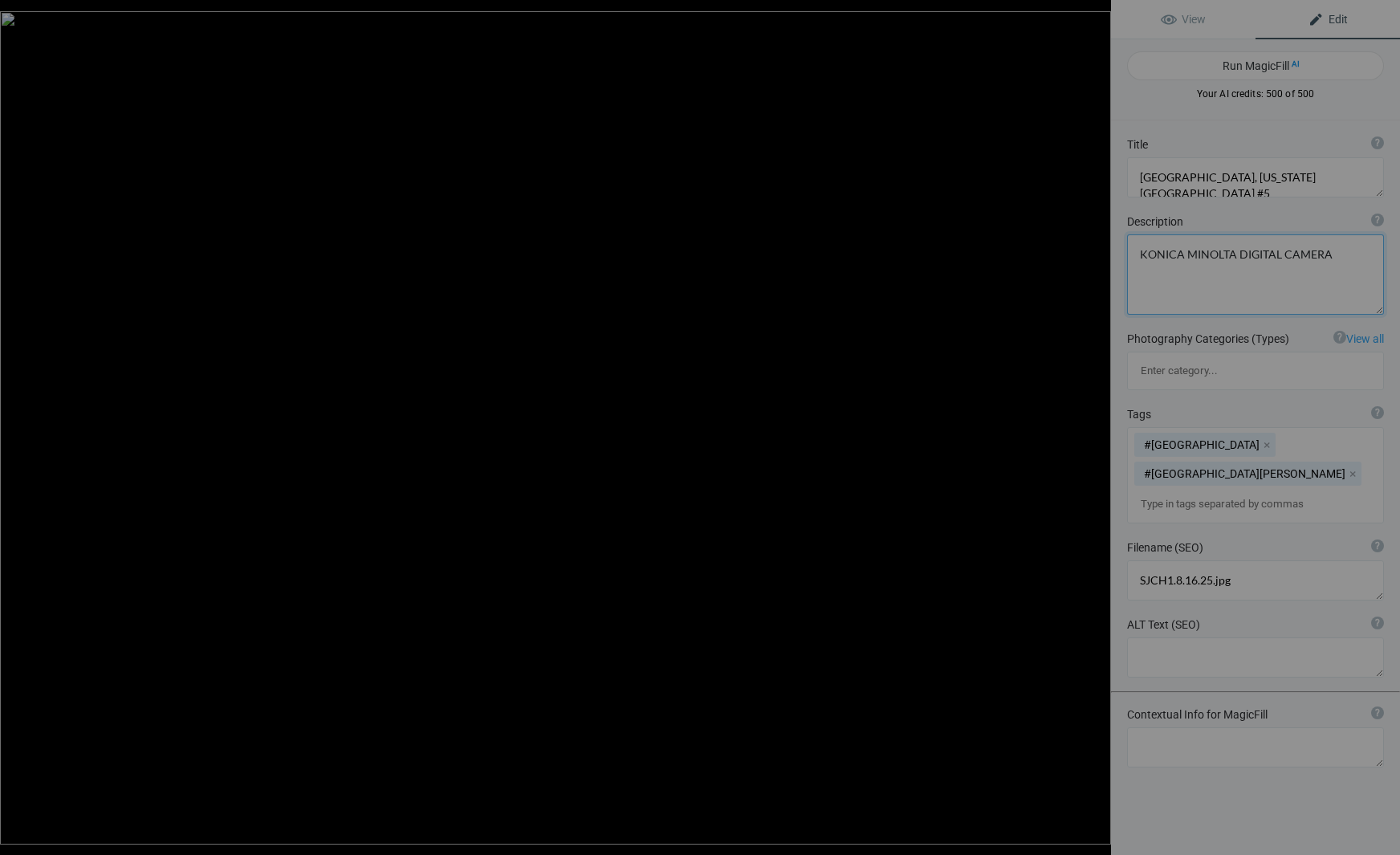
click at [1097, 427] on button at bounding box center [1050, 427] width 120 height 307
type textarea "[GEOGRAPHIC_DATA], [US_STATE][GEOGRAPHIC_DATA] #12"
type textarea "SJCH8.8.16.25.jpg"
click at [1096, 425] on button at bounding box center [1050, 427] width 120 height 307
type textarea "[GEOGRAPHIC_DATA], [US_STATE][GEOGRAPHIC_DATA] #4"
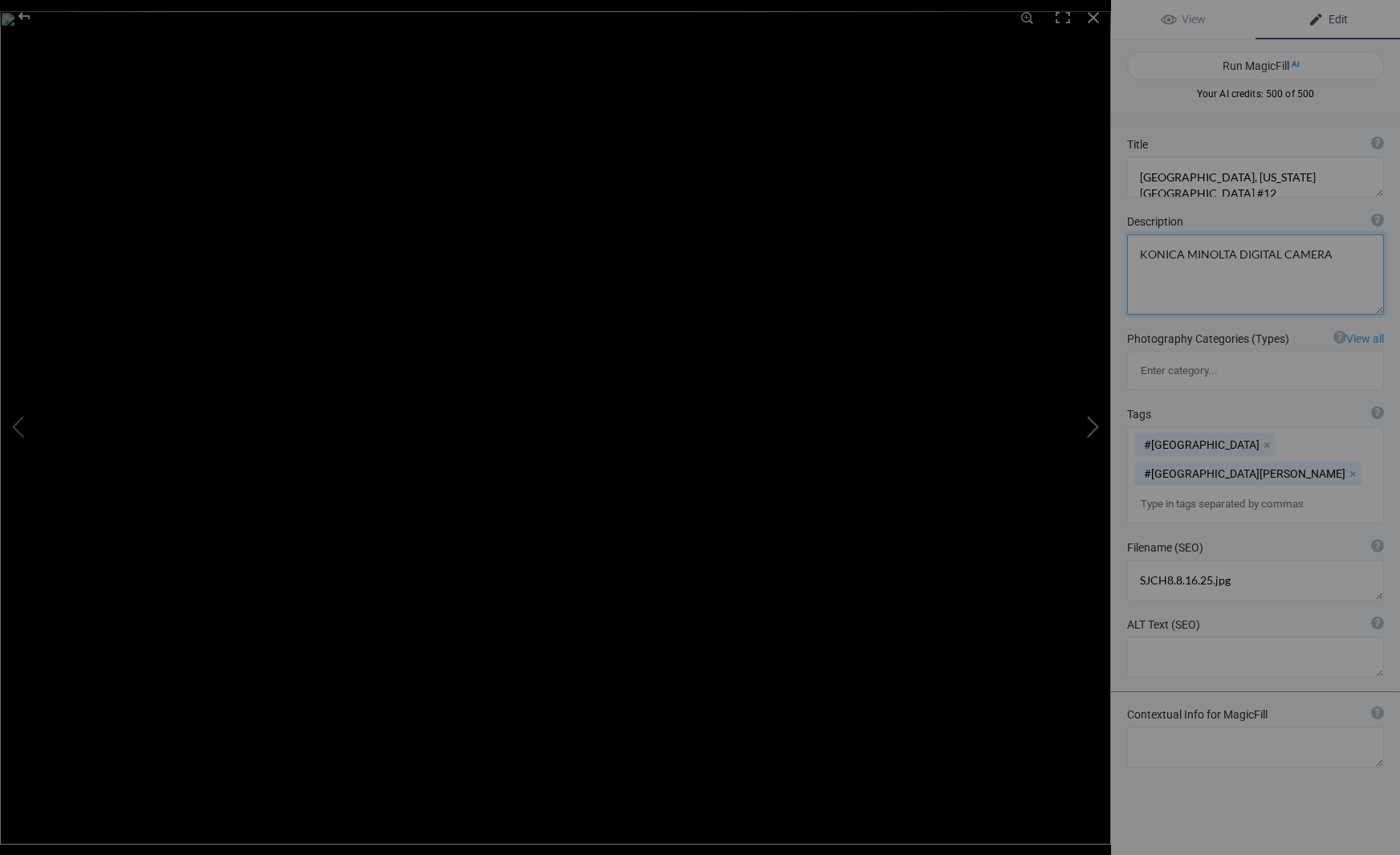
type textarea "SJCH7.8.16.25-2.jpg"
click at [1096, 425] on button at bounding box center [1050, 427] width 120 height 307
type textarea "[GEOGRAPHIC_DATA], [US_STATE][GEOGRAPHIC_DATA] #11"
type textarea "SJCH7.8.16.25.jpg"
click at [1096, 425] on button at bounding box center [1050, 427] width 120 height 307
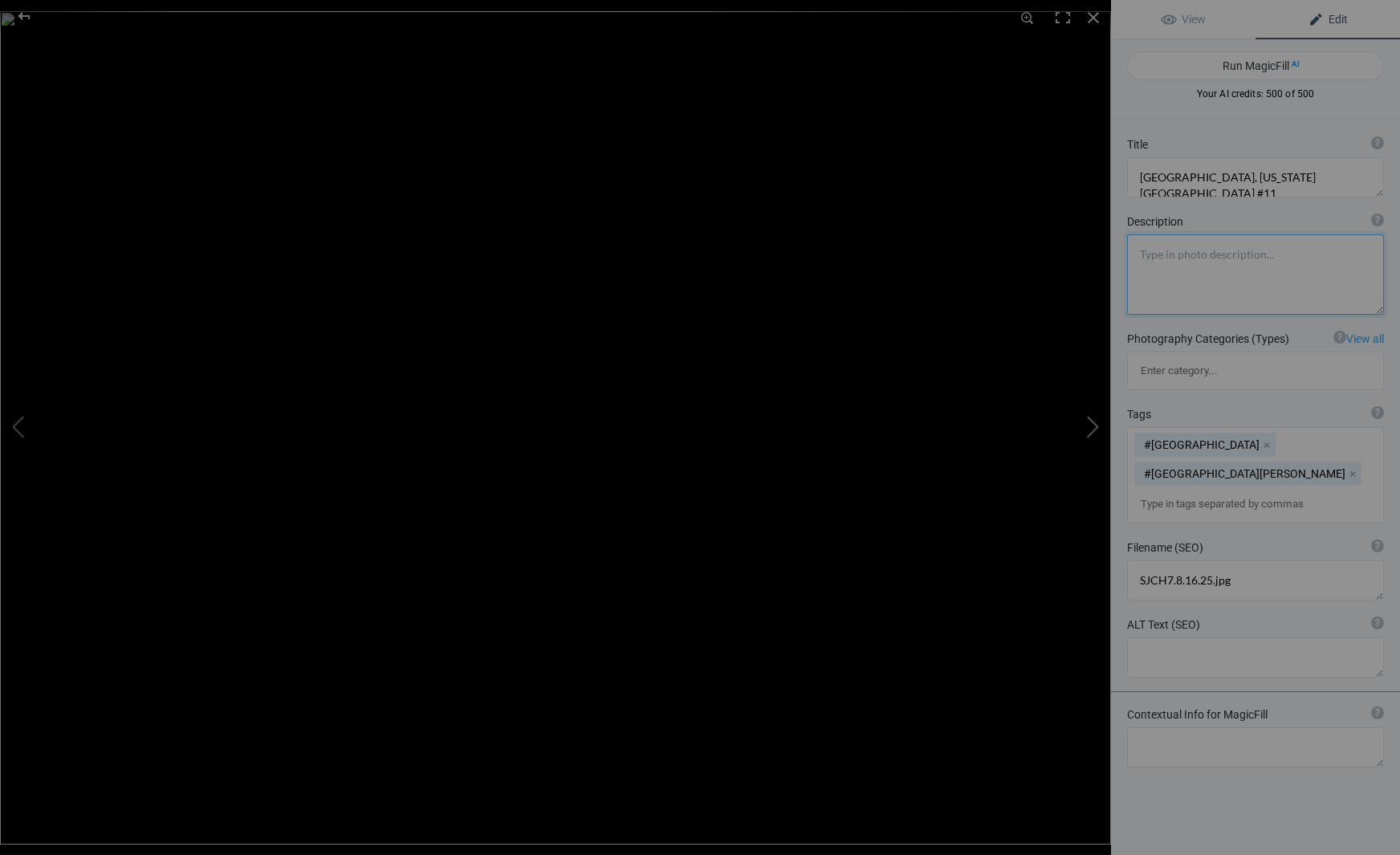
type textarea "[GEOGRAPHIC_DATA], [US_STATE][GEOGRAPHIC_DATA] #10"
type textarea "SJCH6.8.16.25.jpg"
click at [1096, 425] on button at bounding box center [1050, 427] width 120 height 307
type textarea "[GEOGRAPHIC_DATA], [US_STATE][GEOGRAPHIC_DATA] #9"
type textarea "SJCH5.8.16.25.jpg"
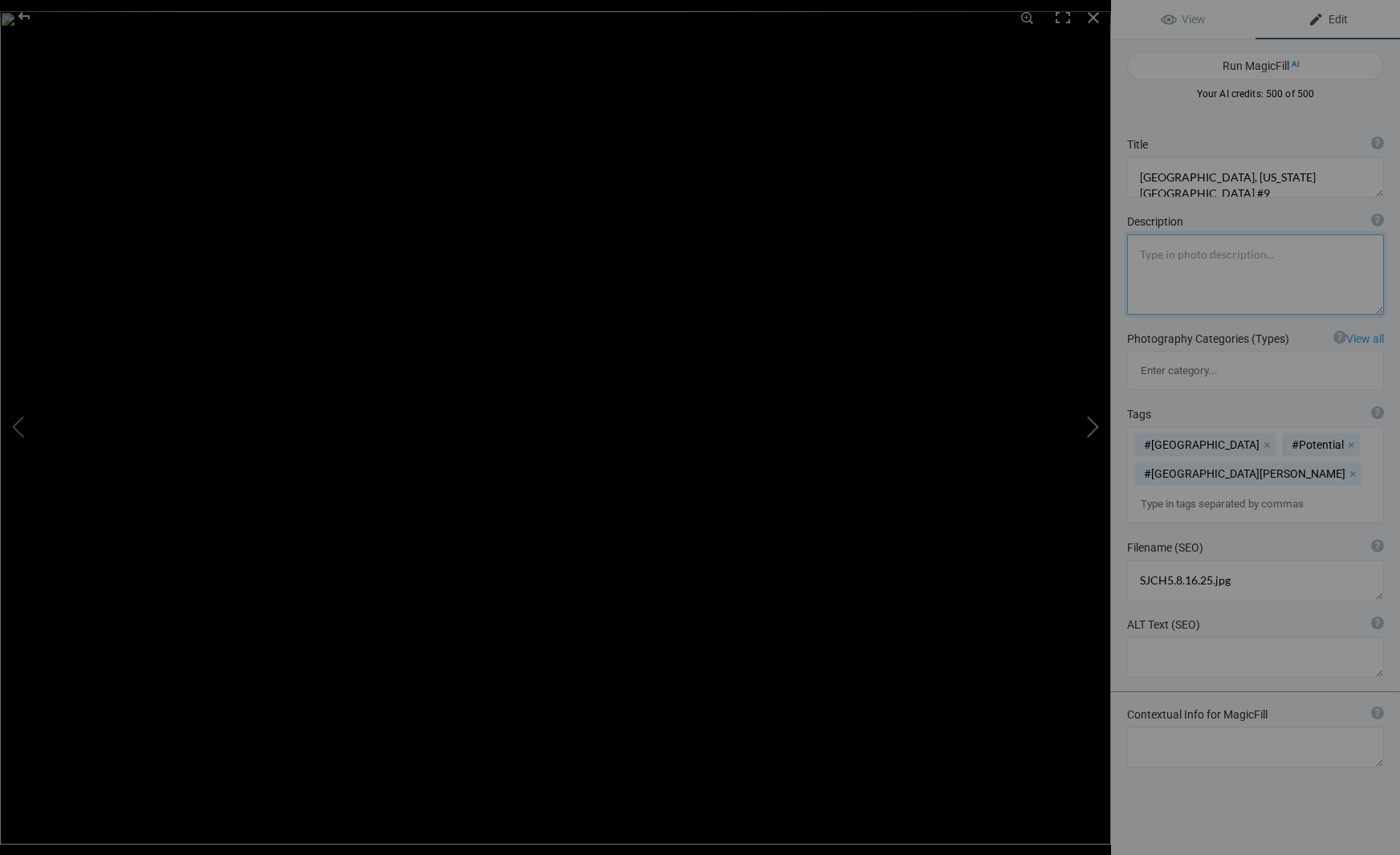
click at [1096, 425] on button at bounding box center [1050, 427] width 120 height 307
type textarea "[GEOGRAPHIC_DATA], [US_STATE][GEOGRAPHIC_DATA], #7"
type textarea "SJCH4.8.16.25.jpg"
click at [1096, 425] on button at bounding box center [1050, 427] width 120 height 307
type textarea "[GEOGRAPHIC_DATA], [US_STATE][GEOGRAPHIC_DATA] #8"
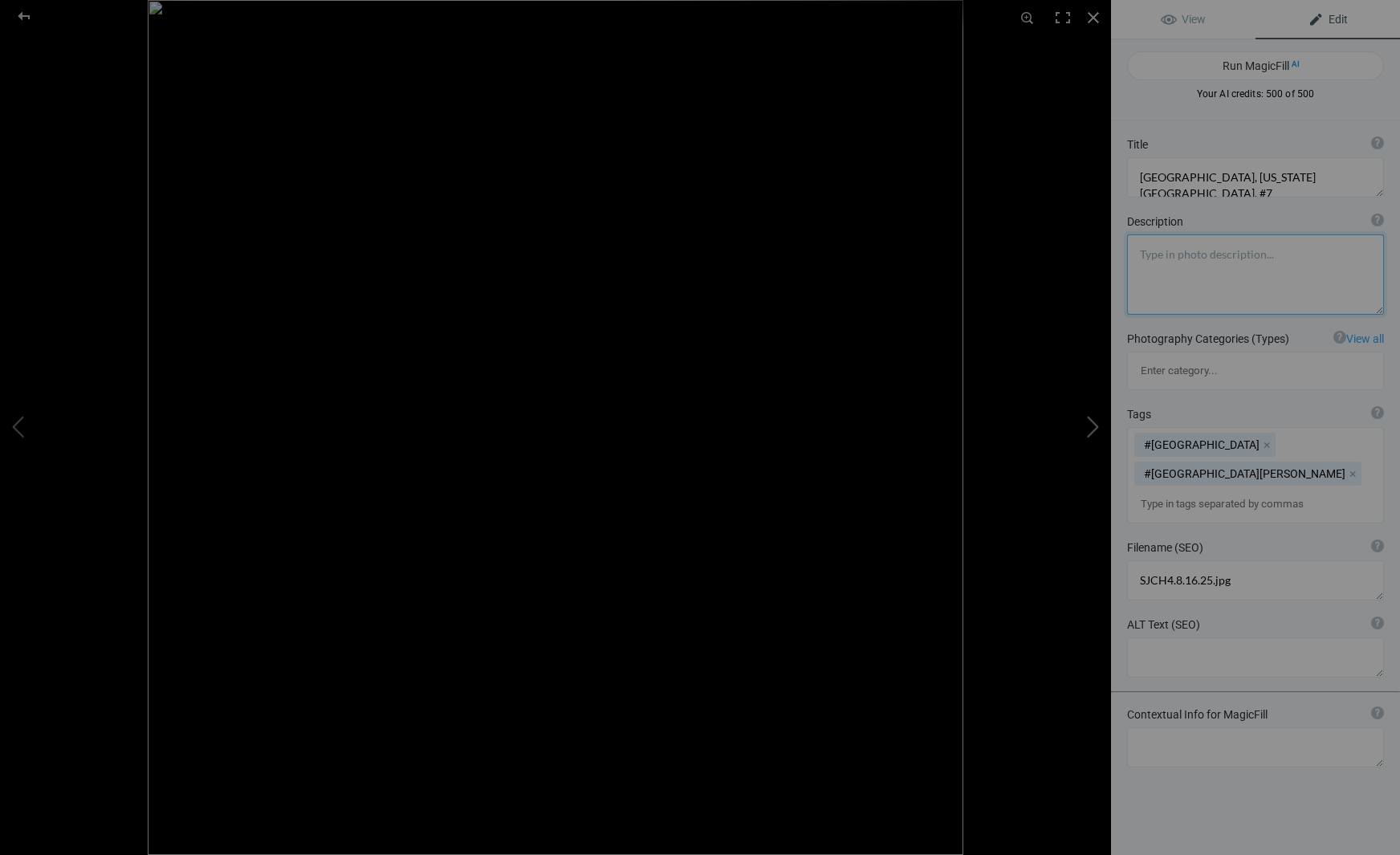
type textarea "SJCH3.8.16.25.jpg"
click at [1096, 425] on button at bounding box center [1050, 427] width 120 height 307
type textarea "[GEOGRAPHIC_DATA], [US_STATE][GEOGRAPHIC_DATA] #6"
type textarea "SJCH2.8.16.25.jpg"
click at [1096, 425] on button at bounding box center [1050, 427] width 120 height 307
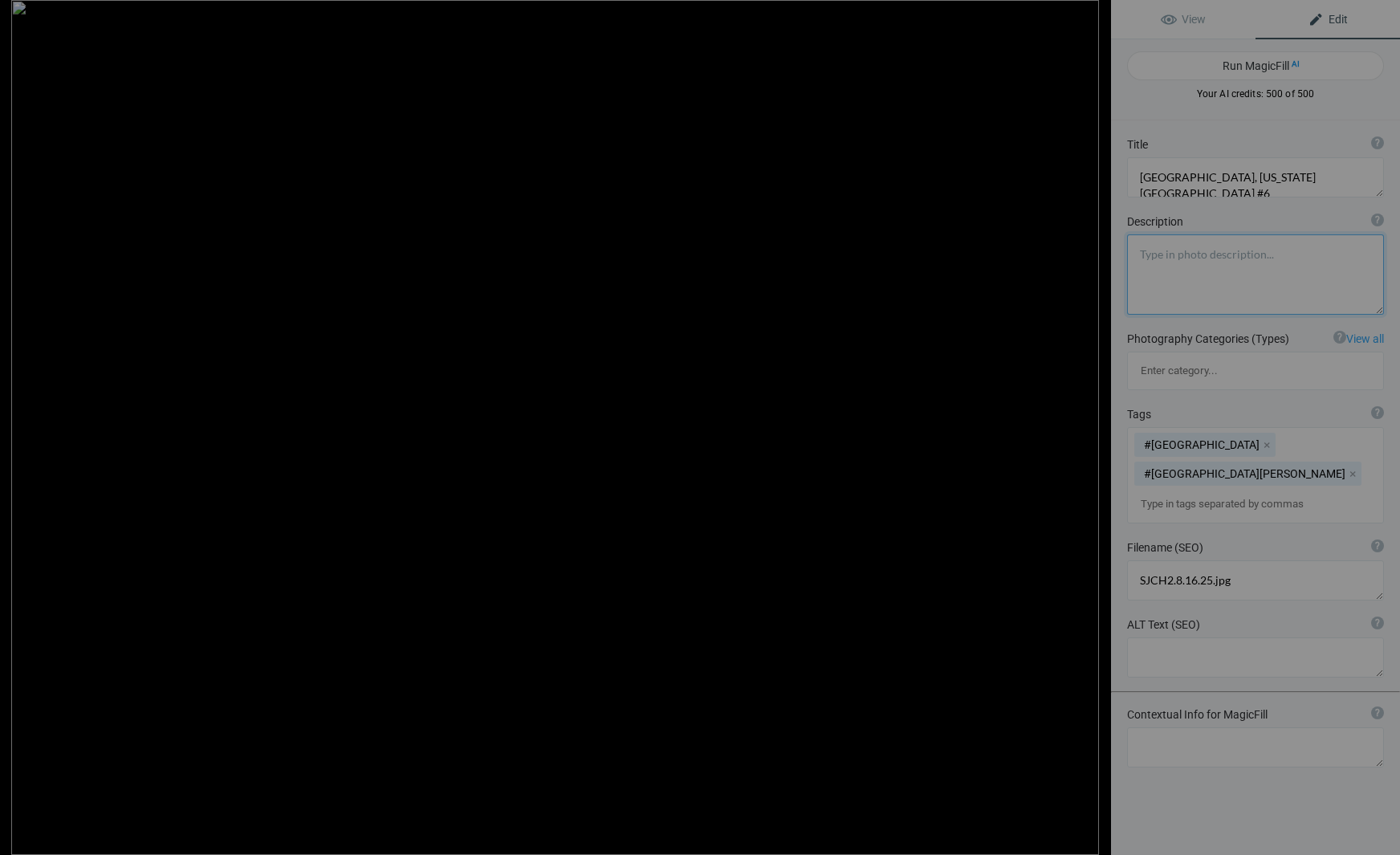
type textarea "[GEOGRAPHIC_DATA], [US_STATE][GEOGRAPHIC_DATA] #3"
type textarea "2019ForumGallery-SJCityHall_003.jpg"
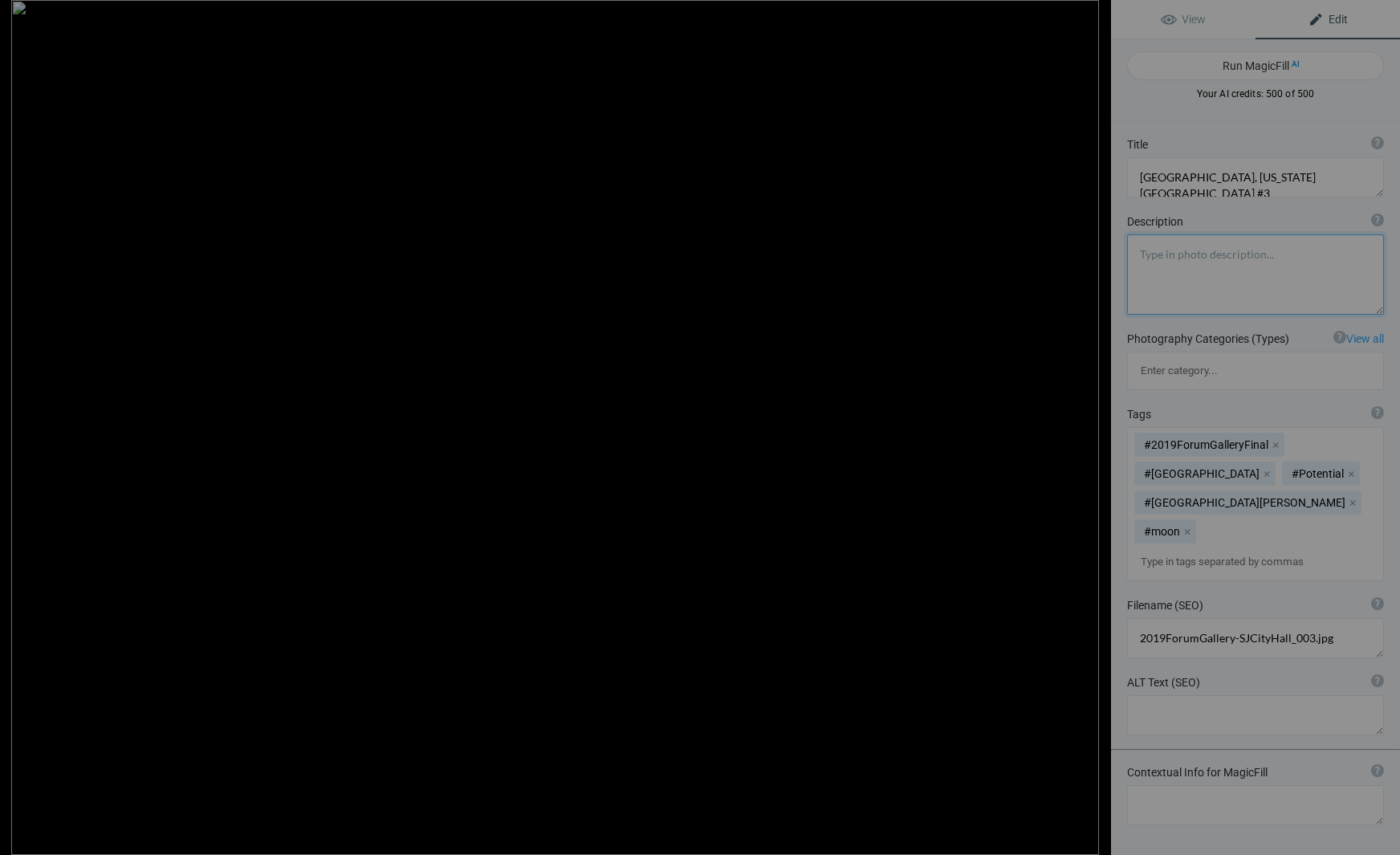
click at [1096, 425] on button at bounding box center [1050, 427] width 120 height 307
type textarea "[GEOGRAPHIC_DATA], [US_STATE][GEOGRAPHIC_DATA] #2"
type textarea "2019ForumGallery-SJCityHall_002.jpg"
click at [1096, 425] on button at bounding box center [1050, 427] width 120 height 307
type textarea "[GEOGRAPHIC_DATA], [US_STATE][GEOGRAPHIC_DATA] #1"
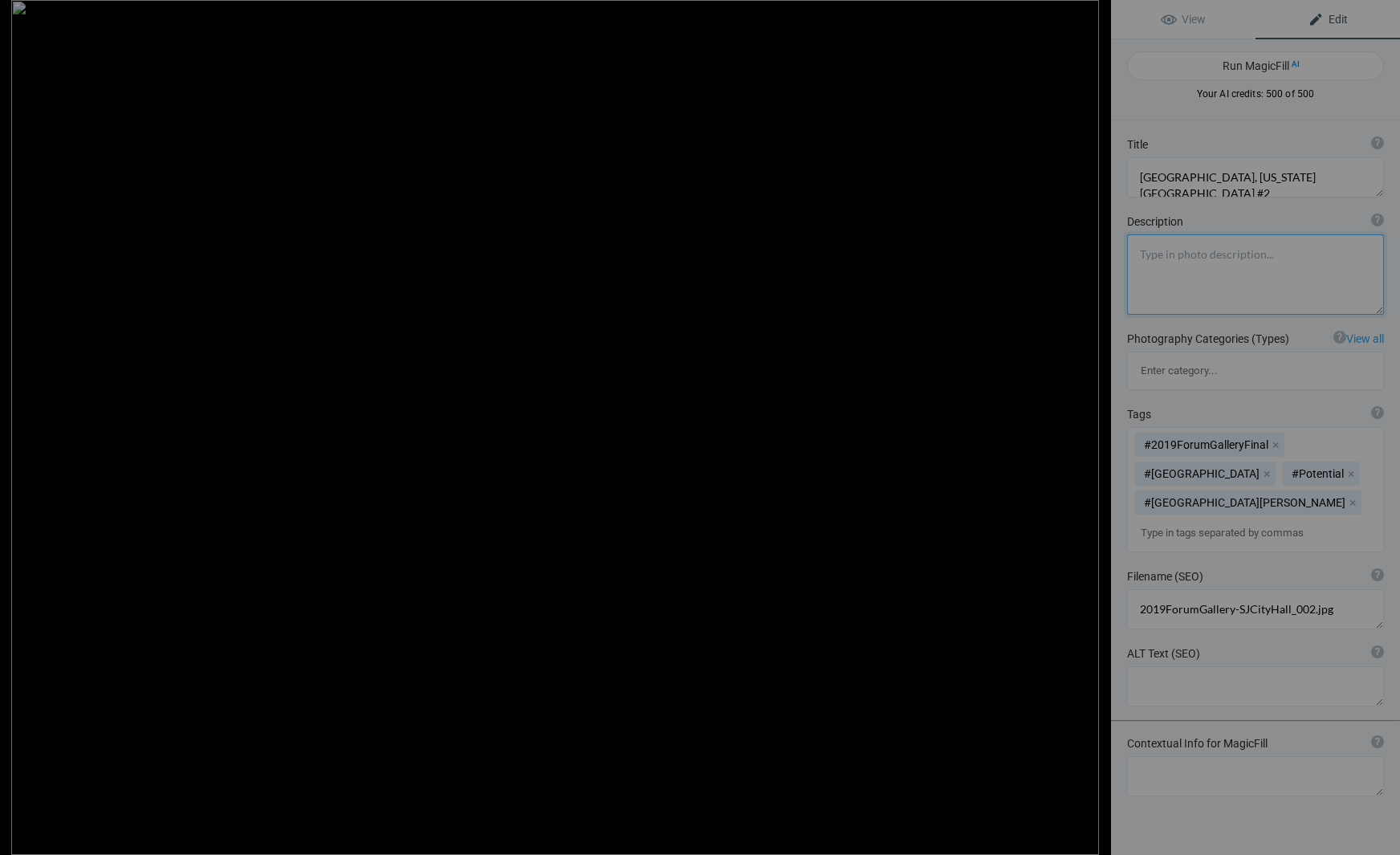
type textarea "2019ForumGallery-SJCityHall_001.jpg"
click at [1096, 425] on button at bounding box center [1050, 427] width 120 height 307
type textarea "[GEOGRAPHIC_DATA], [US_STATE][GEOGRAPHIC_DATA] #5"
type textarea "KONICA MINOLTA DIGITAL CAMERA"
type textarea "SJCH1.8.16.25.jpg"
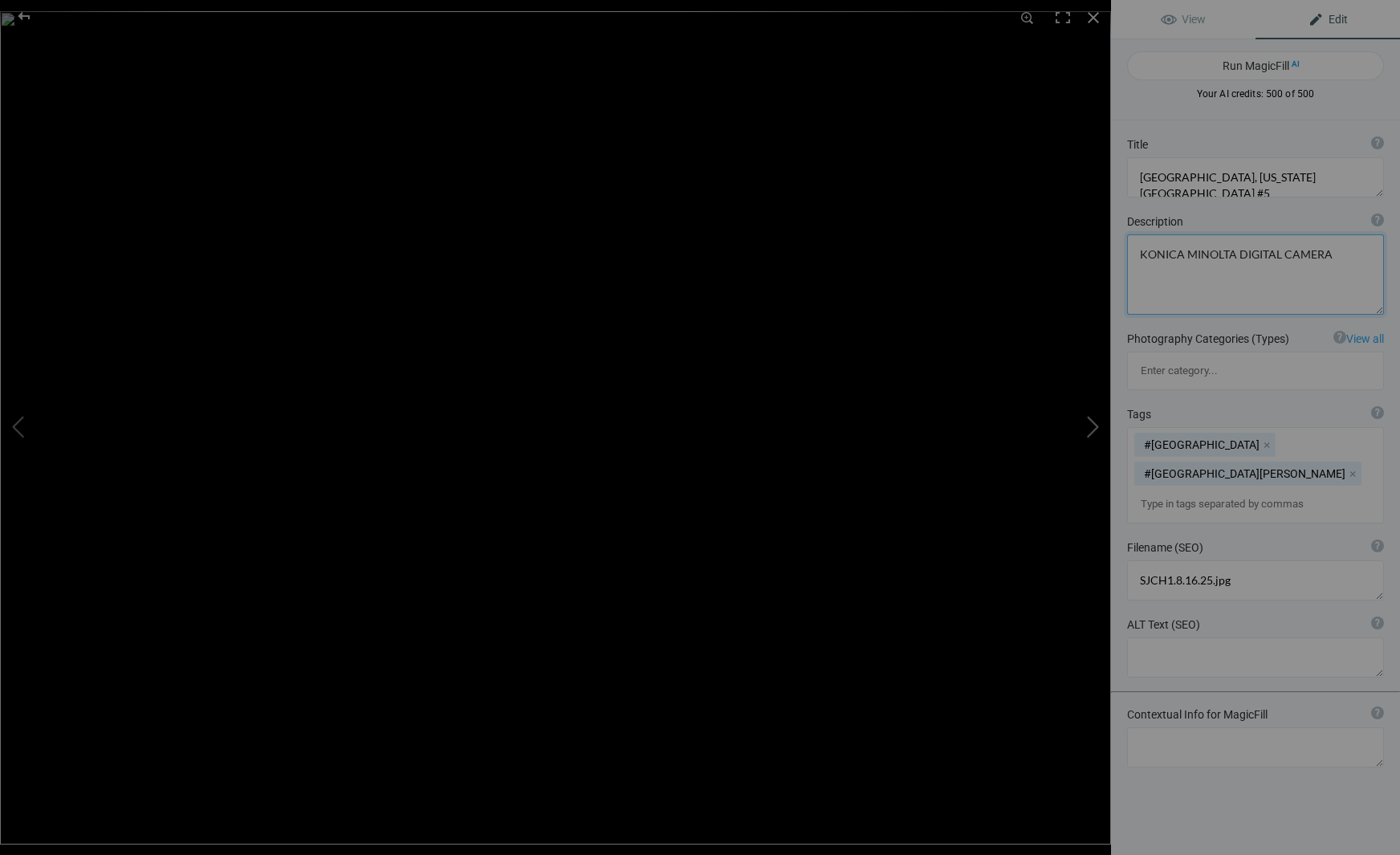
click at [1096, 425] on button at bounding box center [1050, 427] width 120 height 307
type textarea "[GEOGRAPHIC_DATA], [US_STATE][GEOGRAPHIC_DATA] #12"
type textarea "SJCH8.8.16.25.jpg"
click at [1097, 425] on button at bounding box center [1050, 427] width 120 height 307
type textarea "[GEOGRAPHIC_DATA], [US_STATE][GEOGRAPHIC_DATA] #4"
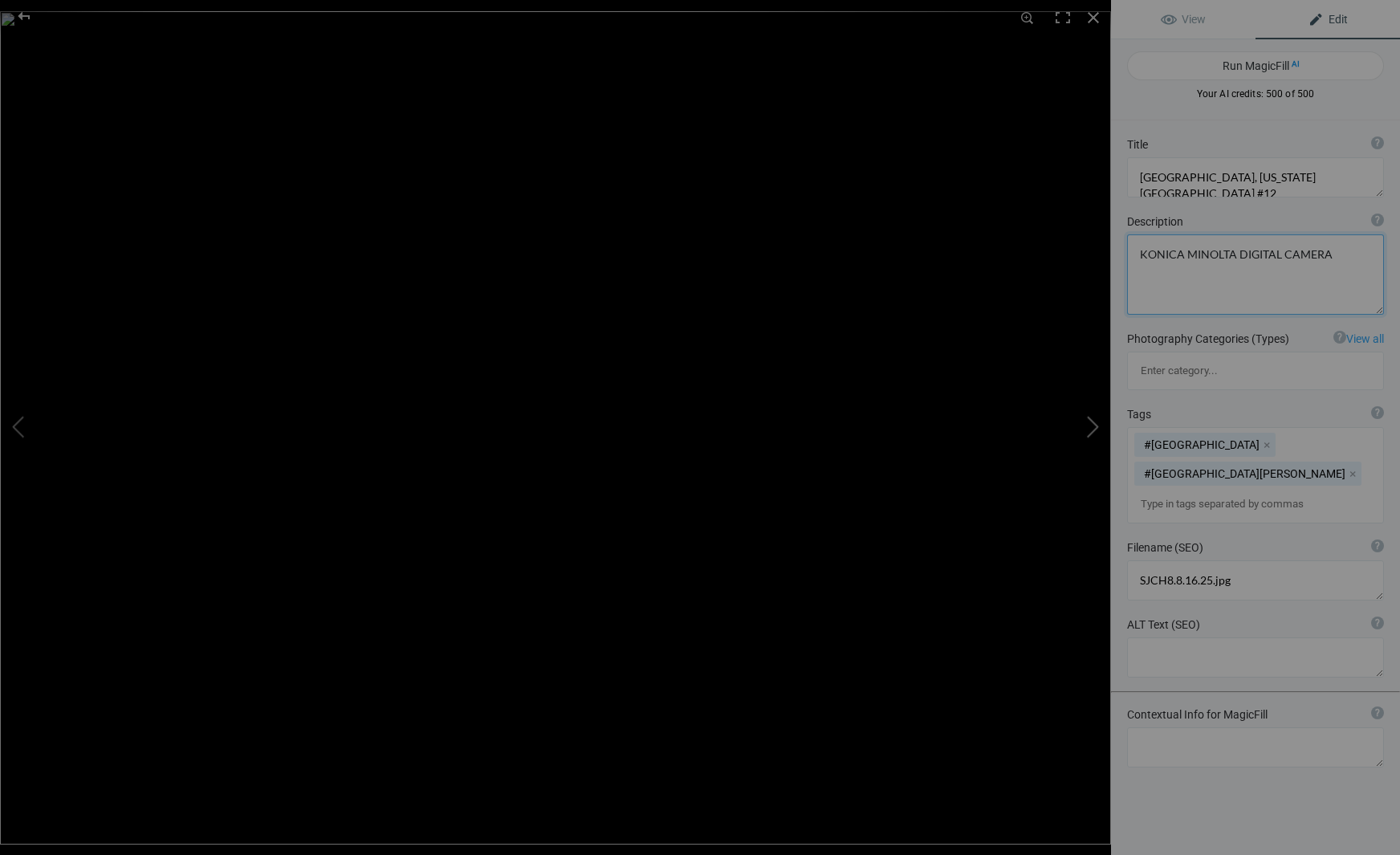
type textarea "SJCH7.8.16.25-2.jpg"
click at [1097, 425] on button at bounding box center [1050, 427] width 120 height 307
type textarea "[GEOGRAPHIC_DATA], [US_STATE][GEOGRAPHIC_DATA] #11"
type textarea "SJCH7.8.16.25.jpg"
click at [1097, 425] on button at bounding box center [1050, 427] width 120 height 307
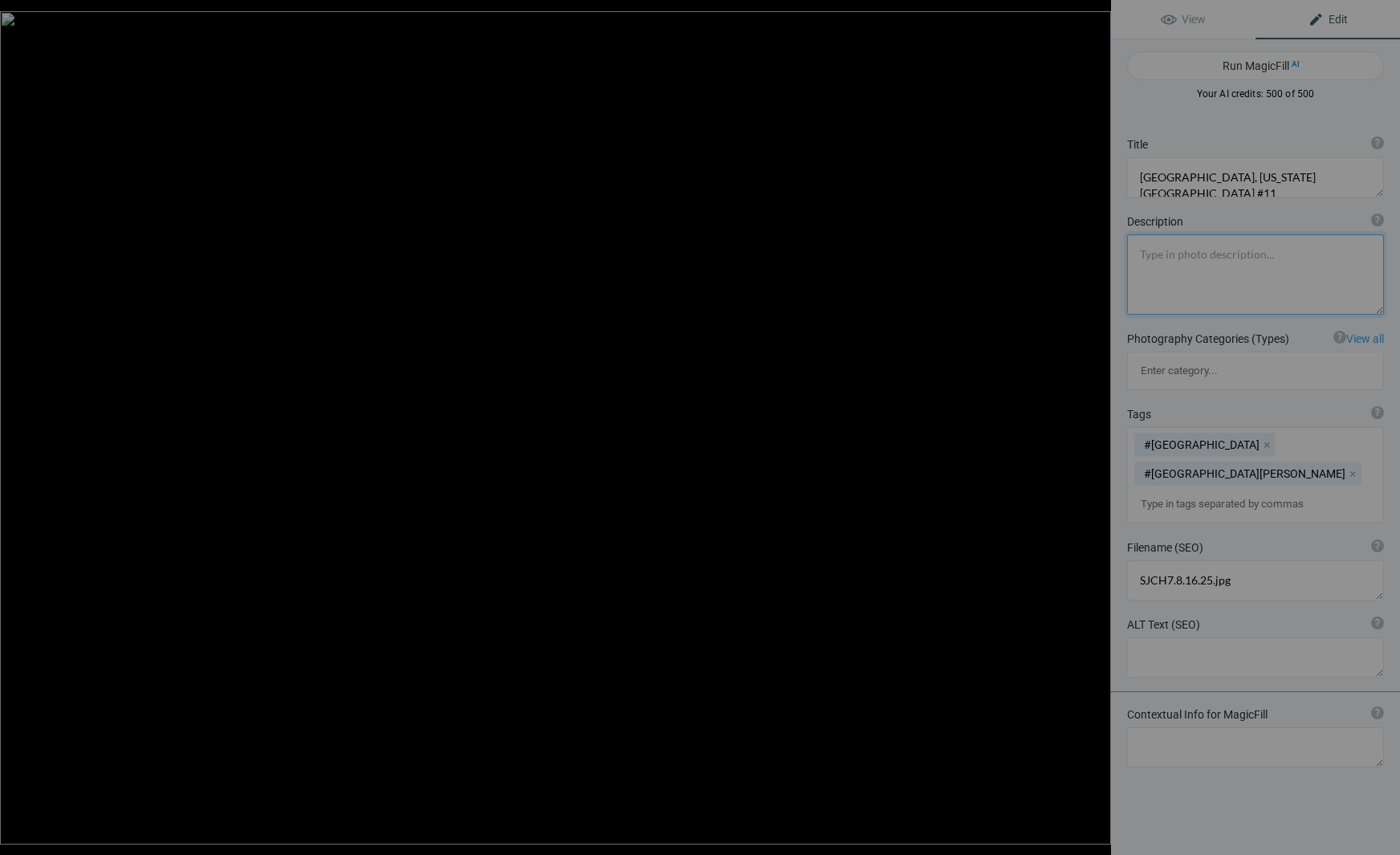
type textarea "[GEOGRAPHIC_DATA], [US_STATE][GEOGRAPHIC_DATA] #10"
type textarea "SJCH6.8.16.25.jpg"
click at [1095, 425] on button at bounding box center [1050, 427] width 120 height 307
type textarea "[GEOGRAPHIC_DATA], [US_STATE][GEOGRAPHIC_DATA] #9"
type textarea "SJCH5.8.16.25.jpg"
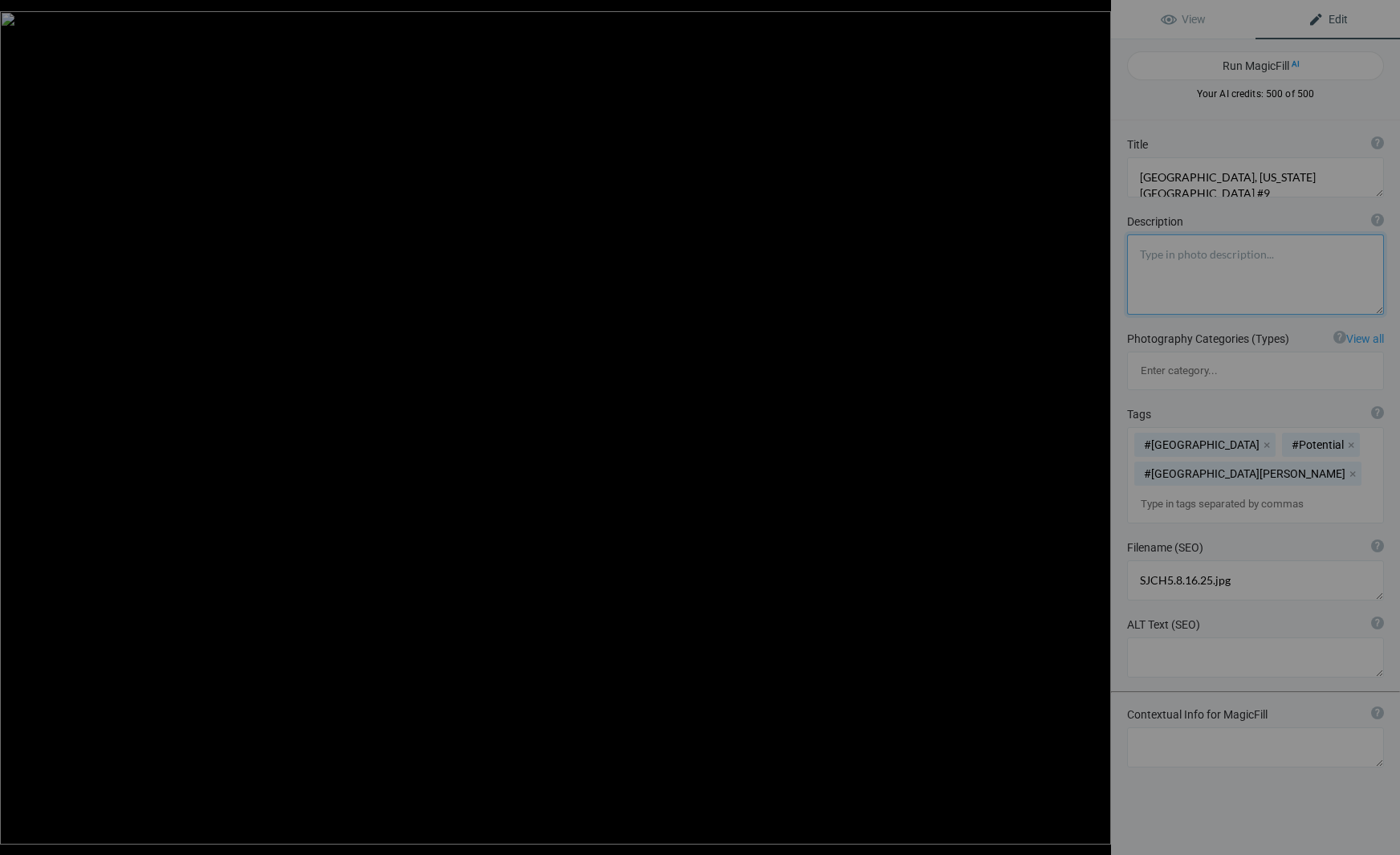
click at [1095, 425] on button at bounding box center [1050, 427] width 120 height 307
type textarea "[GEOGRAPHIC_DATA], [US_STATE][GEOGRAPHIC_DATA], #7"
type textarea "SJCH4.8.16.25.jpg"
click at [1095, 425] on button at bounding box center [1050, 427] width 120 height 307
type textarea "[GEOGRAPHIC_DATA], [US_STATE][GEOGRAPHIC_DATA] #8"
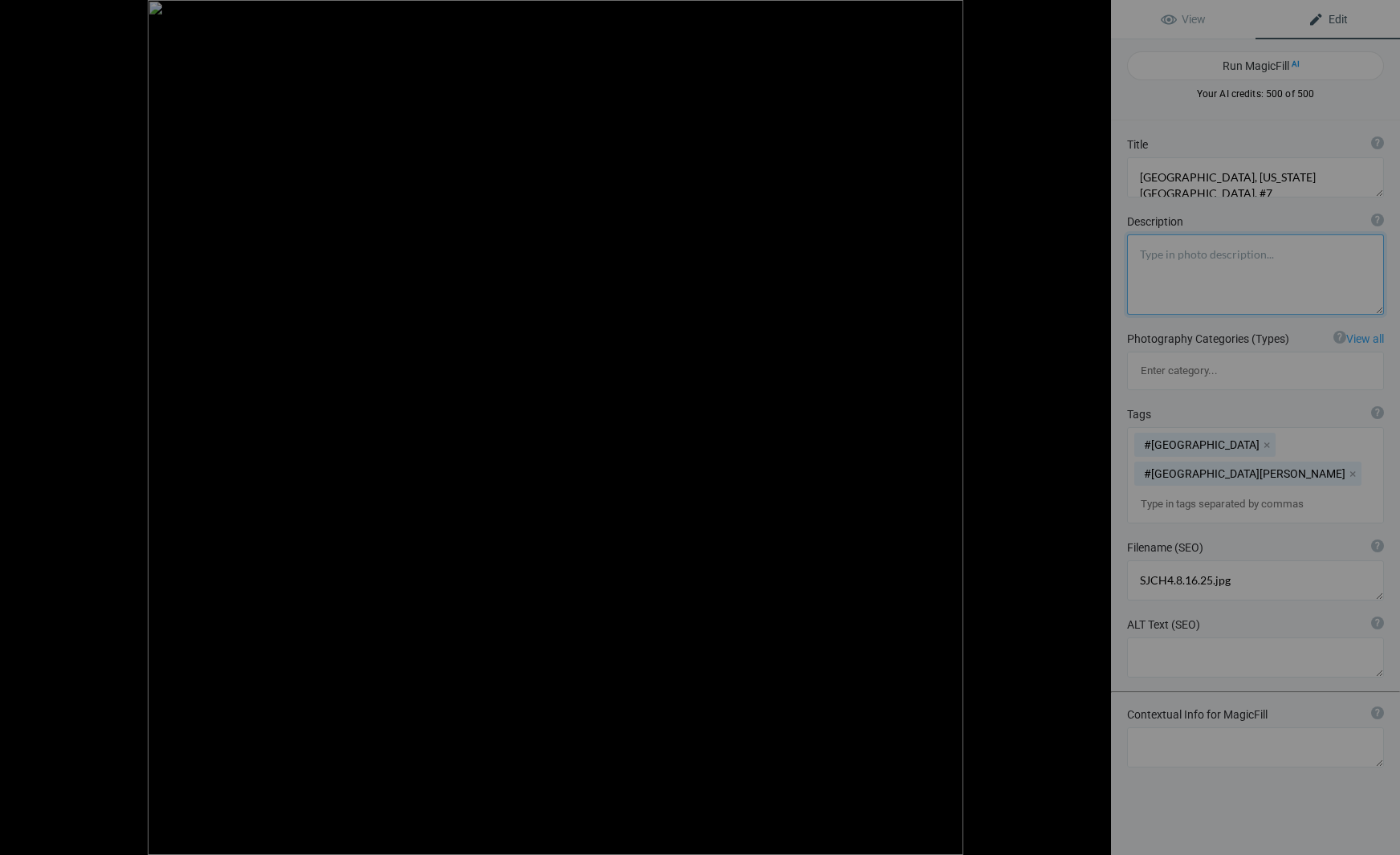
type textarea "SJCH3.8.16.25.jpg"
click at [1095, 425] on button at bounding box center [1050, 427] width 120 height 307
type textarea "[GEOGRAPHIC_DATA], [US_STATE][GEOGRAPHIC_DATA] #6"
type textarea "SJCH2.8.16.25.jpg"
click at [1095, 425] on button at bounding box center [1050, 427] width 120 height 307
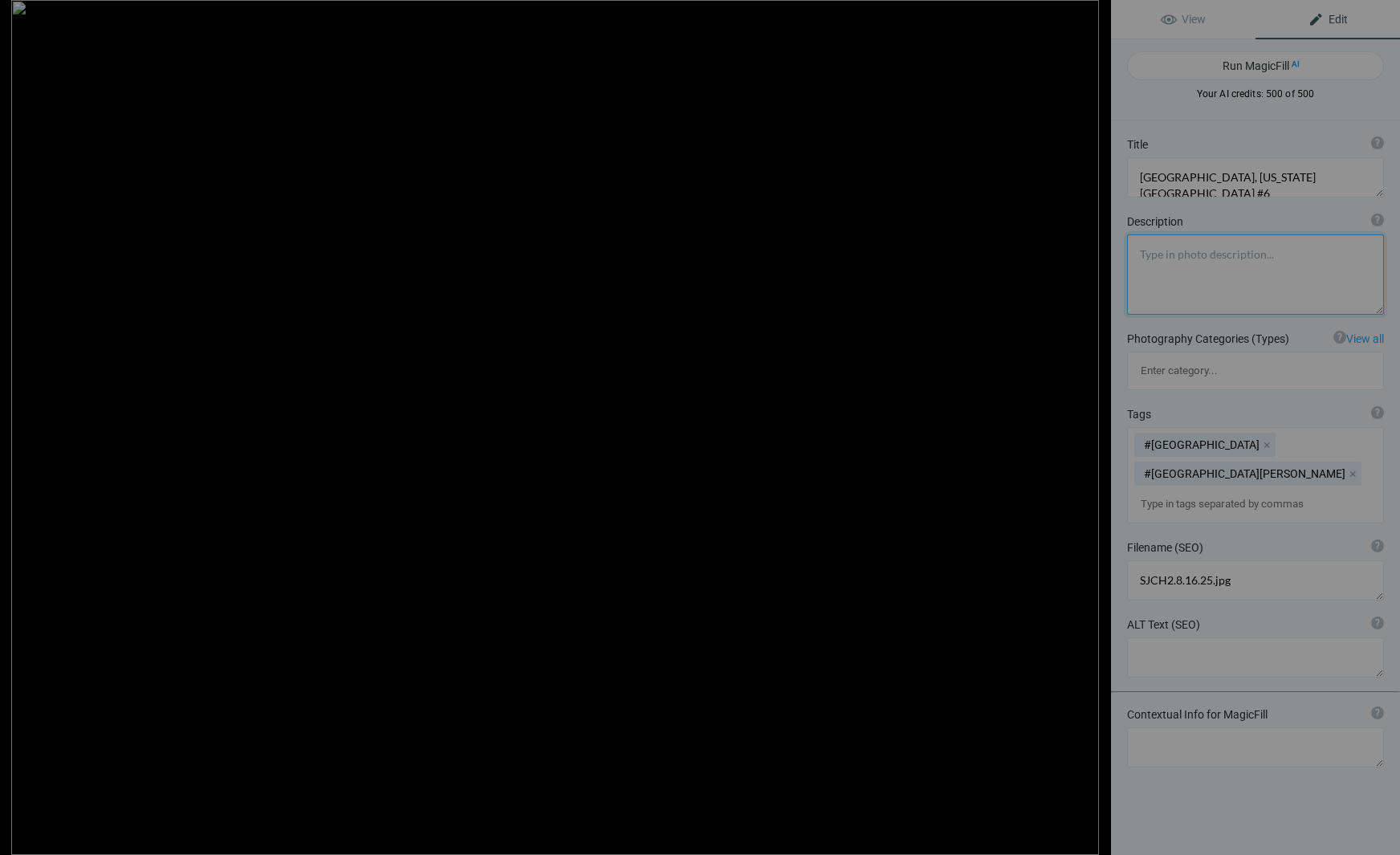
type textarea "[GEOGRAPHIC_DATA], [US_STATE][GEOGRAPHIC_DATA] #3"
type textarea "2019ForumGallery-SJCityHall_003.jpg"
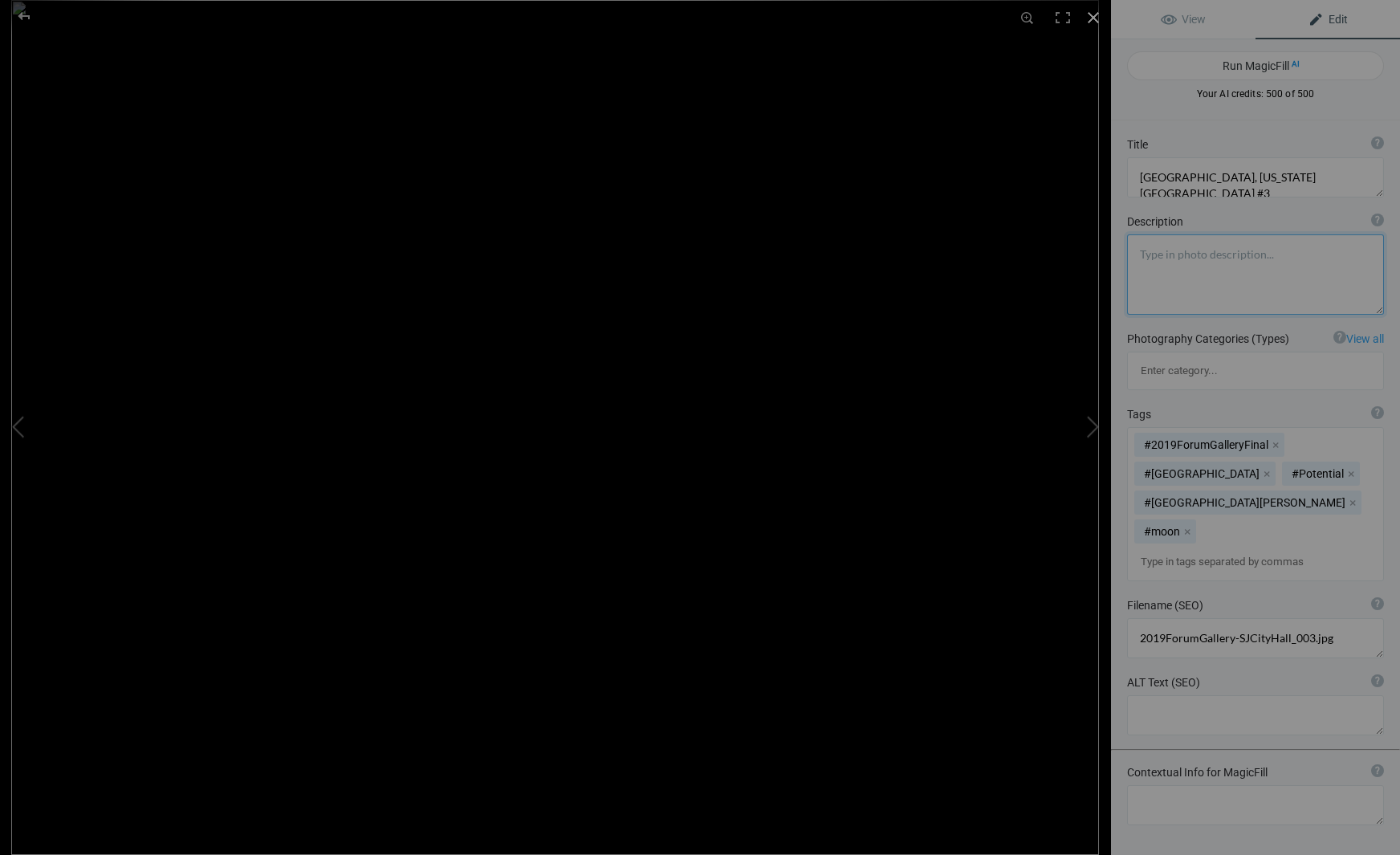
click at [1092, 15] on div at bounding box center [1093, 18] width 35 height 35
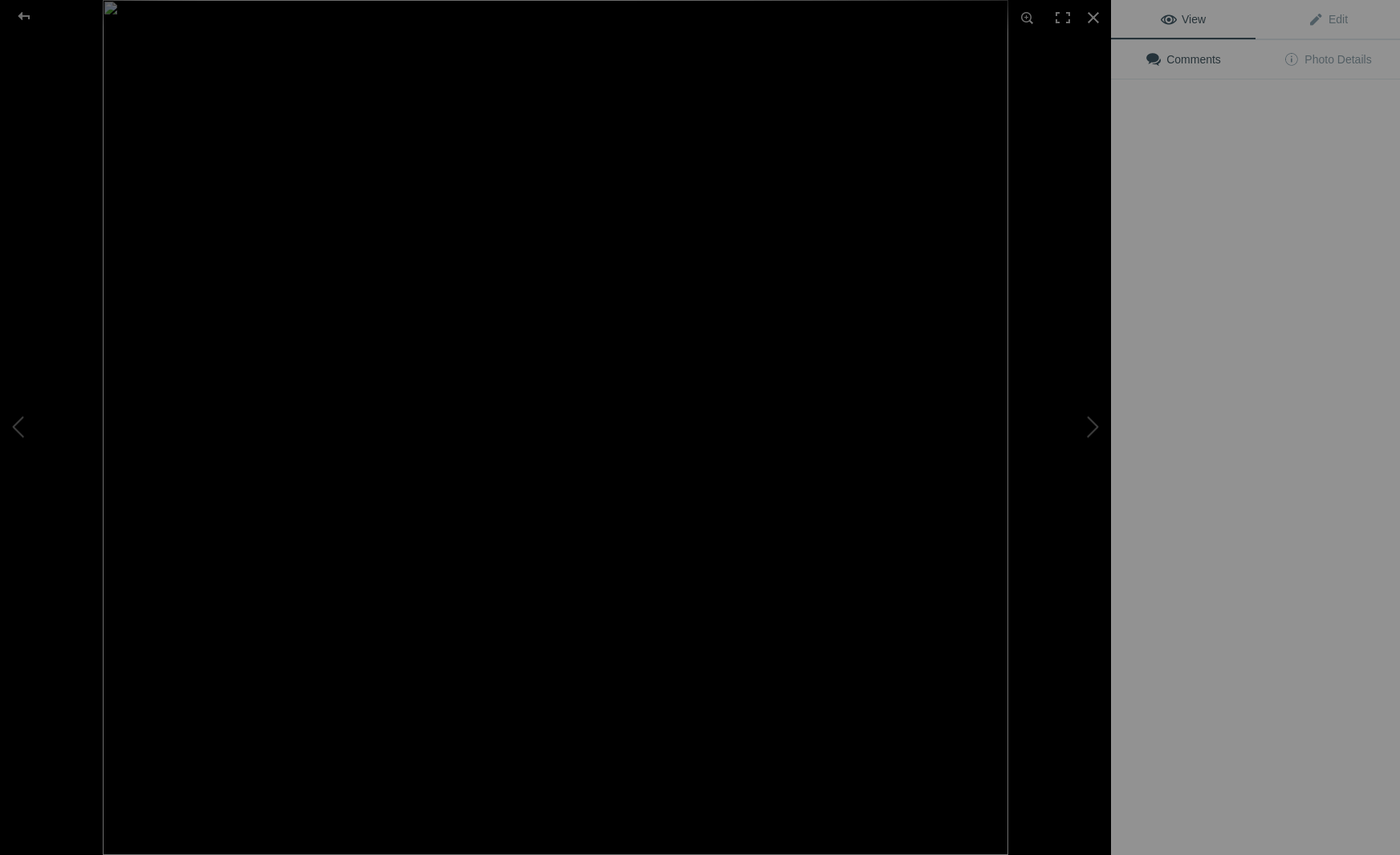
click at [457, 288] on img at bounding box center [555, 427] width 906 height 855
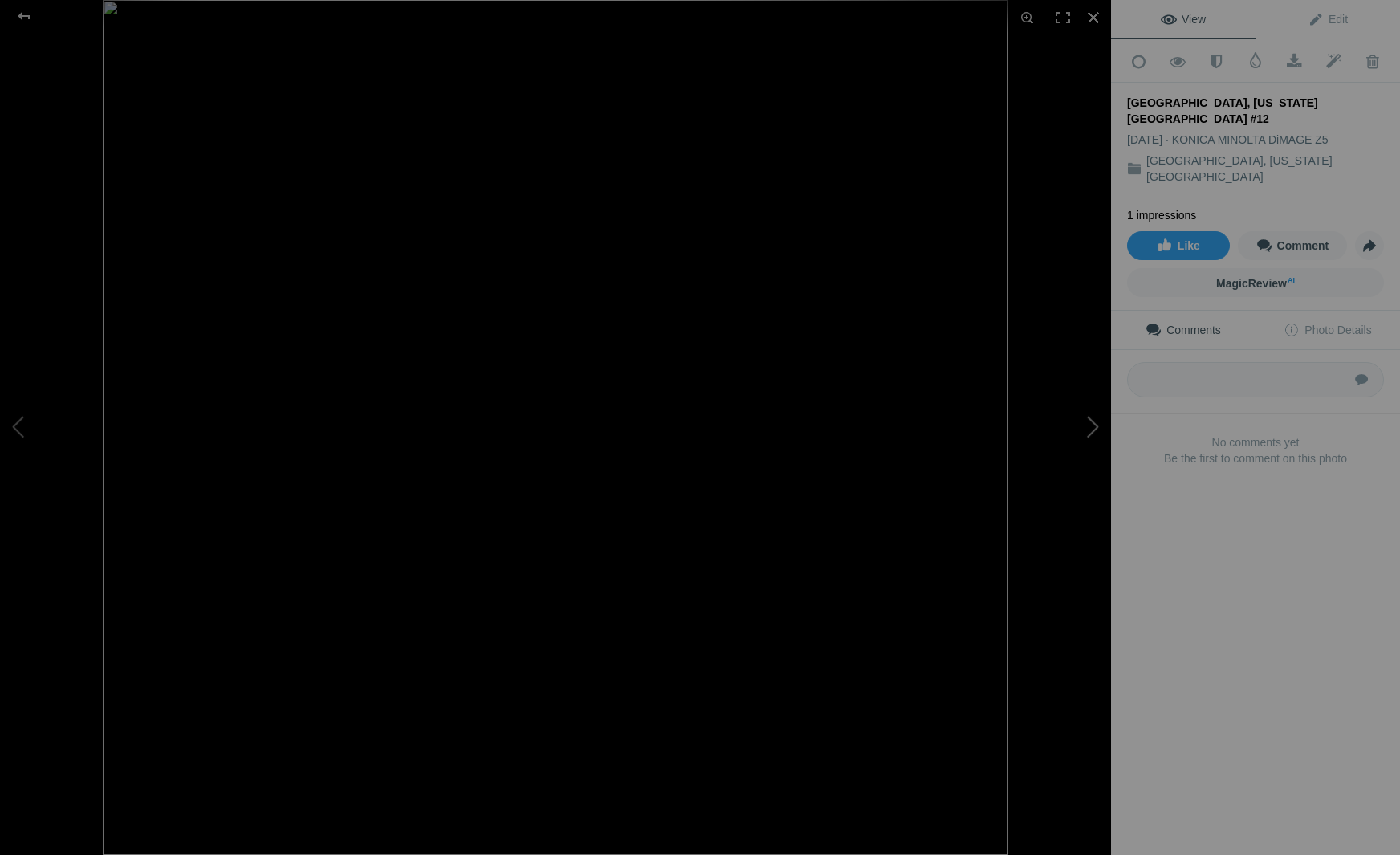
click at [1095, 427] on button at bounding box center [1050, 427] width 120 height 307
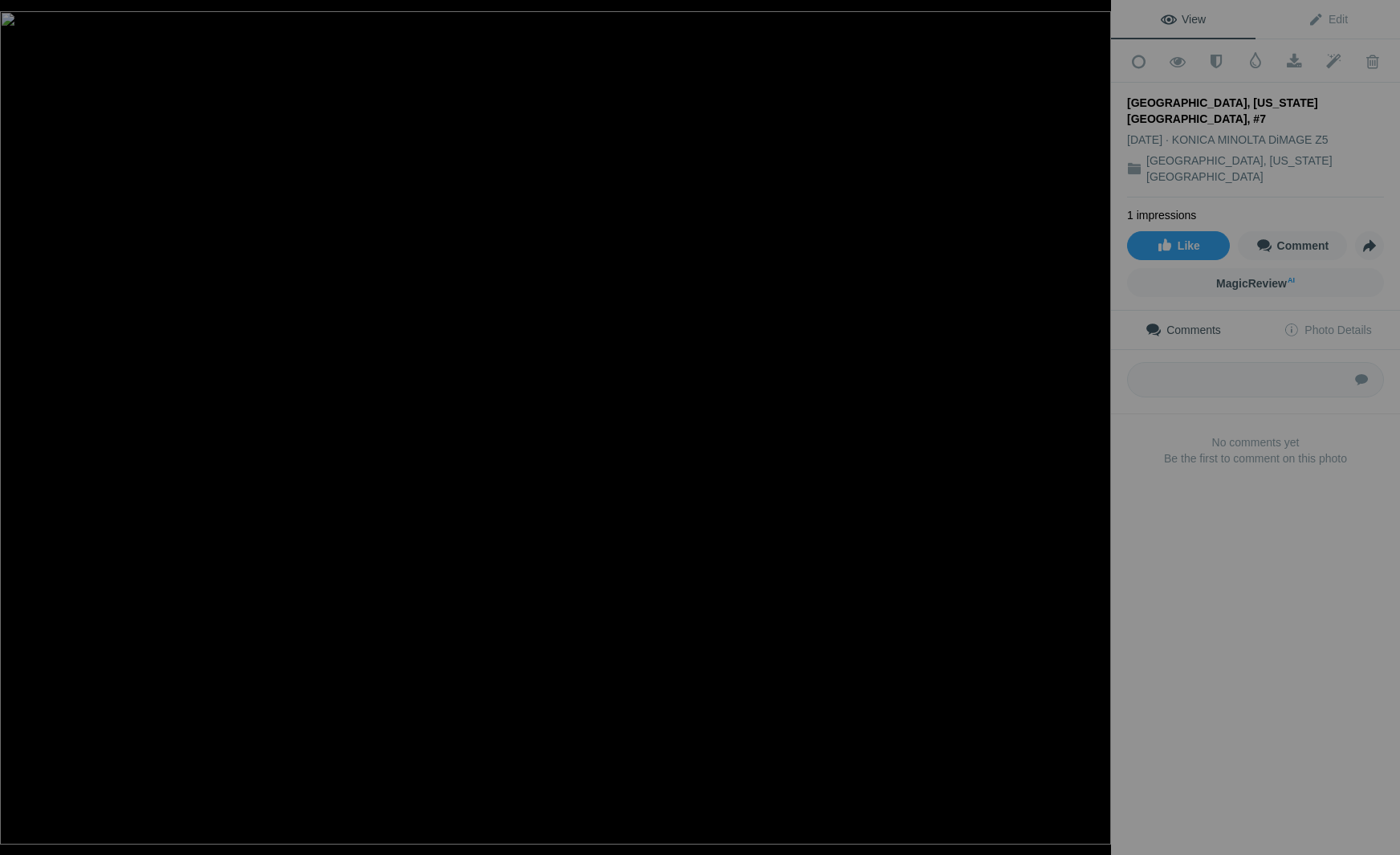
click at [1095, 427] on button at bounding box center [1050, 427] width 120 height 307
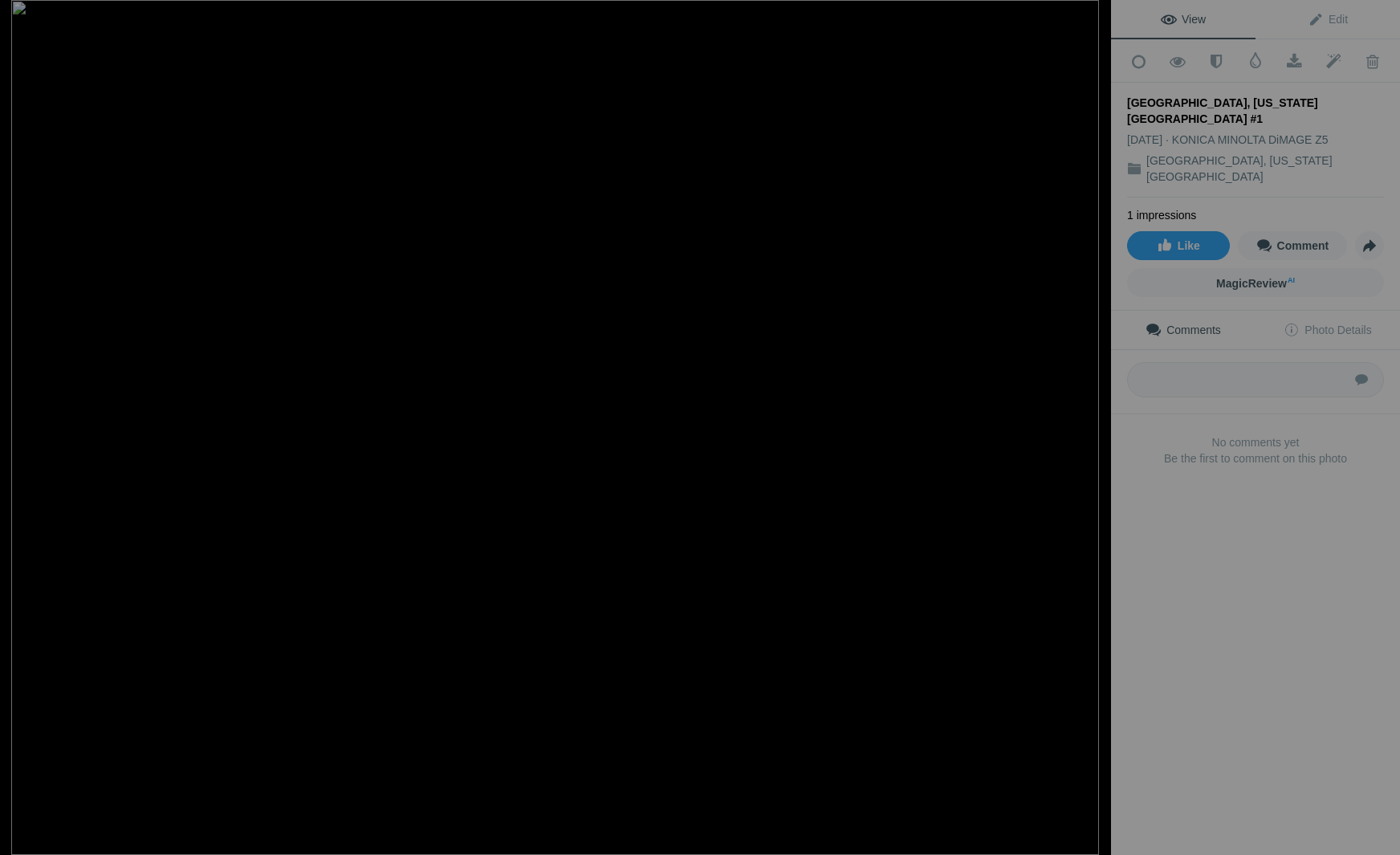
click at [1095, 427] on button at bounding box center [1050, 427] width 120 height 307
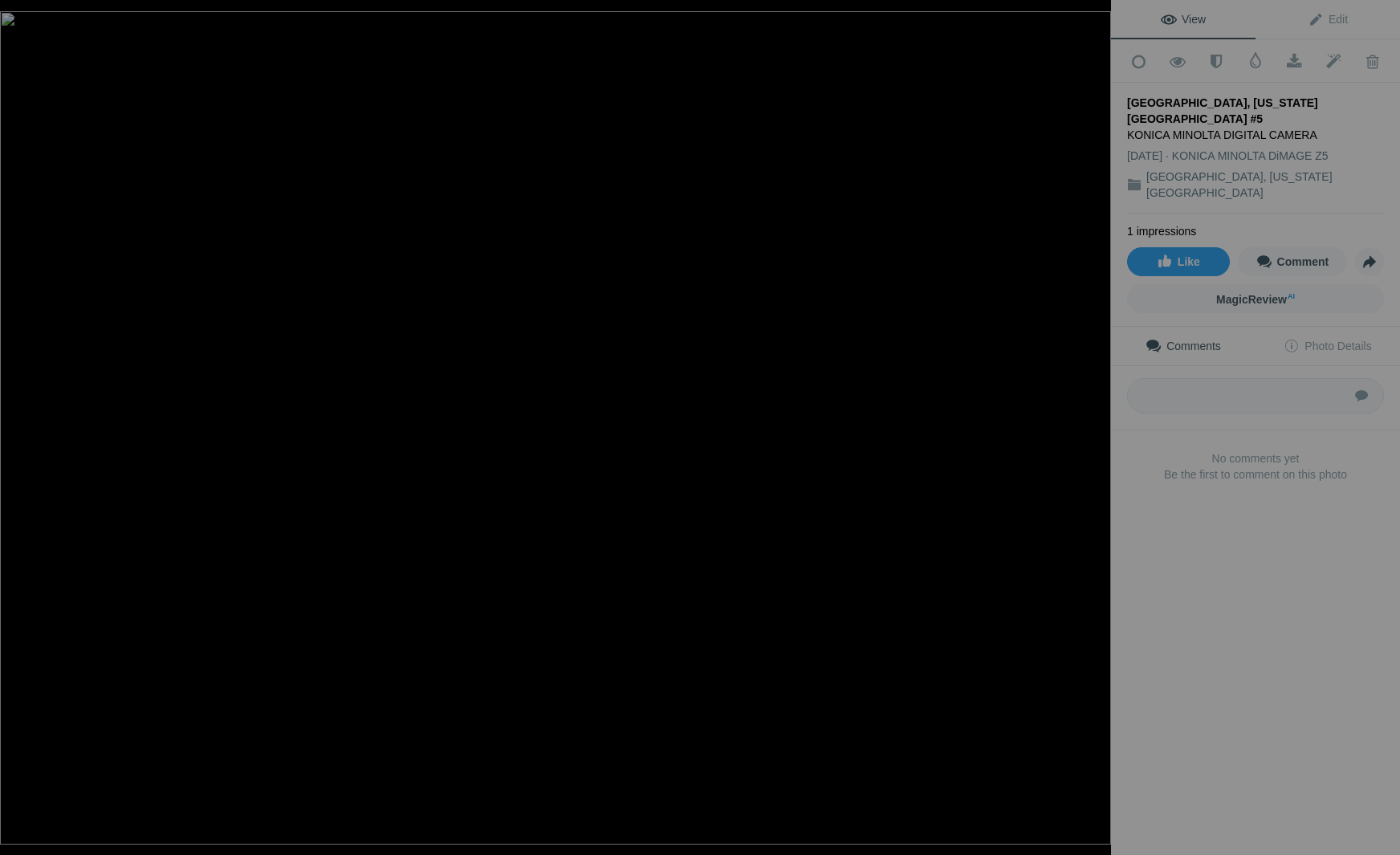
click at [1095, 427] on button at bounding box center [1050, 427] width 120 height 307
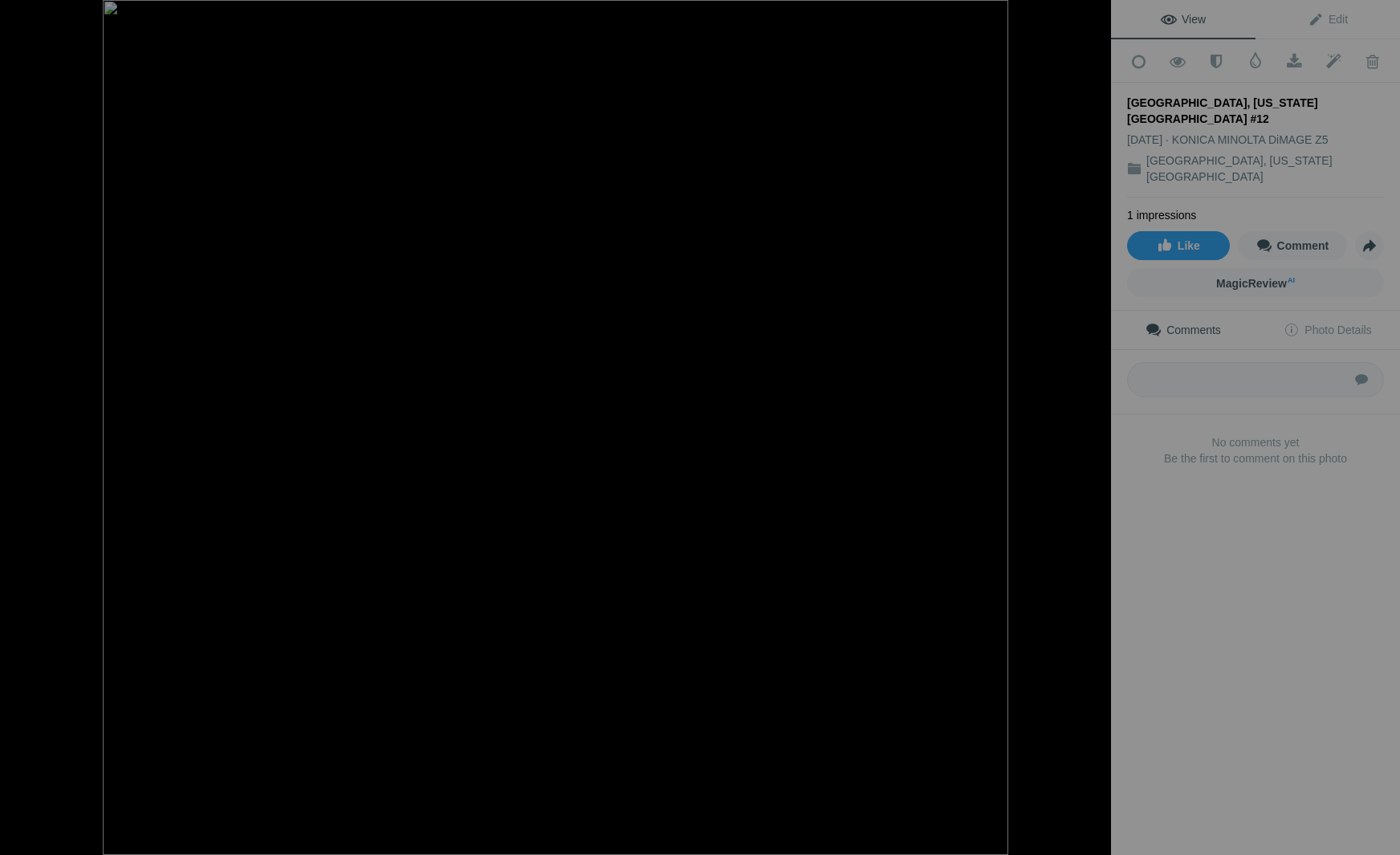
click at [1095, 427] on button at bounding box center [1050, 427] width 120 height 307
click at [1092, 15] on div at bounding box center [1093, 18] width 35 height 35
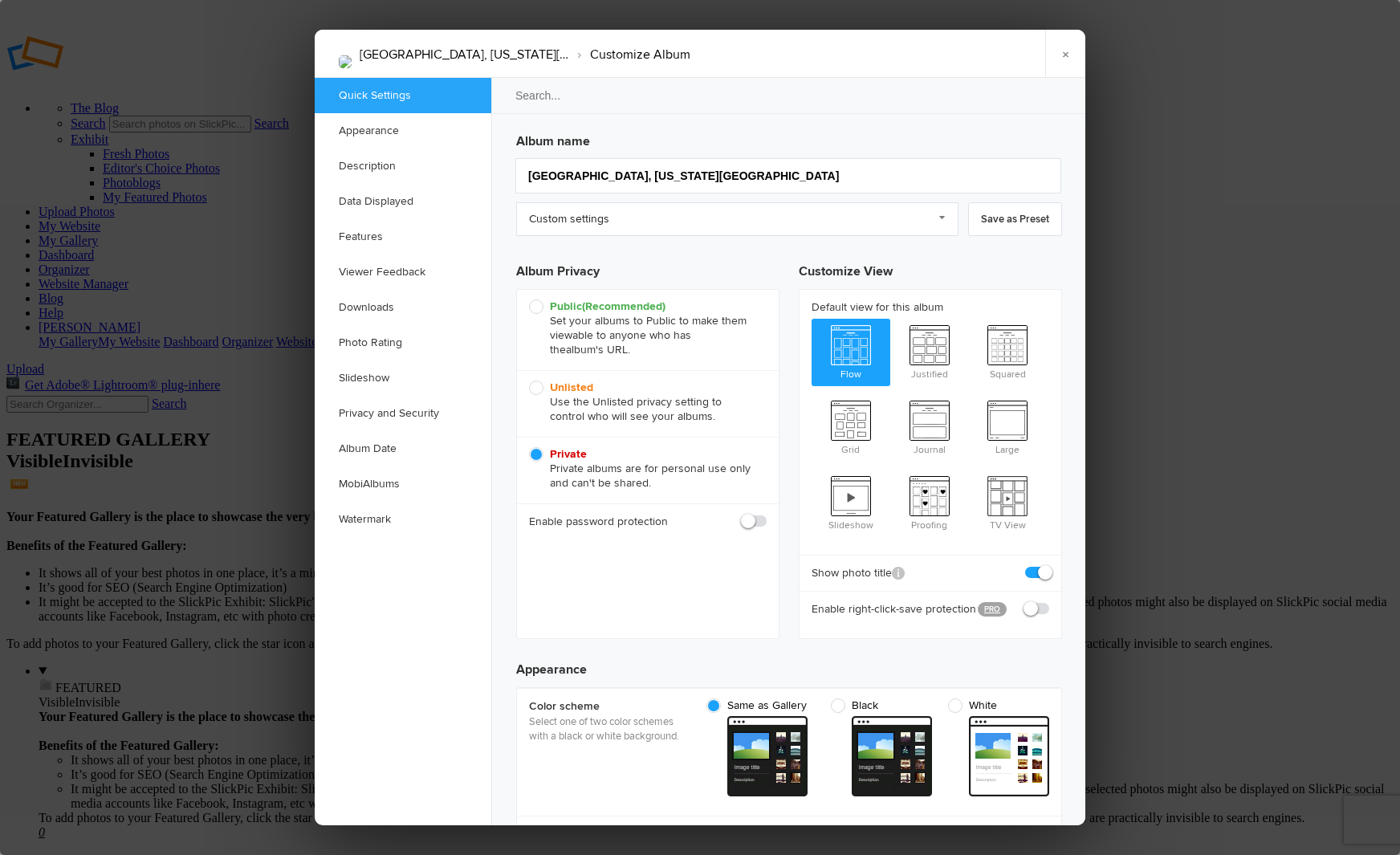
click at [360, 125] on link "Appearance" at bounding box center [403, 131] width 176 height 35
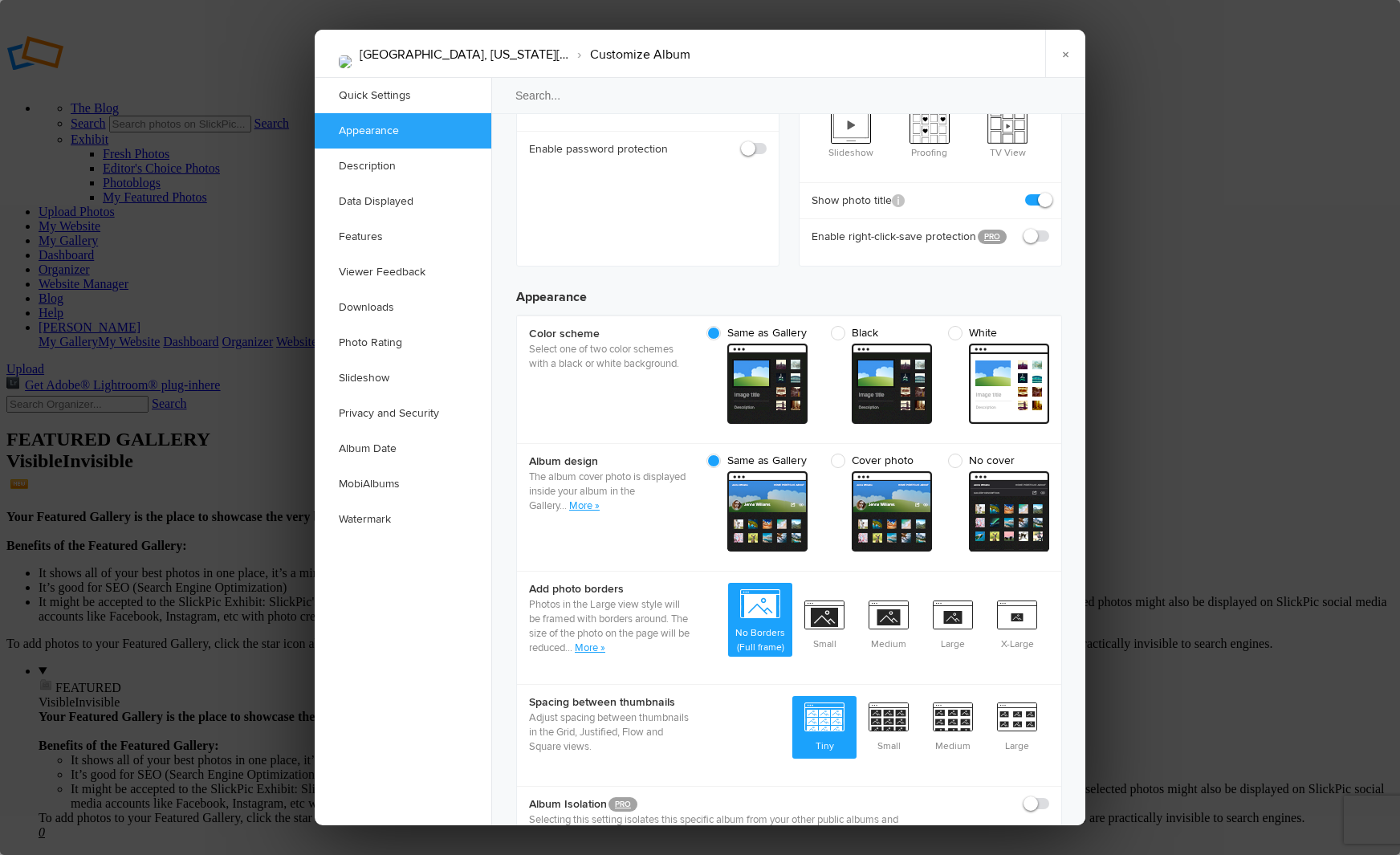
scroll to position [511, 0]
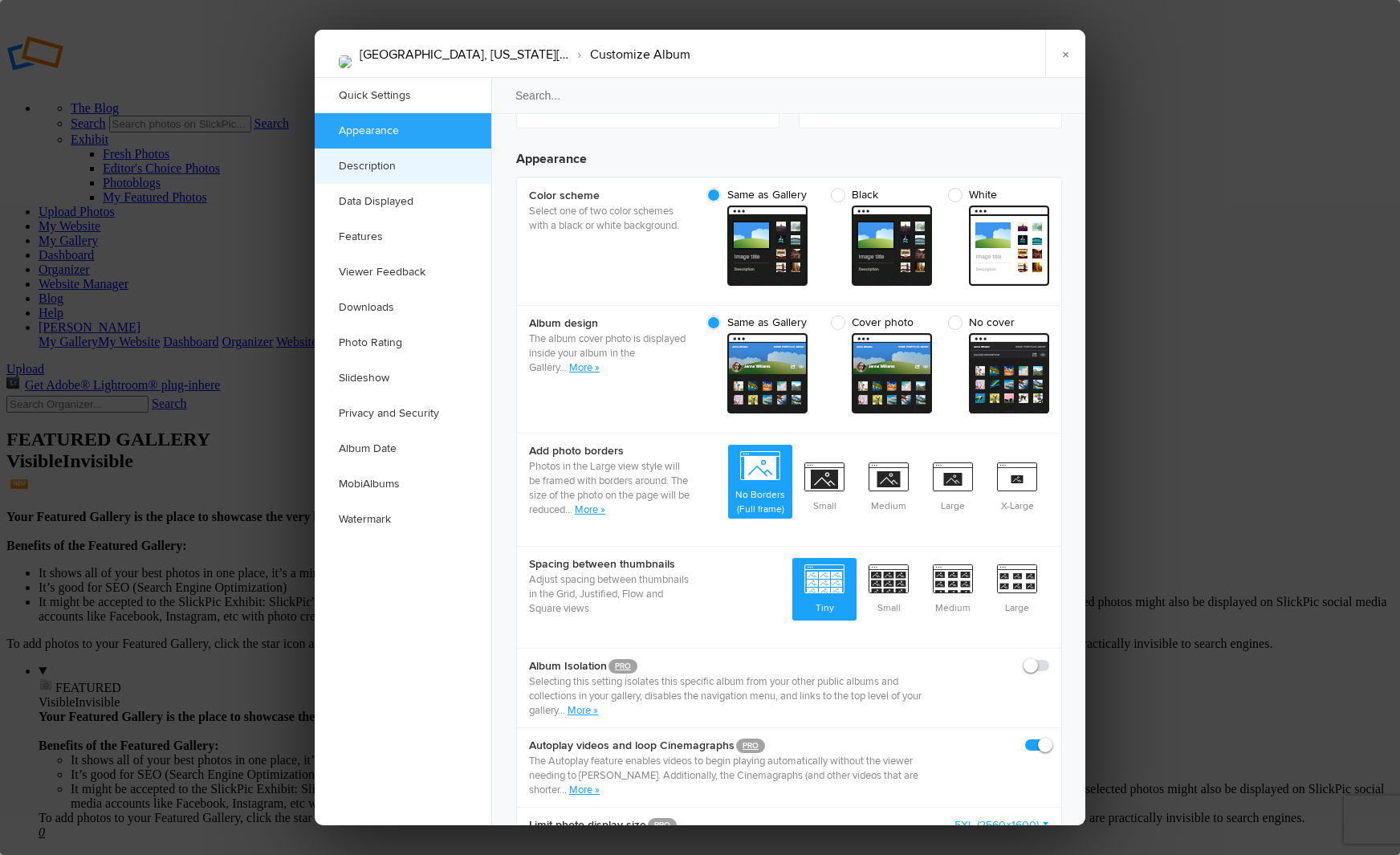
click at [369, 163] on link "Description" at bounding box center [403, 166] width 176 height 35
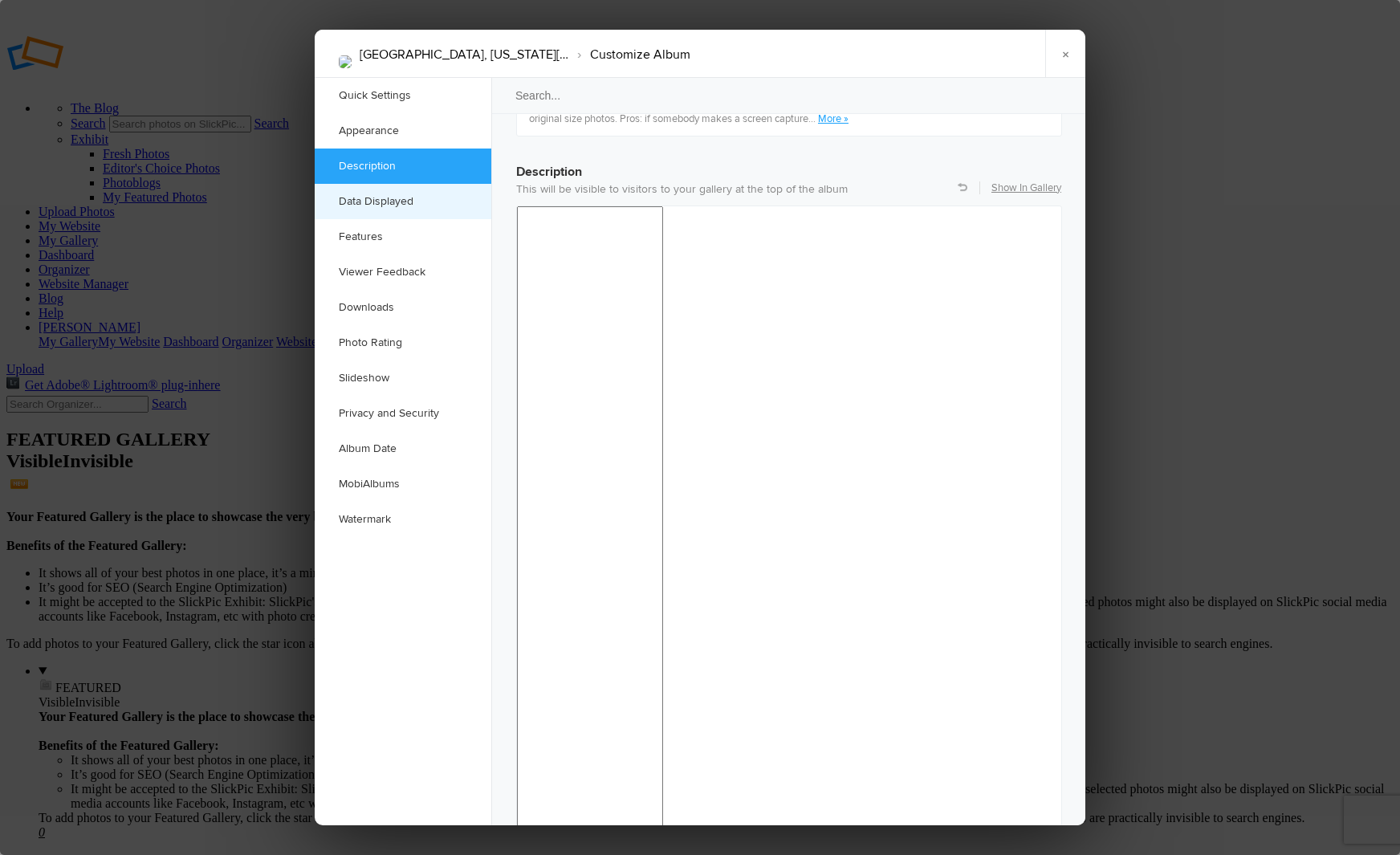
scroll to position [0, 0]
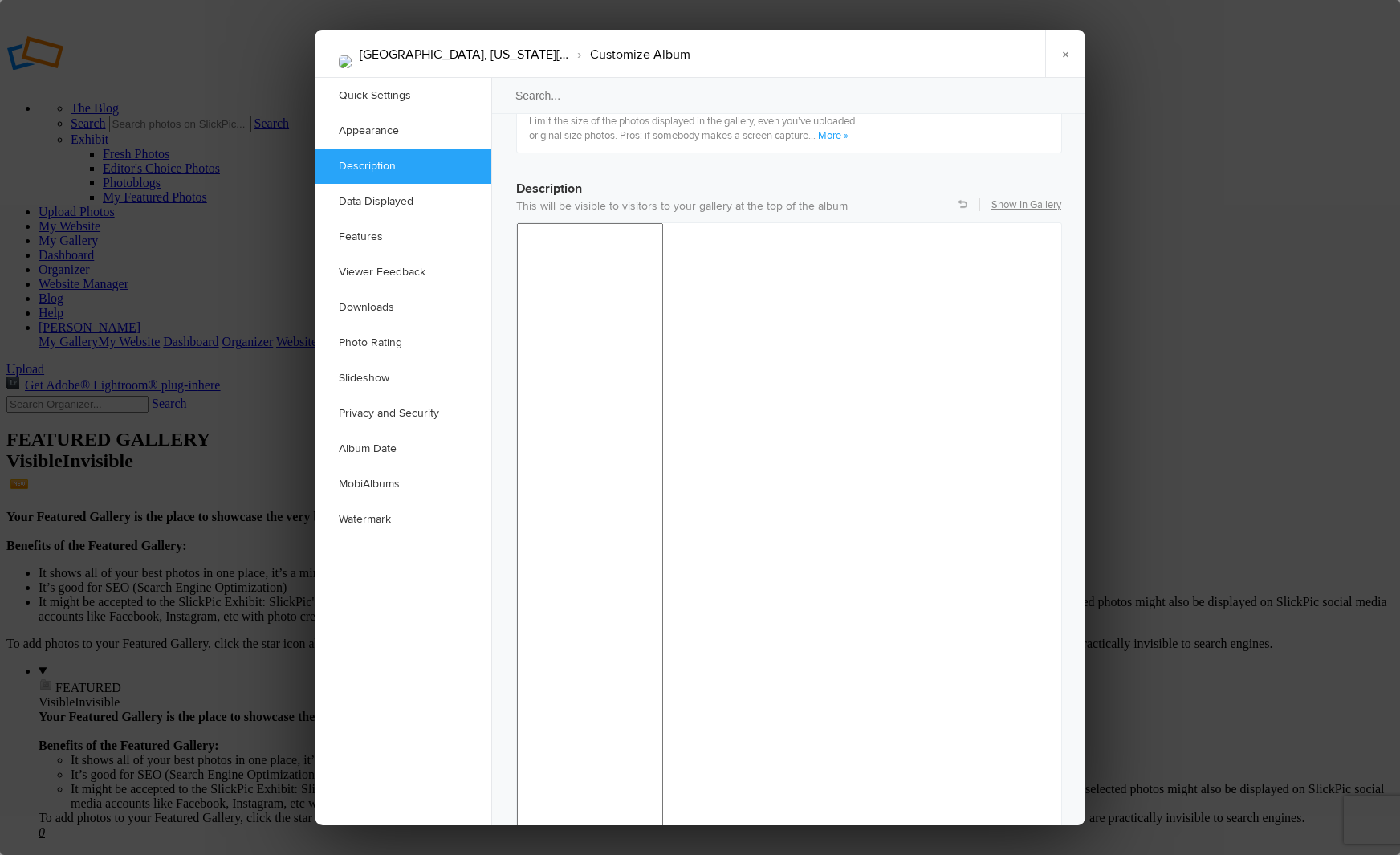
scroll to position [1228, 0]
drag, startPoint x: 528, startPoint y: 992, endPoint x: 815, endPoint y: 1033, distance: 289.9
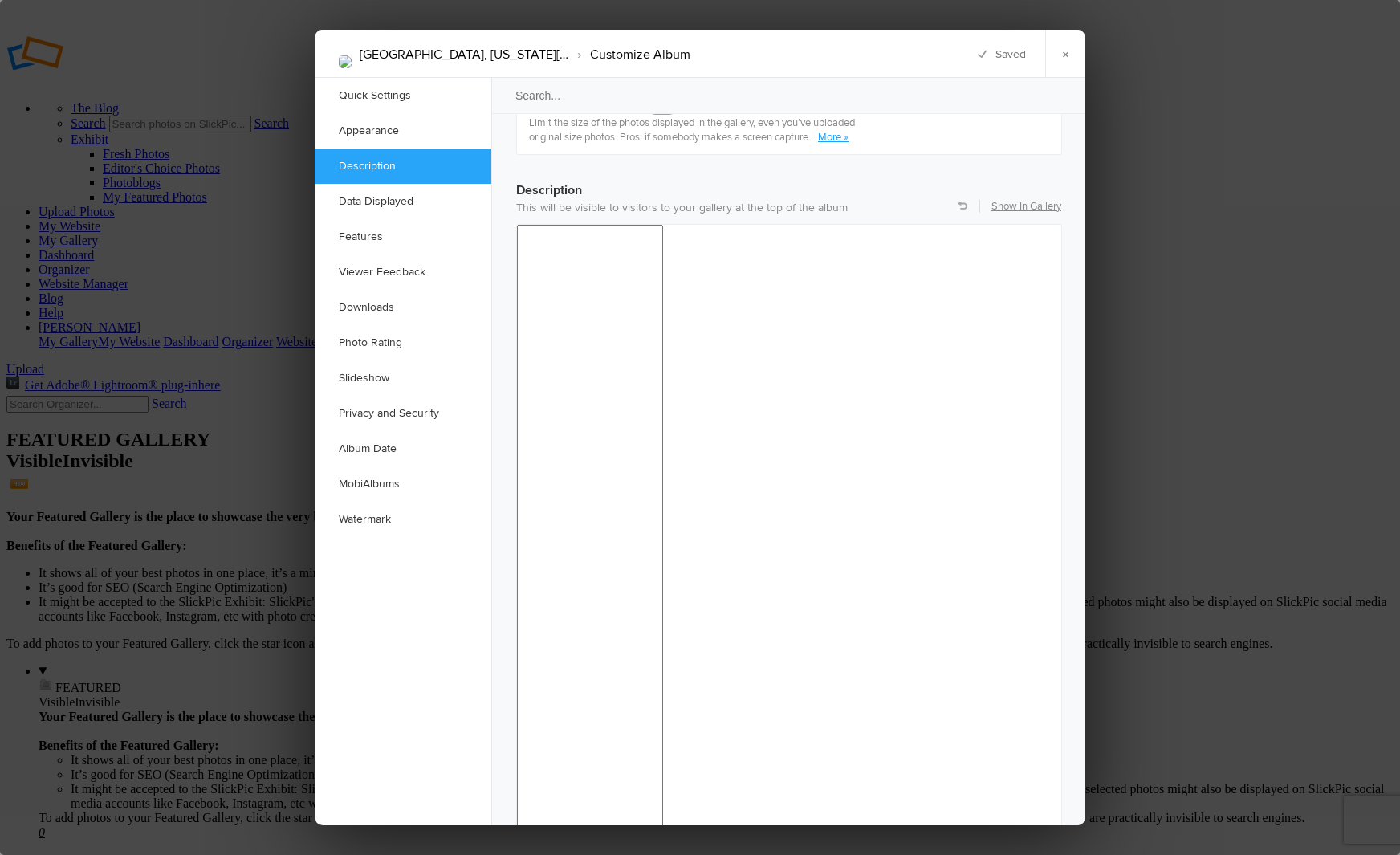
drag, startPoint x: 661, startPoint y: 996, endPoint x: 911, endPoint y: 1030, distance: 252.3
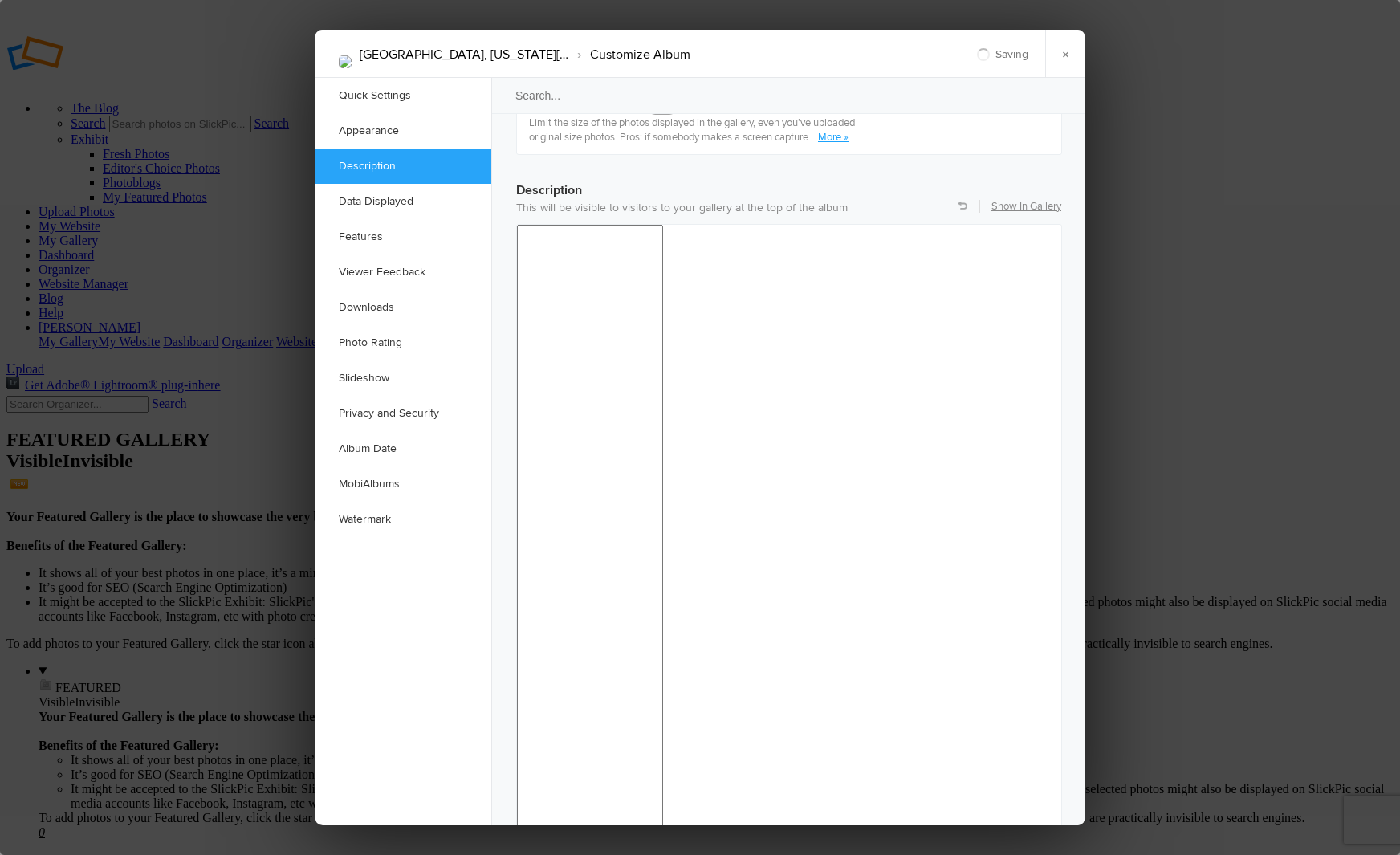
click at [1065, 51] on link "×" at bounding box center [1065, 53] width 40 height 48
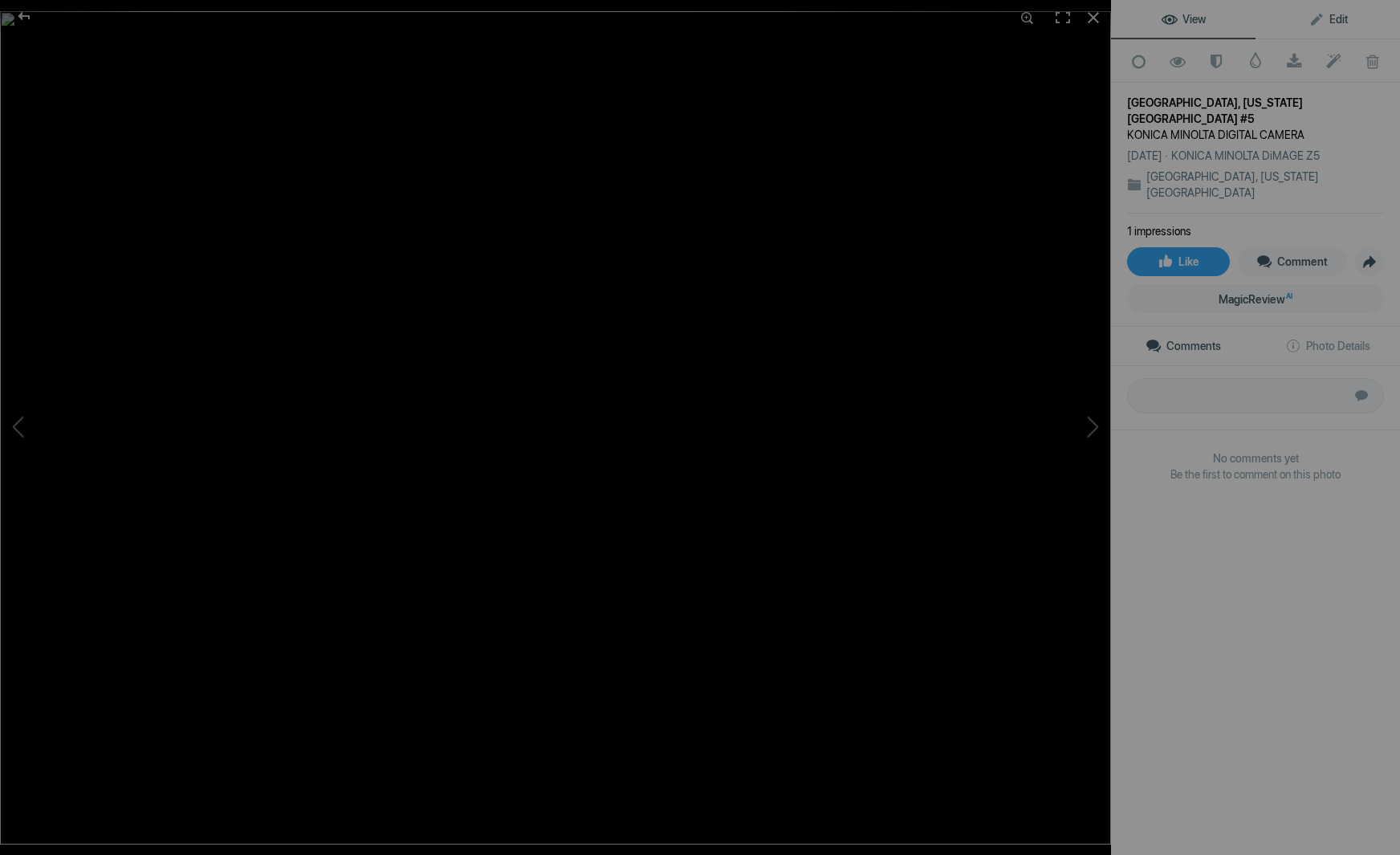
click at [1339, 17] on span "Edit" at bounding box center [1328, 19] width 39 height 13
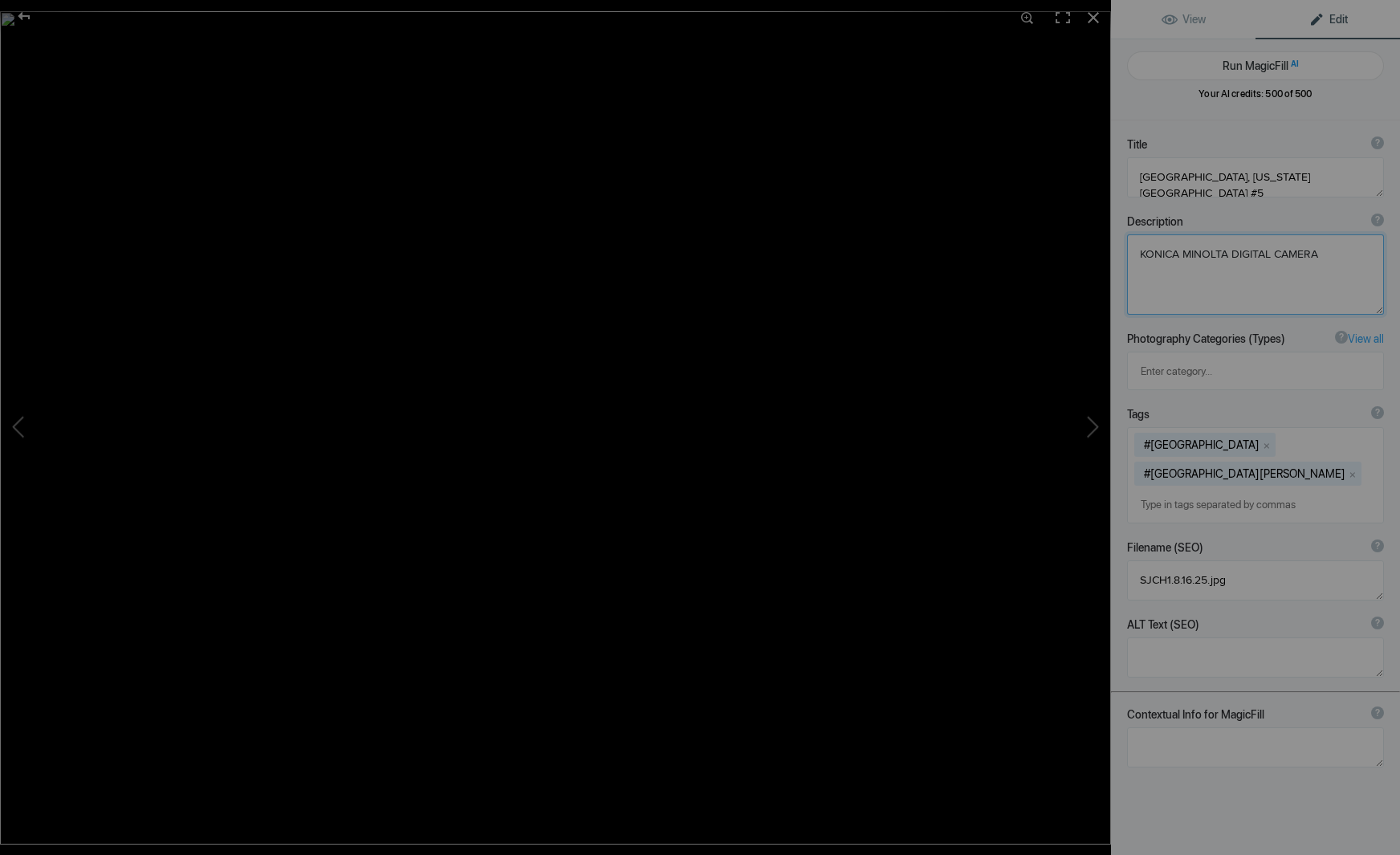
drag, startPoint x: 1323, startPoint y: 254, endPoint x: 1043, endPoint y: 245, distance: 280.1
click at [1047, 245] on div "[GEOGRAPHIC_DATA], [US_STATE][GEOGRAPHIC_DATA] #5 View Edit Run MagicFill AI Yo…" at bounding box center [700, 427] width 1400 height 855
click at [1093, 14] on div at bounding box center [1093, 18] width 35 height 35
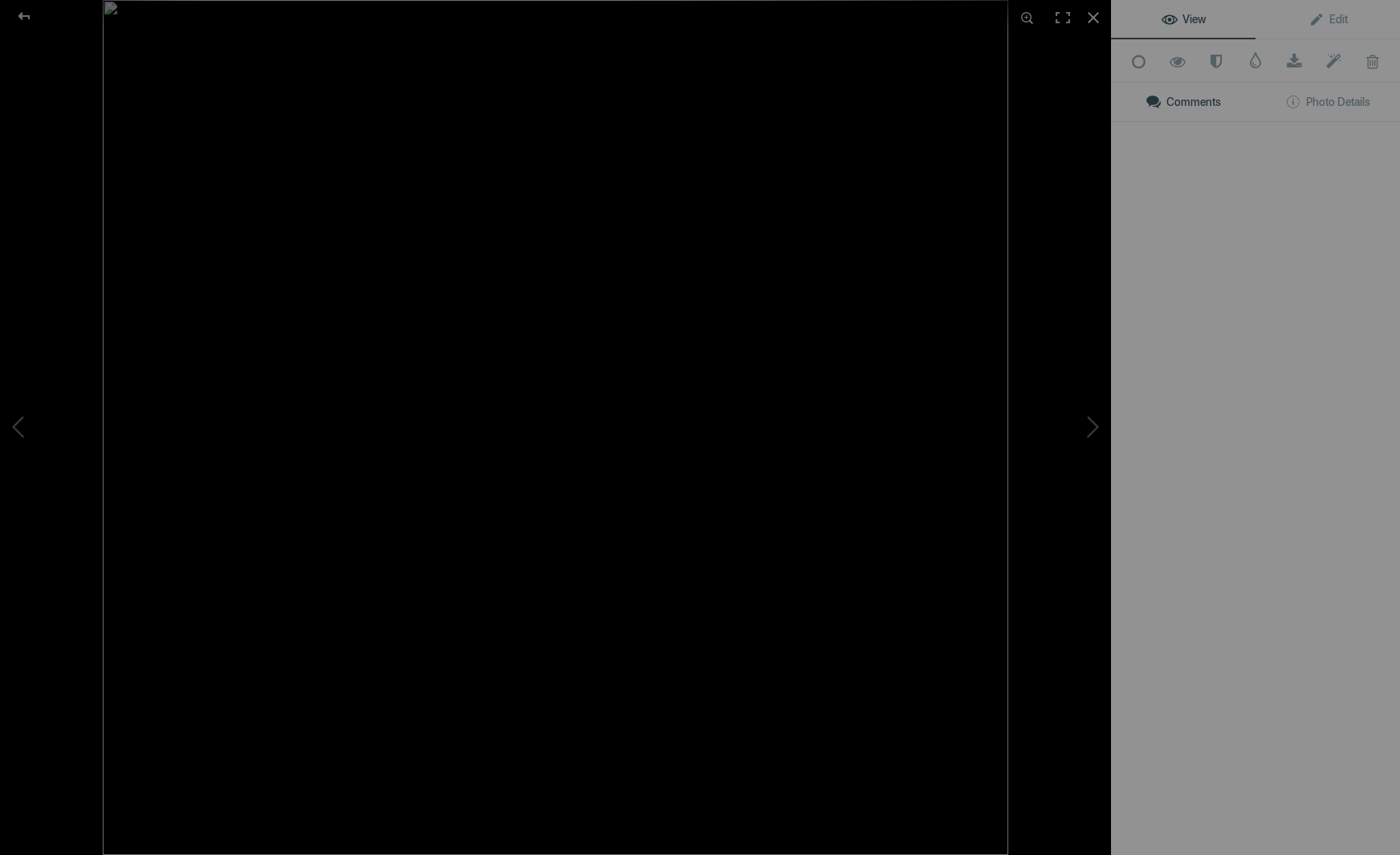
click at [432, 261] on img at bounding box center [555, 427] width 906 height 855
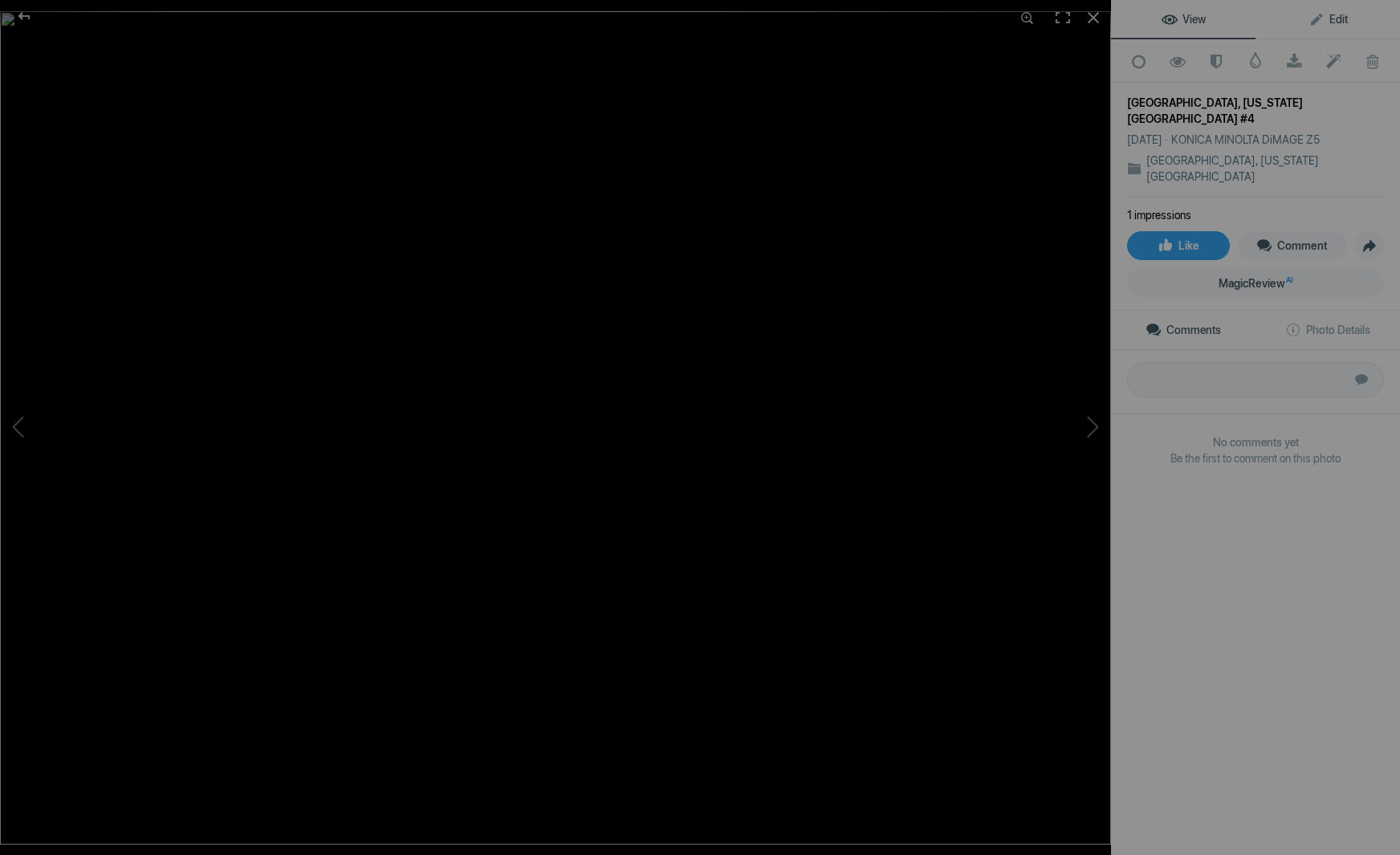
click at [1338, 17] on span "Edit" at bounding box center [1328, 19] width 39 height 13
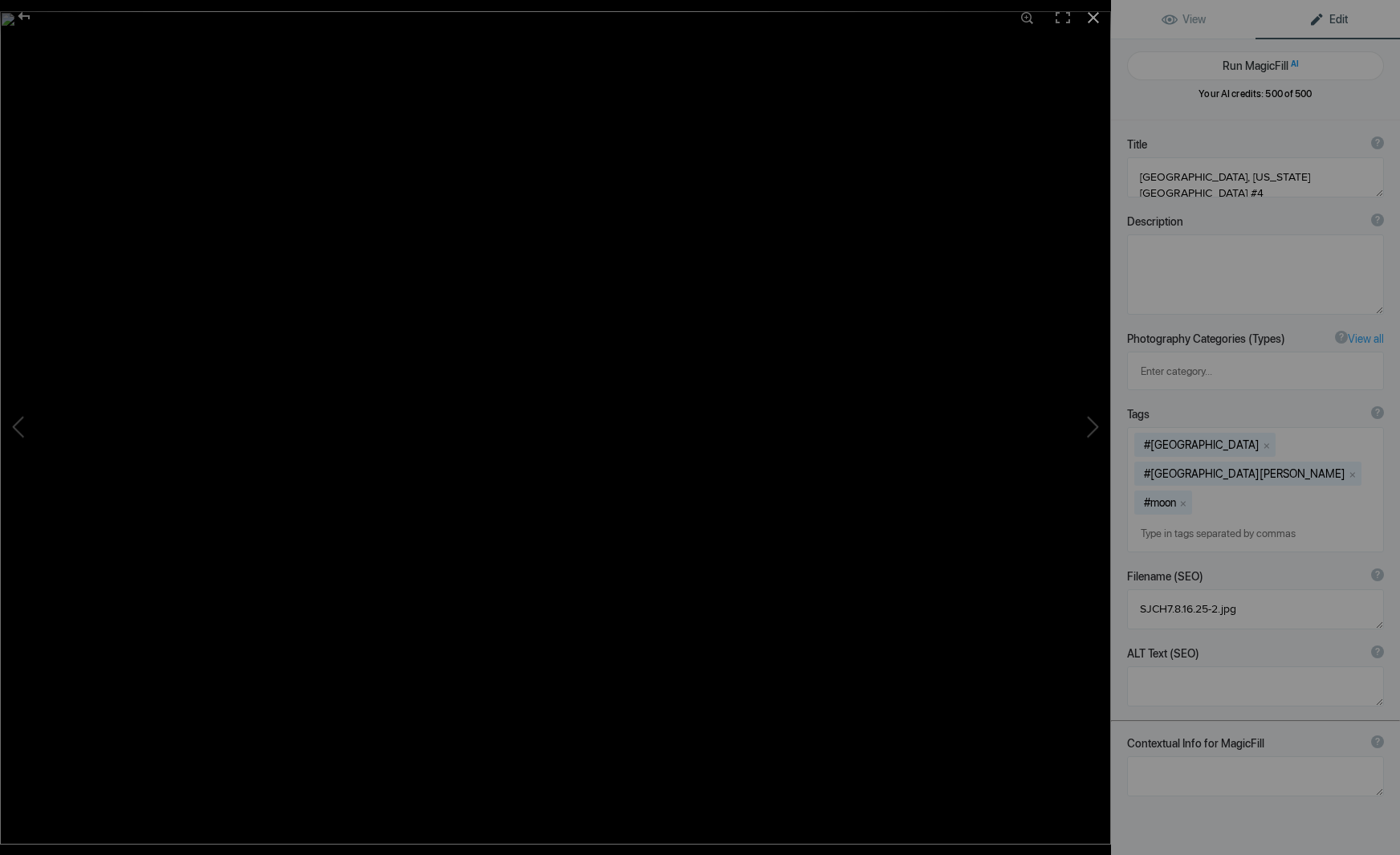
click at [1093, 16] on div at bounding box center [1093, 18] width 35 height 35
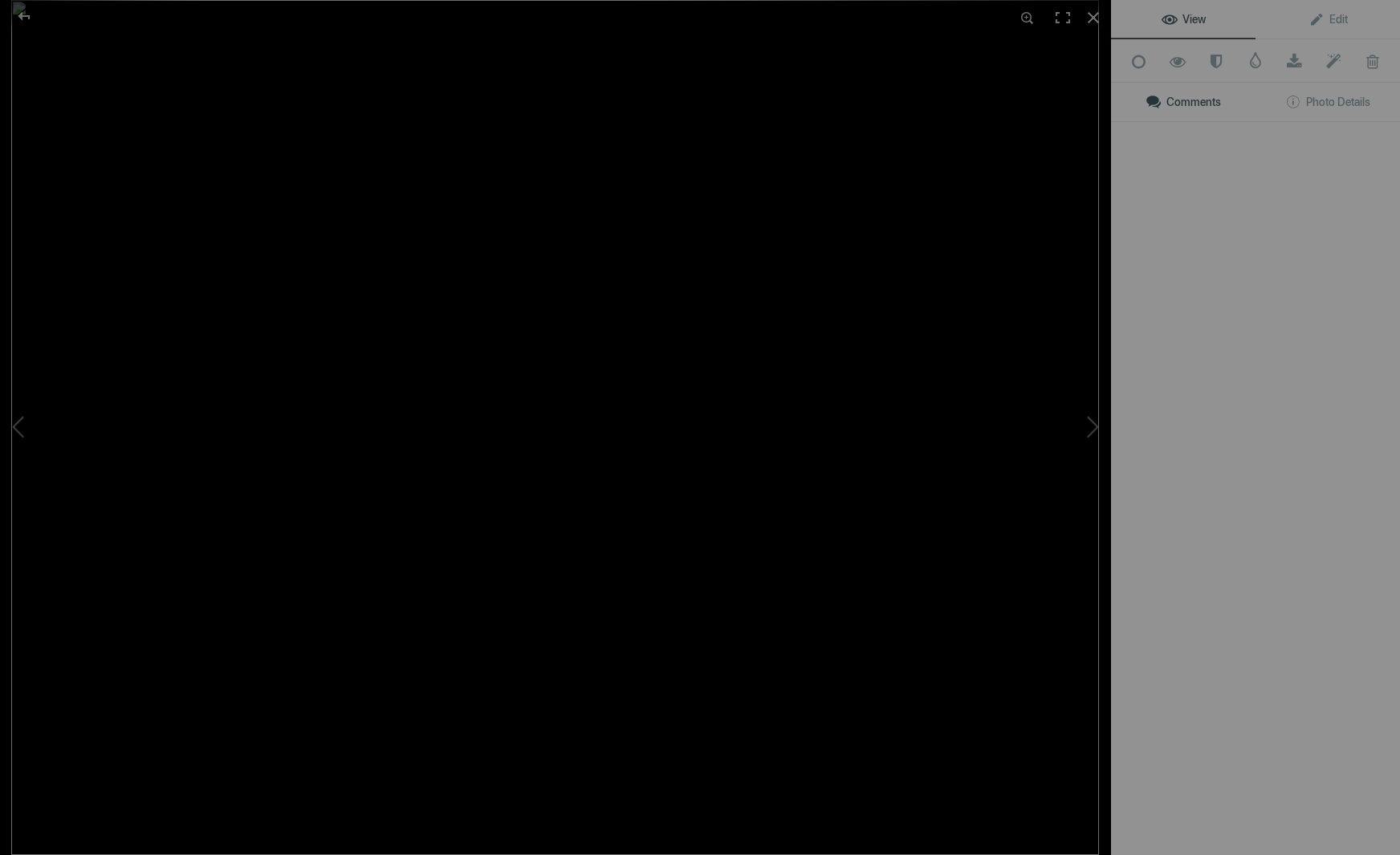
click at [574, 450] on img at bounding box center [556, 427] width 1088 height 855
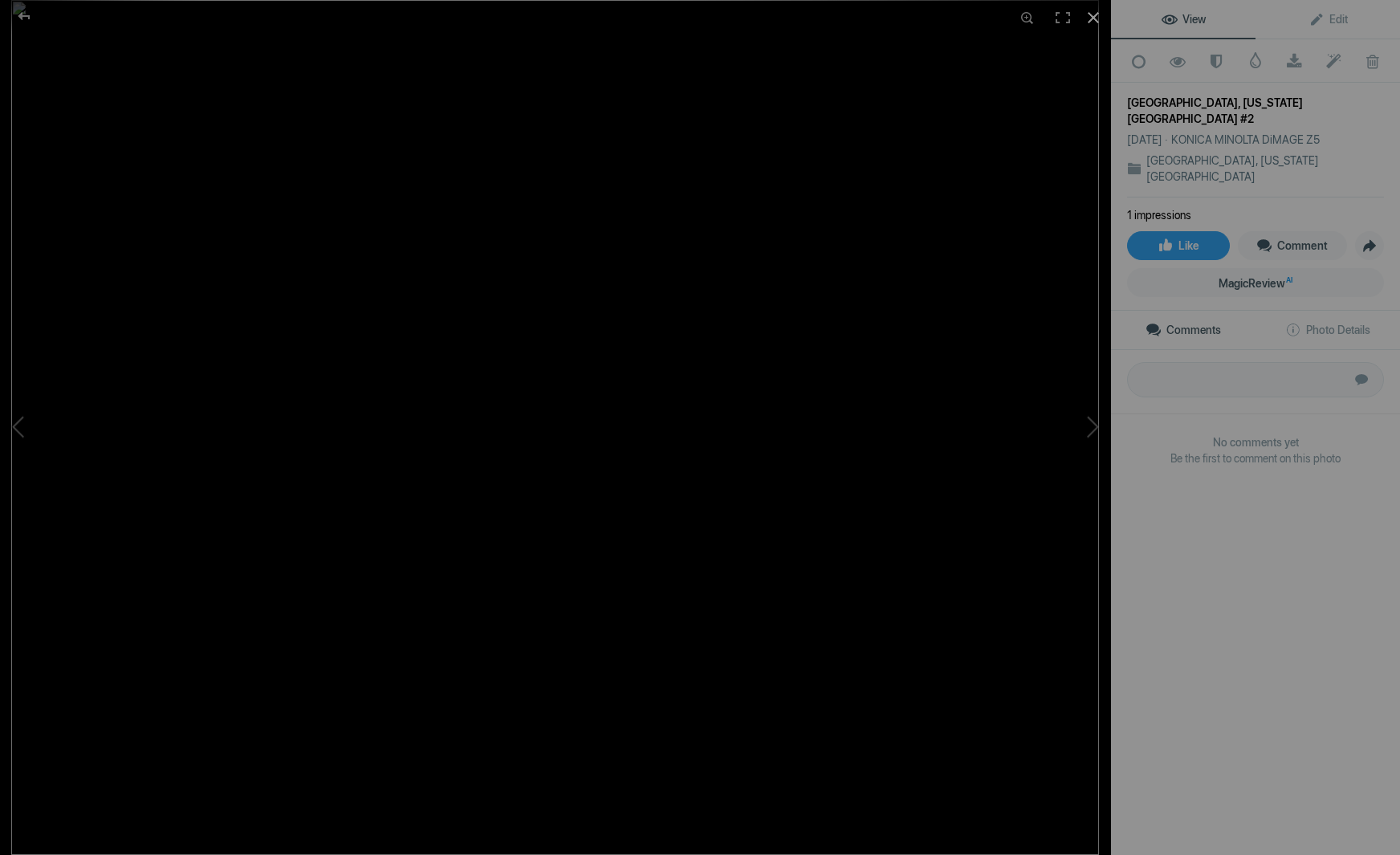
click at [1093, 13] on div at bounding box center [1093, 18] width 35 height 35
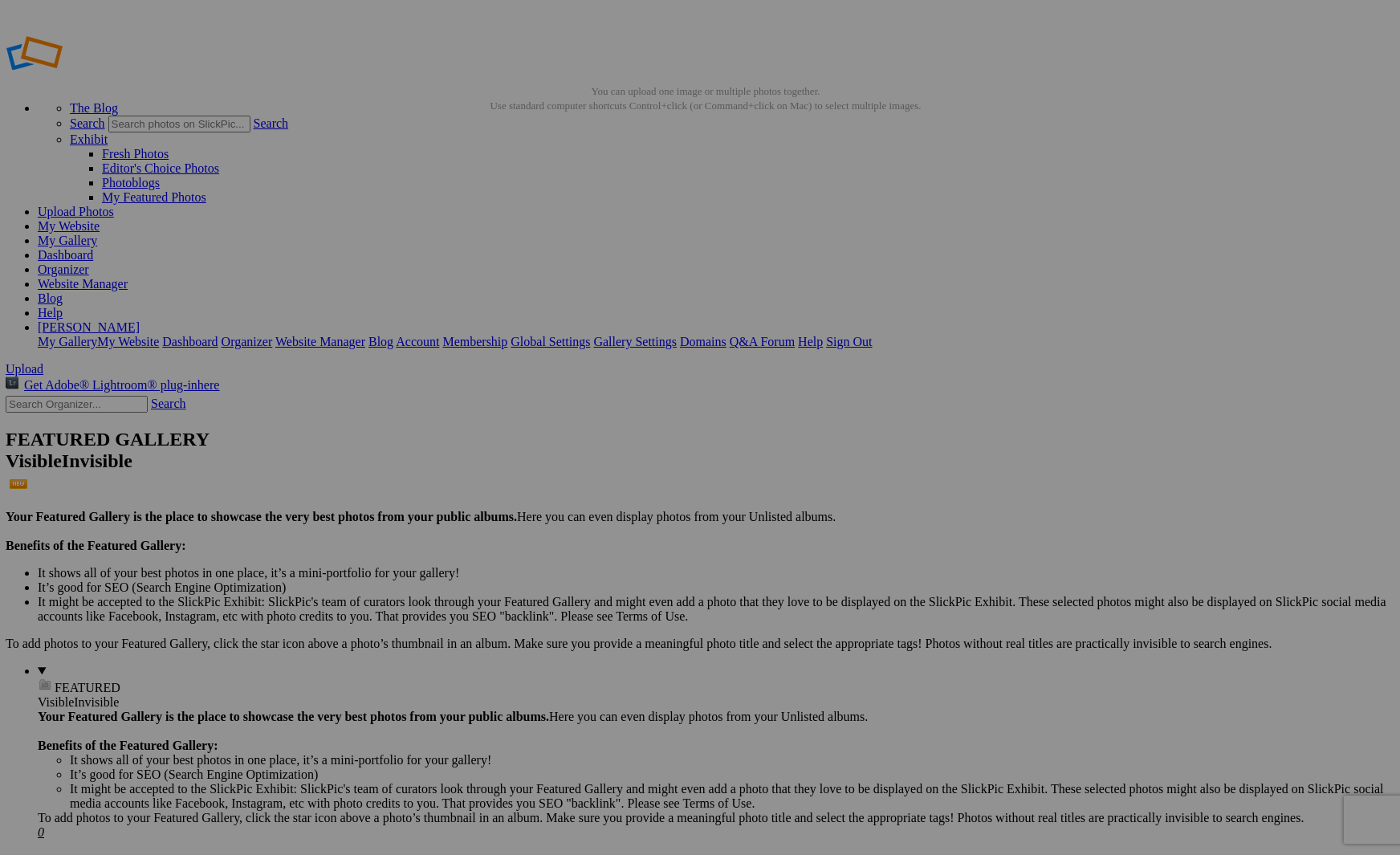
scroll to position [0, 0]
drag, startPoint x: 442, startPoint y: 243, endPoint x: 936, endPoint y: 408, distance: 520.8
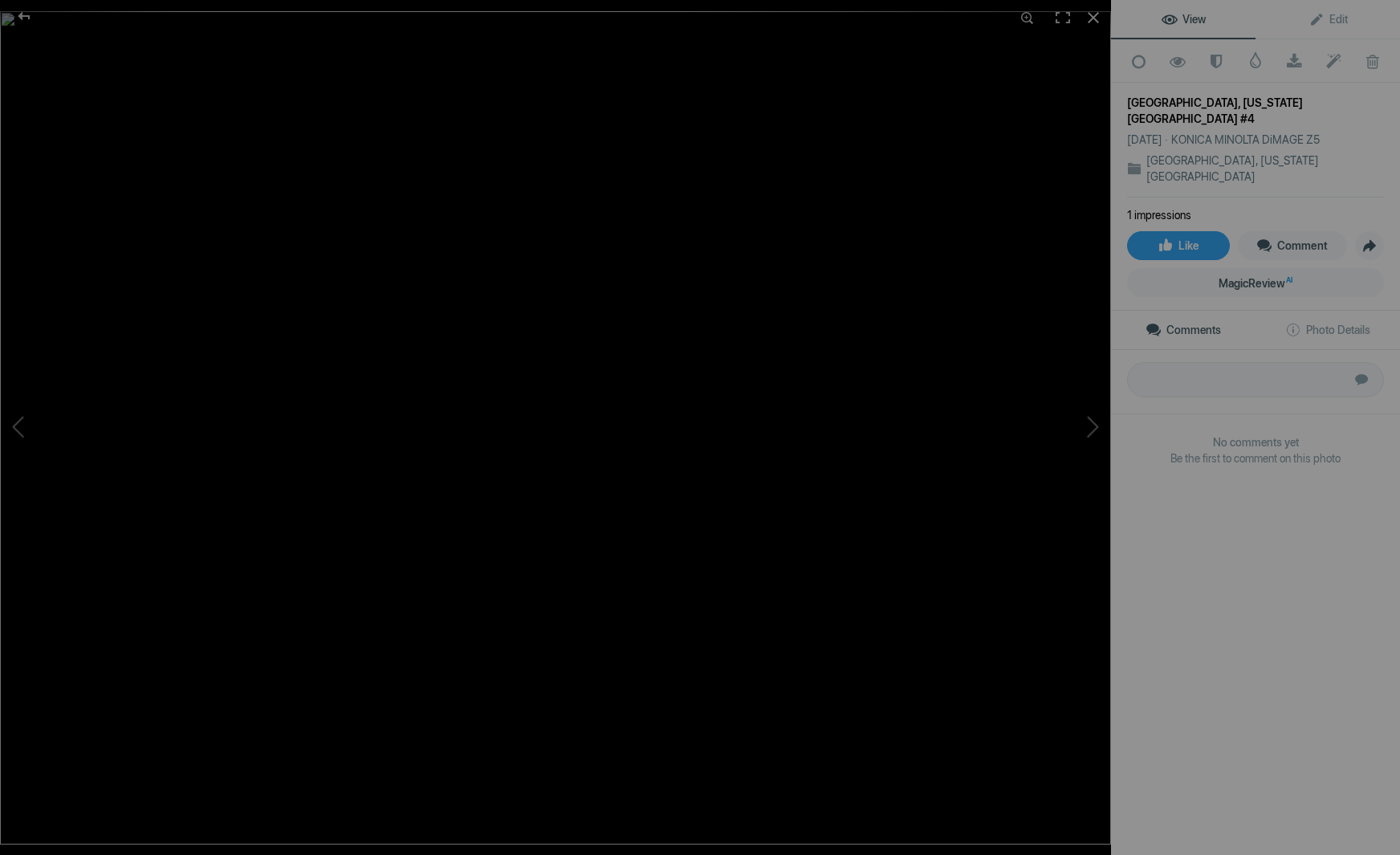
click at [458, 296] on img at bounding box center [555, 428] width 1110 height 834
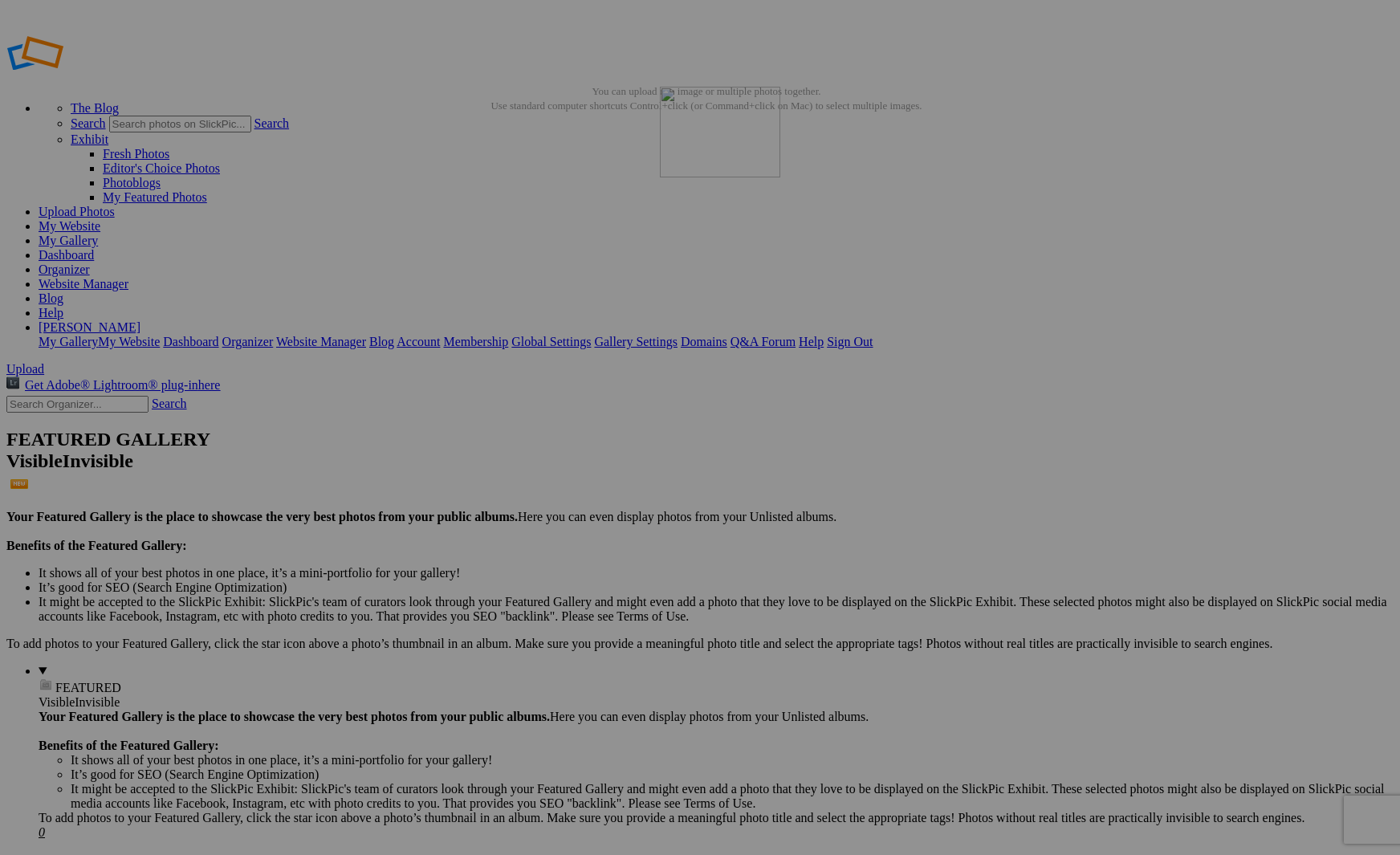
drag, startPoint x: 463, startPoint y: 246, endPoint x: 891, endPoint y: 202, distance: 430.3
drag, startPoint x: 431, startPoint y: 235, endPoint x: 738, endPoint y: 403, distance: 350.0
drag, startPoint x: 439, startPoint y: 238, endPoint x: 605, endPoint y: 408, distance: 237.6
drag, startPoint x: 439, startPoint y: 231, endPoint x: 470, endPoint y: 394, distance: 165.9
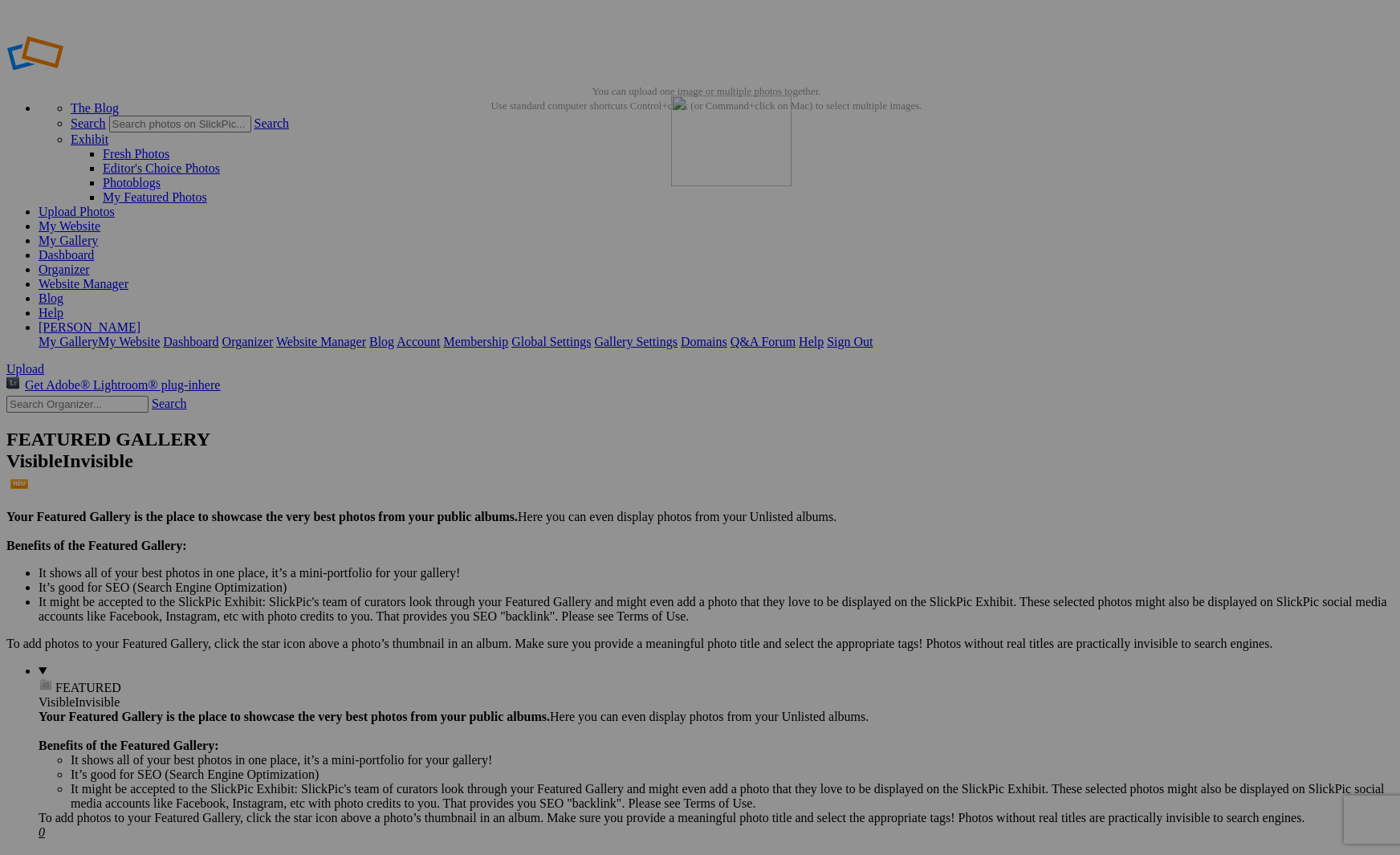
drag, startPoint x: 755, startPoint y: 452, endPoint x: 903, endPoint y: 212, distance: 282.0
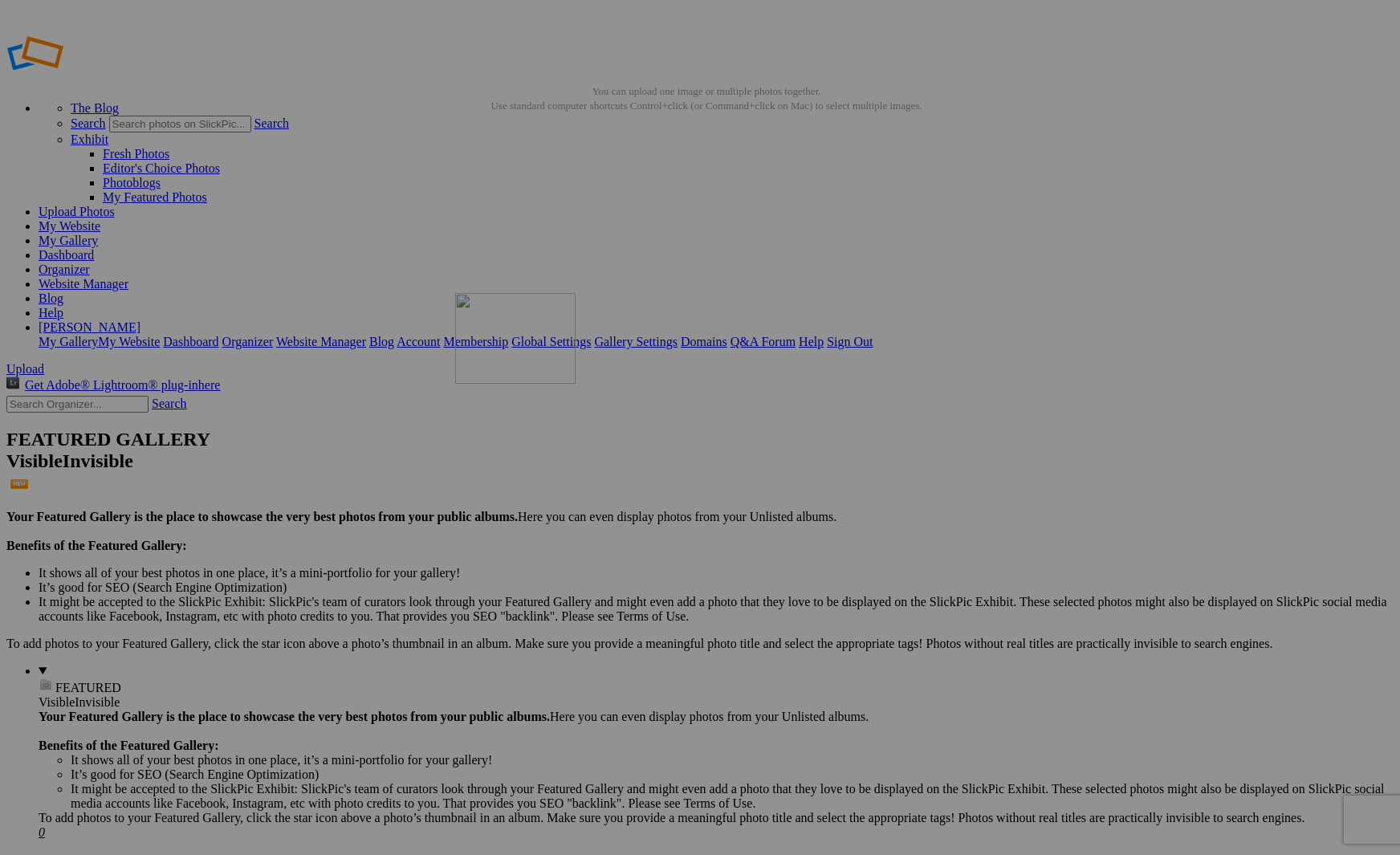
drag, startPoint x: 593, startPoint y: 458, endPoint x: 686, endPoint y: 408, distance: 105.6
drag, startPoint x: 463, startPoint y: 458, endPoint x: 475, endPoint y: 218, distance: 240.3
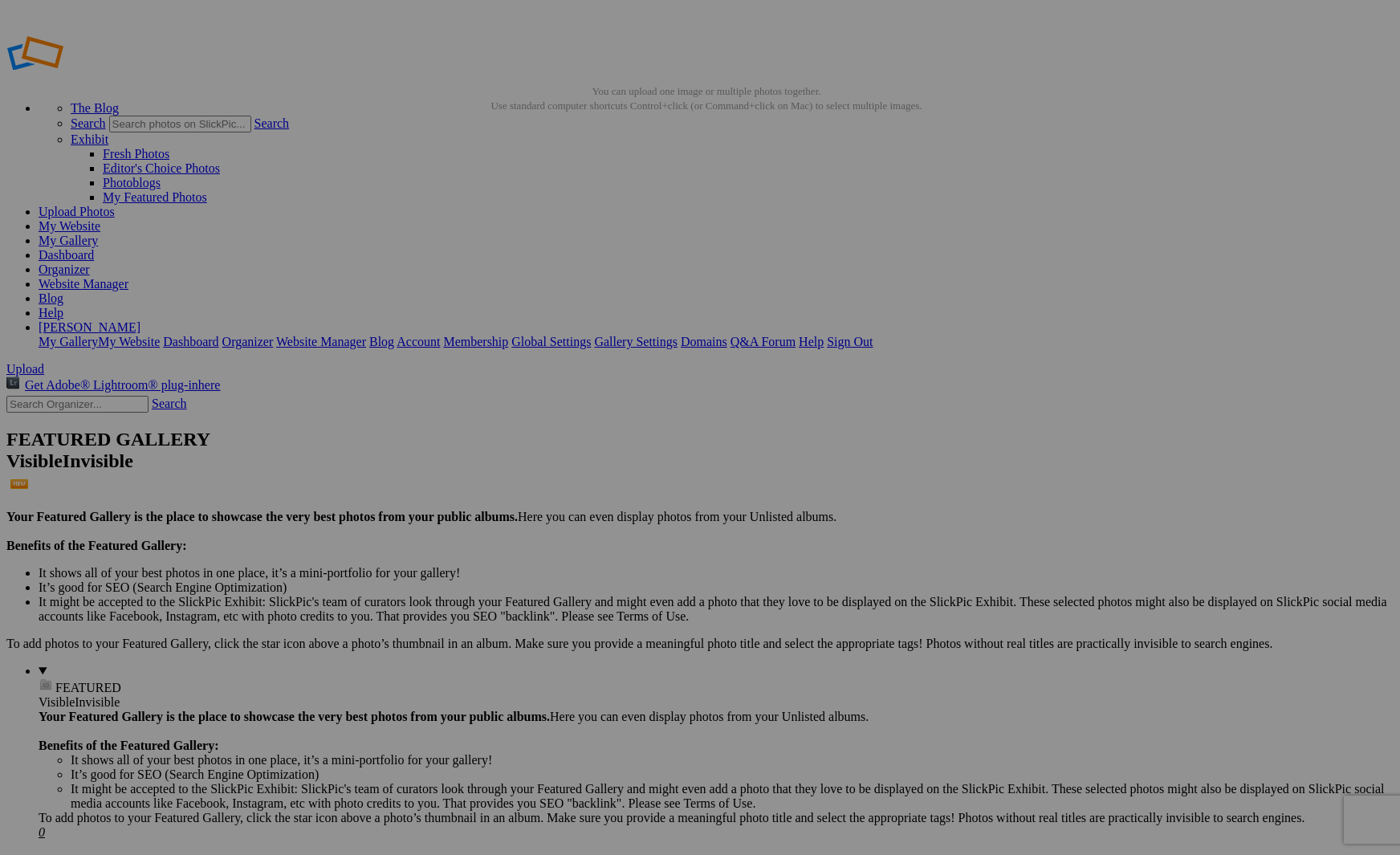
drag, startPoint x: 752, startPoint y: 243, endPoint x: 826, endPoint y: 207, distance: 82.3
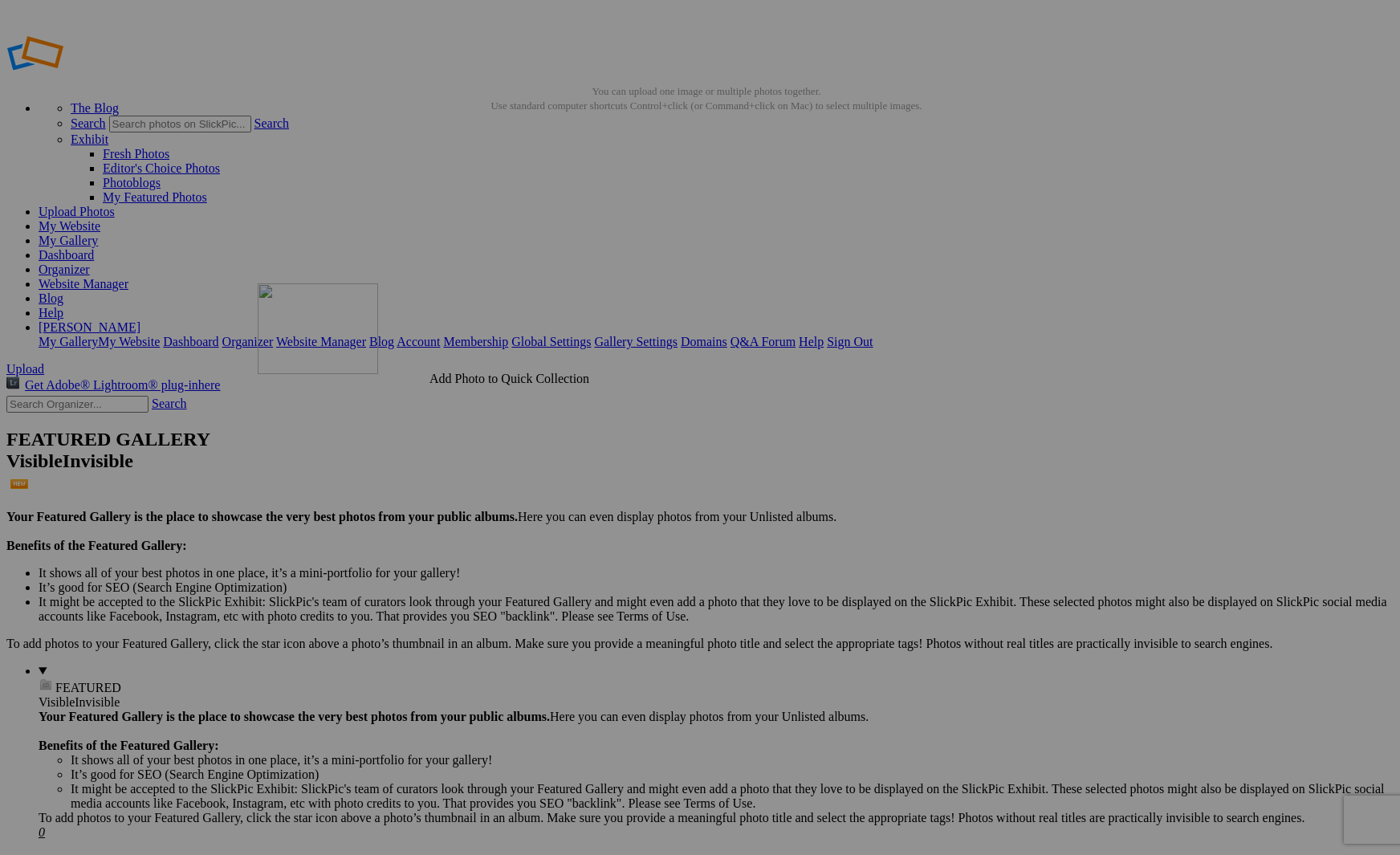
drag, startPoint x: 610, startPoint y: 247, endPoint x: 486, endPoint y: 399, distance: 196.2
drag, startPoint x: 613, startPoint y: 243, endPoint x: 1246, endPoint y: 213, distance: 633.7
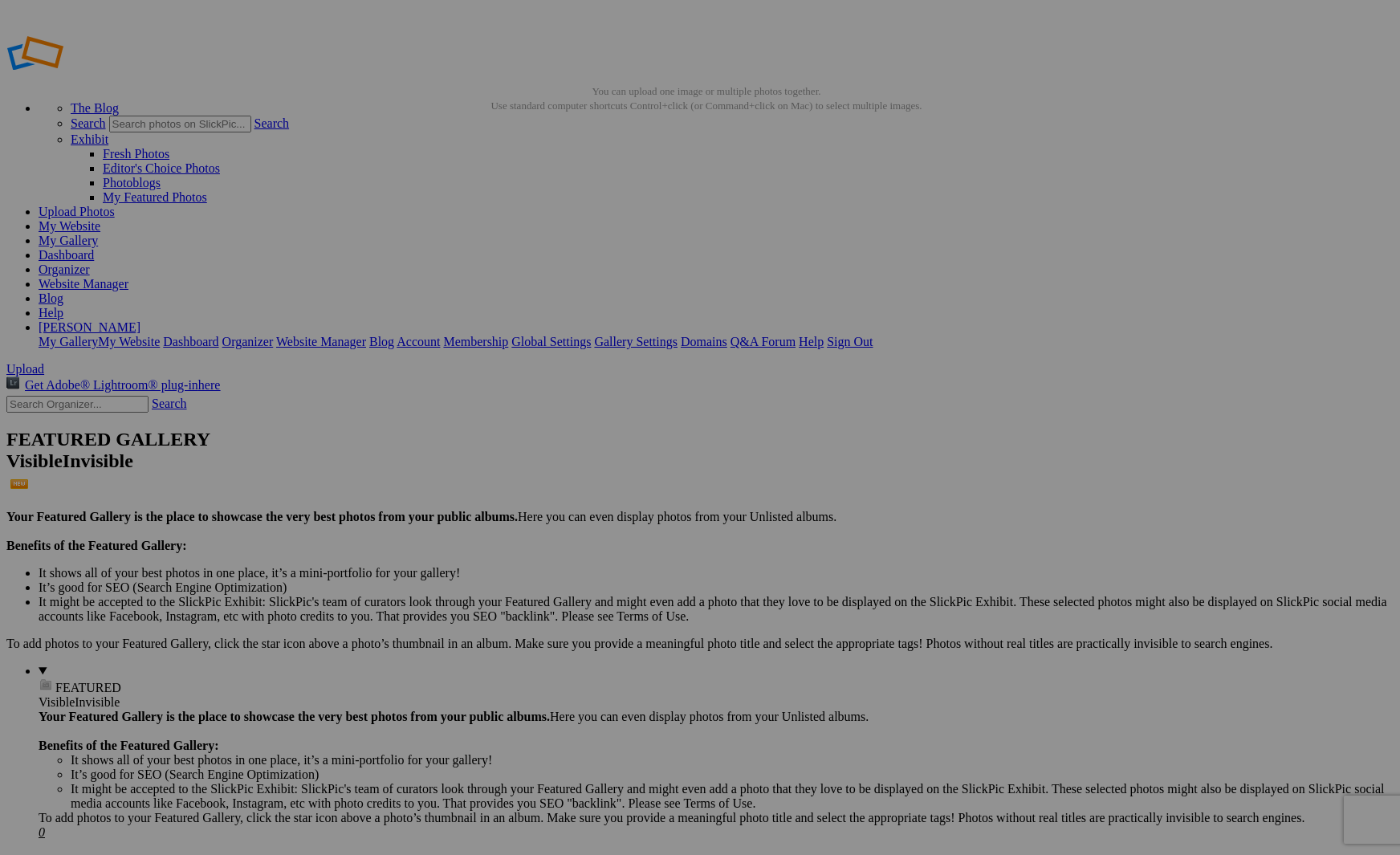
drag, startPoint x: 475, startPoint y: 447, endPoint x: 557, endPoint y: 410, distance: 90.0
drag, startPoint x: 313, startPoint y: 451, endPoint x: 462, endPoint y: 205, distance: 287.6
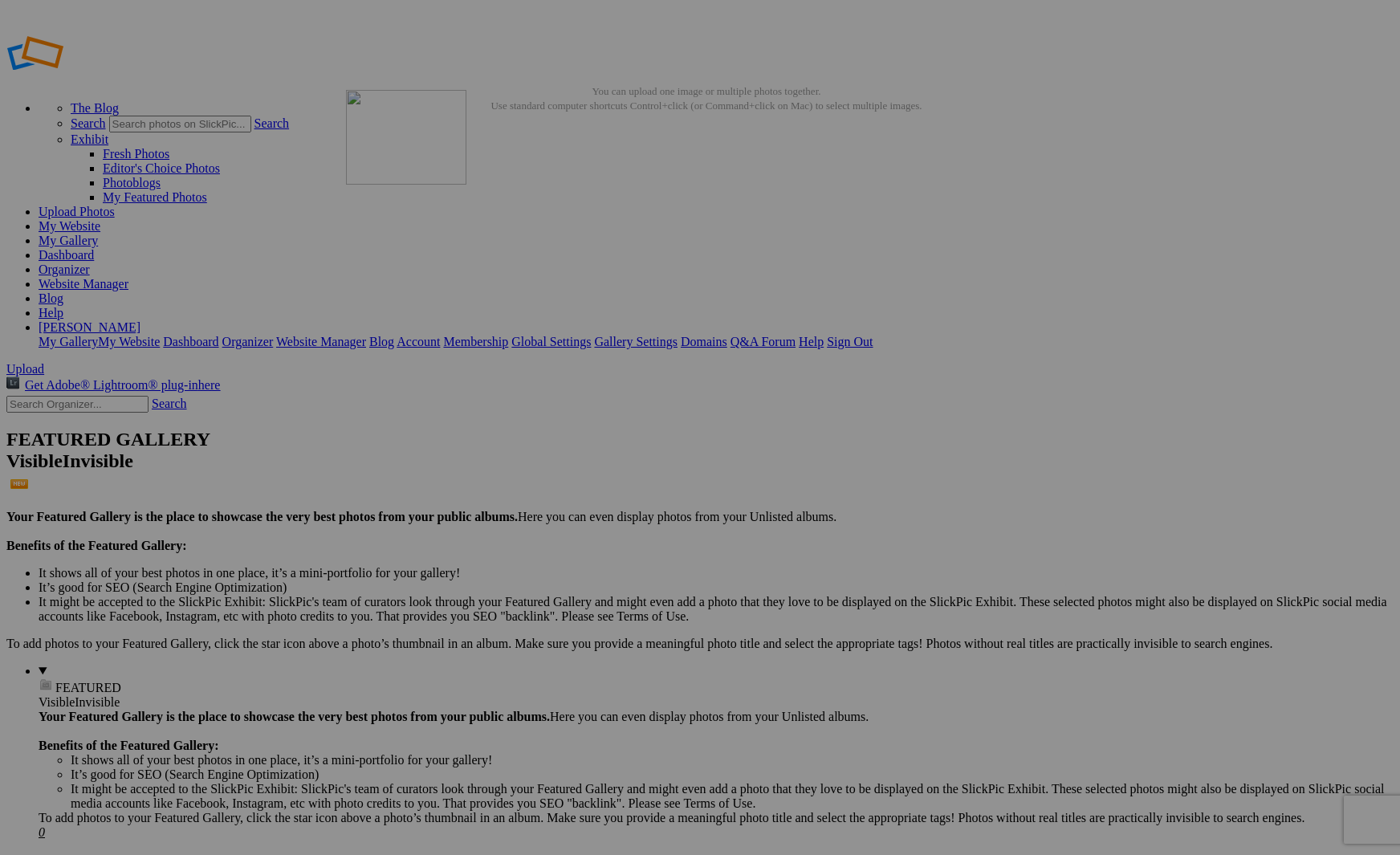
drag, startPoint x: 457, startPoint y: 225, endPoint x: 577, endPoint y: 206, distance: 121.5
drag, startPoint x: 742, startPoint y: 239, endPoint x: 868, endPoint y: 210, distance: 129.3
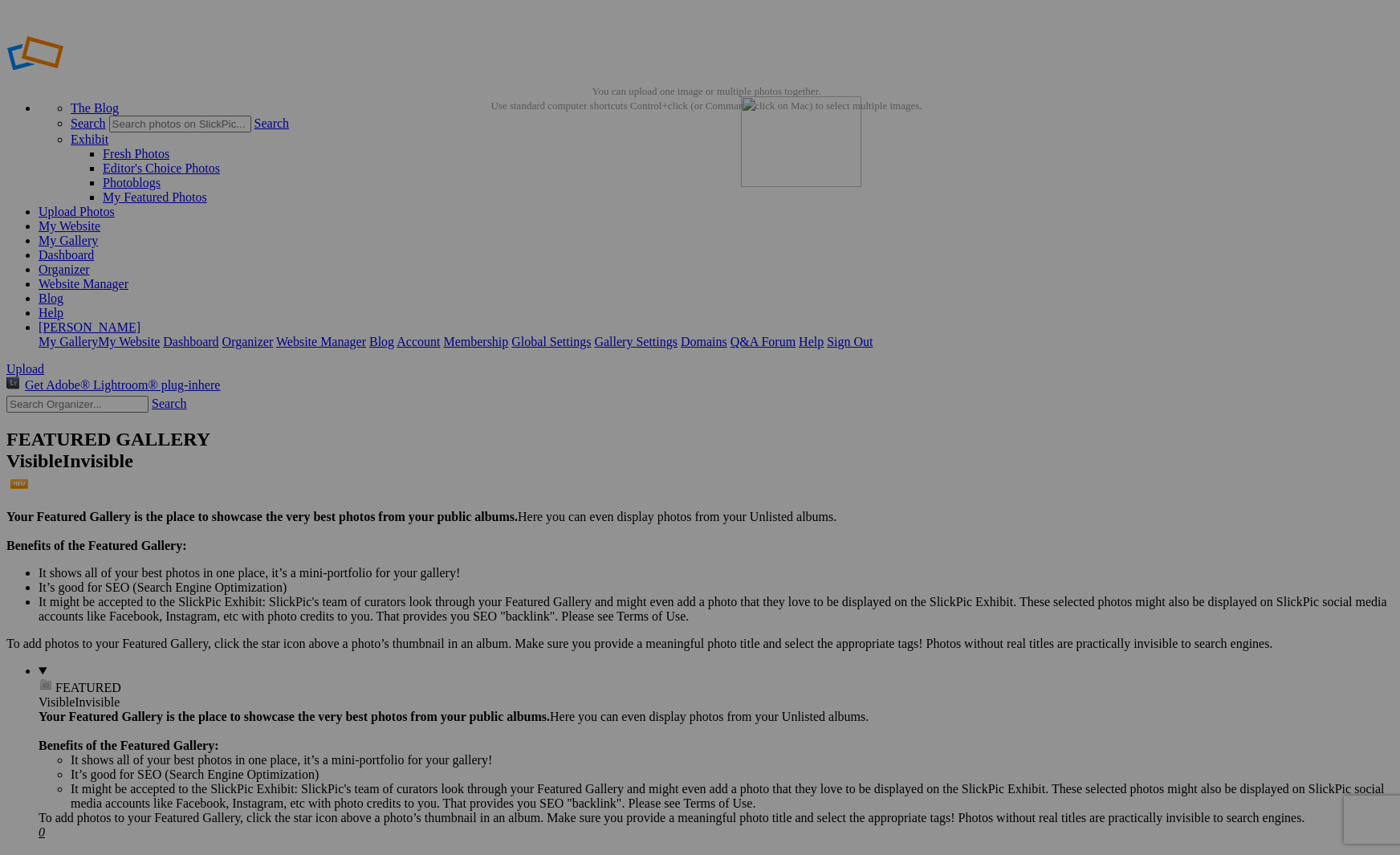
drag, startPoint x: 751, startPoint y: 240, endPoint x: 972, endPoint y: 212, distance: 222.8
drag, startPoint x: 730, startPoint y: 247, endPoint x: 826, endPoint y: 211, distance: 102.5
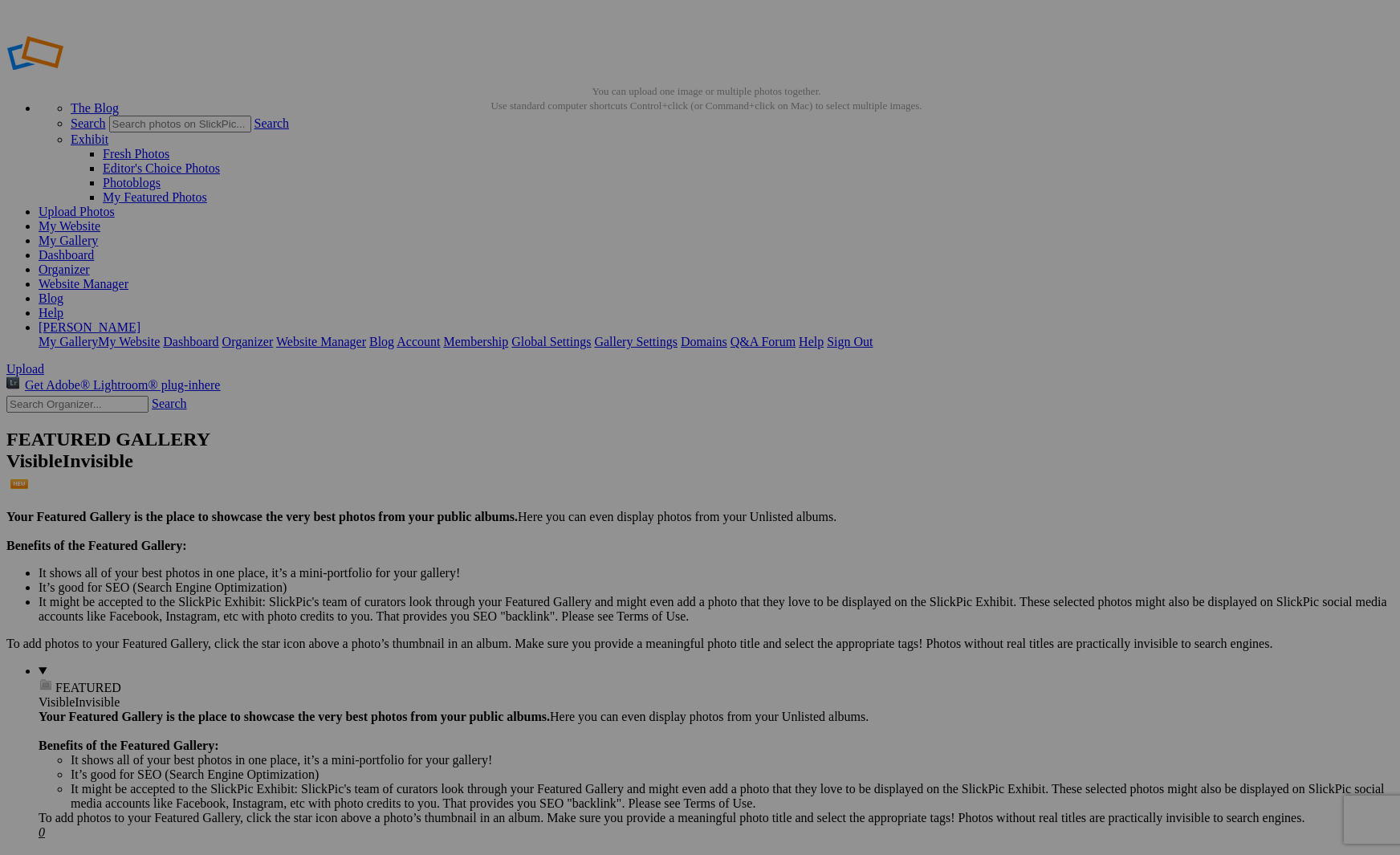
drag, startPoint x: 1323, startPoint y: 258, endPoint x: 678, endPoint y: 201, distance: 647.5
drag, startPoint x: 647, startPoint y: 300, endPoint x: 660, endPoint y: 309, distance: 15.8
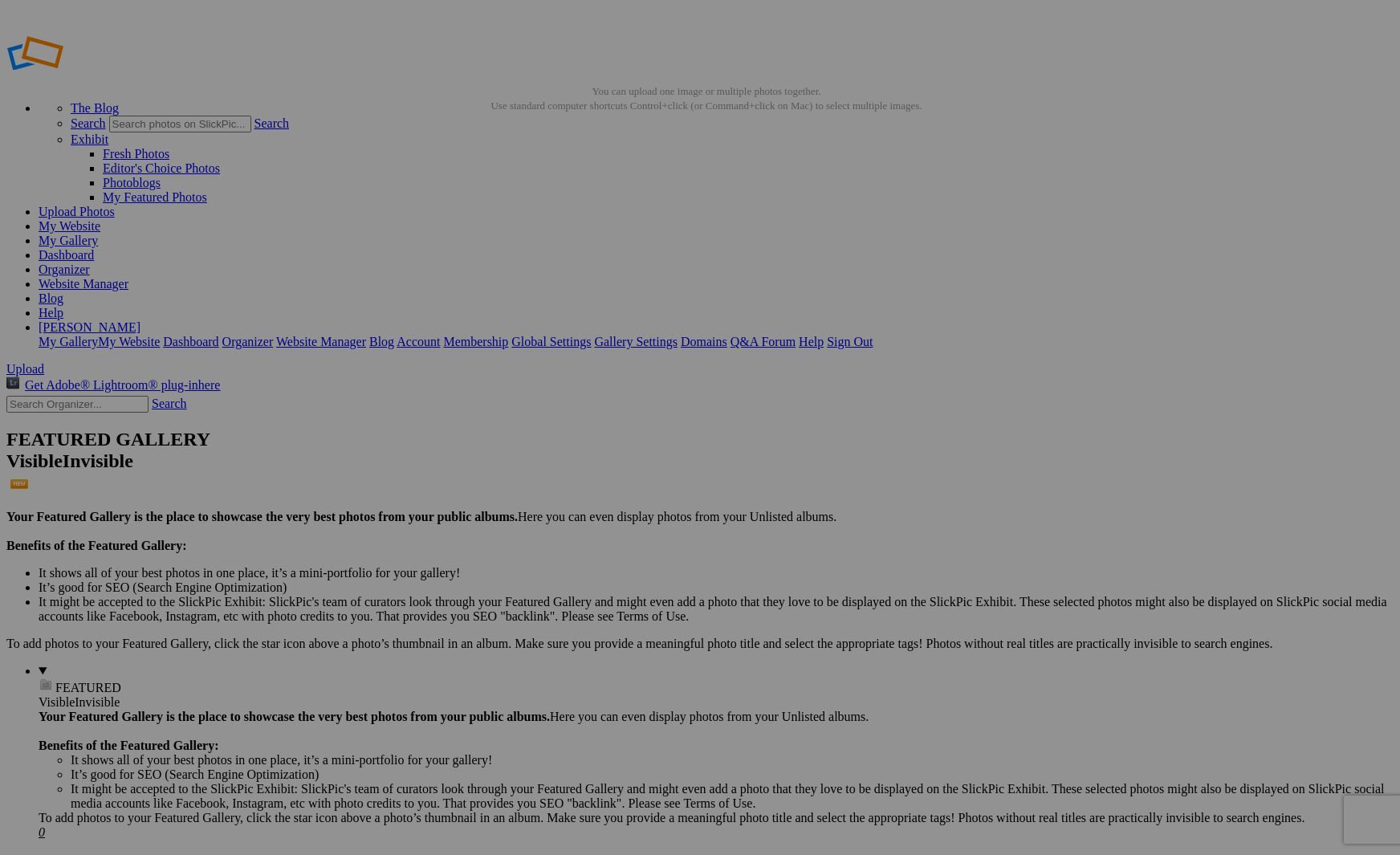
drag, startPoint x: 882, startPoint y: 251, endPoint x: 303, endPoint y: 398, distance: 597.4
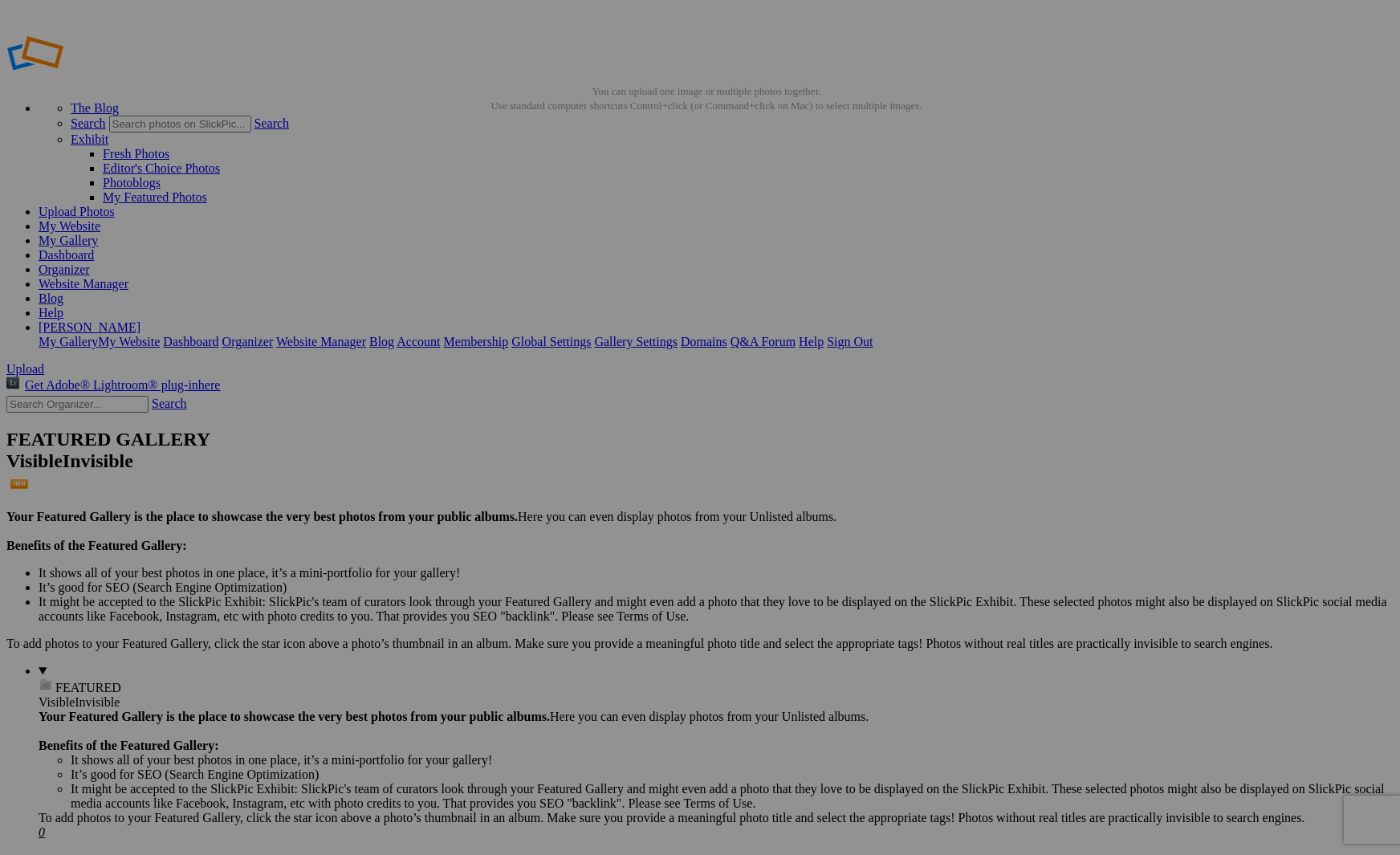
drag, startPoint x: 933, startPoint y: 514, endPoint x: 969, endPoint y: 523, distance: 37.1
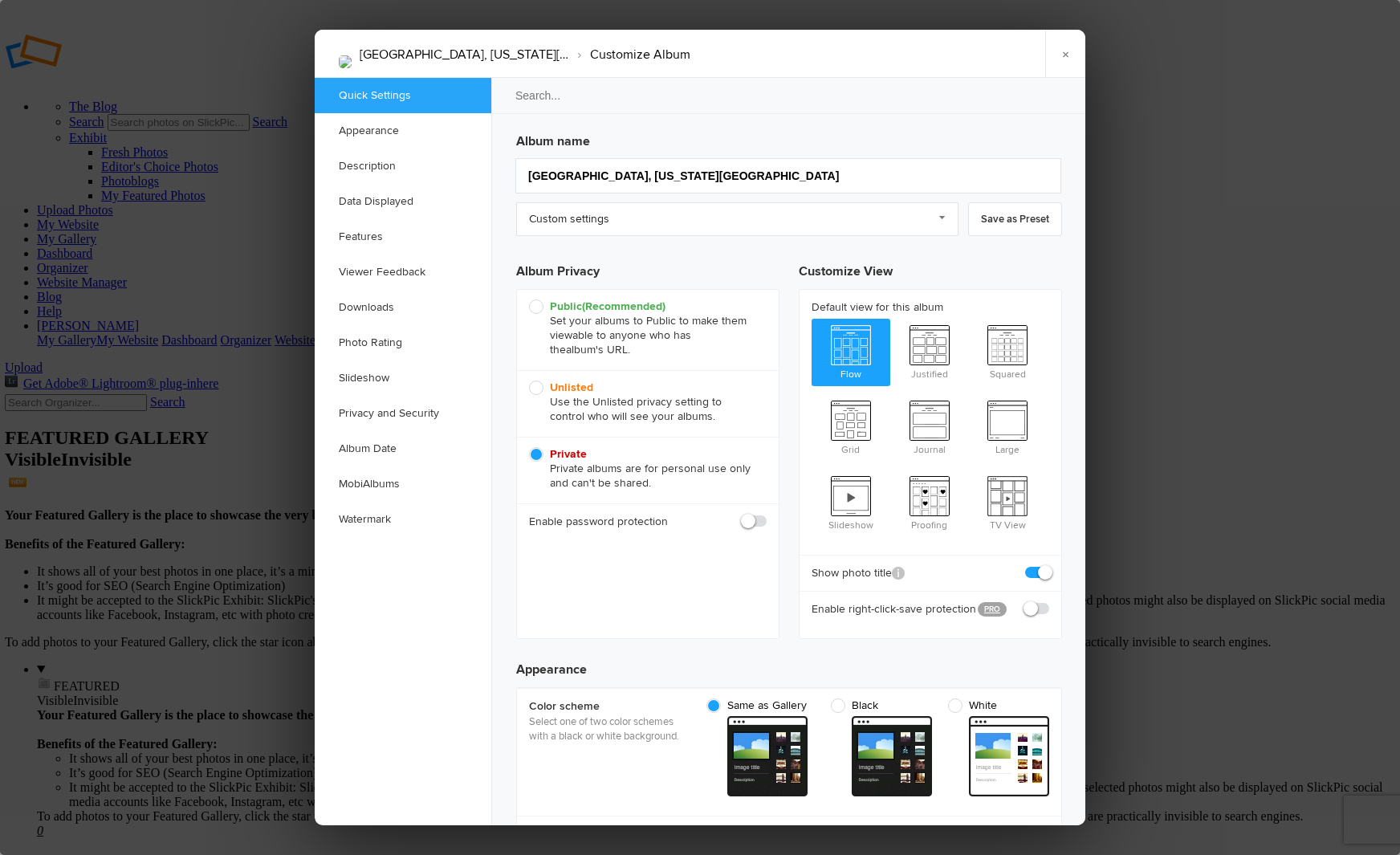
scroll to position [0, 0]
click at [351, 161] on link "Description" at bounding box center [403, 166] width 176 height 35
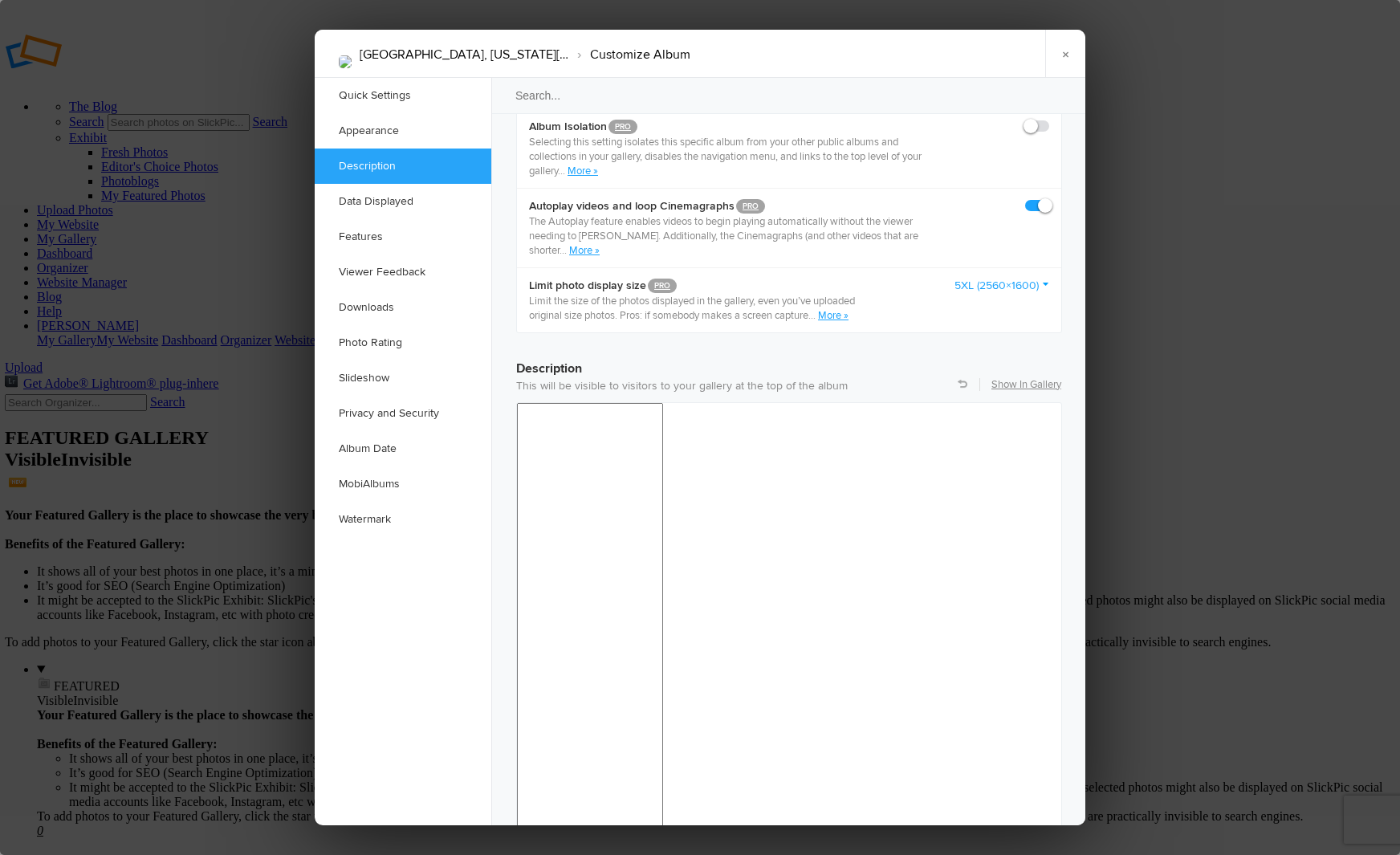
scroll to position [1247, 0]
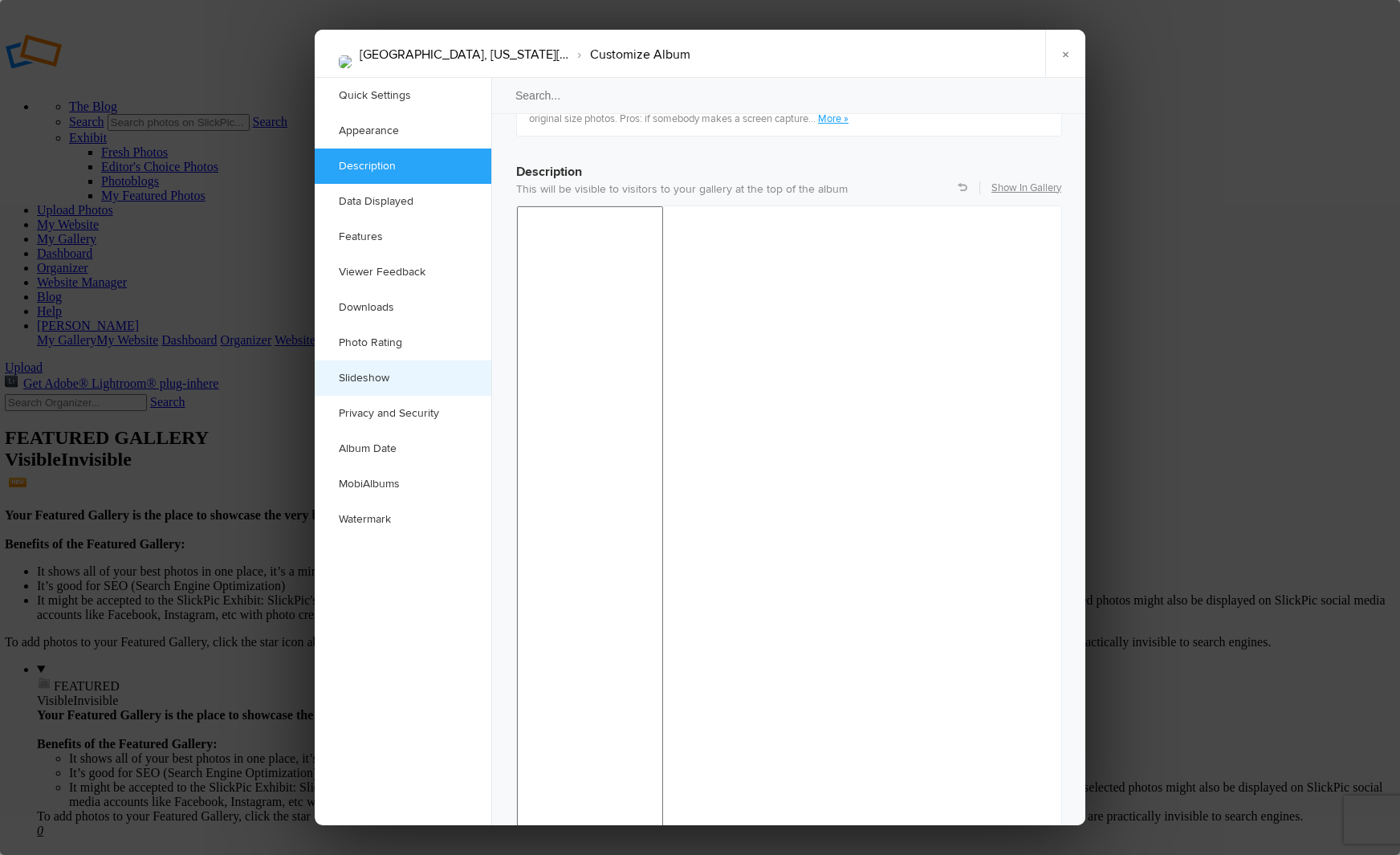
click at [368, 373] on link "Slideshow" at bounding box center [403, 378] width 176 height 35
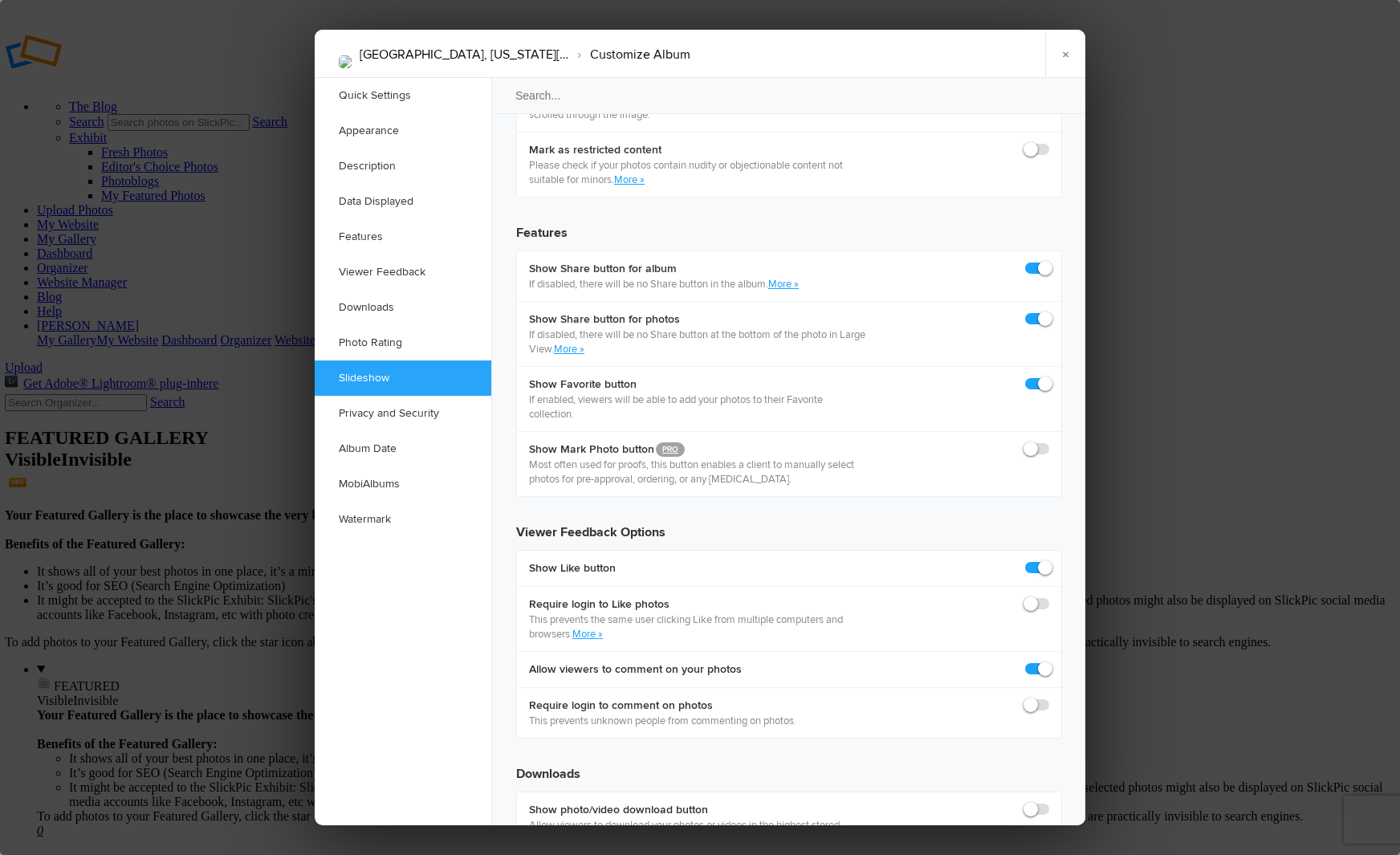
scroll to position [2936, 0]
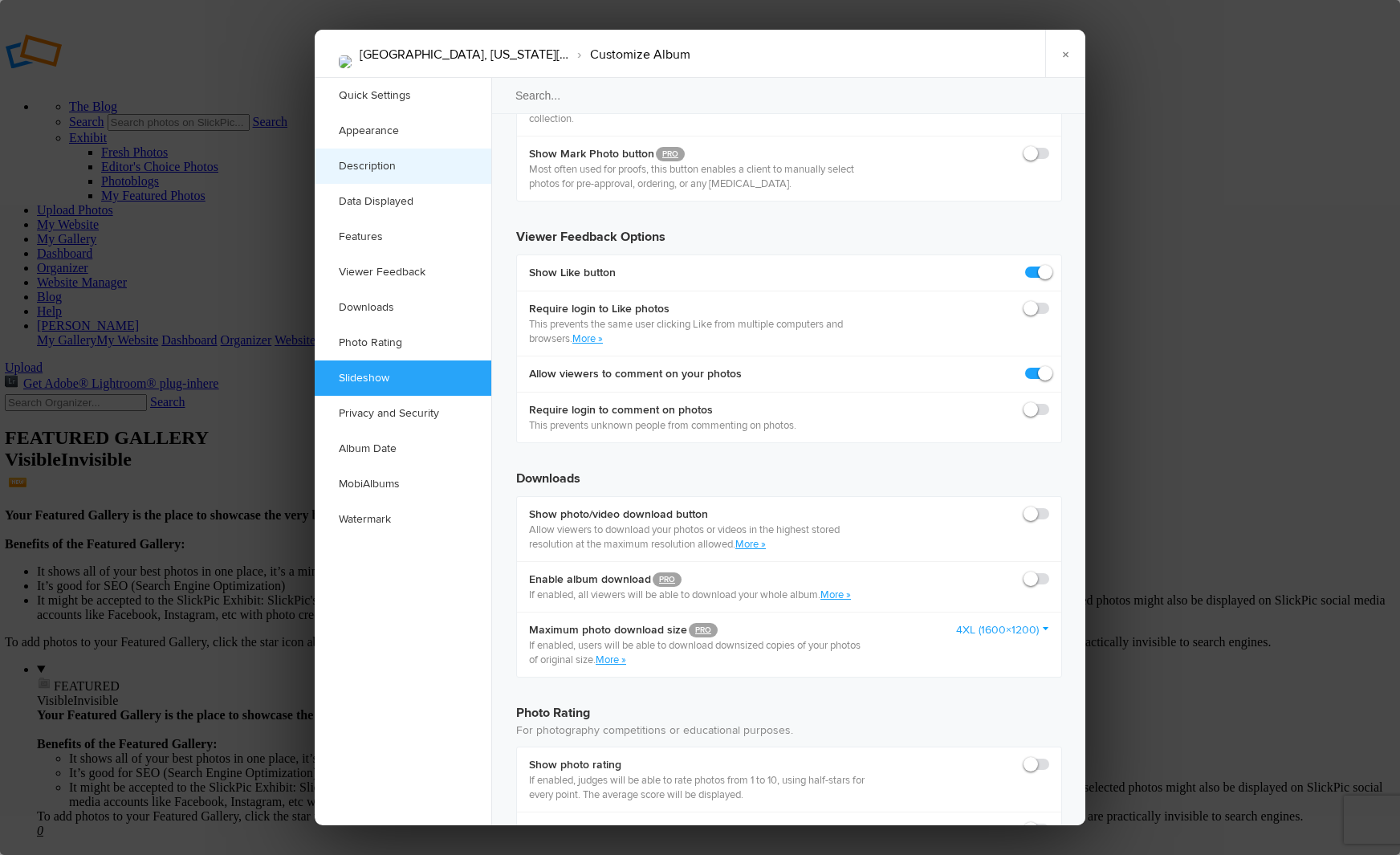
click at [368, 161] on link "Description" at bounding box center [403, 166] width 176 height 35
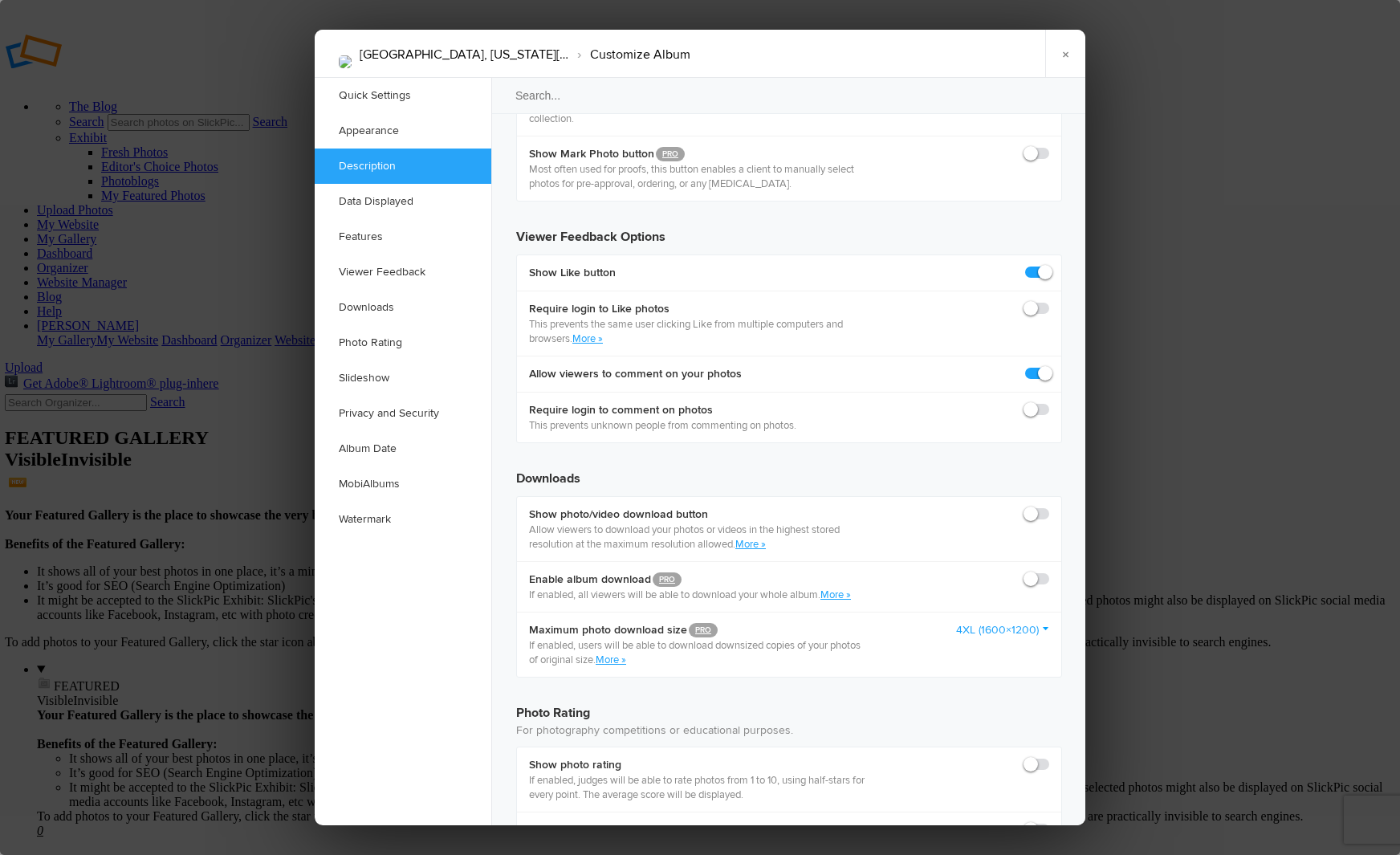
scroll to position [1247, 0]
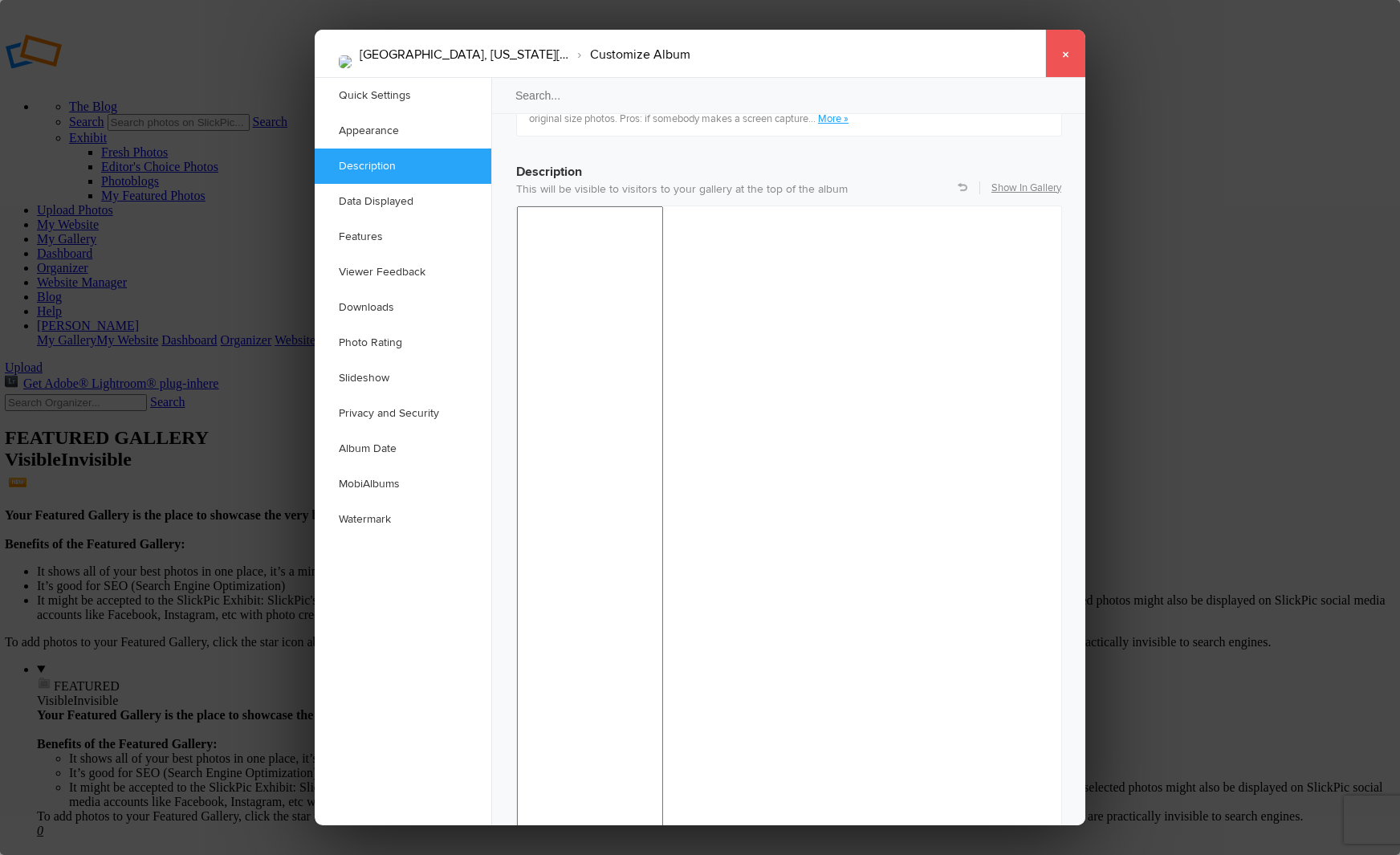
click at [1064, 50] on link "×" at bounding box center [1065, 53] width 40 height 48
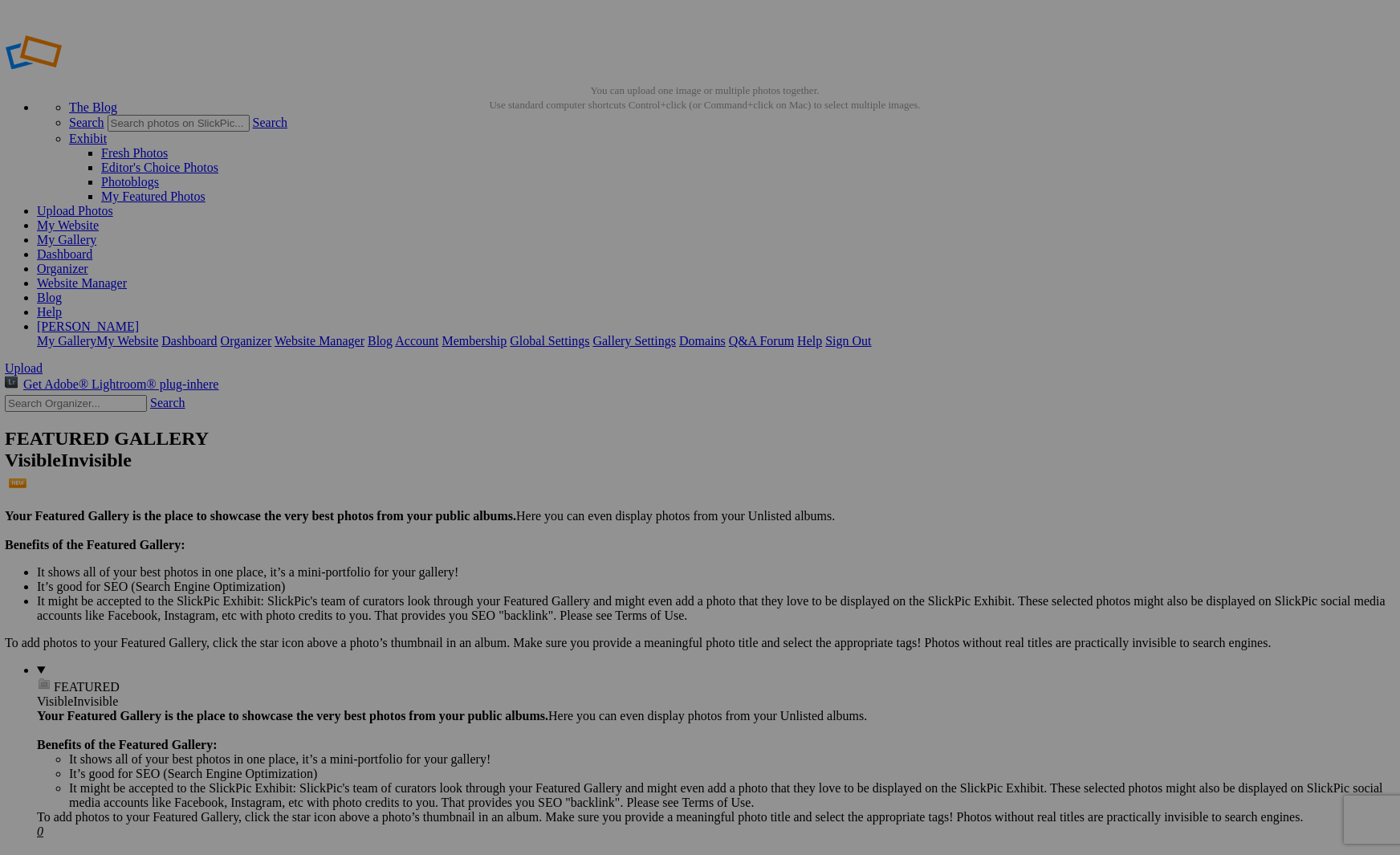
scroll to position [0, 0]
drag, startPoint x: 1299, startPoint y: 184, endPoint x: 1288, endPoint y: 183, distance: 11.0
click at [873, 334] on link "Sign Out" at bounding box center [849, 341] width 46 height 14
